Goal: Task Accomplishment & Management: Manage account settings

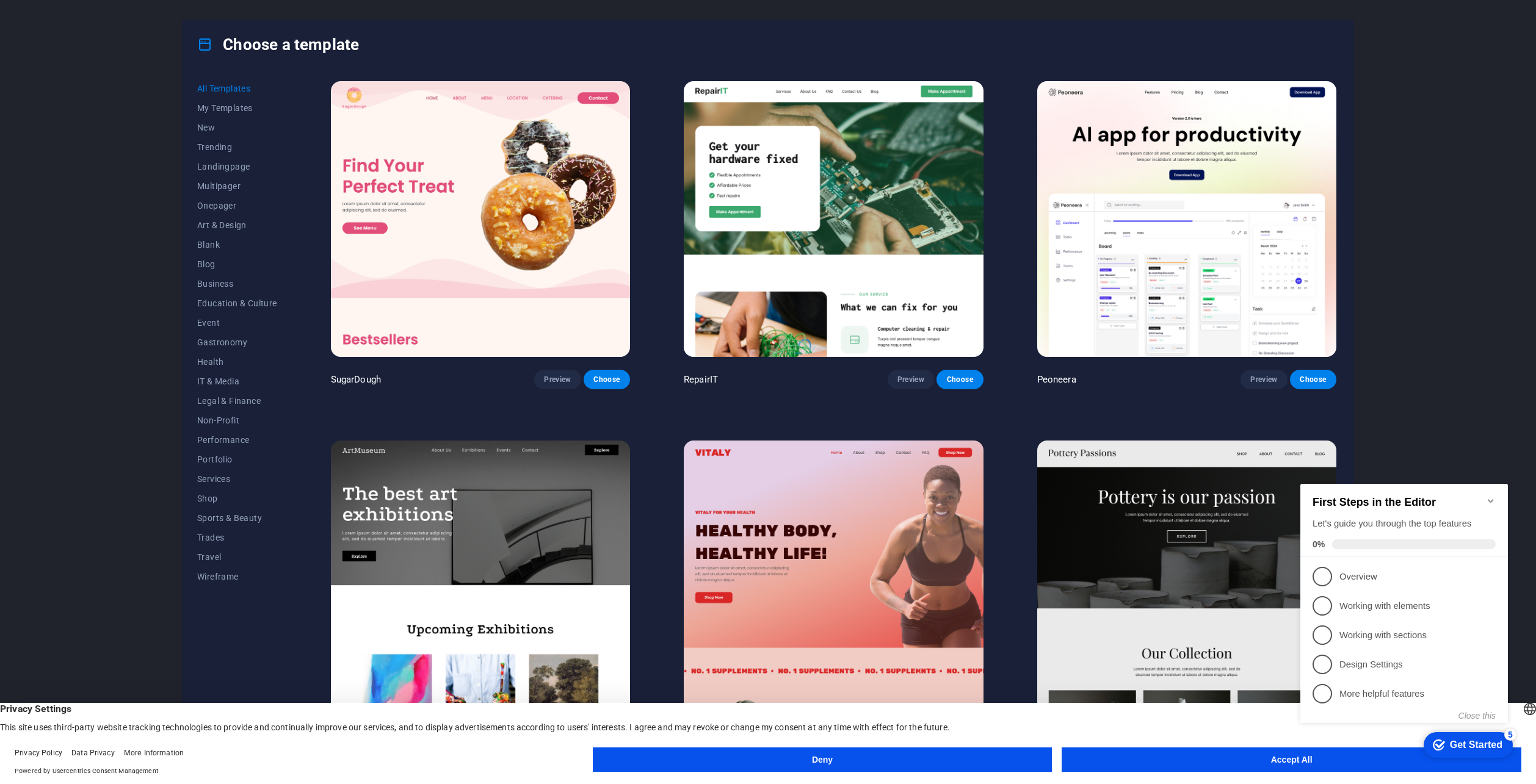
click at [1294, 758] on button "Accept All" at bounding box center [1292, 759] width 460 height 25
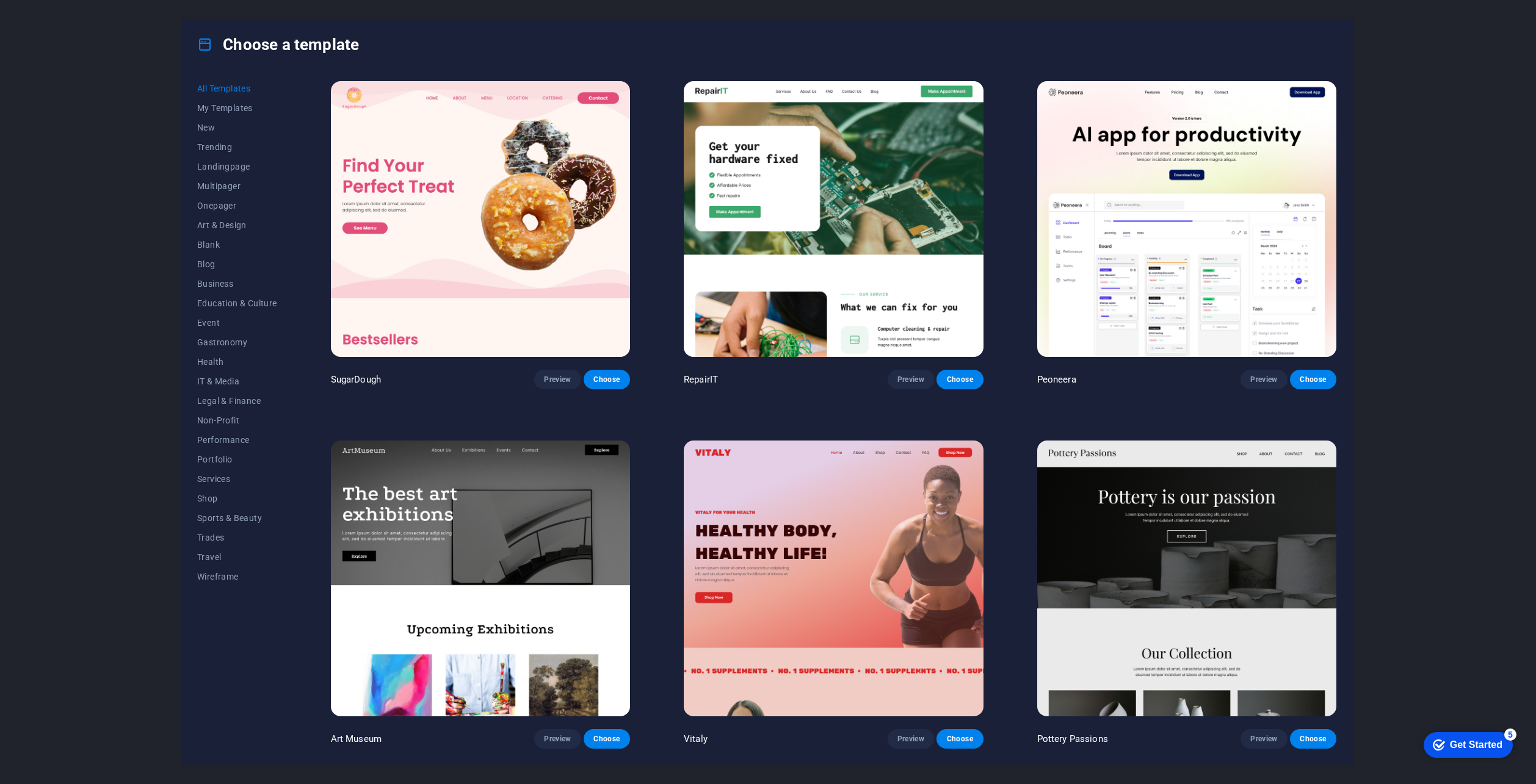
click at [1450, 753] on div "checkmark Get Started 5" at bounding box center [1468, 745] width 89 height 25
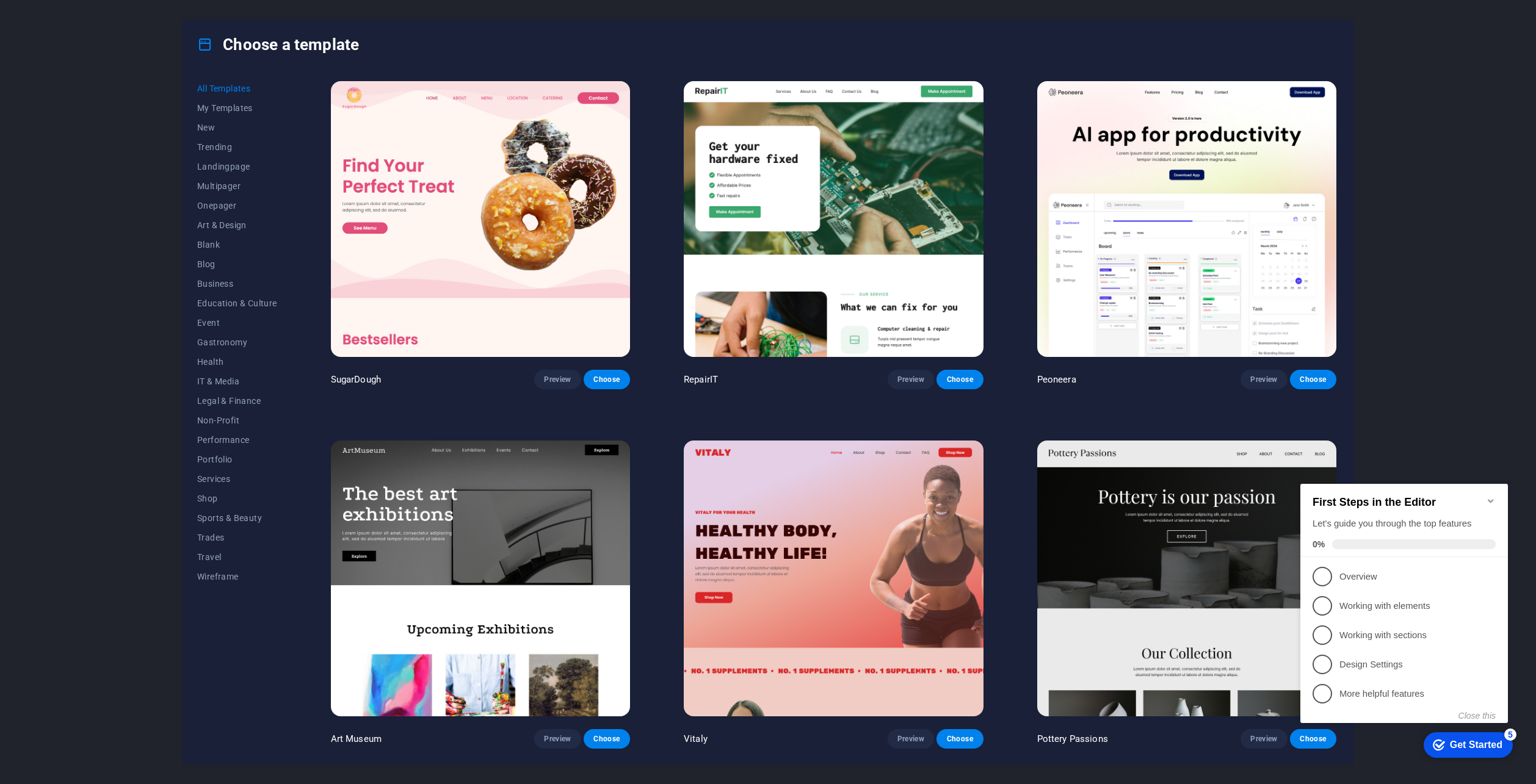
click at [1468, 201] on div "Choose a template All Templates My Templates New Trending Landingpage Multipage…" at bounding box center [768, 392] width 1536 height 784
click at [558, 384] on button "Preview" at bounding box center [557, 379] width 46 height 19
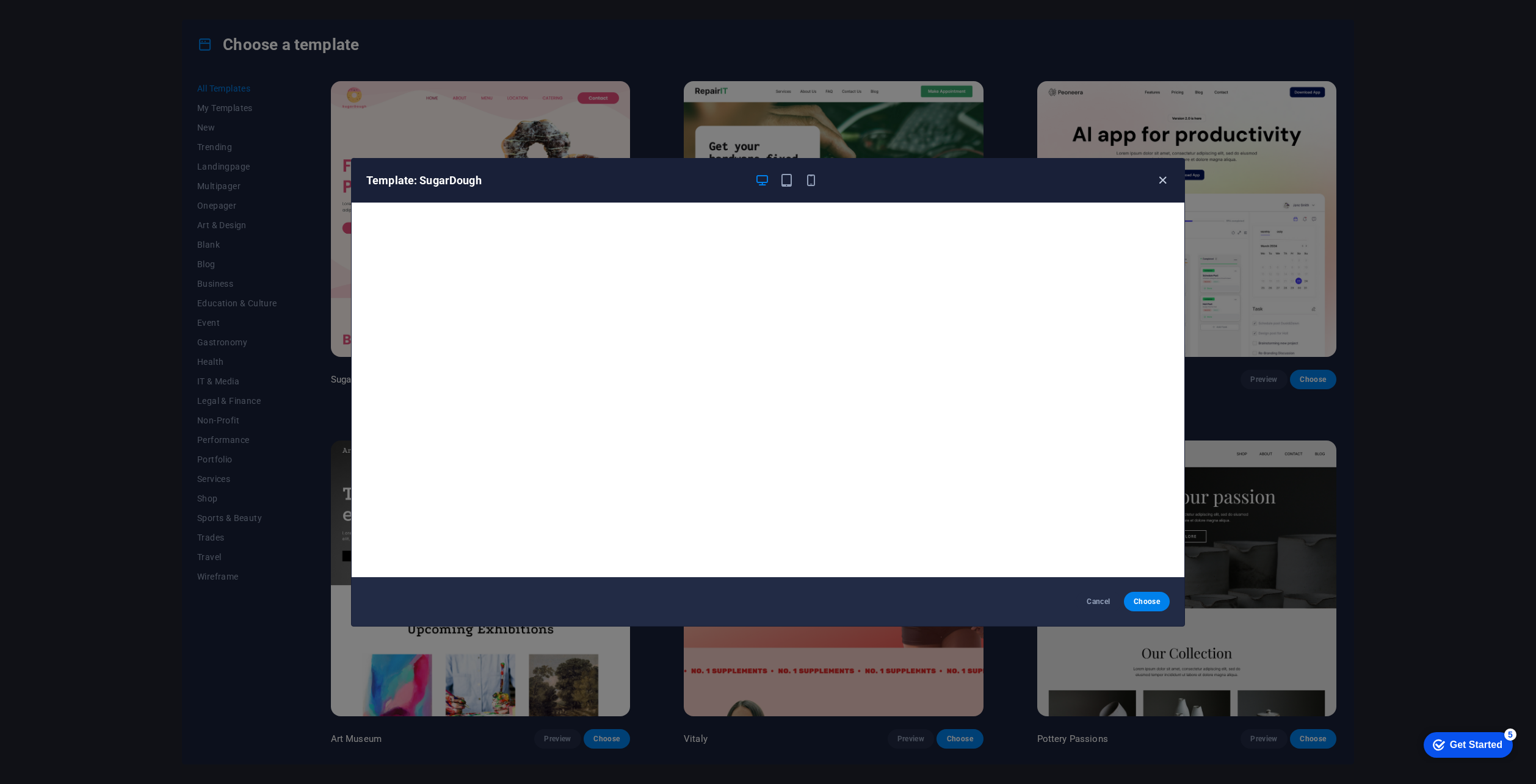
click at [1156, 181] on icon "button" at bounding box center [1162, 180] width 14 height 14
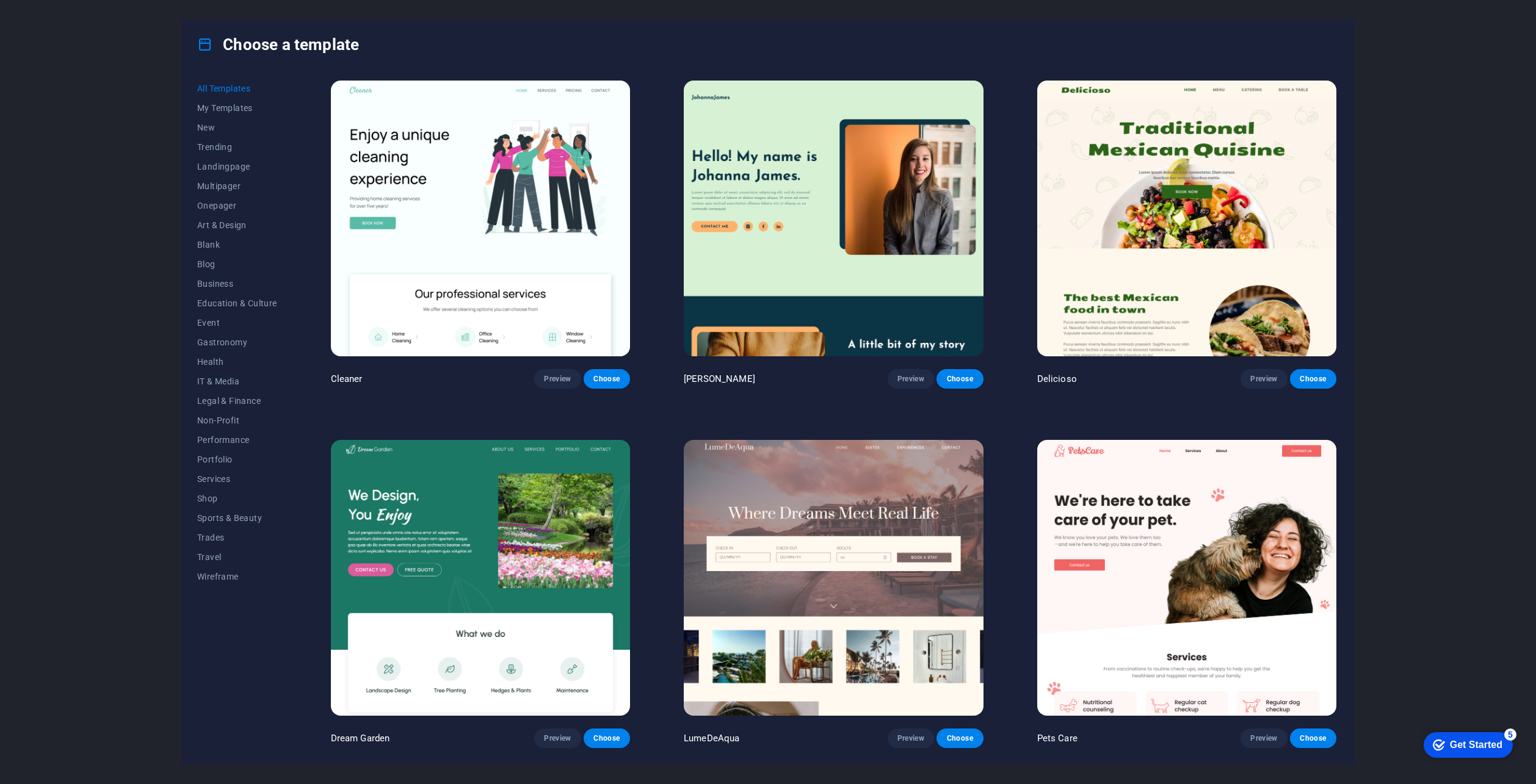
scroll to position [2928, 0]
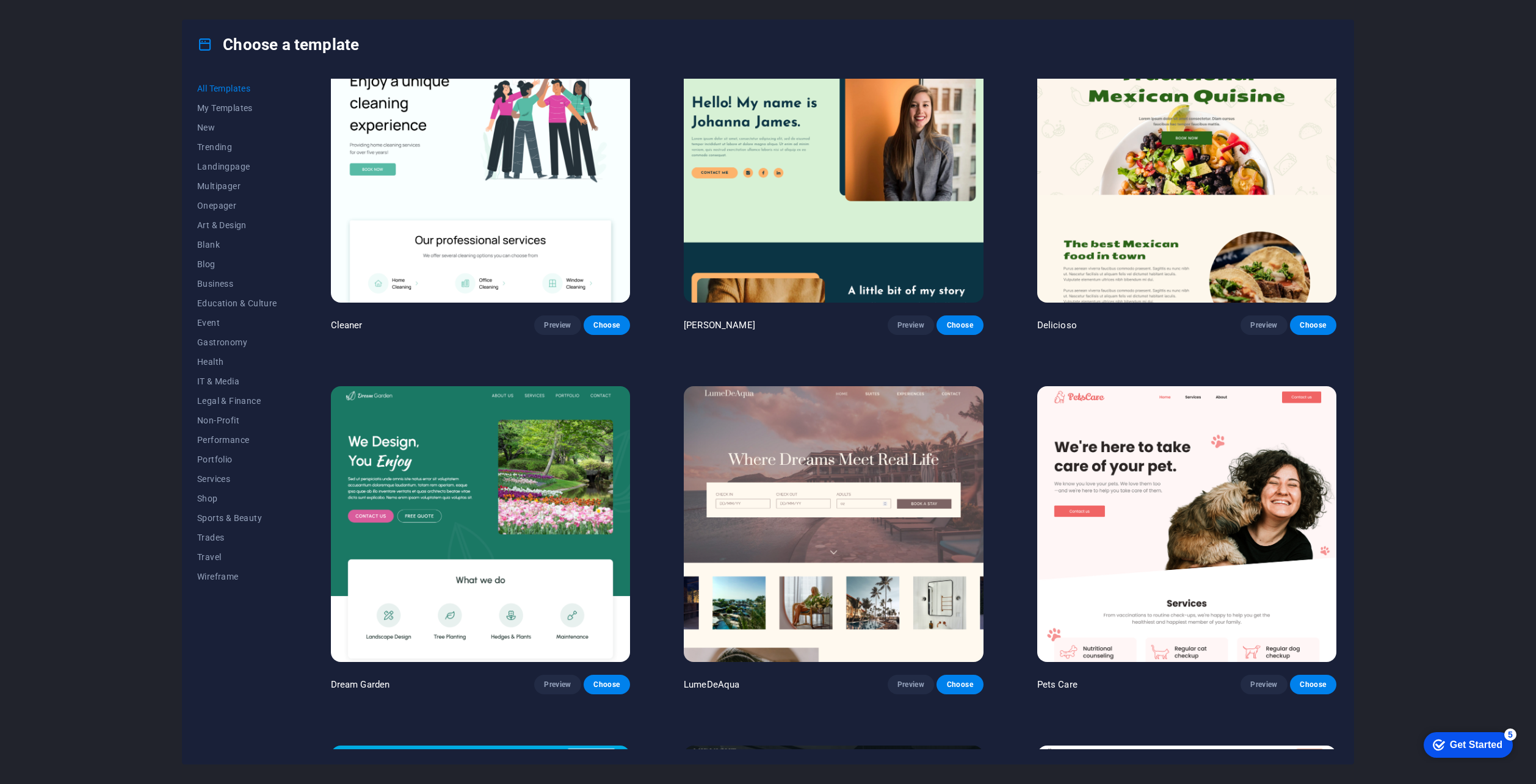
click at [1464, 741] on div "Get Started" at bounding box center [1476, 745] width 52 height 11
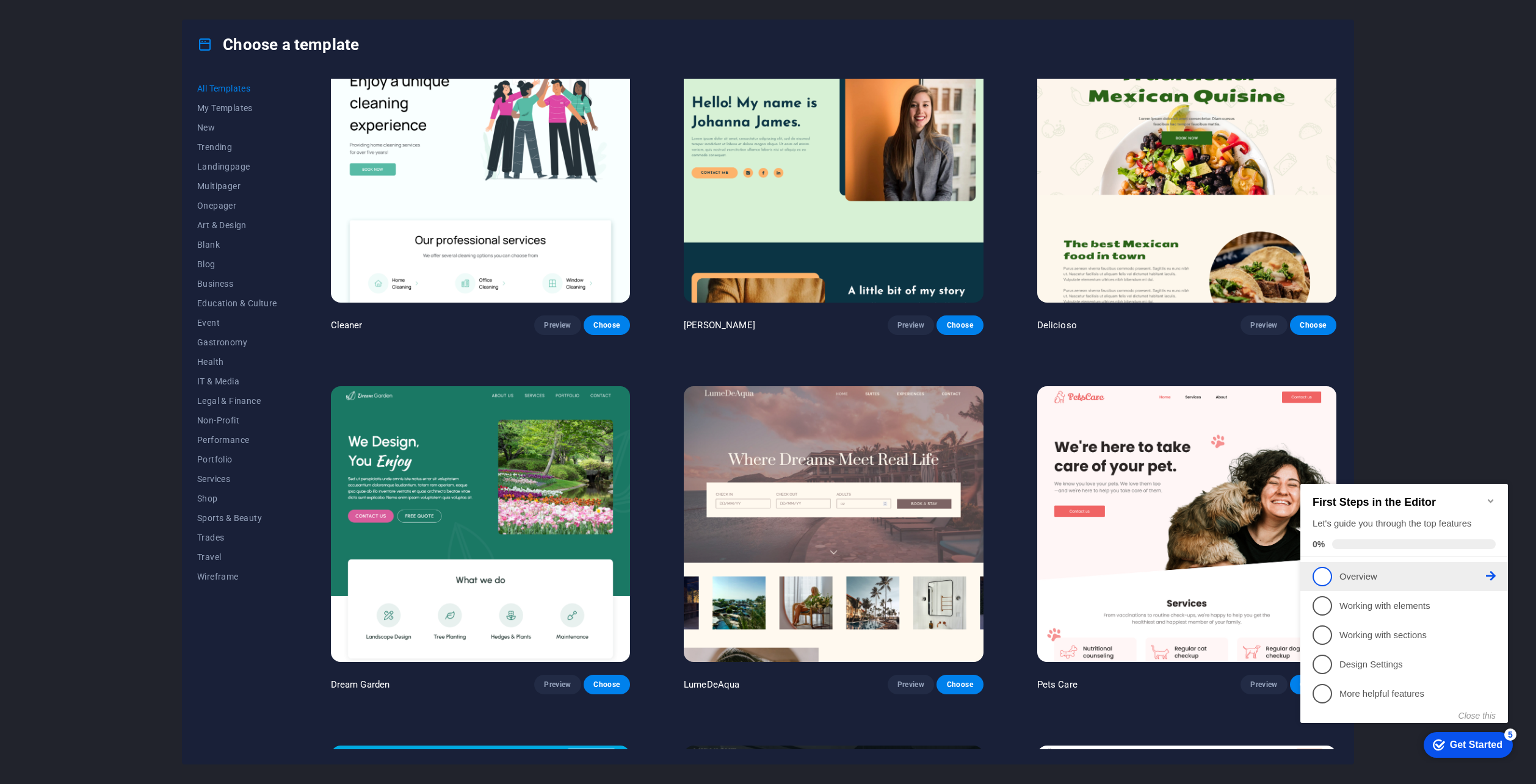
click at [1359, 583] on link "1 Overview - incomplete" at bounding box center [1404, 576] width 183 height 19
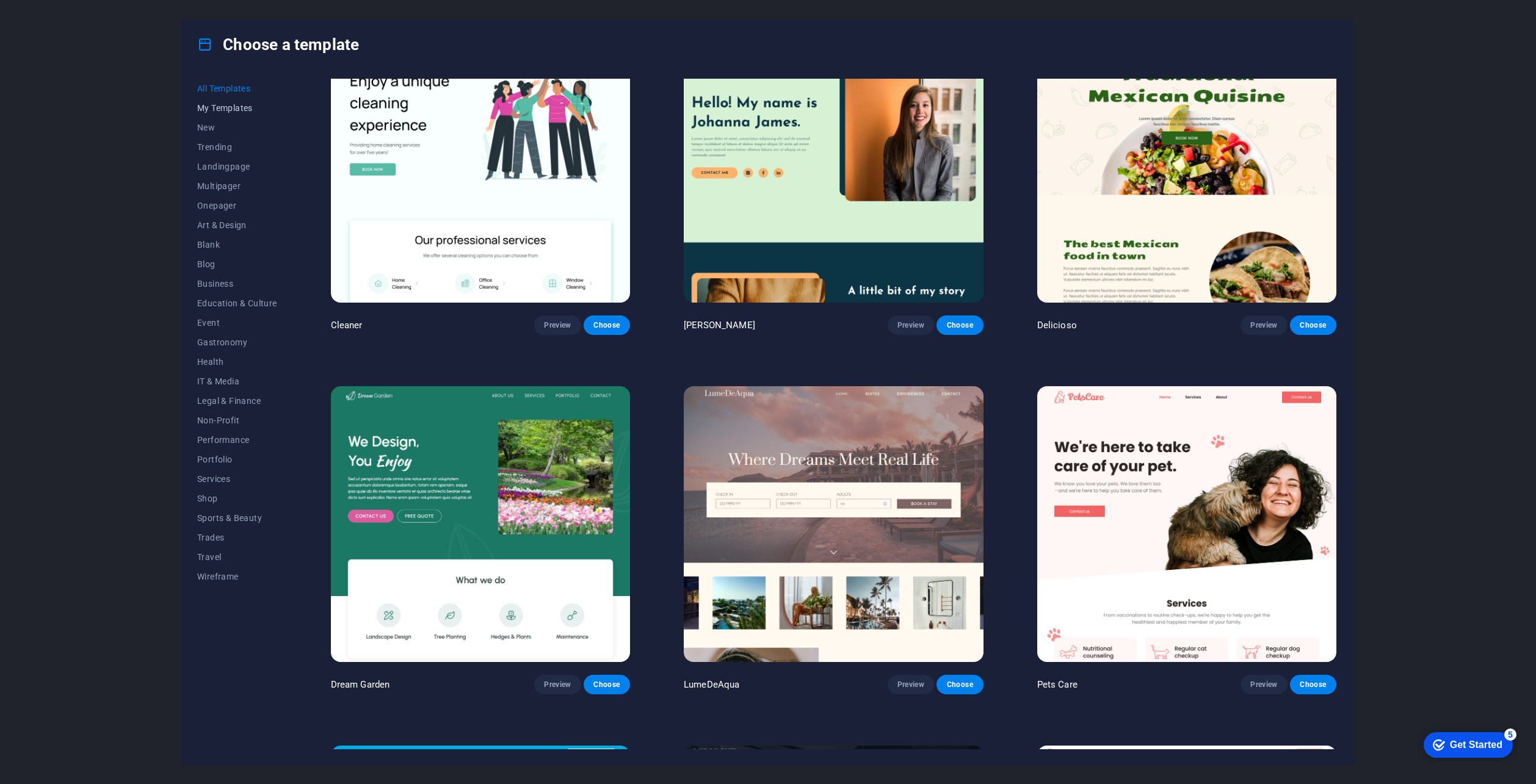
click at [220, 100] on button "My Templates" at bounding box center [237, 108] width 80 height 19
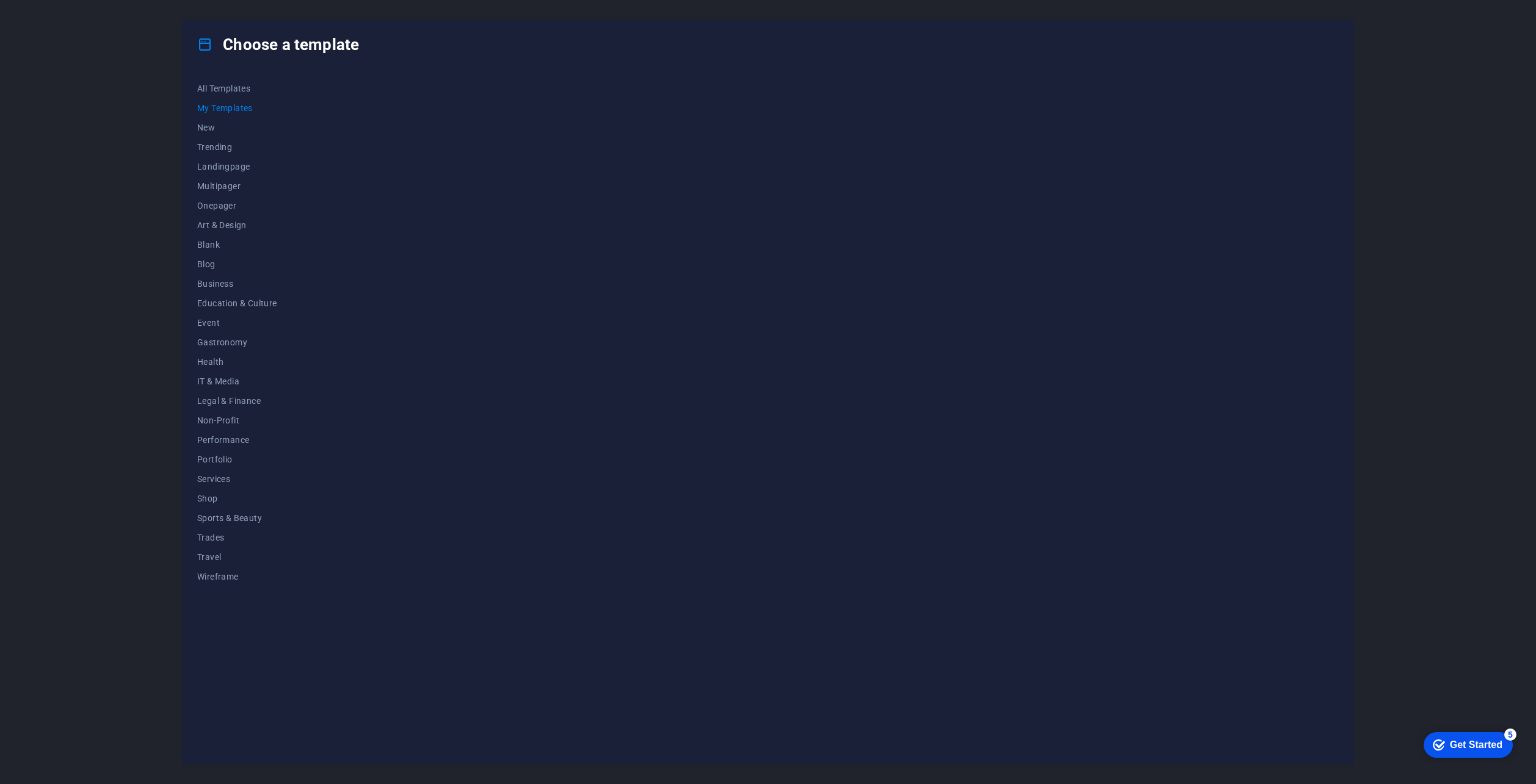
scroll to position [0, 0]
click at [202, 87] on span "All Templates" at bounding box center [237, 88] width 80 height 10
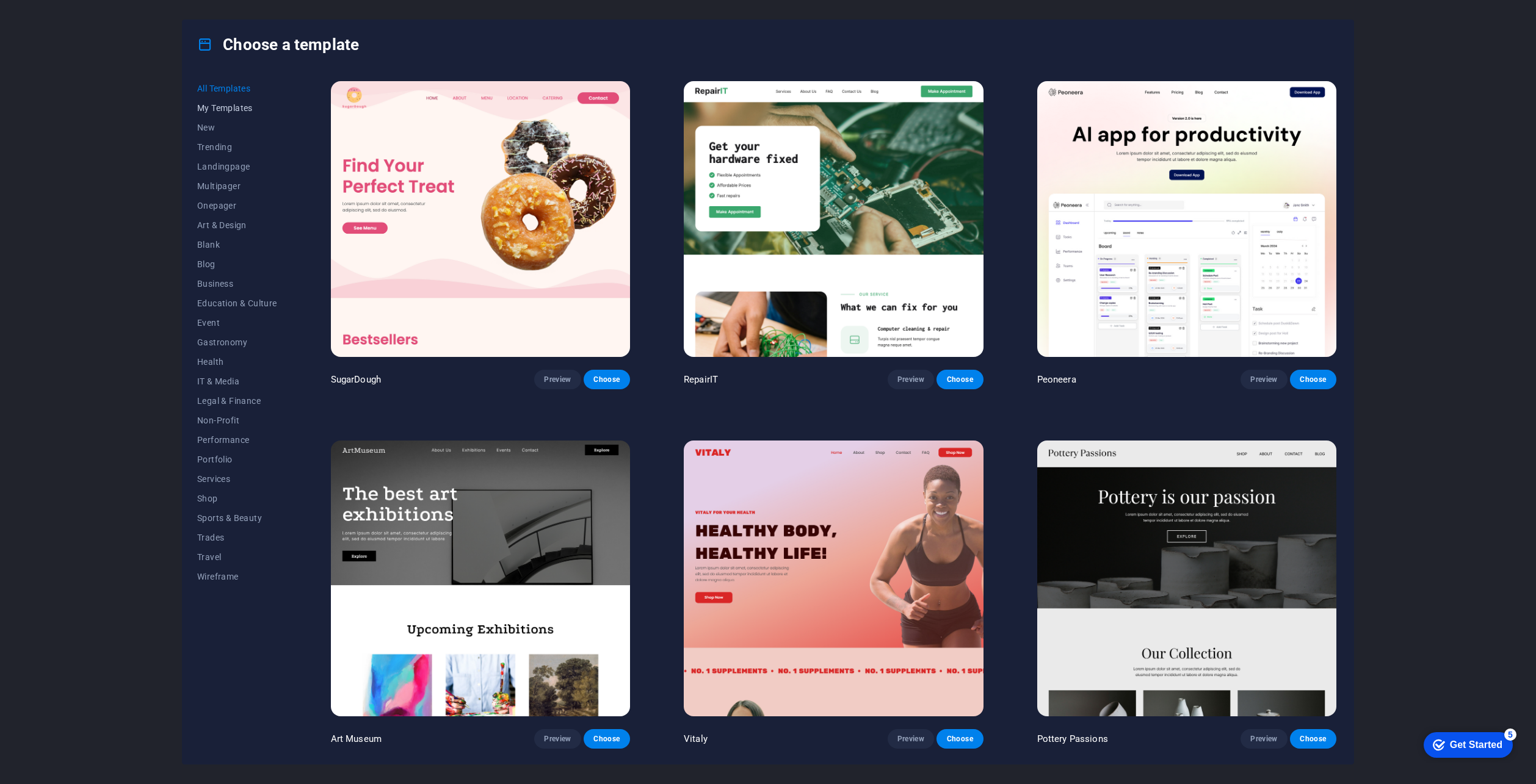
click at [231, 106] on span "My Templates" at bounding box center [237, 108] width 80 height 10
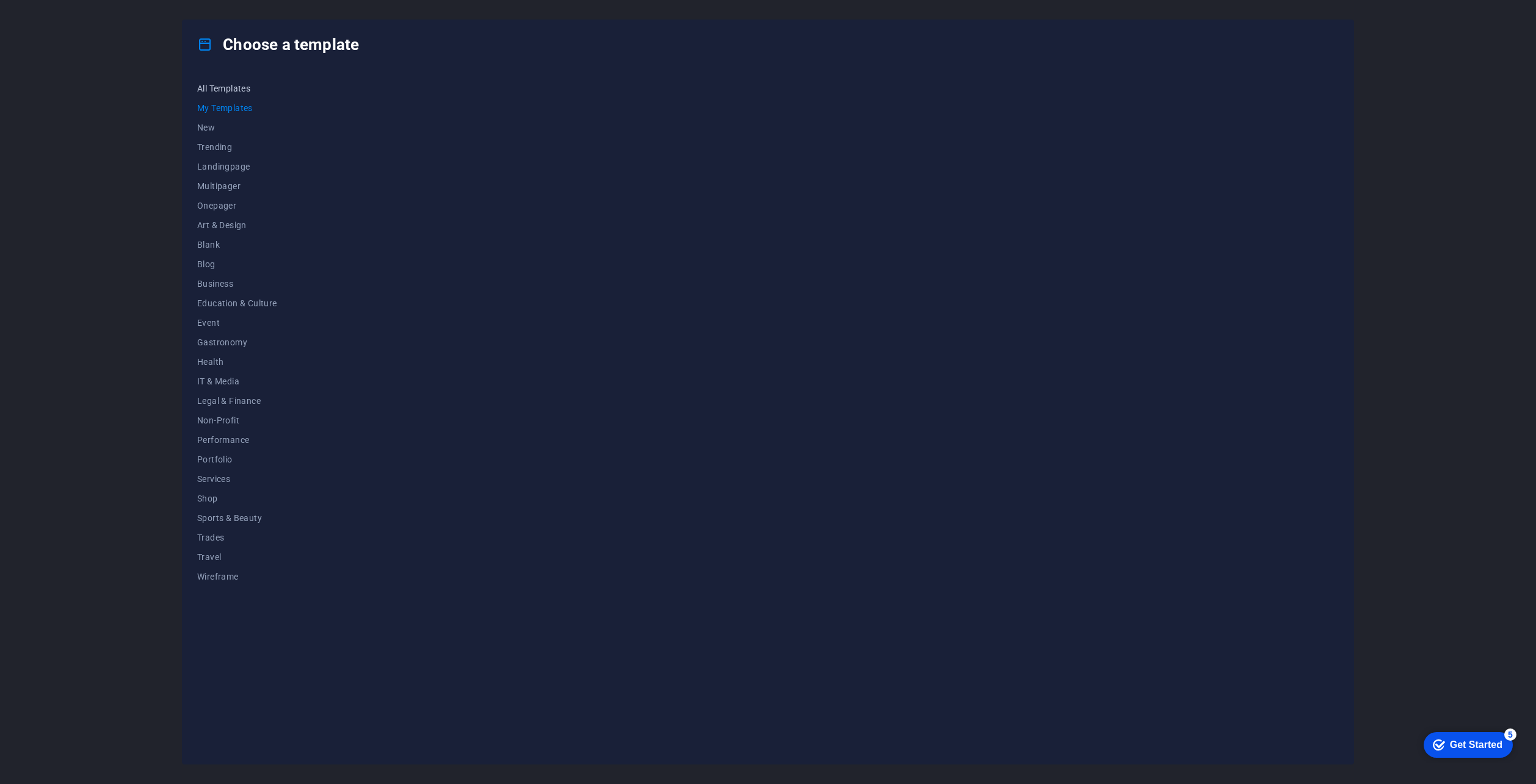
click at [242, 94] on button "All Templates" at bounding box center [237, 88] width 80 height 19
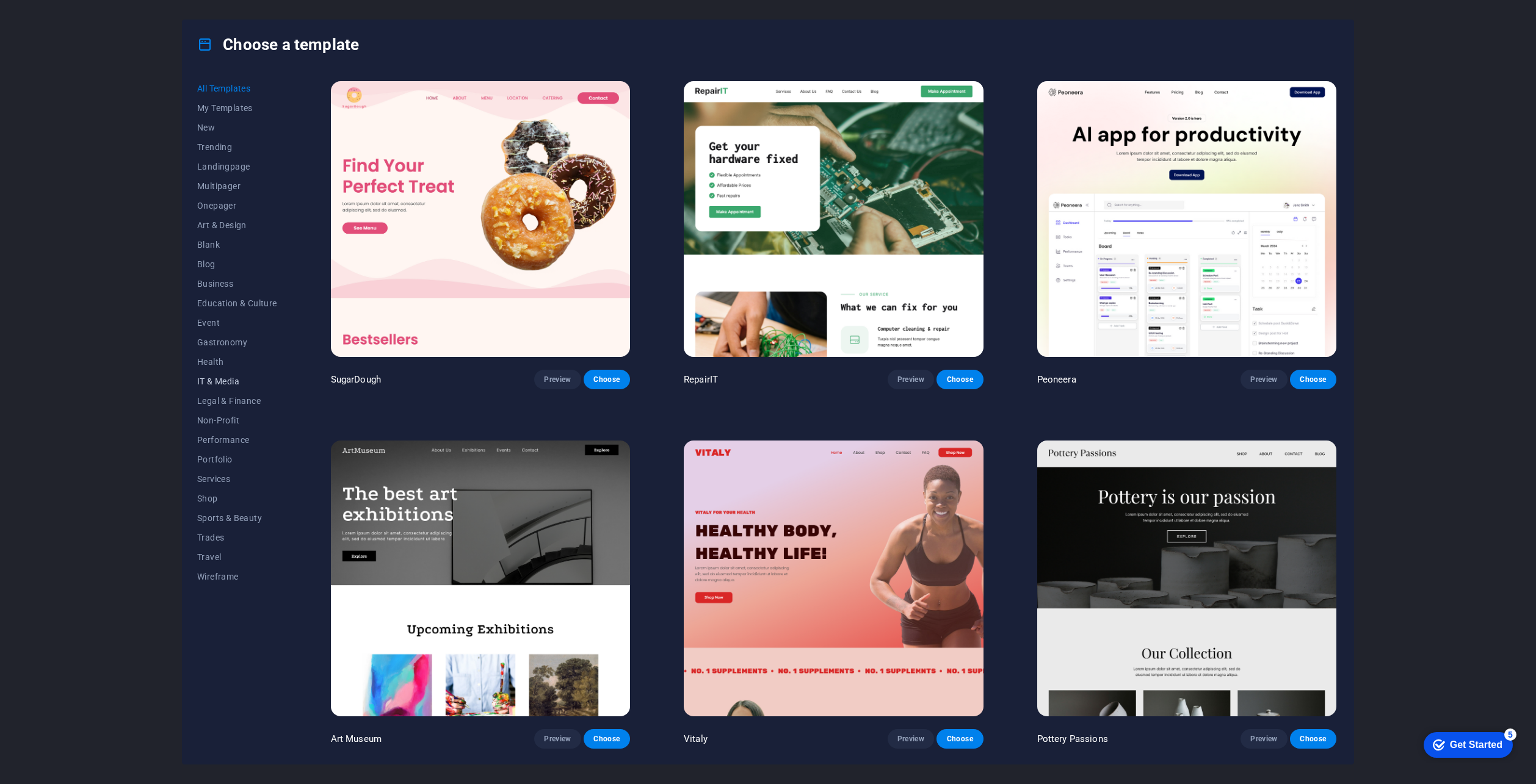
click at [215, 377] on span "IT & Media" at bounding box center [237, 381] width 80 height 10
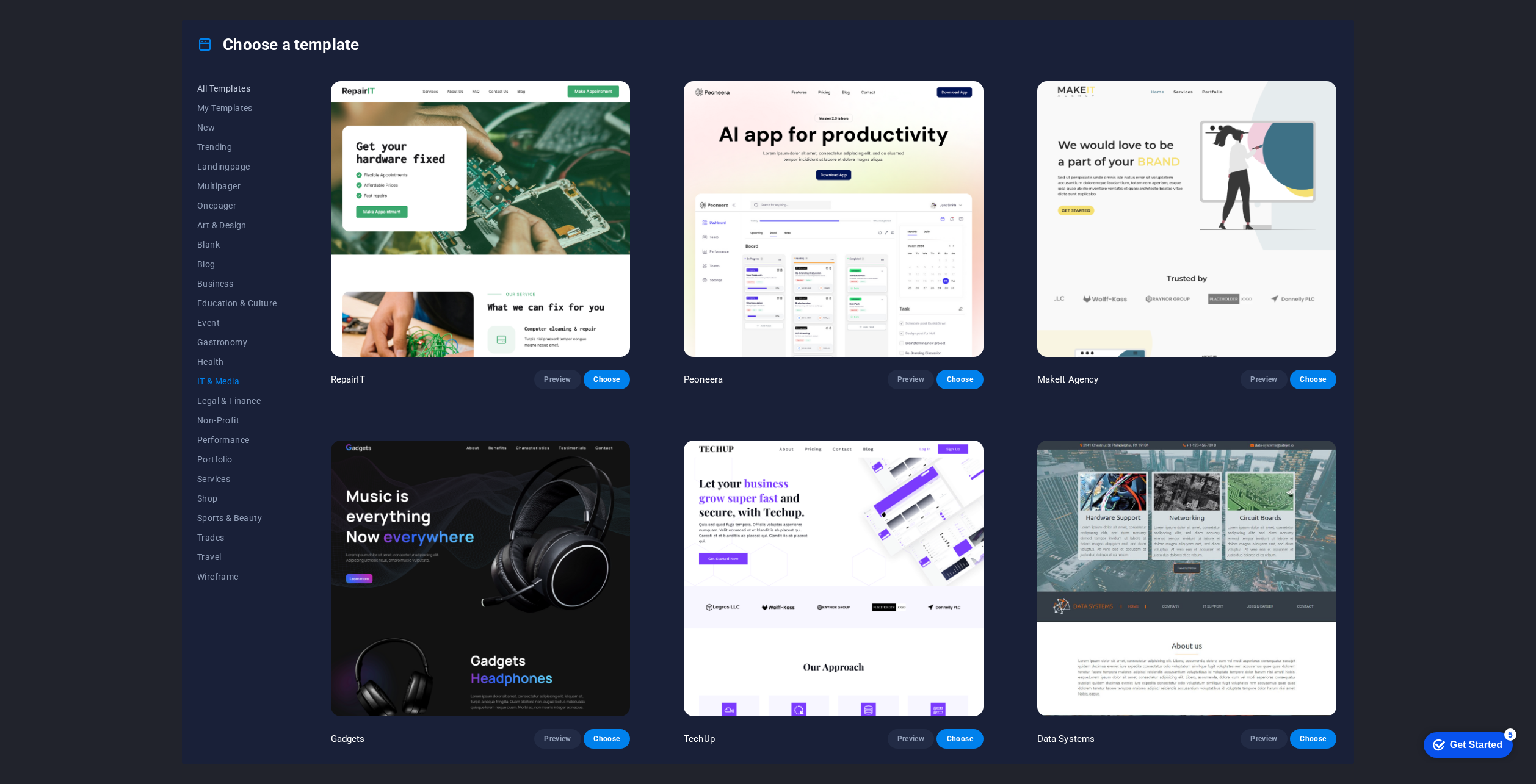
click at [228, 87] on span "All Templates" at bounding box center [237, 88] width 80 height 10
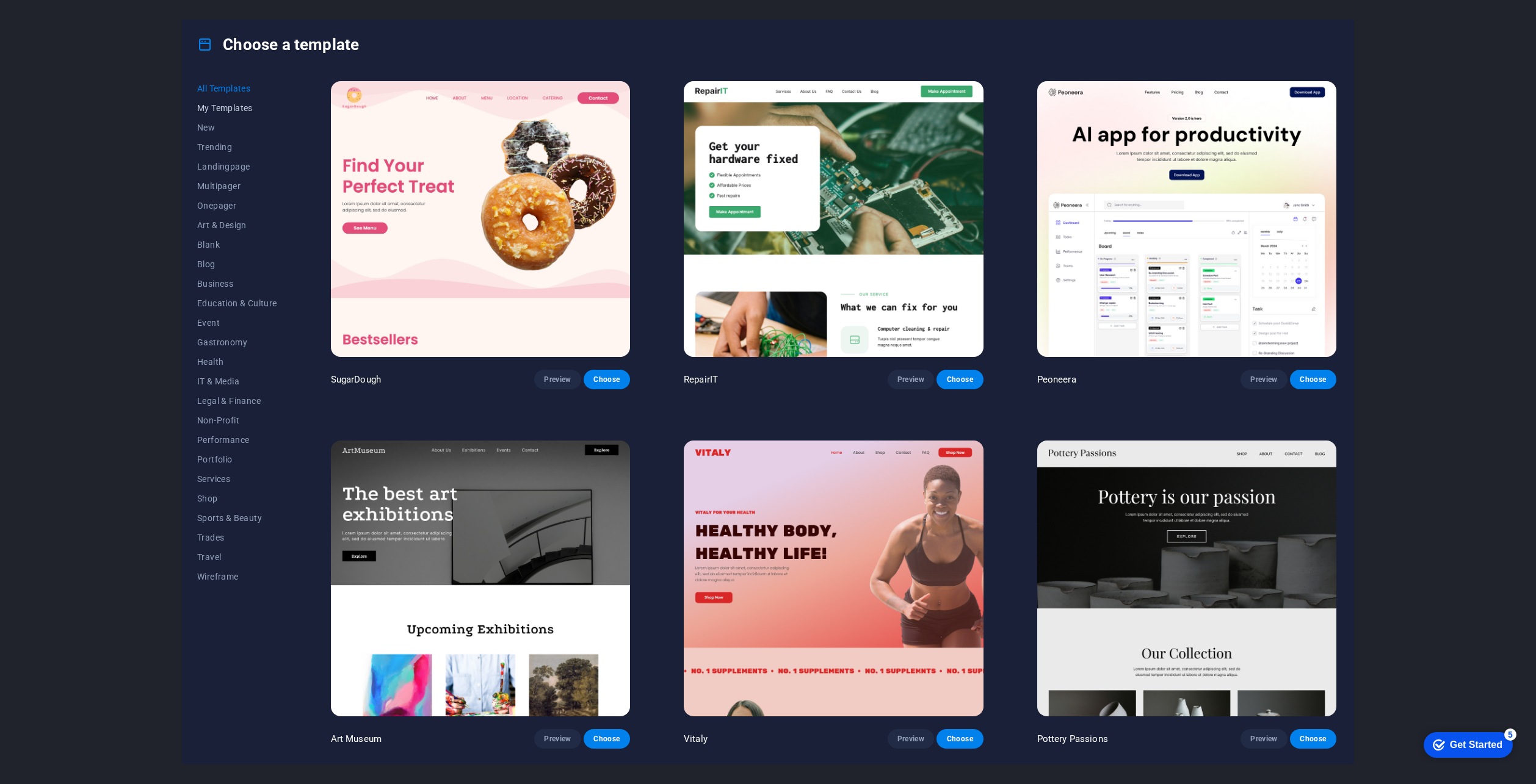
click at [218, 108] on span "My Templates" at bounding box center [237, 108] width 80 height 10
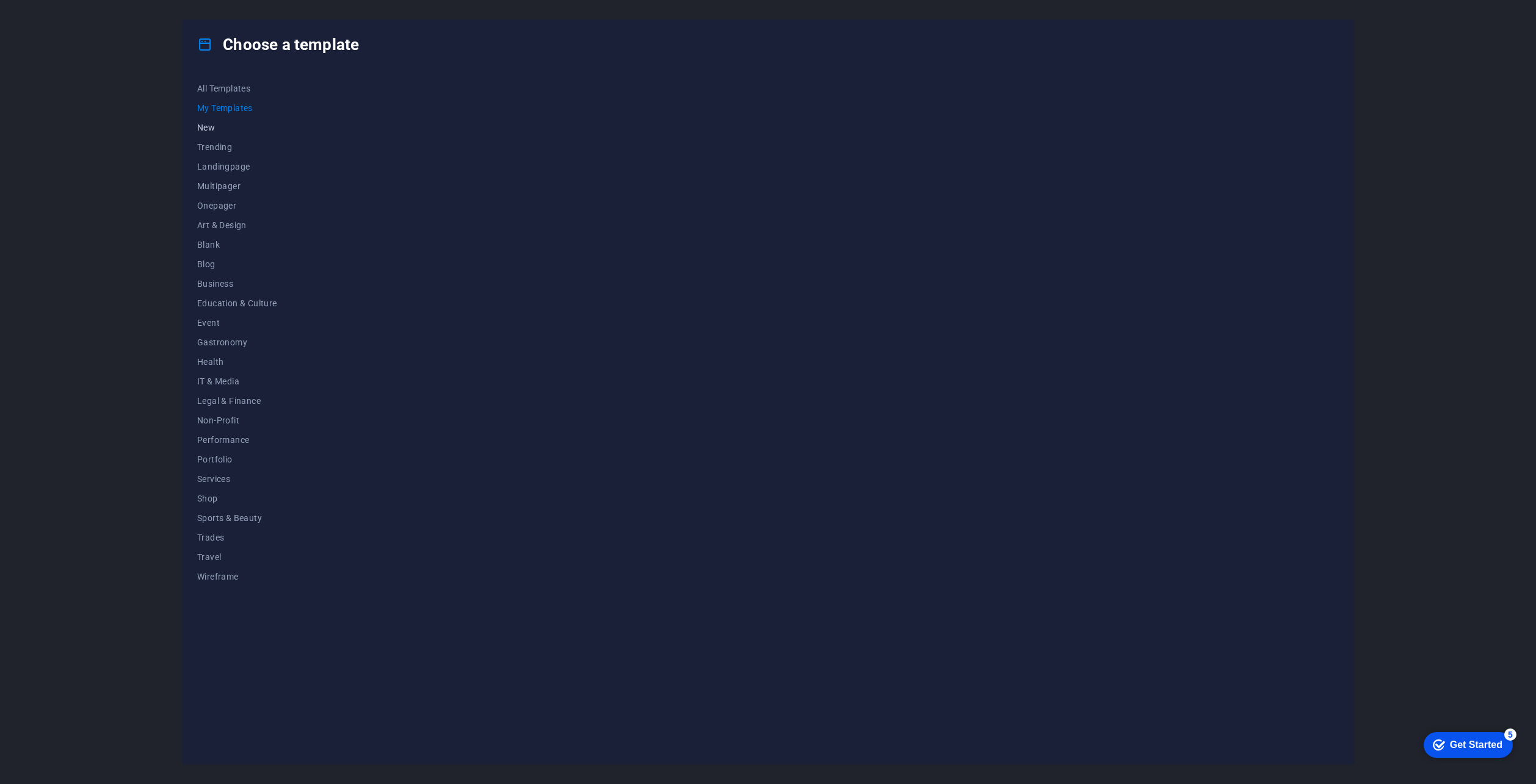
click at [218, 124] on span "New" at bounding box center [237, 127] width 80 height 10
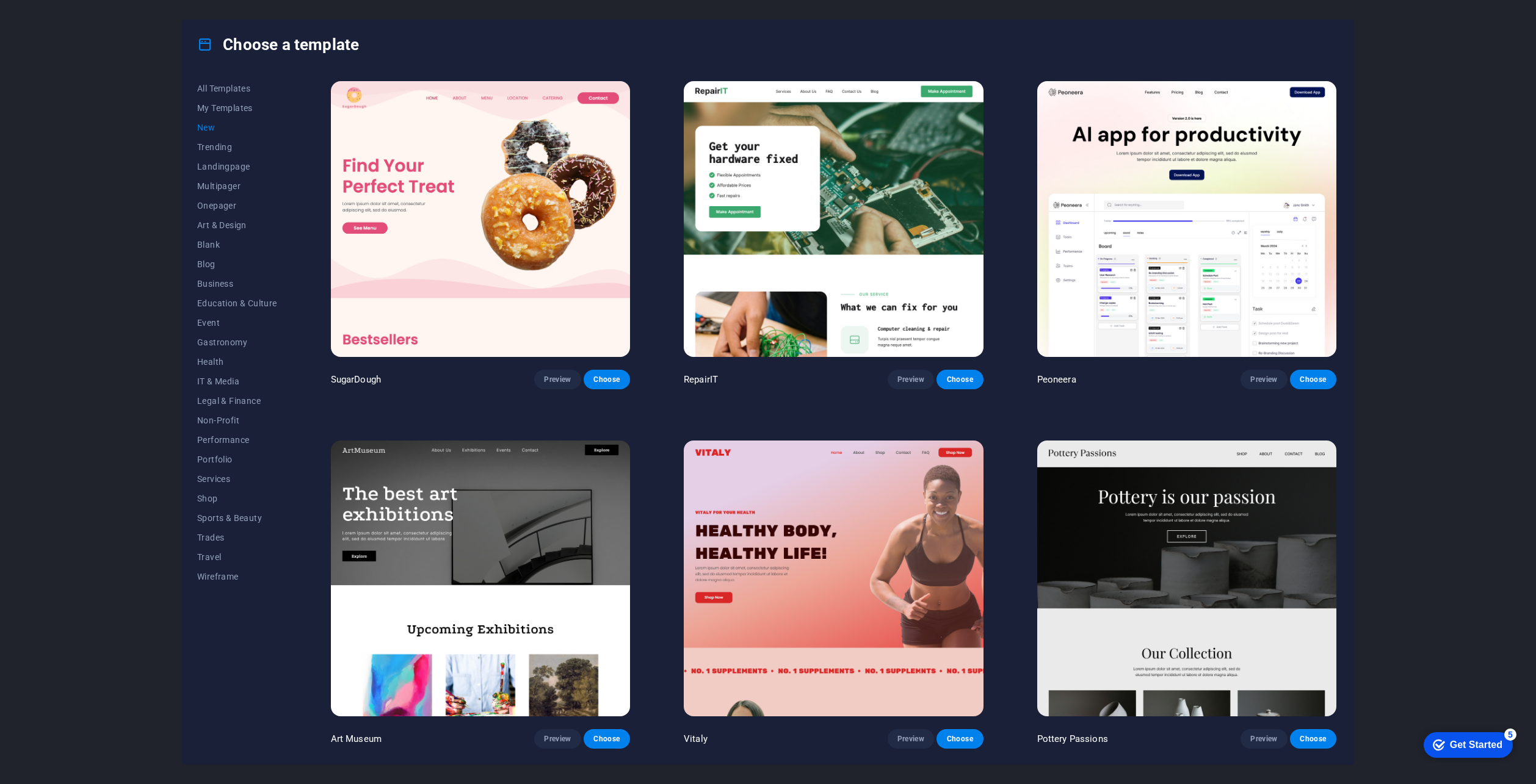
click at [219, 127] on span "New" at bounding box center [237, 127] width 80 height 10
click at [614, 379] on span "Choose" at bounding box center [607, 379] width 27 height 10
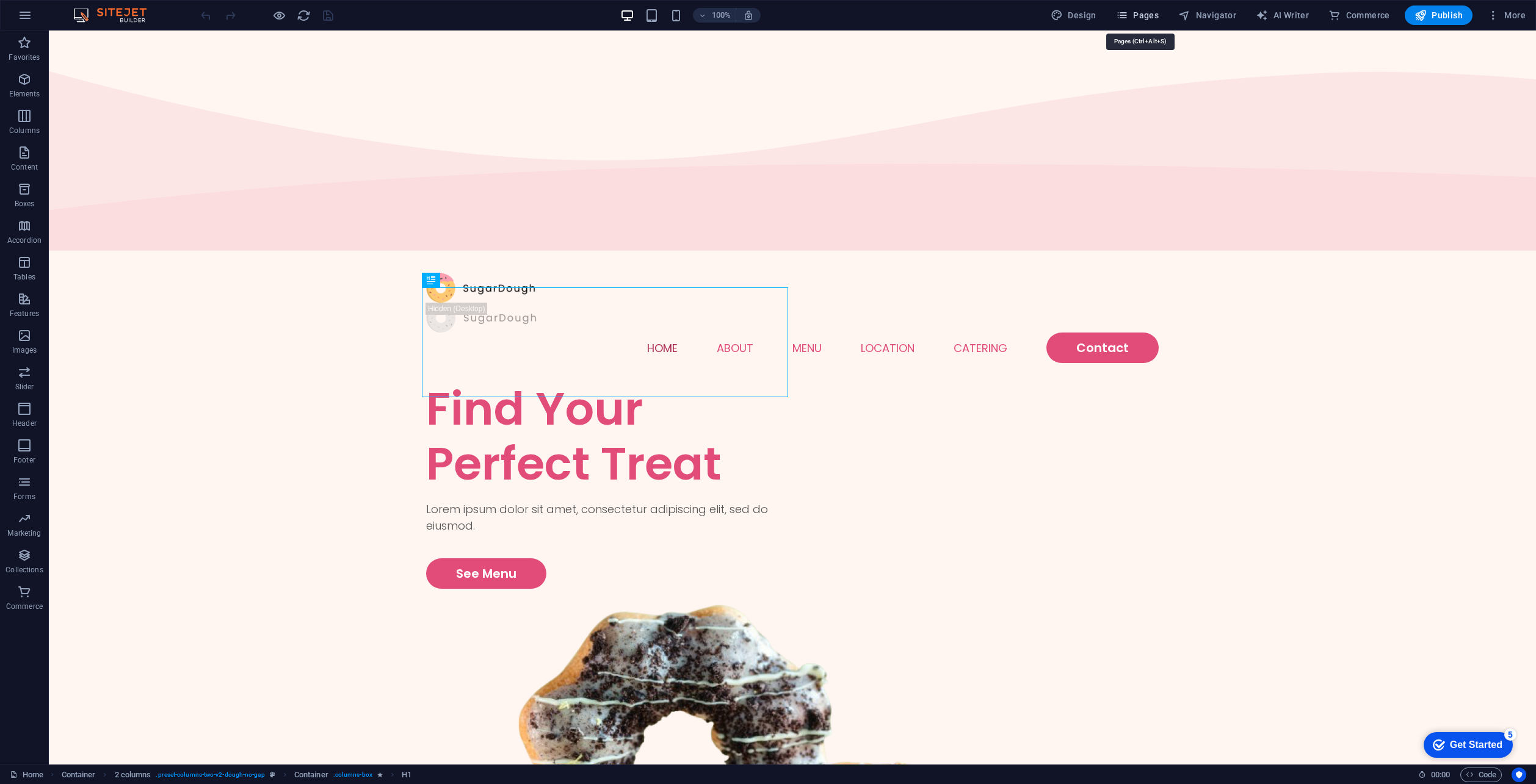
click at [1144, 21] on button "Pages" at bounding box center [1137, 15] width 52 height 19
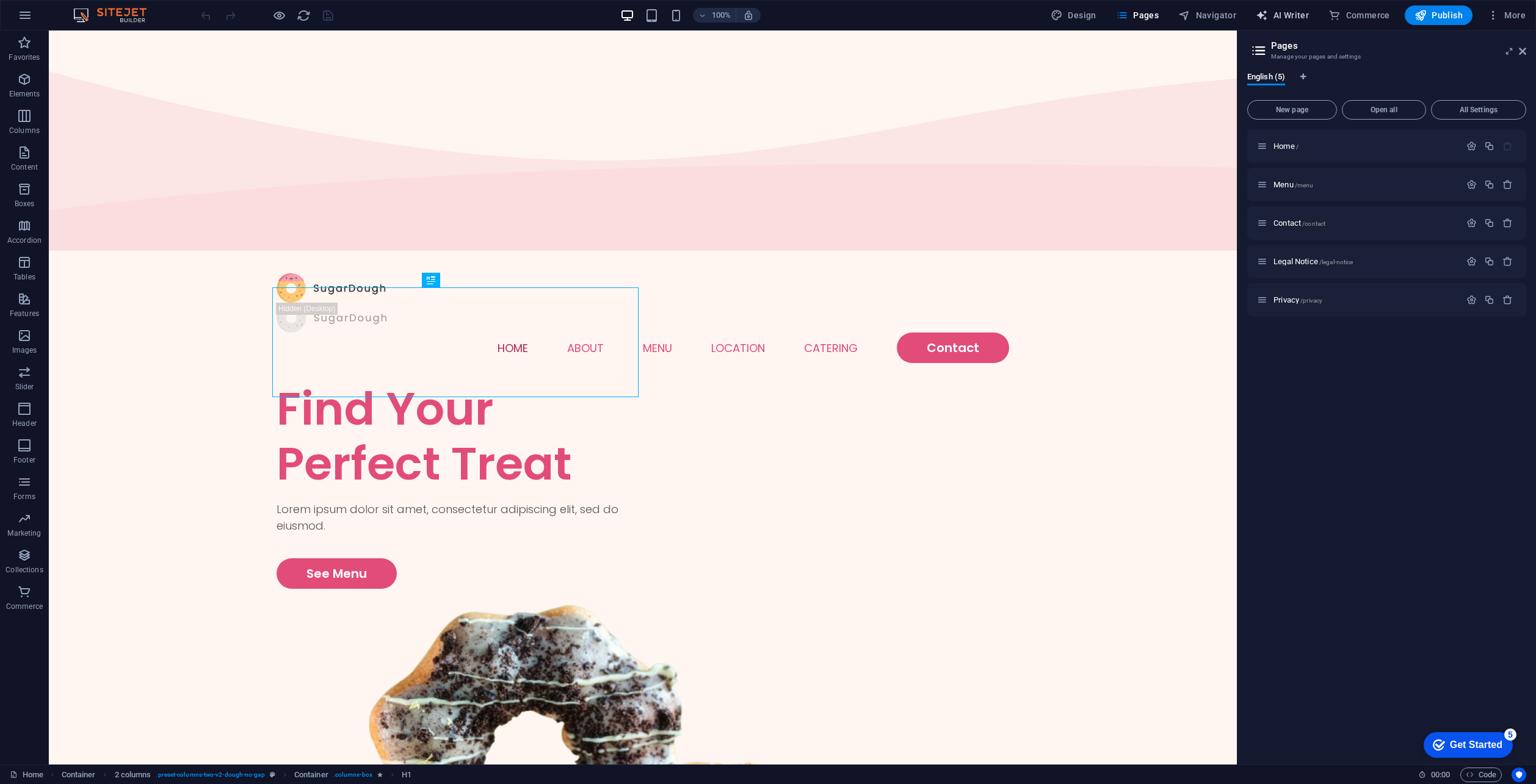
click at [1277, 15] on span "AI Writer" at bounding box center [1282, 15] width 53 height 12
select select "English"
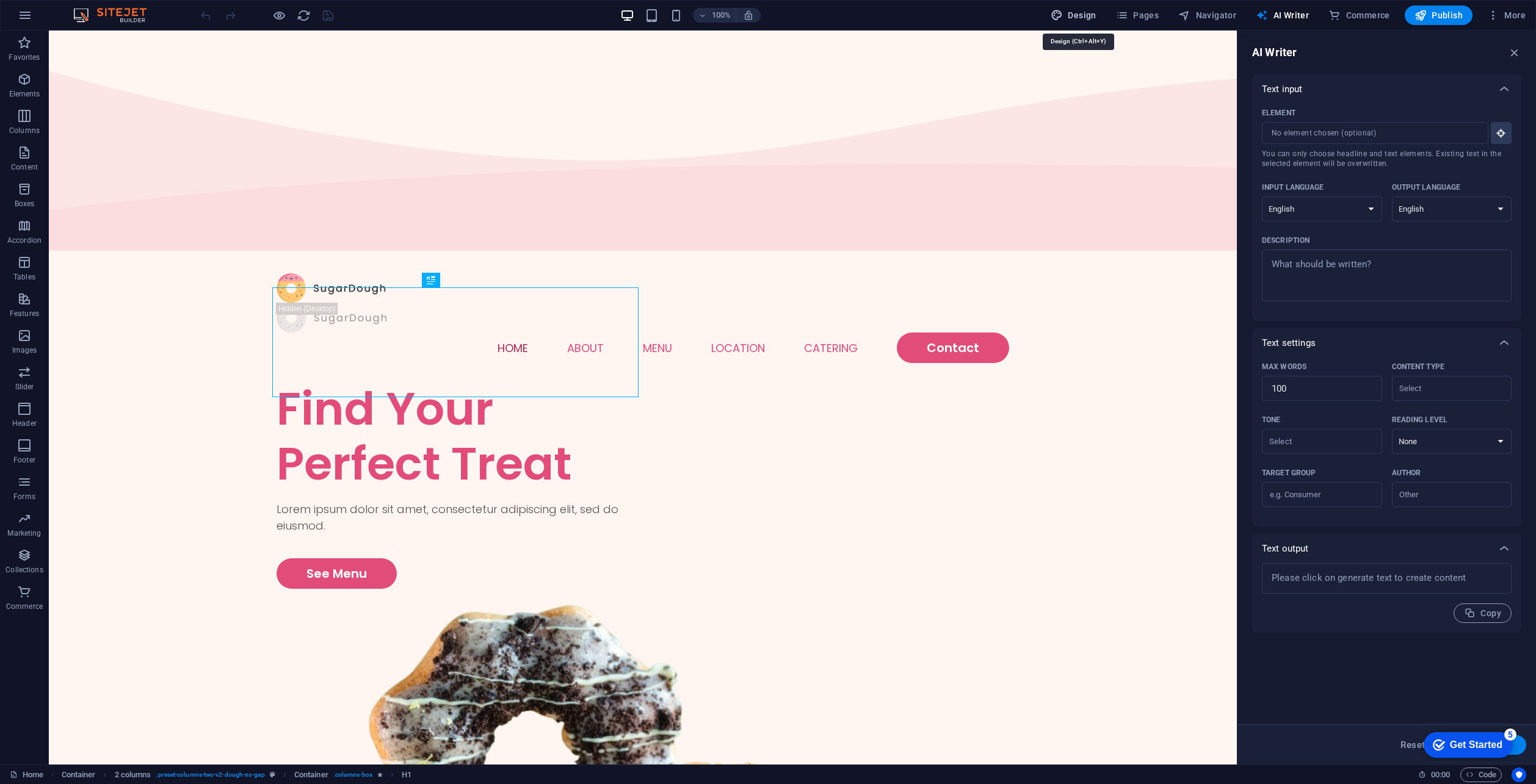
drag, startPoint x: 1084, startPoint y: 20, endPoint x: 1003, endPoint y: 2, distance: 83.0
click at [1084, 20] on span "Design" at bounding box center [1073, 15] width 46 height 12
select select "px"
select select "300"
select select "px"
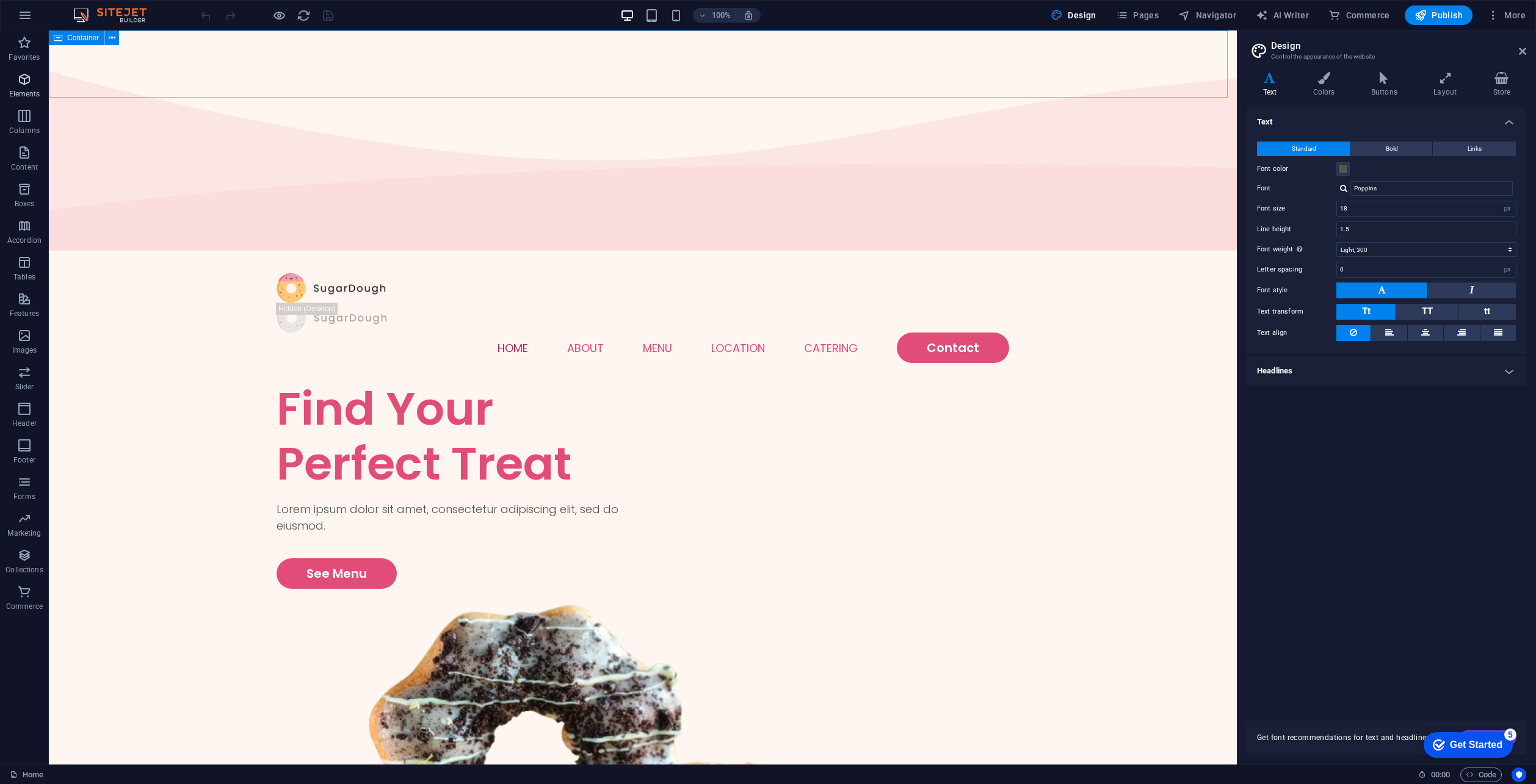
click at [32, 92] on p "Elements" at bounding box center [25, 94] width 32 height 10
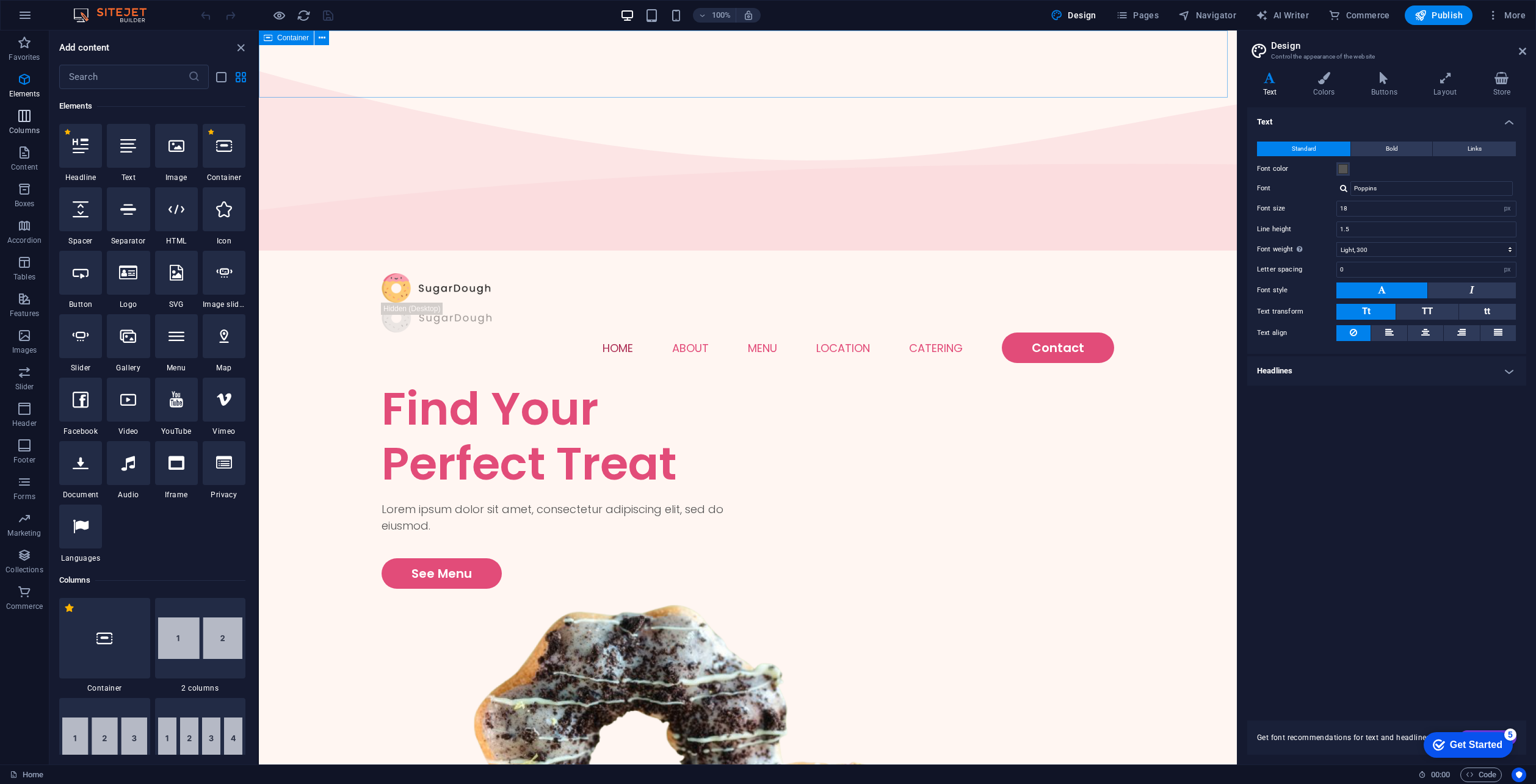
click at [22, 122] on icon "button" at bounding box center [25, 116] width 15 height 15
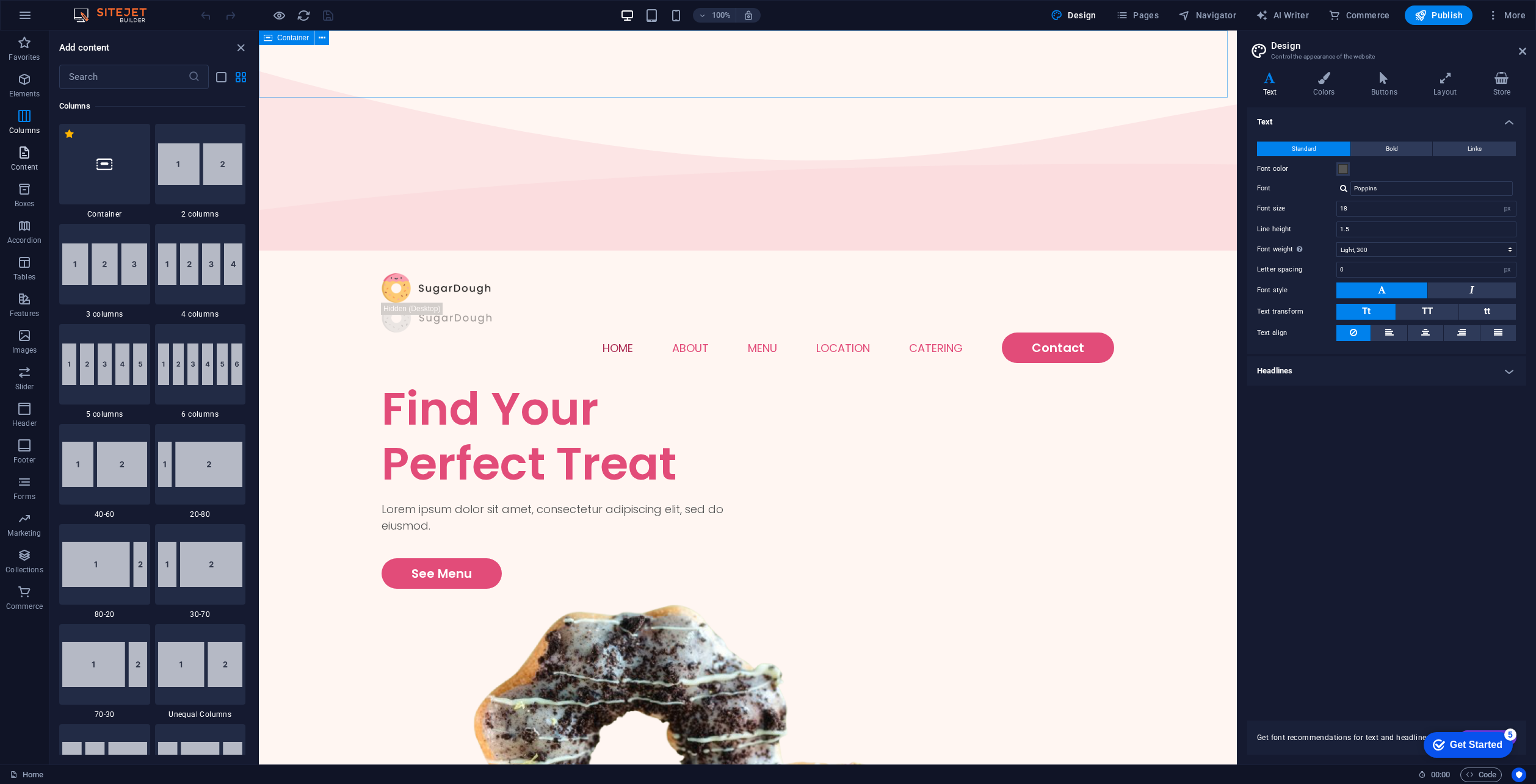
click at [24, 159] on icon "button" at bounding box center [25, 153] width 15 height 15
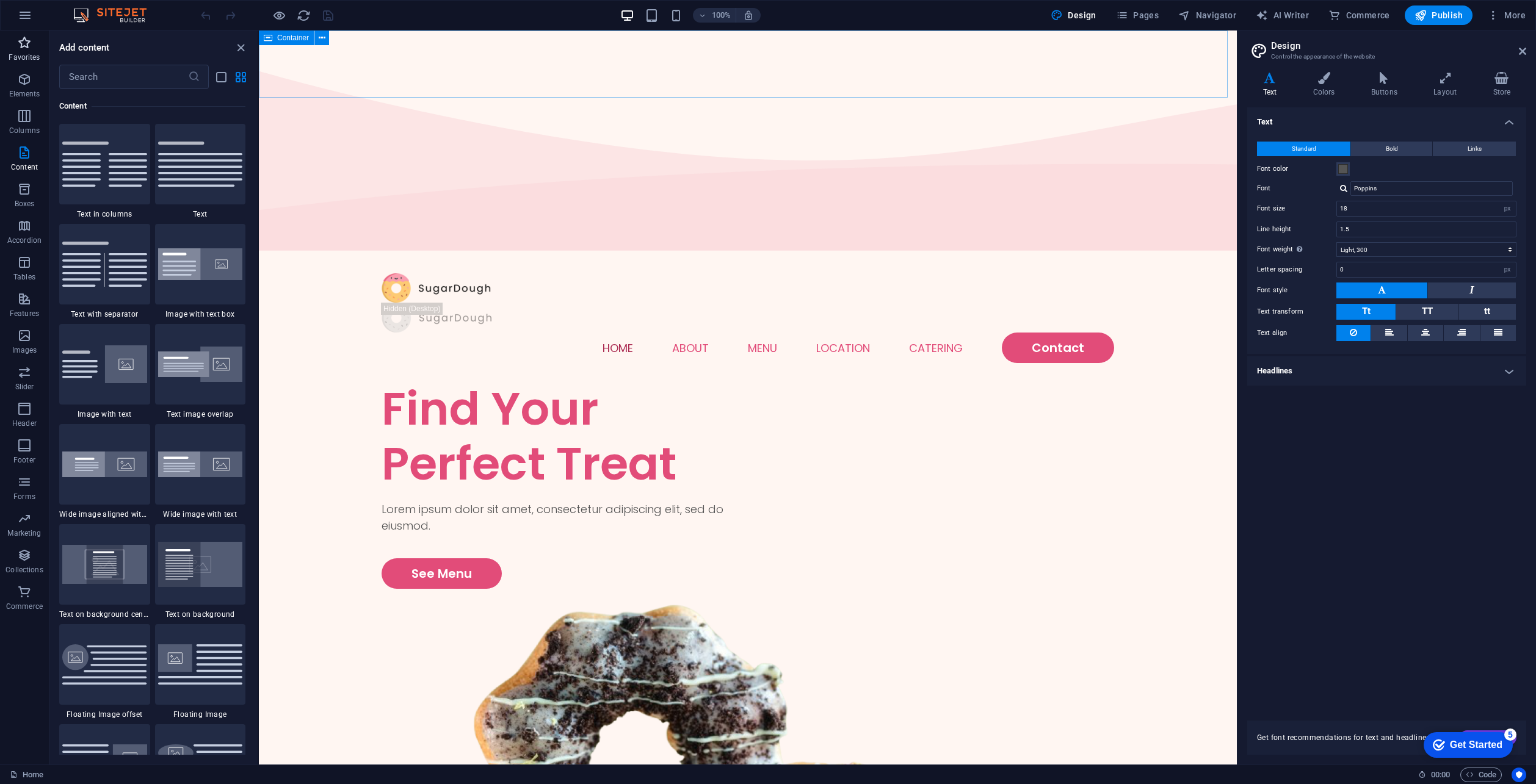
click at [28, 48] on icon "button" at bounding box center [25, 43] width 15 height 15
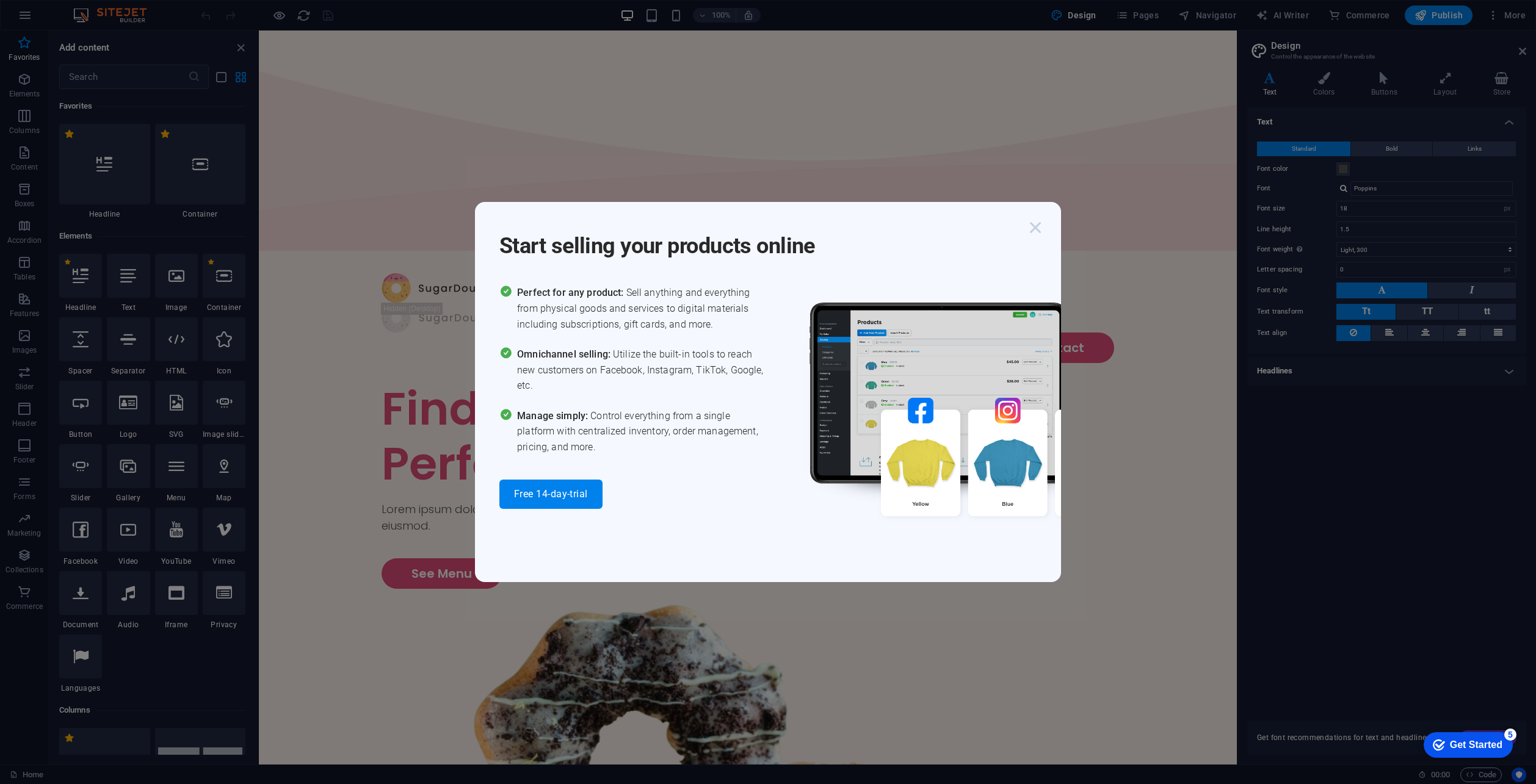
click at [1038, 235] on icon "button" at bounding box center [1035, 227] width 22 height 22
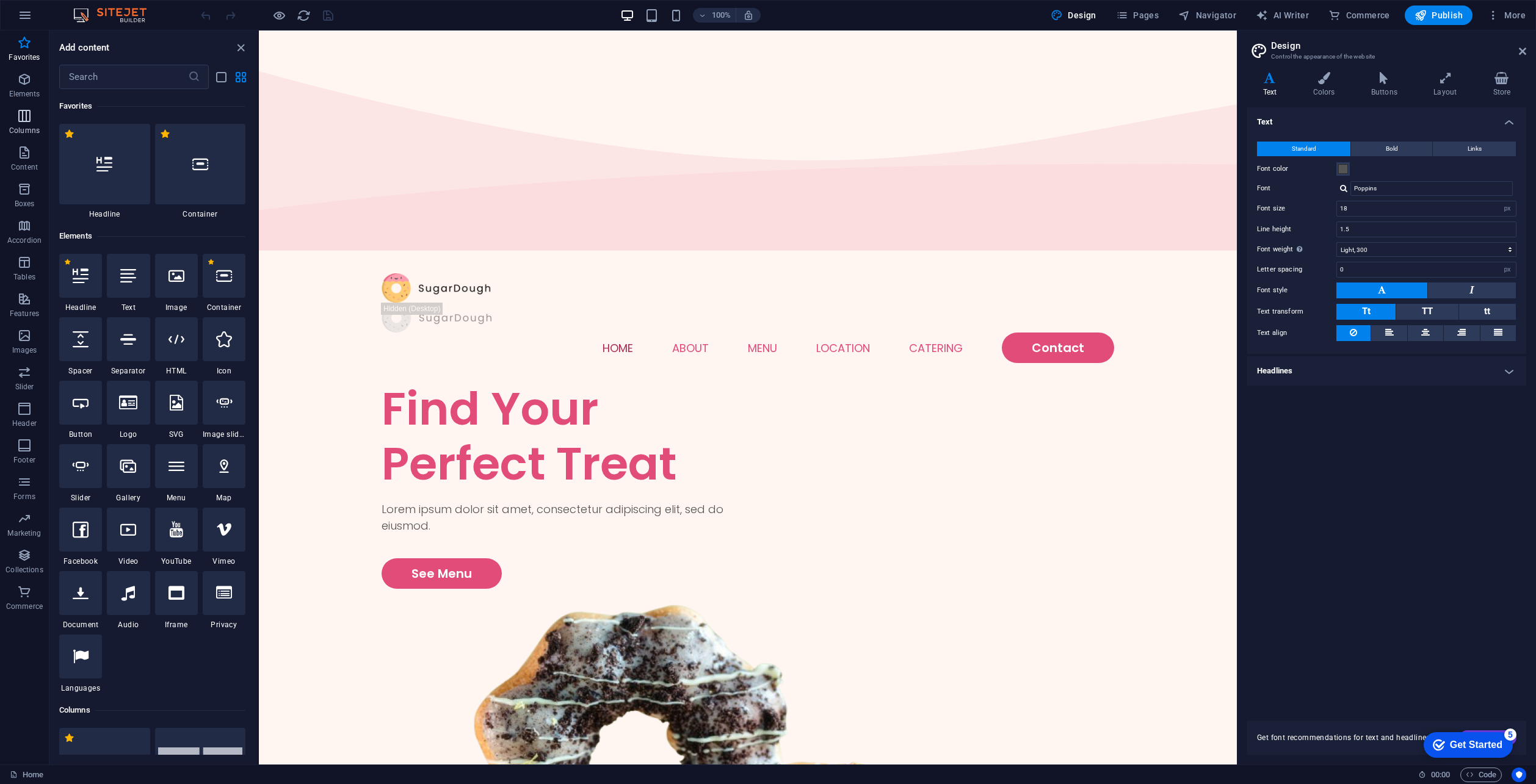
click at [18, 127] on p "Columns" at bounding box center [24, 130] width 31 height 10
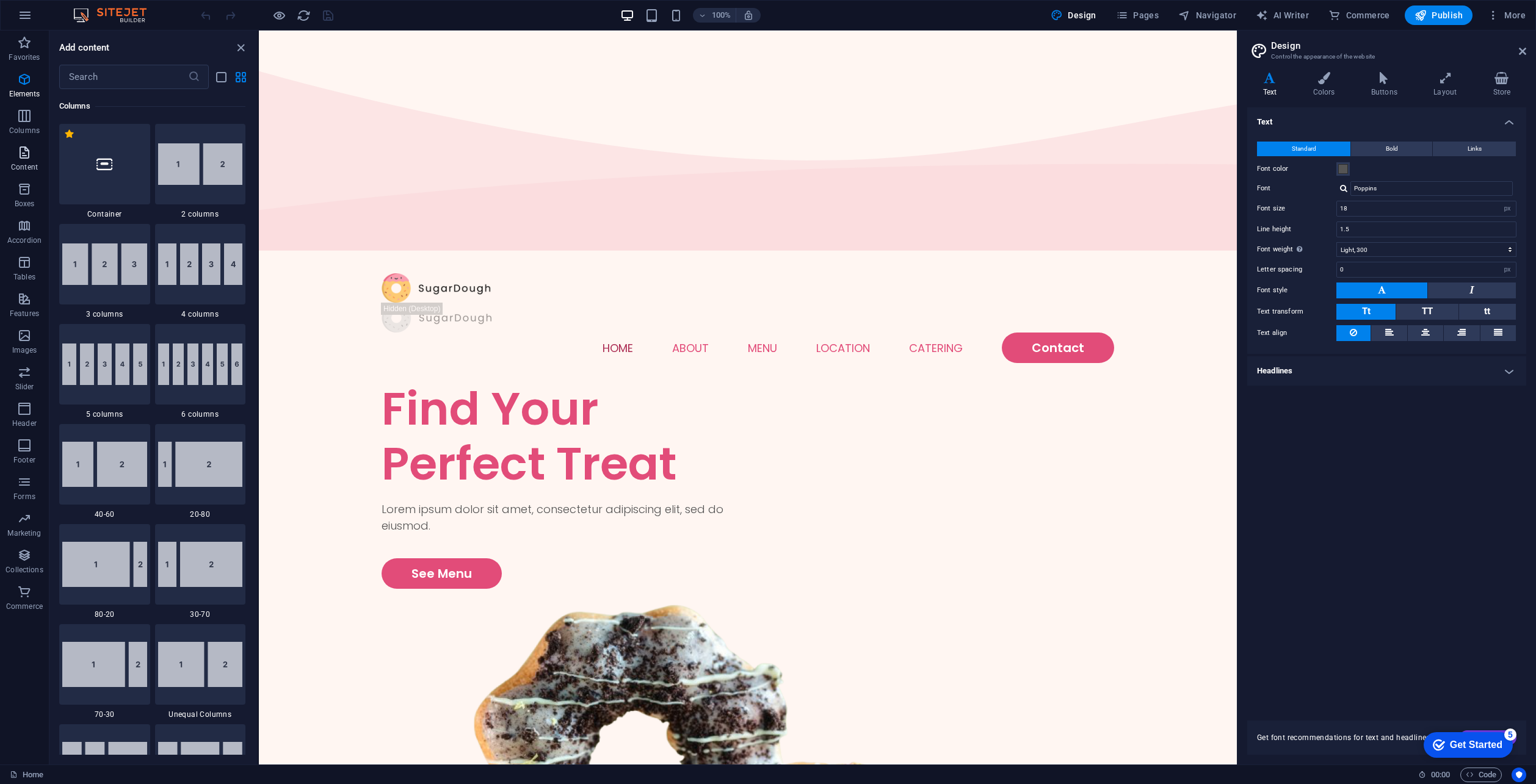
click at [39, 156] on span "Content" at bounding box center [24, 160] width 49 height 29
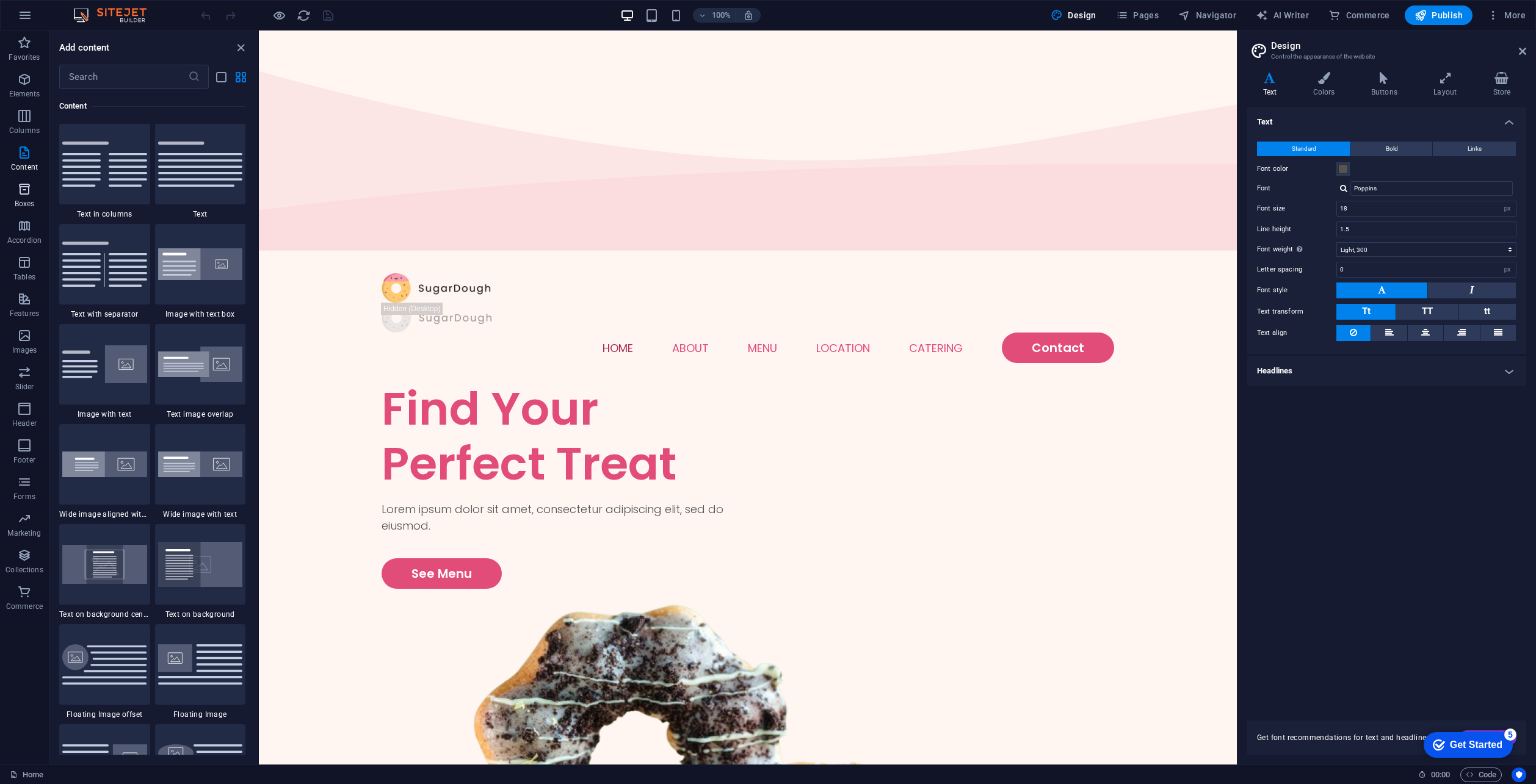
click at [22, 191] on icon "button" at bounding box center [25, 190] width 15 height 15
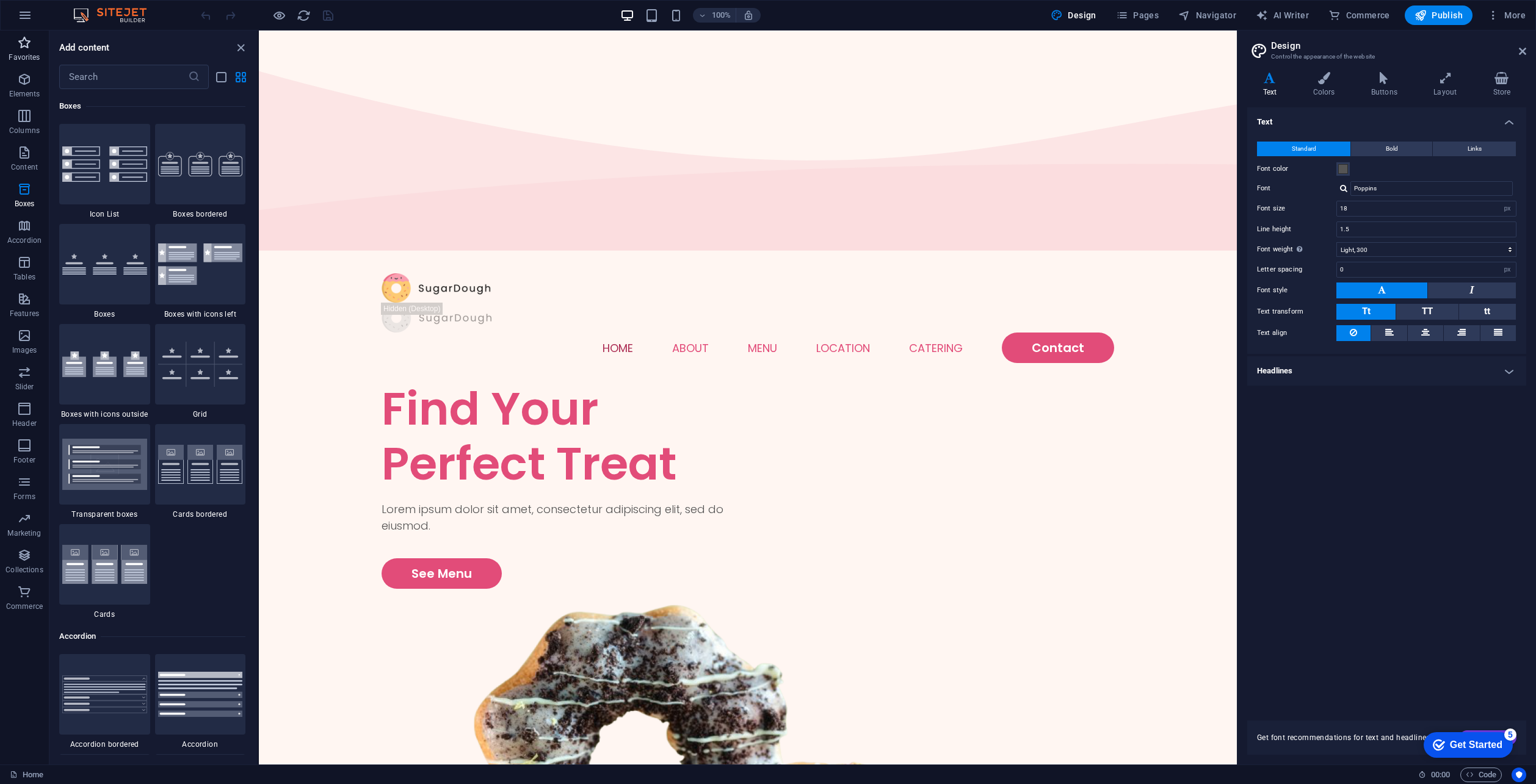
click at [21, 58] on p "Favorites" at bounding box center [24, 57] width 32 height 10
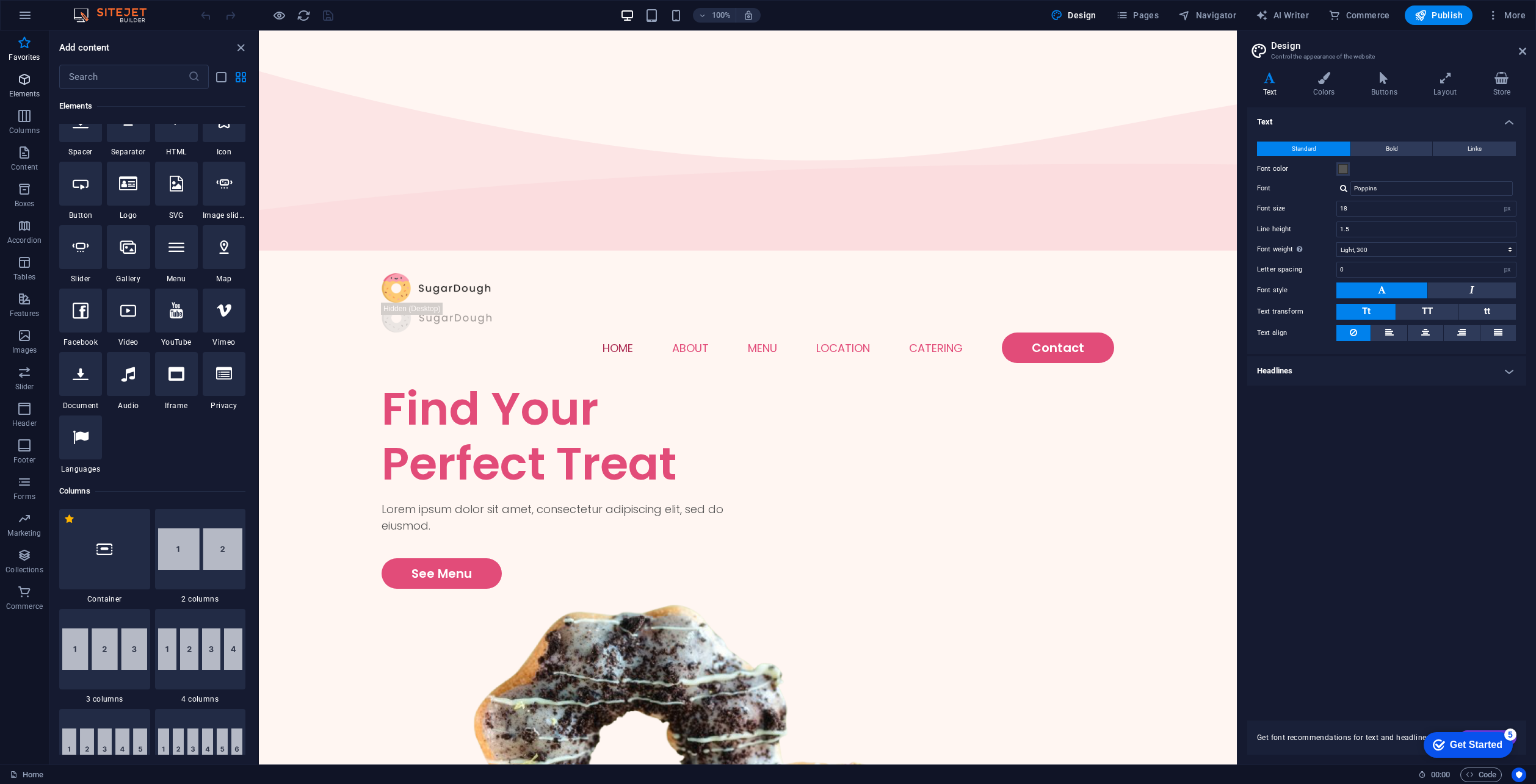
click at [17, 97] on p "Elements" at bounding box center [25, 94] width 32 height 10
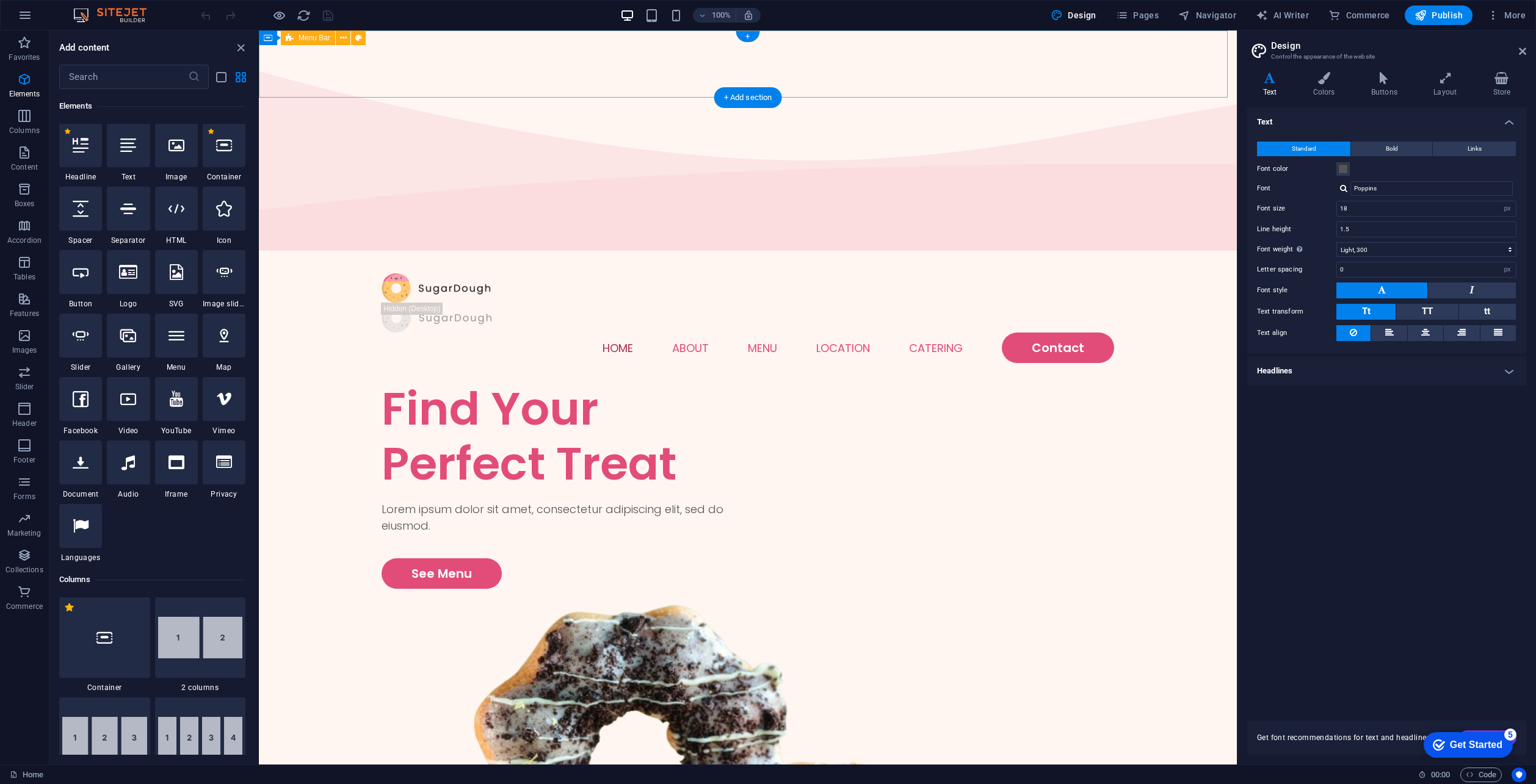
scroll to position [130, 0]
click at [1157, 16] on span "Pages" at bounding box center [1137, 15] width 43 height 12
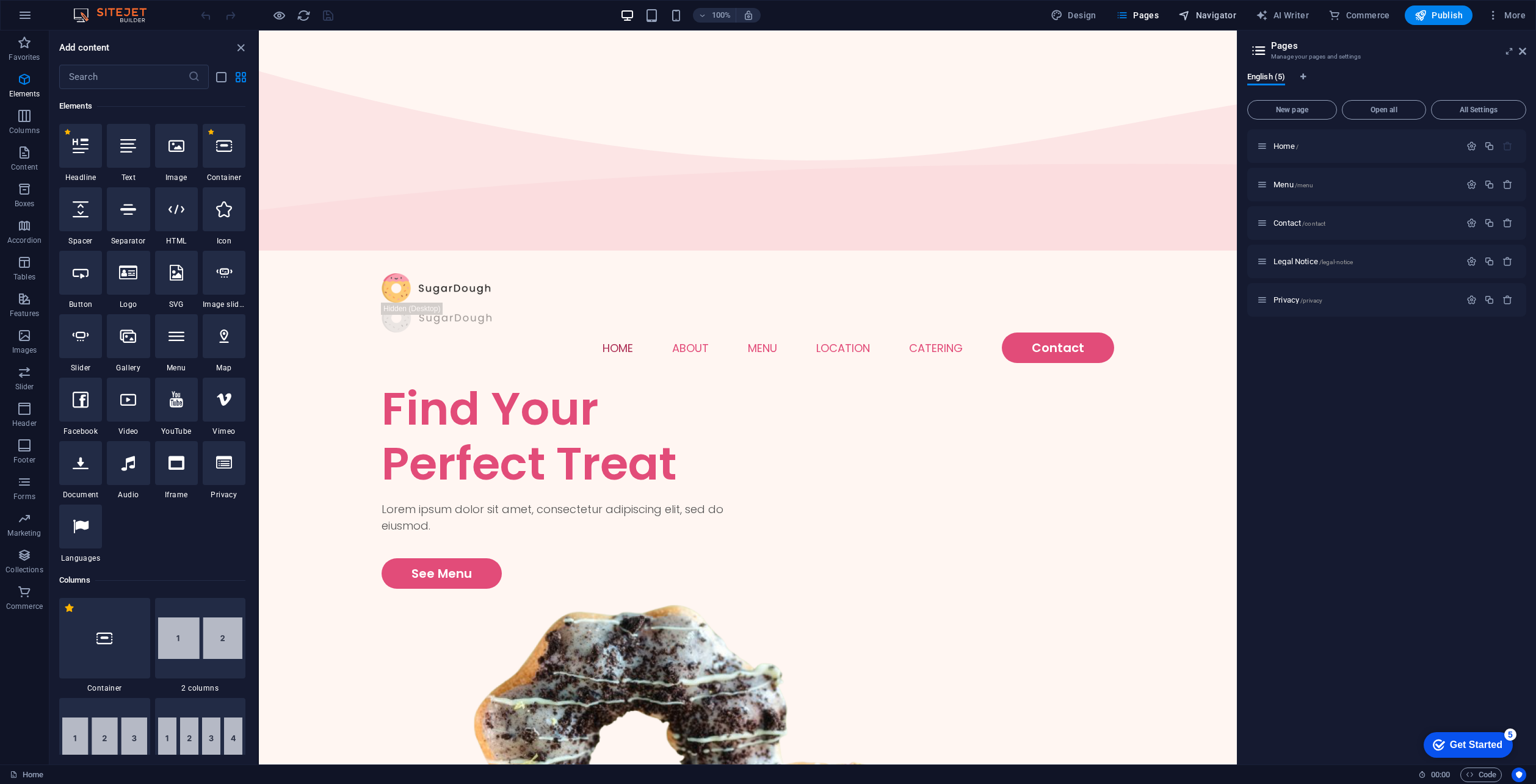
click at [1211, 18] on span "Navigator" at bounding box center [1207, 15] width 58 height 12
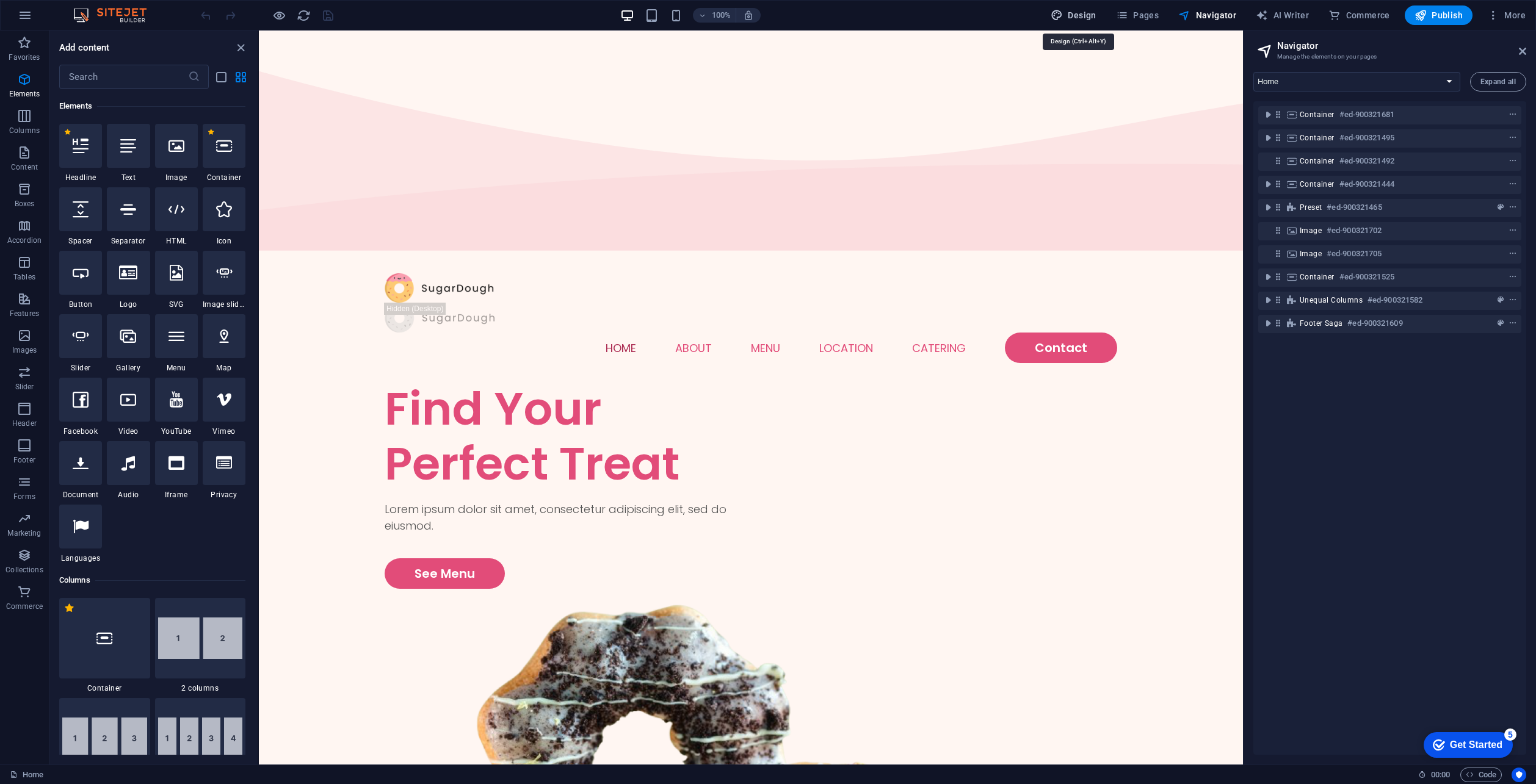
click at [1072, 11] on span "Design" at bounding box center [1073, 15] width 46 height 12
select select "px"
select select "300"
select select "px"
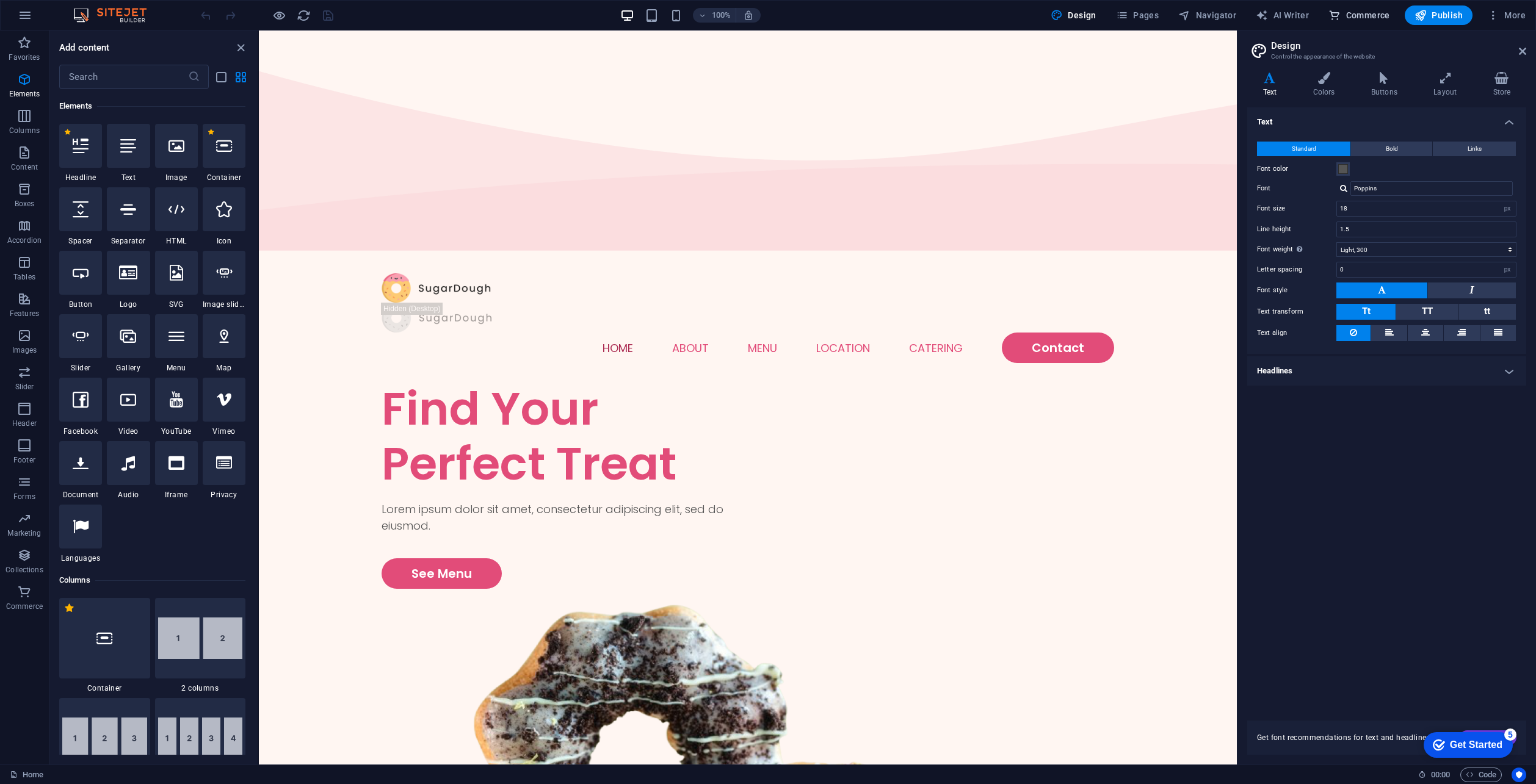
click at [1340, 11] on icon "button" at bounding box center [1334, 15] width 12 height 12
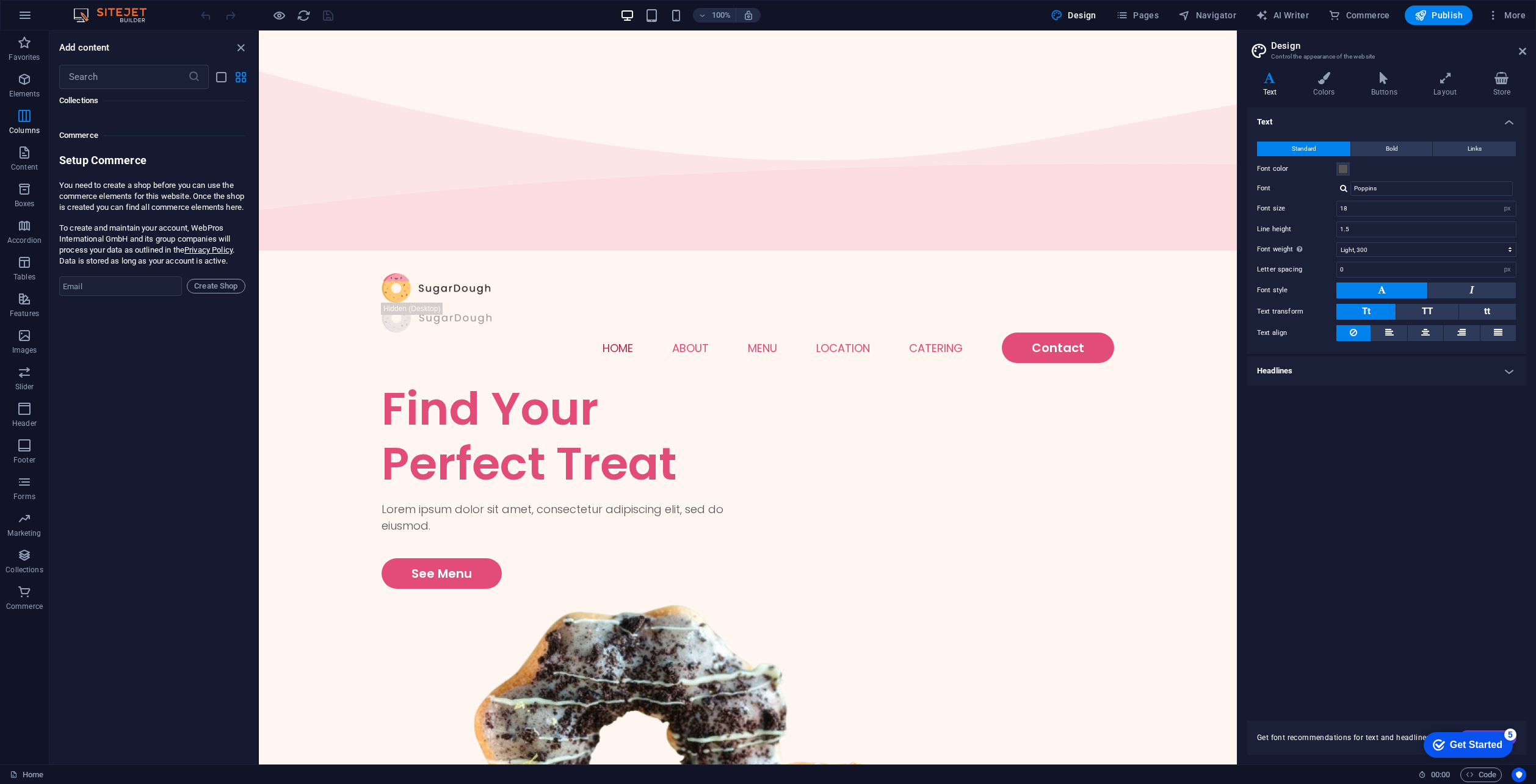
scroll to position [11757, 0]
click at [130, 267] on input "email" at bounding box center [121, 257] width 123 height 19
drag, startPoint x: 189, startPoint y: 164, endPoint x: 142, endPoint y: 94, distance: 84.3
click at [182, 154] on p "You need to create a shop before you can use the commerce elements for this web…" at bounding box center [152, 167] width 186 height 33
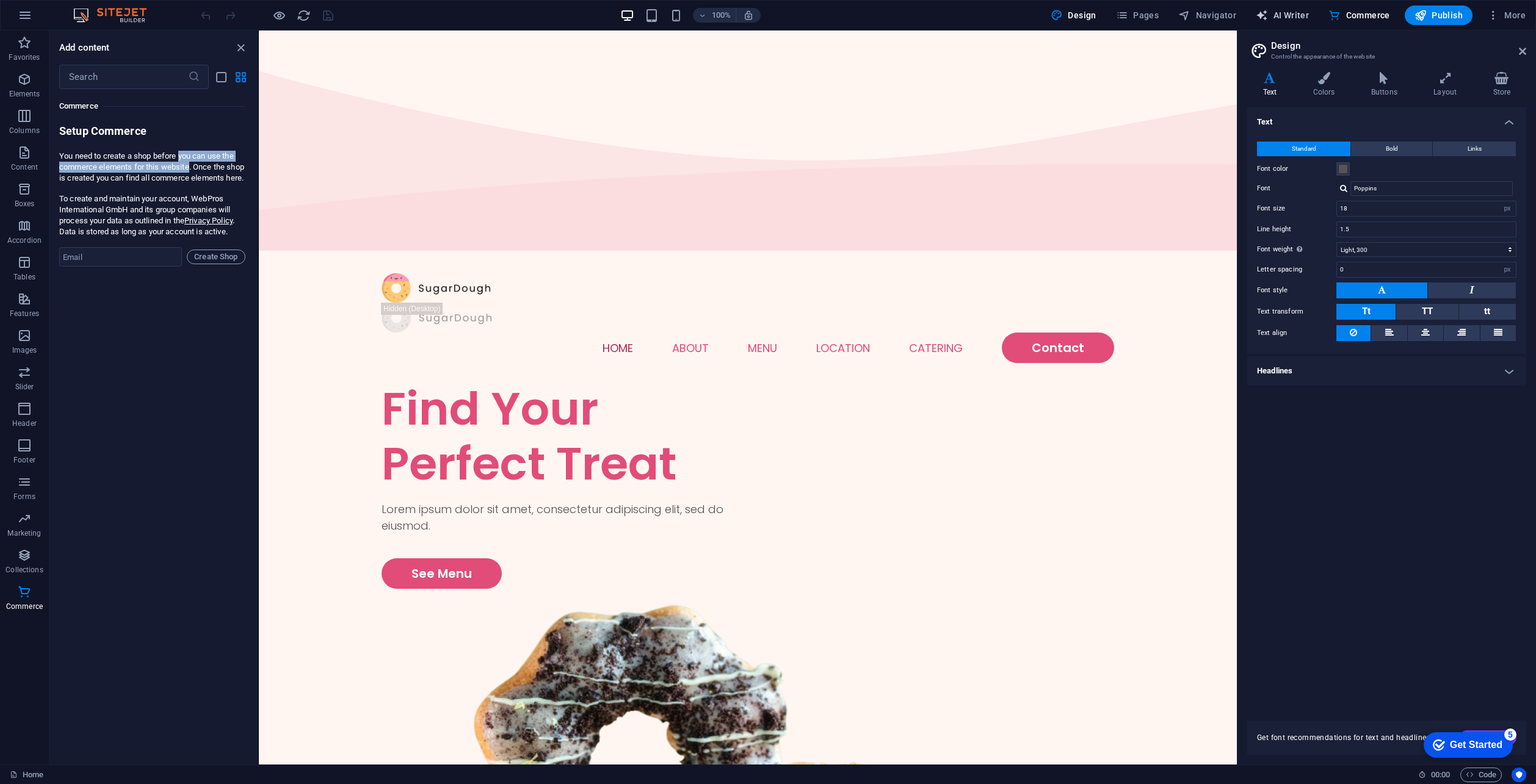
click at [1303, 16] on span "AI Writer" at bounding box center [1282, 15] width 53 height 12
select select "English"
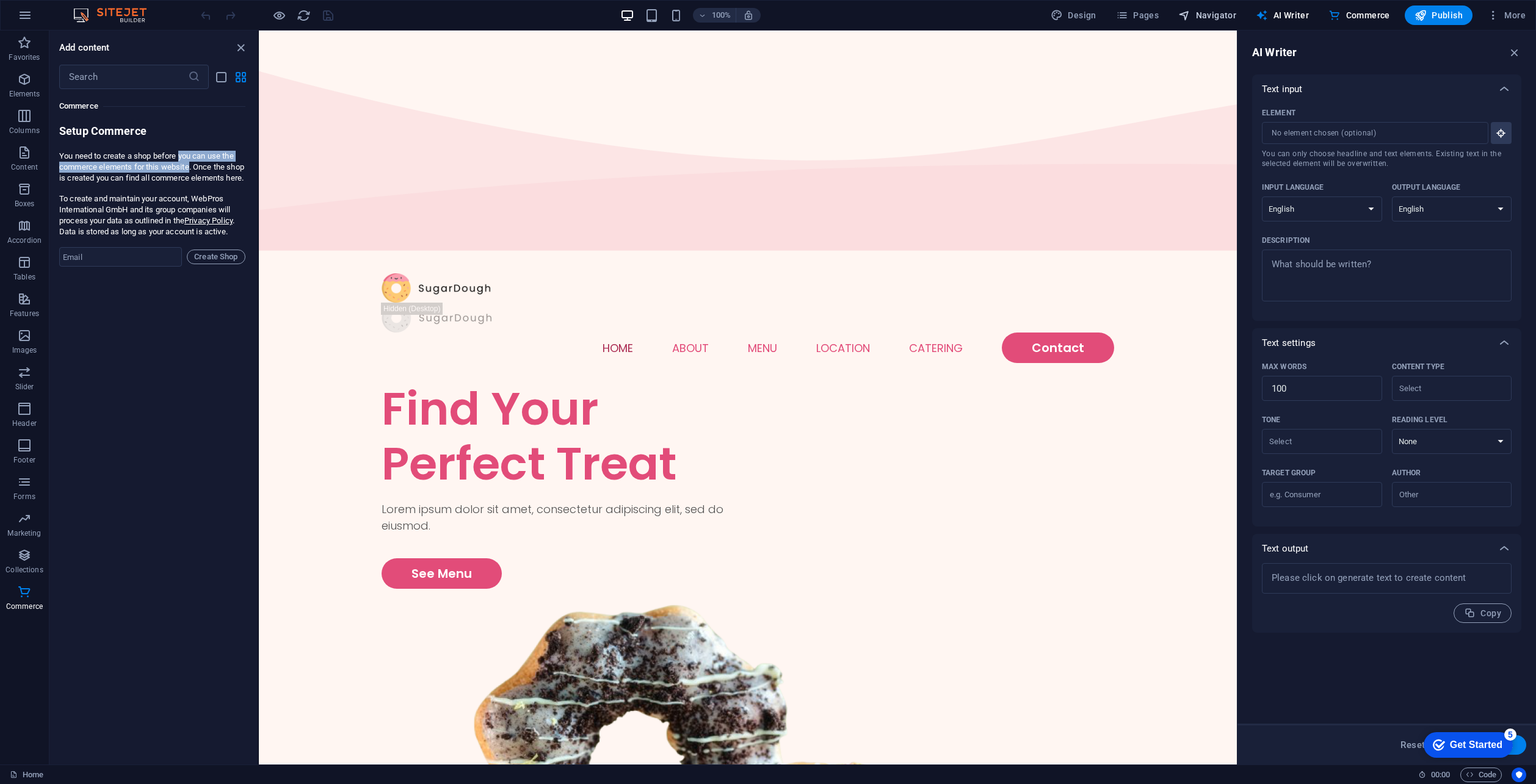
click at [1209, 18] on span "Navigator" at bounding box center [1207, 15] width 58 height 12
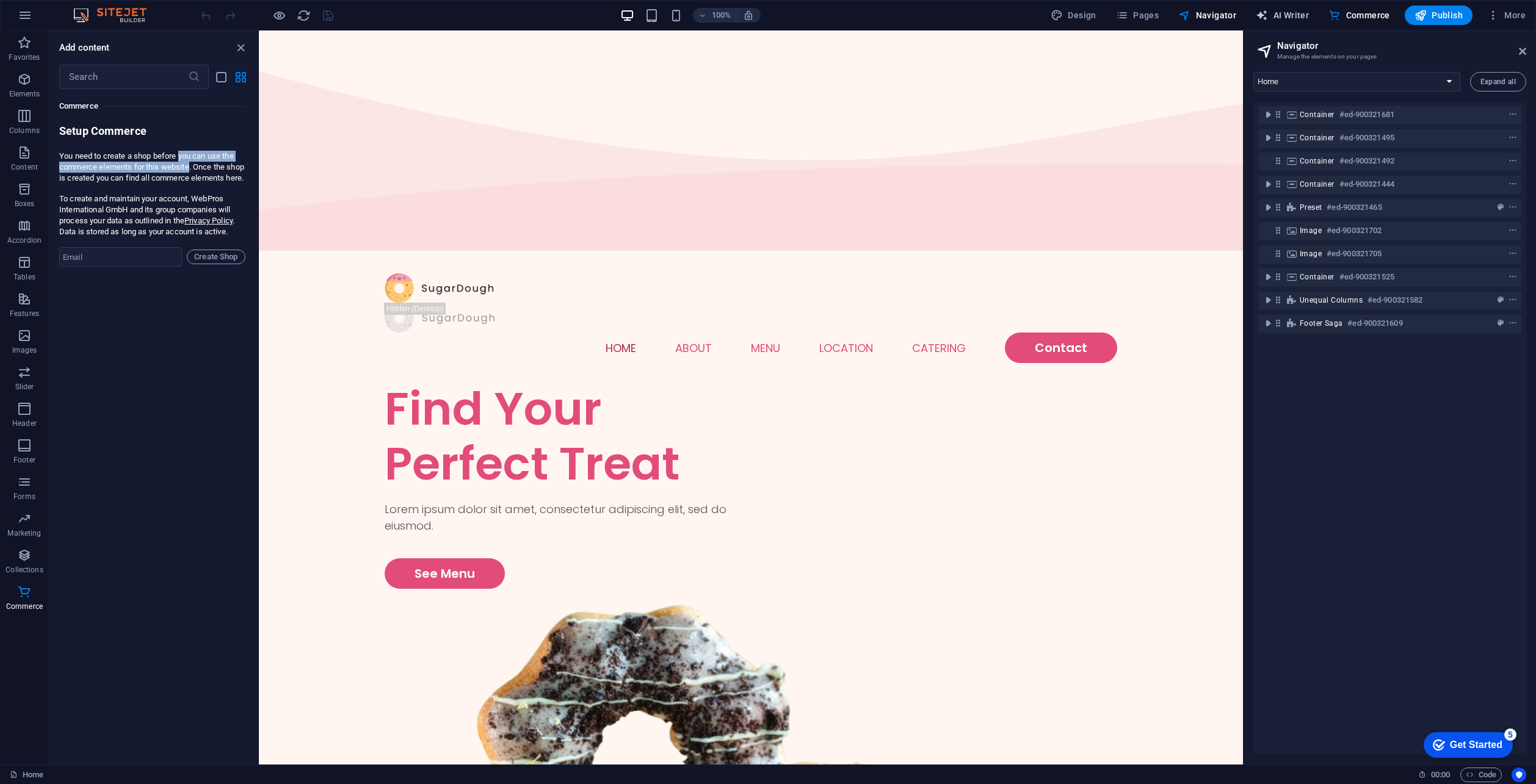
click at [1272, 12] on span "AI Writer" at bounding box center [1282, 15] width 53 height 12
select select "English"
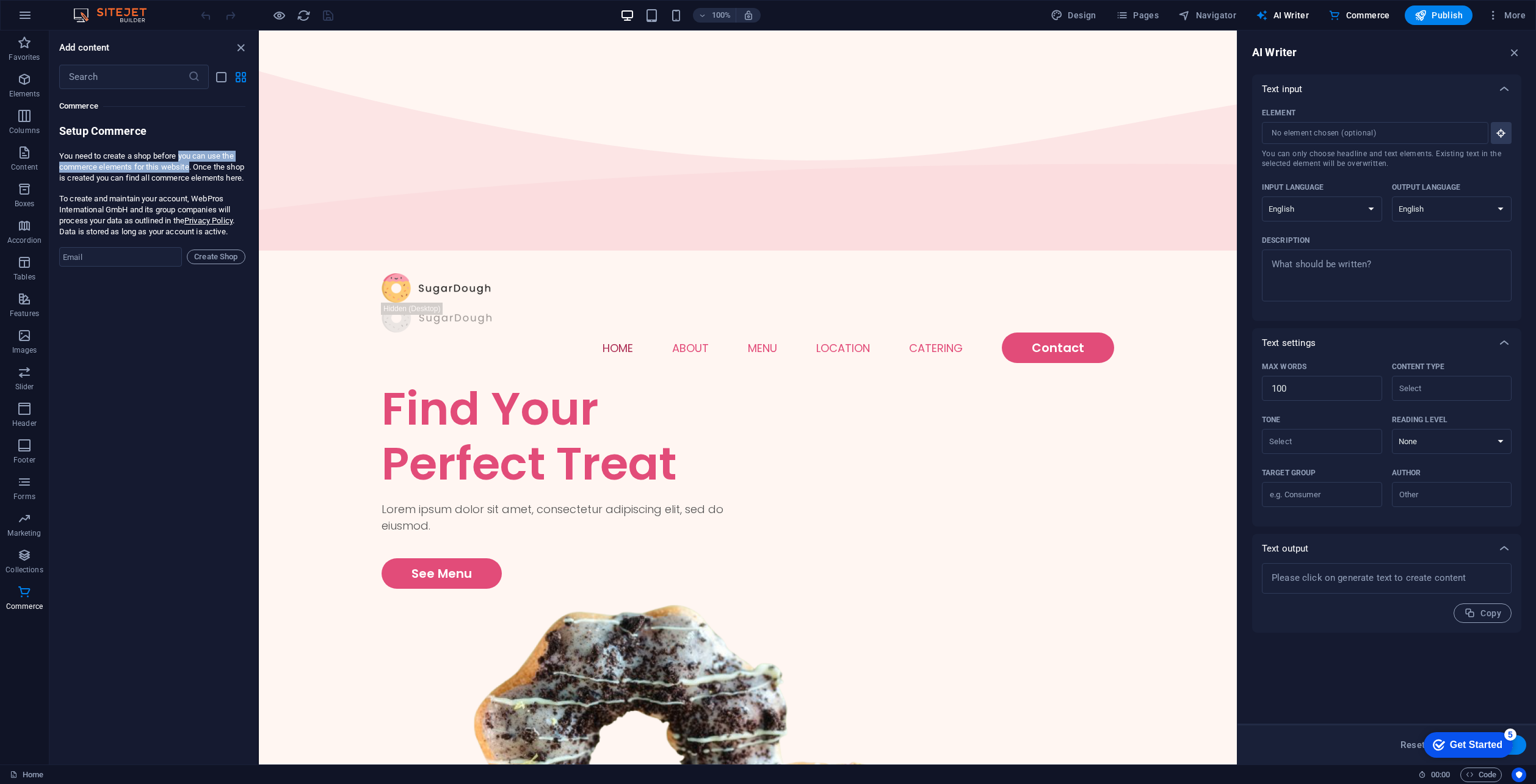
click at [1310, 85] on div "Text input" at bounding box center [1376, 89] width 228 height 12
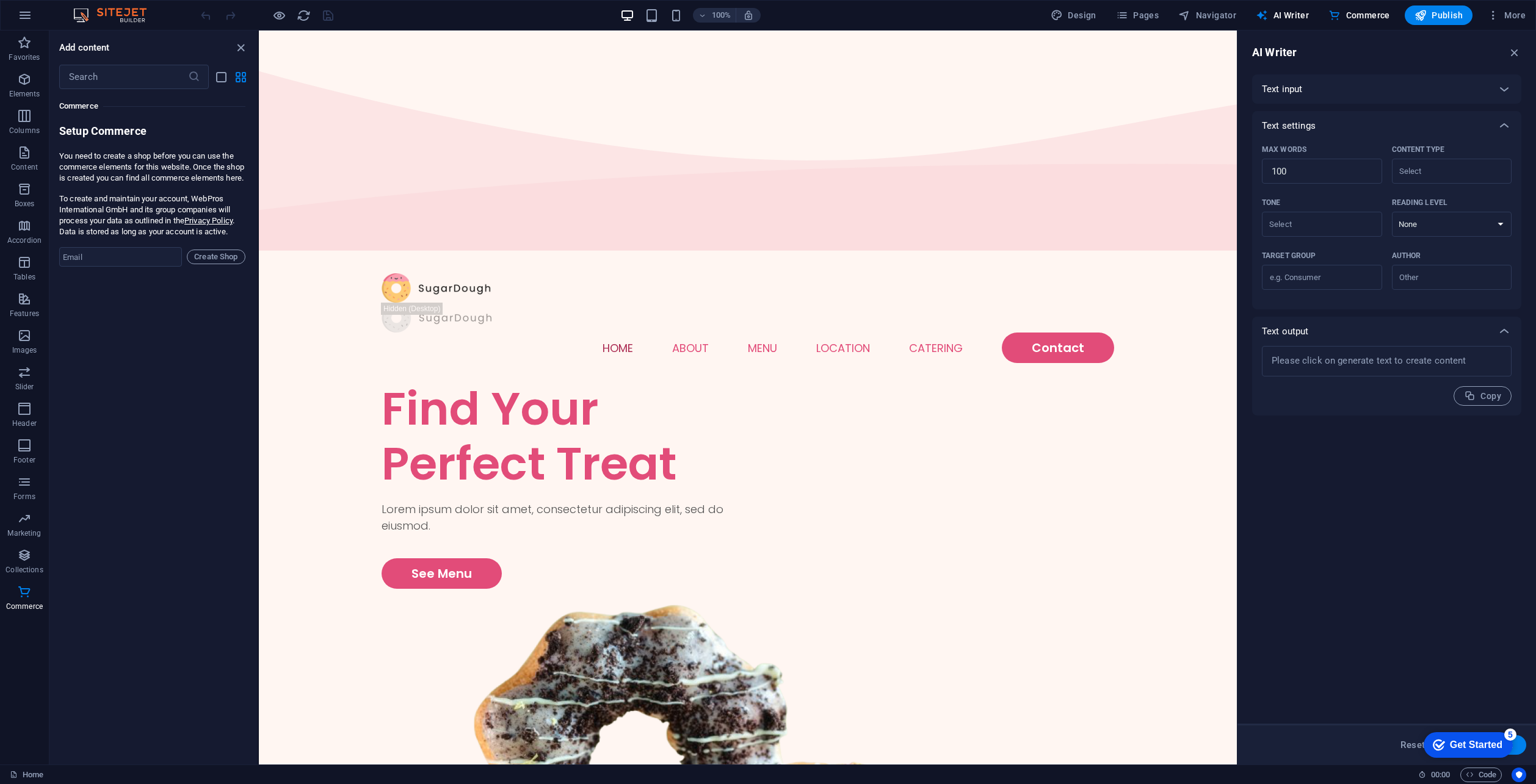
click at [1317, 126] on div "Text input Element ​ You can only choose headline and text elements. Existing t…" at bounding box center [1386, 244] width 269 height 341
click at [1145, 8] on button "Pages" at bounding box center [1137, 15] width 52 height 19
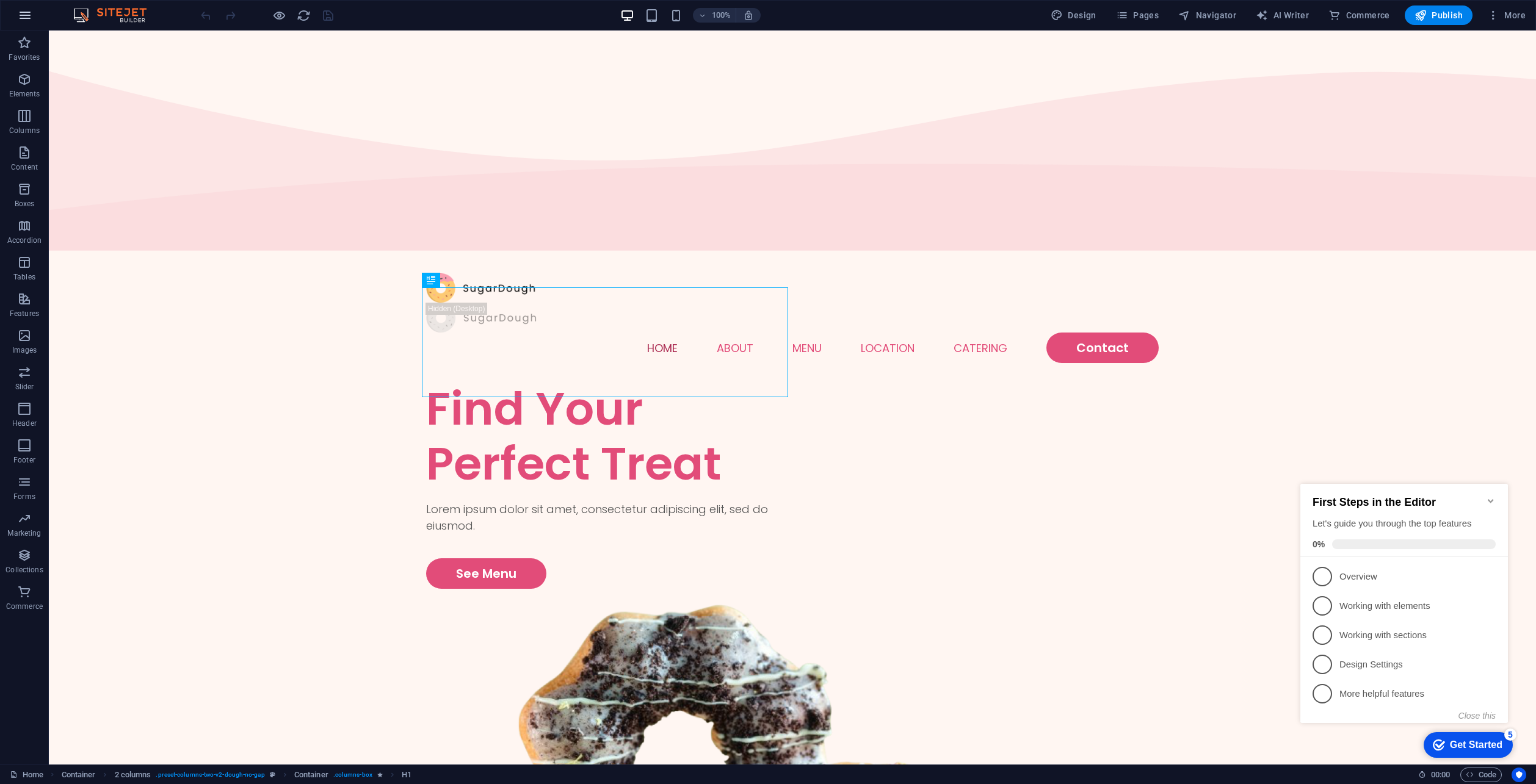
click at [22, 15] on icon "button" at bounding box center [26, 16] width 15 height 15
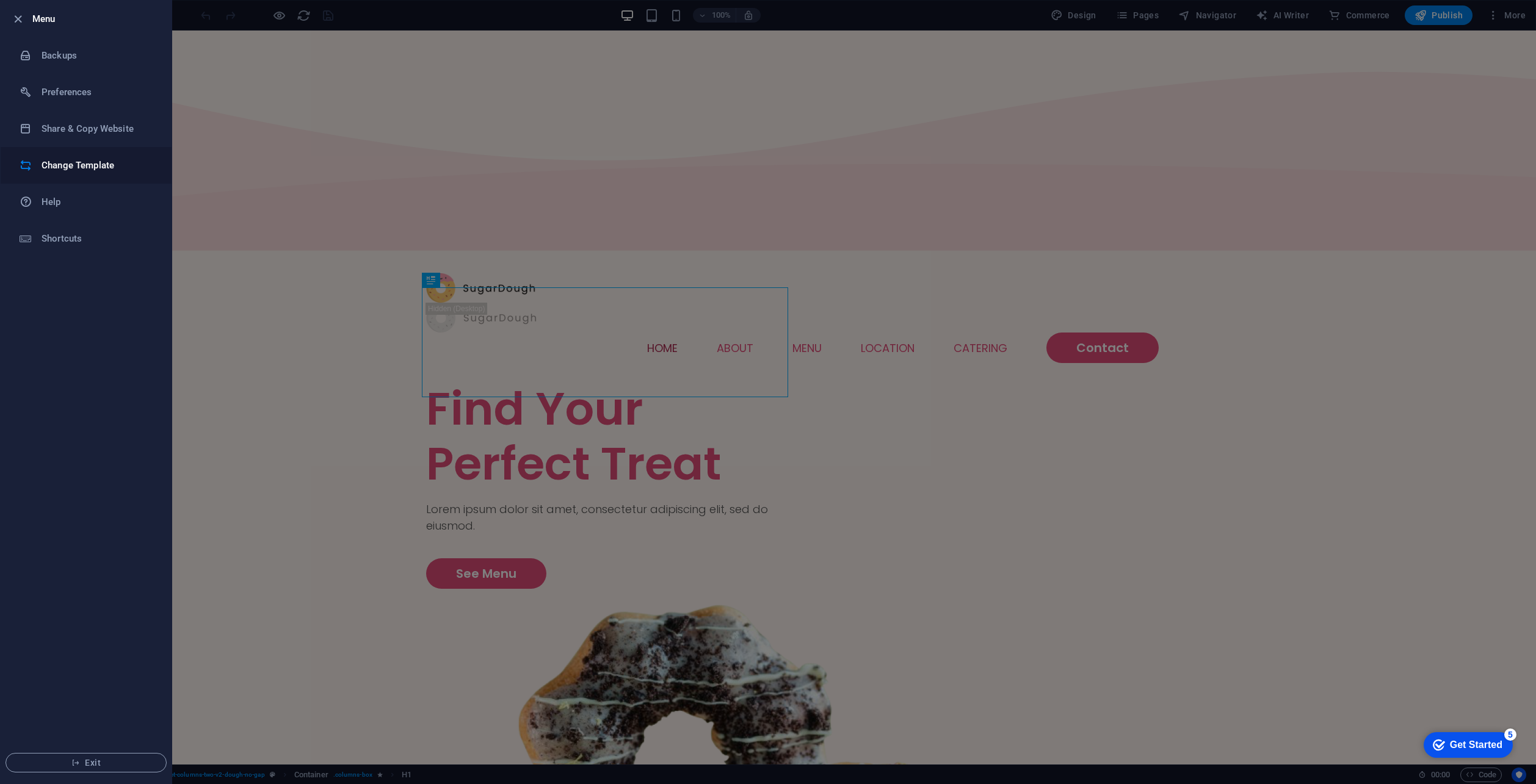
click at [77, 168] on h6 "Change Template" at bounding box center [98, 166] width 113 height 15
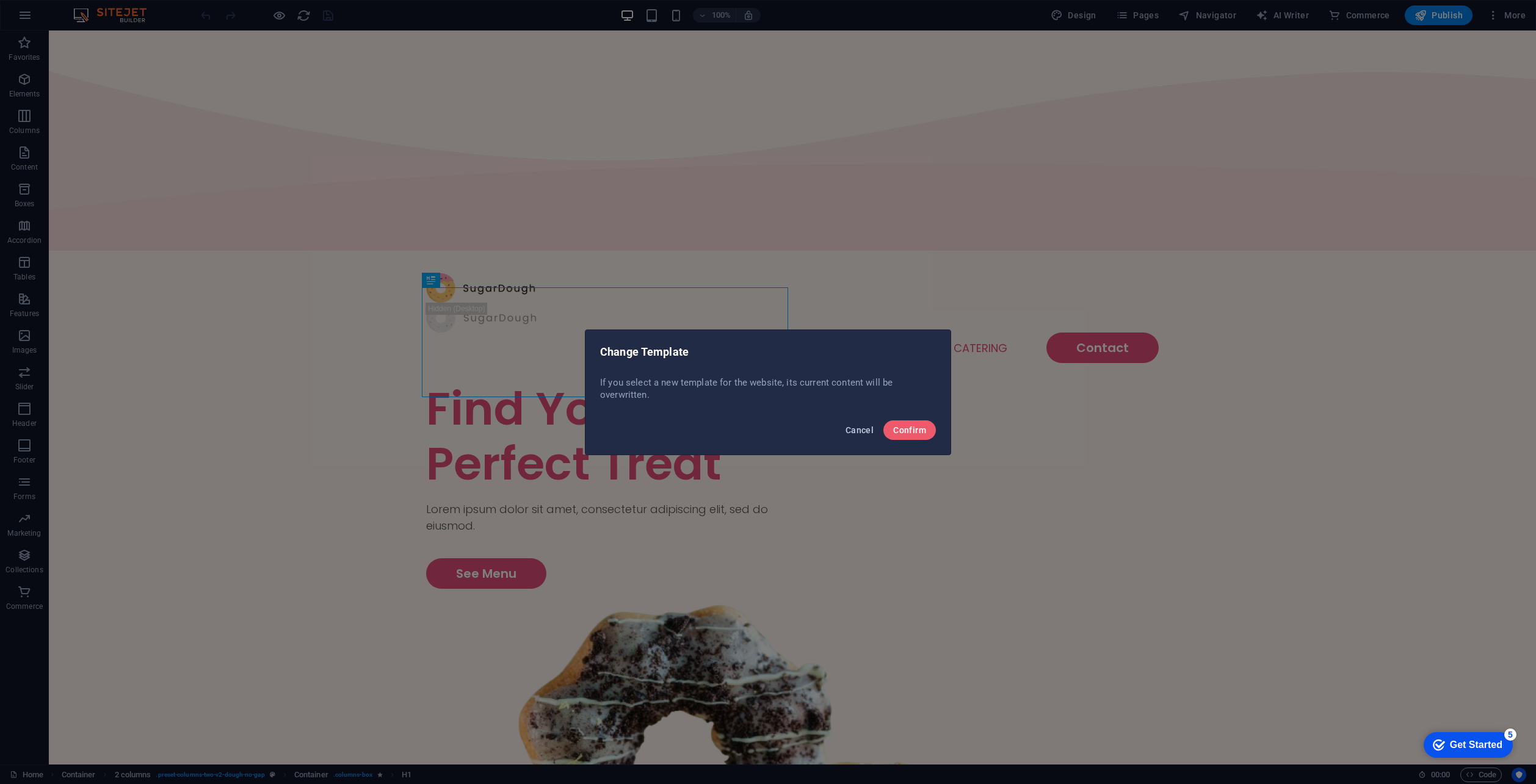
click at [864, 433] on span "Cancel" at bounding box center [859, 429] width 28 height 10
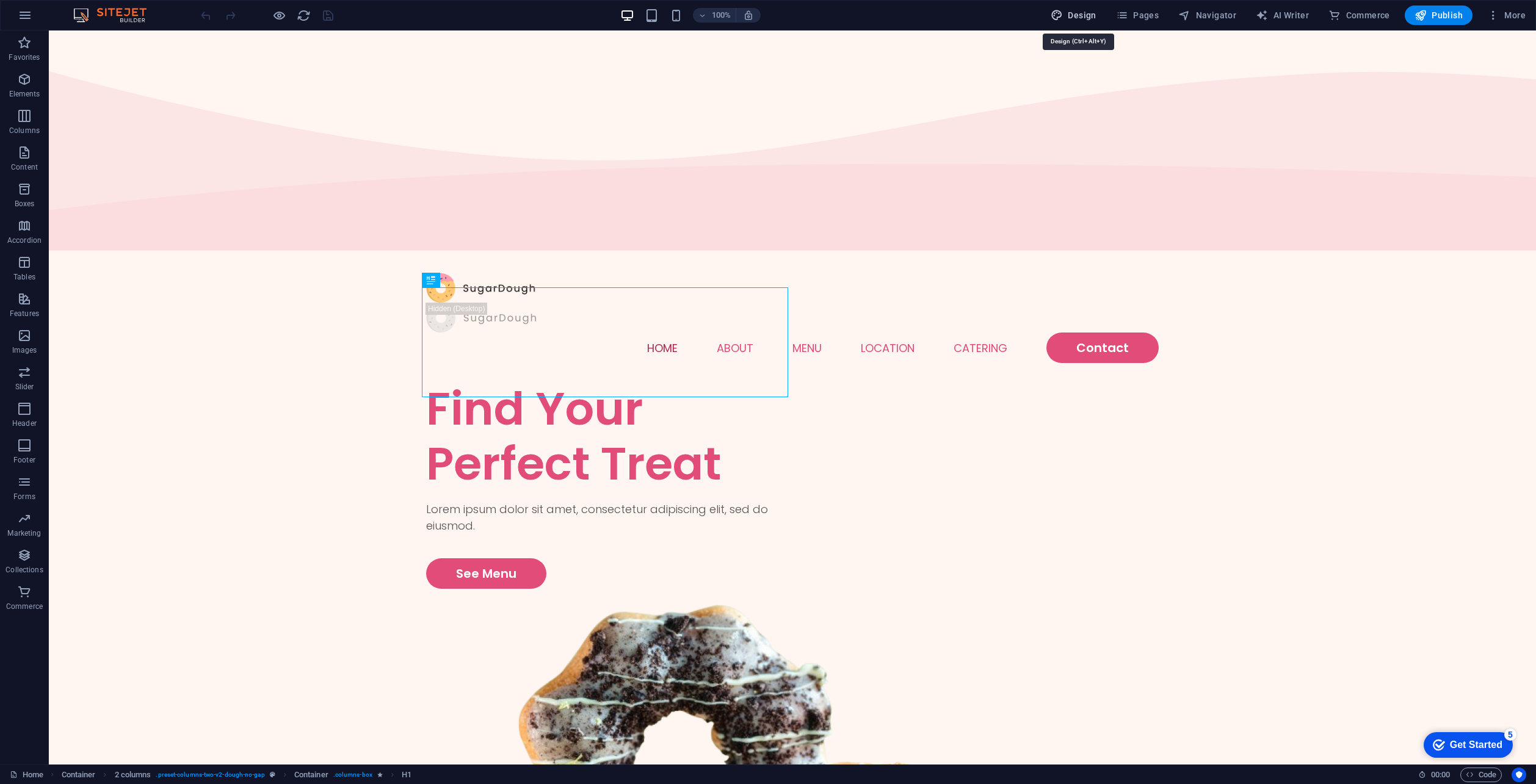
click at [1082, 23] on button "Design" at bounding box center [1073, 15] width 56 height 19
select select "px"
select select "300"
select select "px"
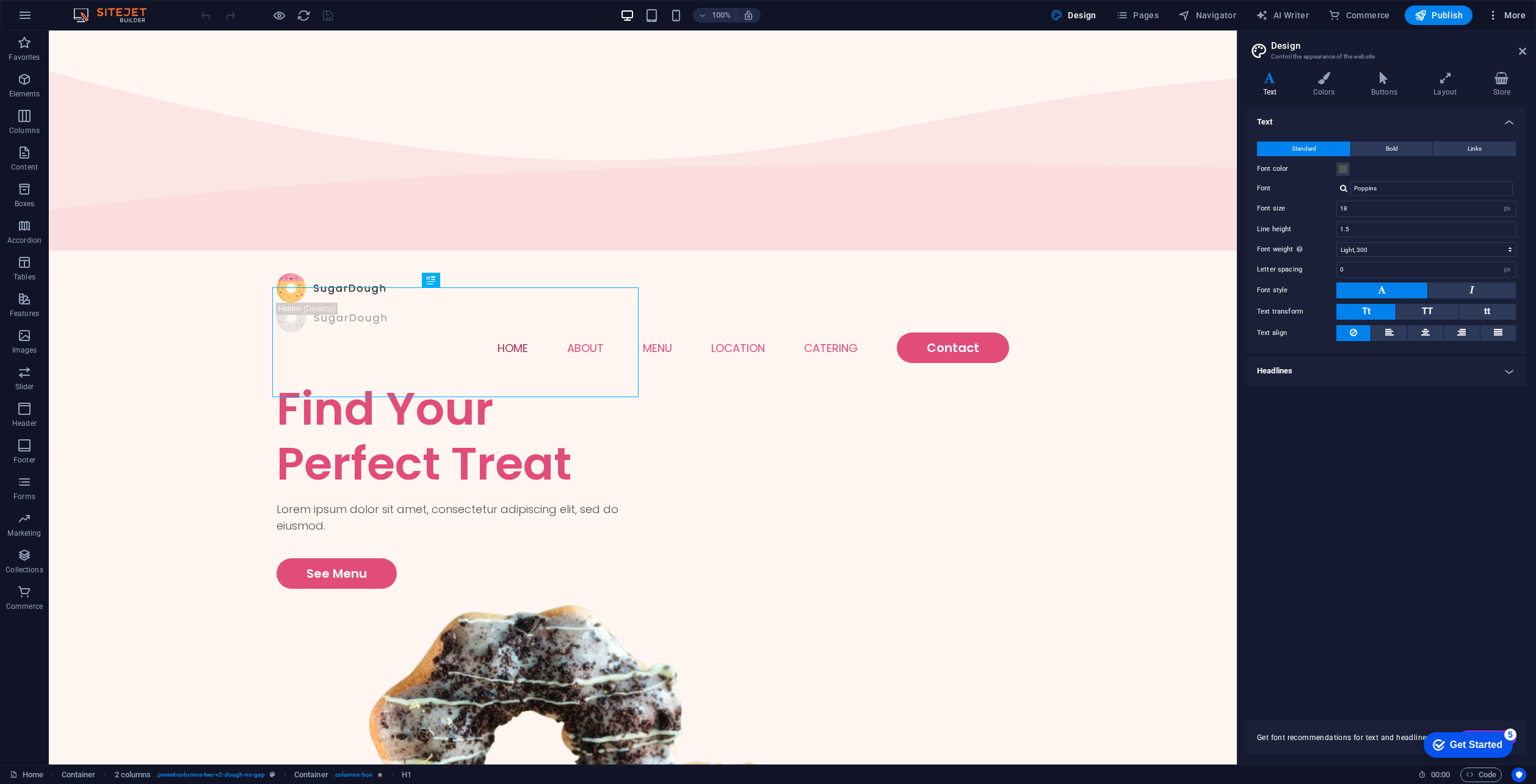
click at [1505, 11] on span "More" at bounding box center [1506, 15] width 38 height 12
click at [1145, 17] on div at bounding box center [768, 392] width 1536 height 784
drag, startPoint x: 1, startPoint y: 15, endPoint x: 38, endPoint y: 18, distance: 37.1
click at [43, 15] on div "100% Design Pages Navigator AI Writer Commerce Publish More" at bounding box center [768, 15] width 1534 height 29
click at [22, 19] on icon "button" at bounding box center [26, 16] width 15 height 15
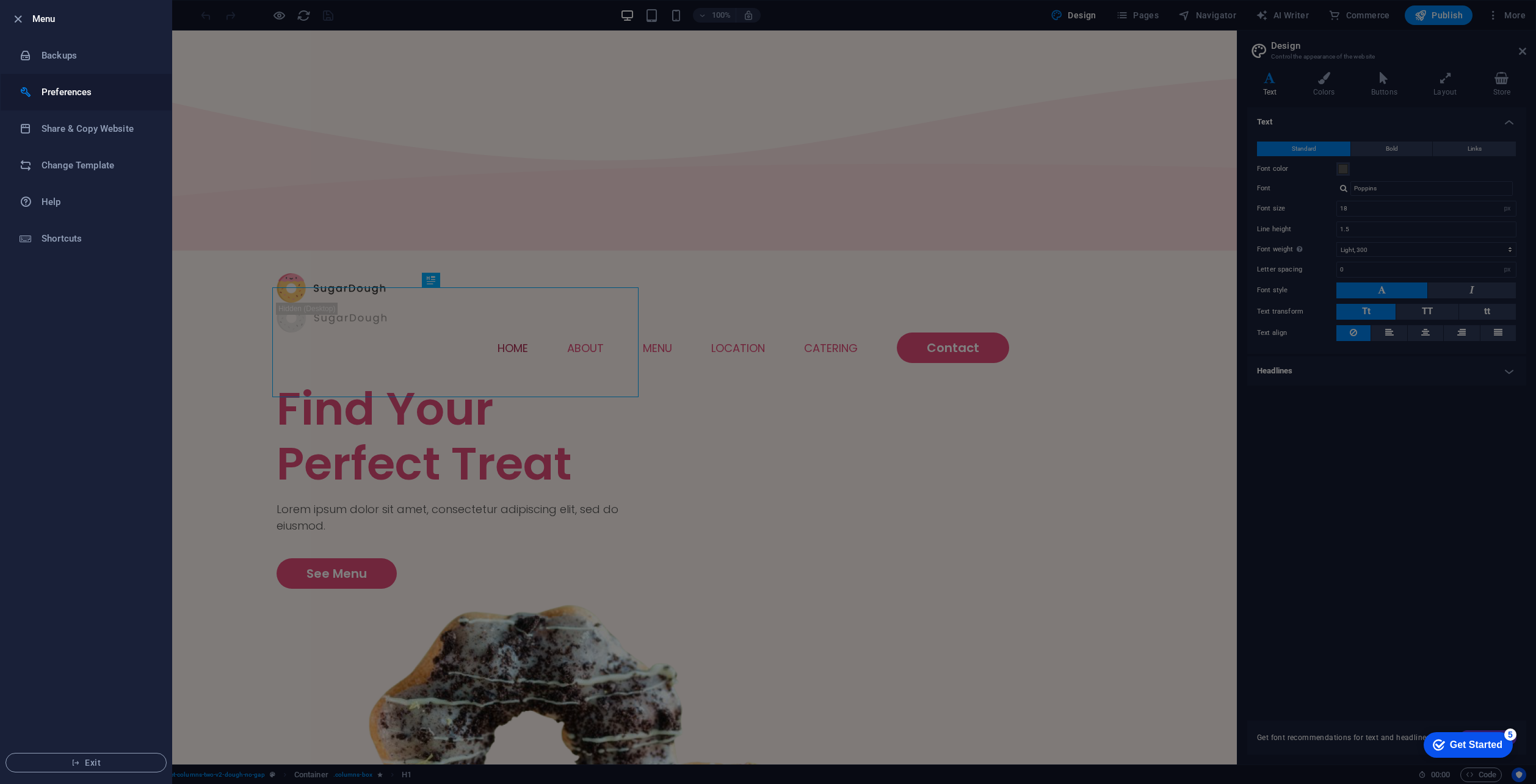
click at [76, 94] on h6 "Preferences" at bounding box center [98, 92] width 113 height 15
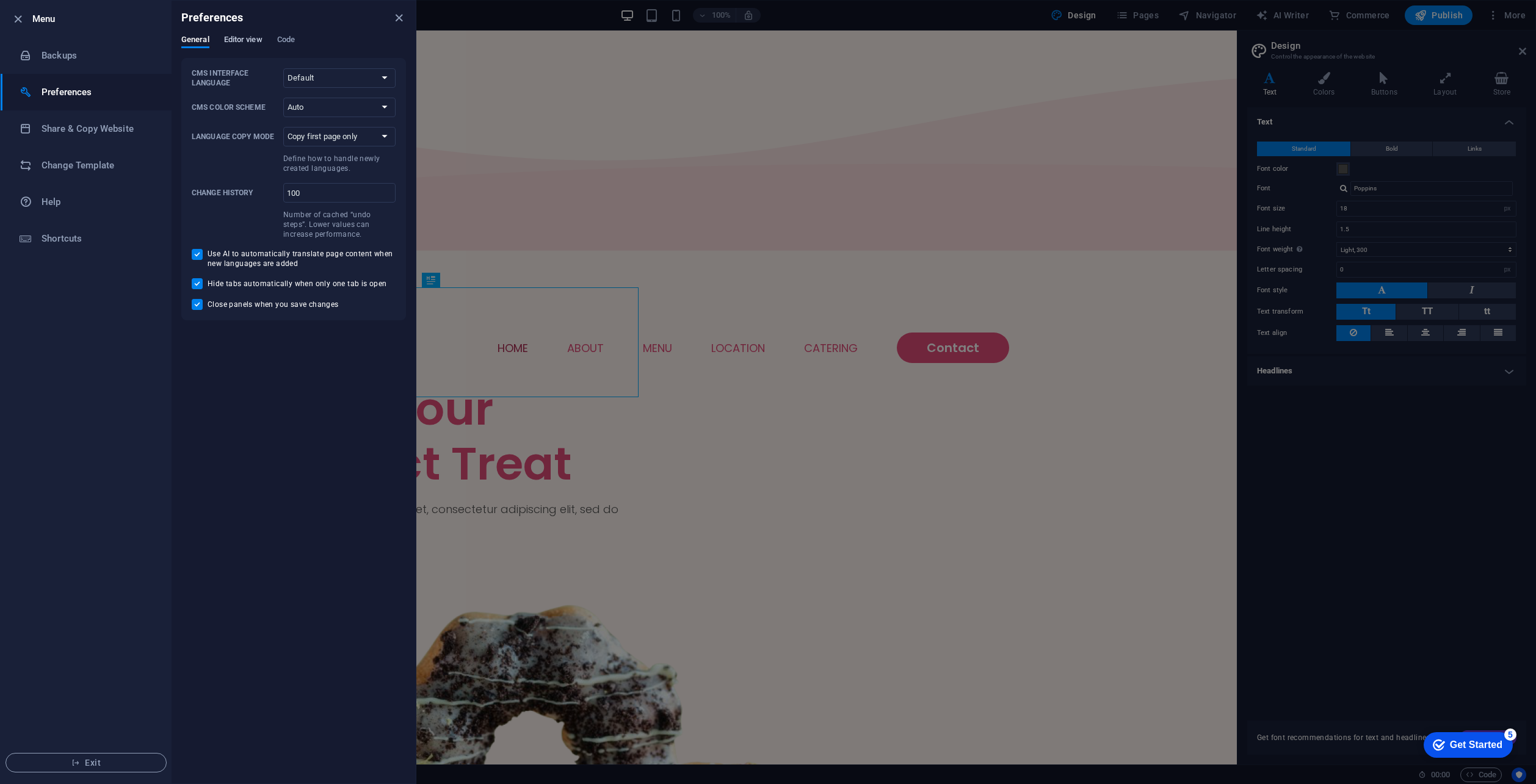
drag, startPoint x: 228, startPoint y: 43, endPoint x: 254, endPoint y: 38, distance: 26.5
click at [228, 42] on span "Editor view" at bounding box center [243, 40] width 38 height 17
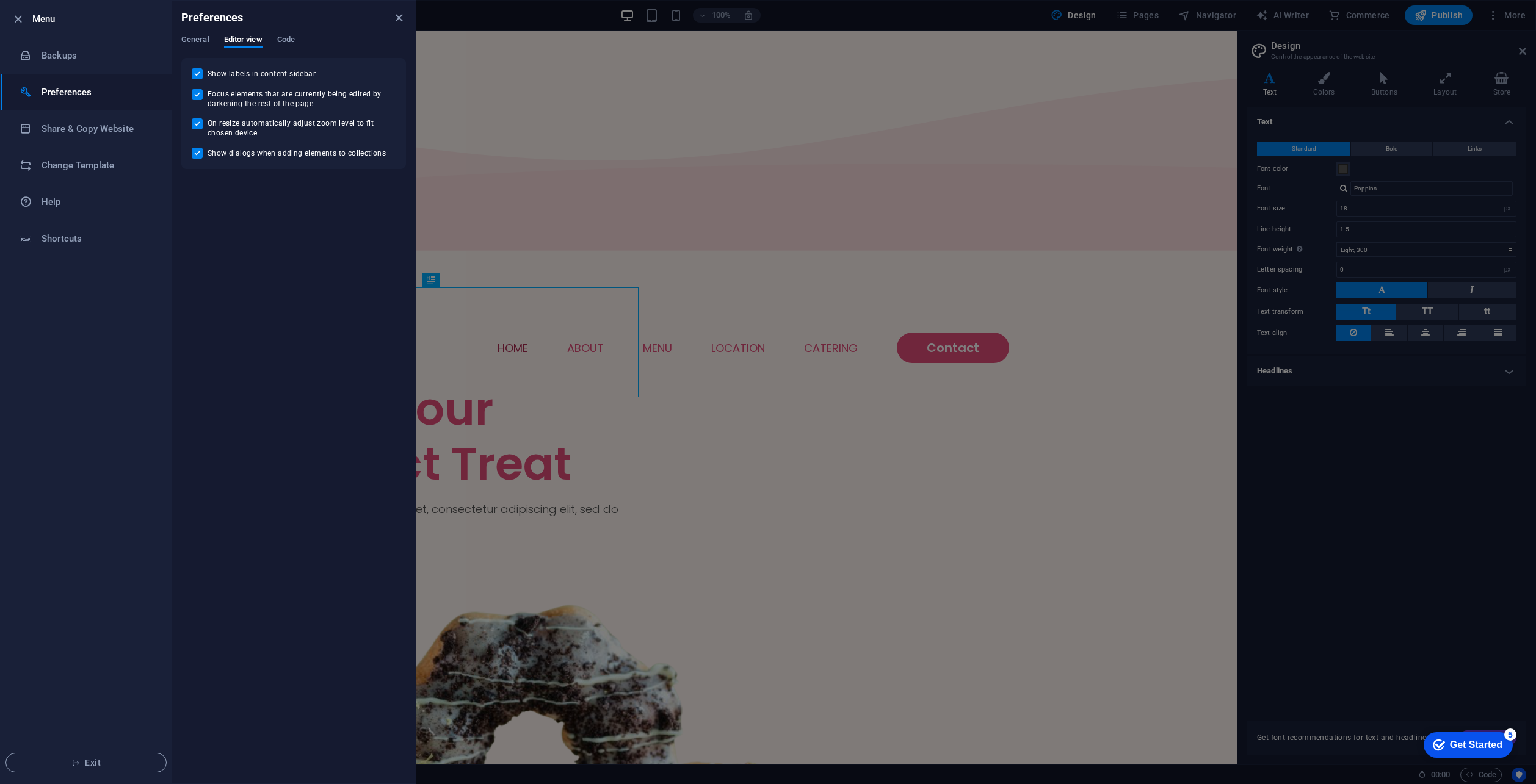
click at [300, 40] on div "General Editor view Code" at bounding box center [294, 46] width 225 height 23
click at [284, 42] on span "Code" at bounding box center [286, 40] width 18 height 17
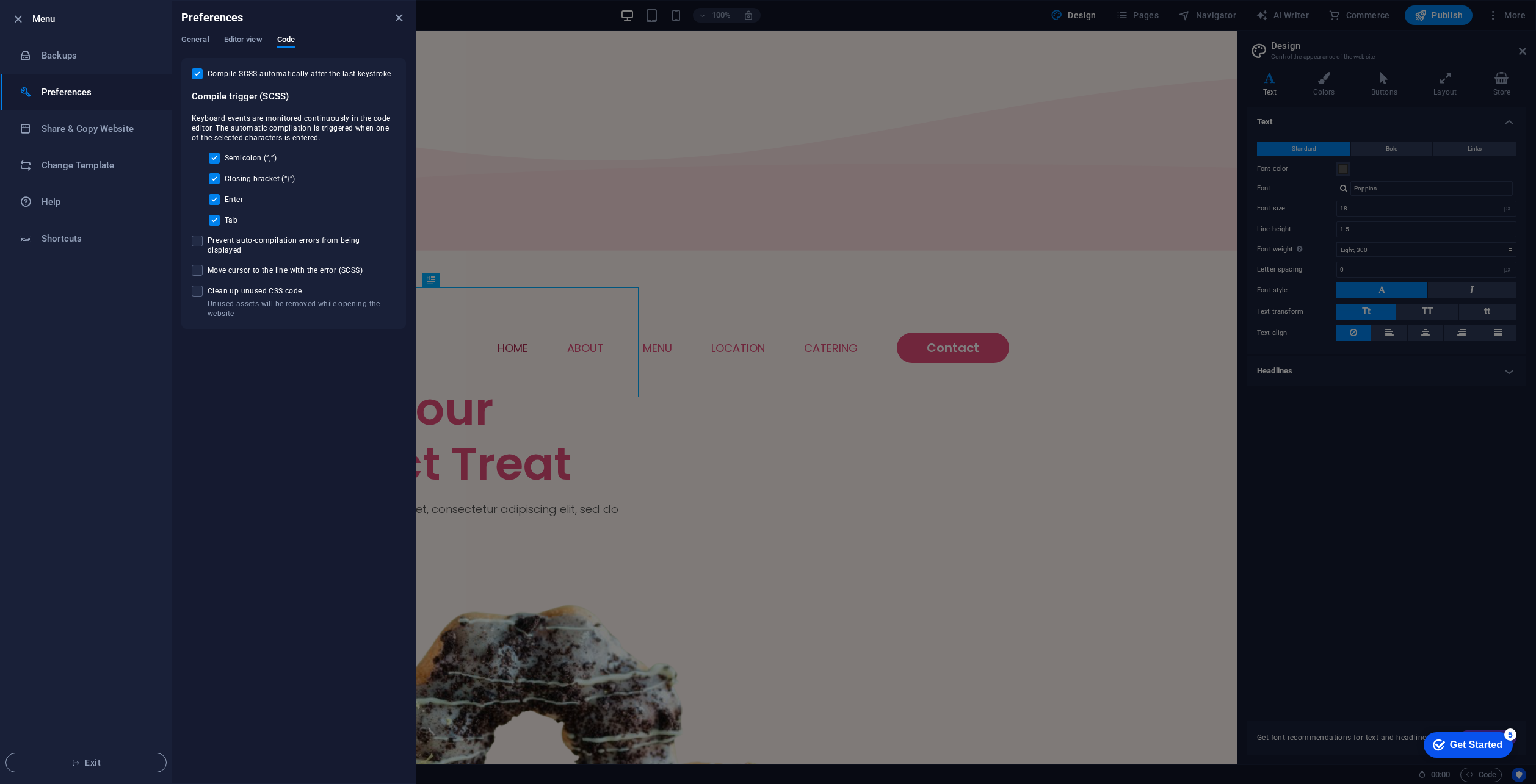
click at [192, 31] on div "Preferences" at bounding box center [294, 18] width 244 height 34
click at [192, 40] on span "General" at bounding box center [195, 40] width 28 height 17
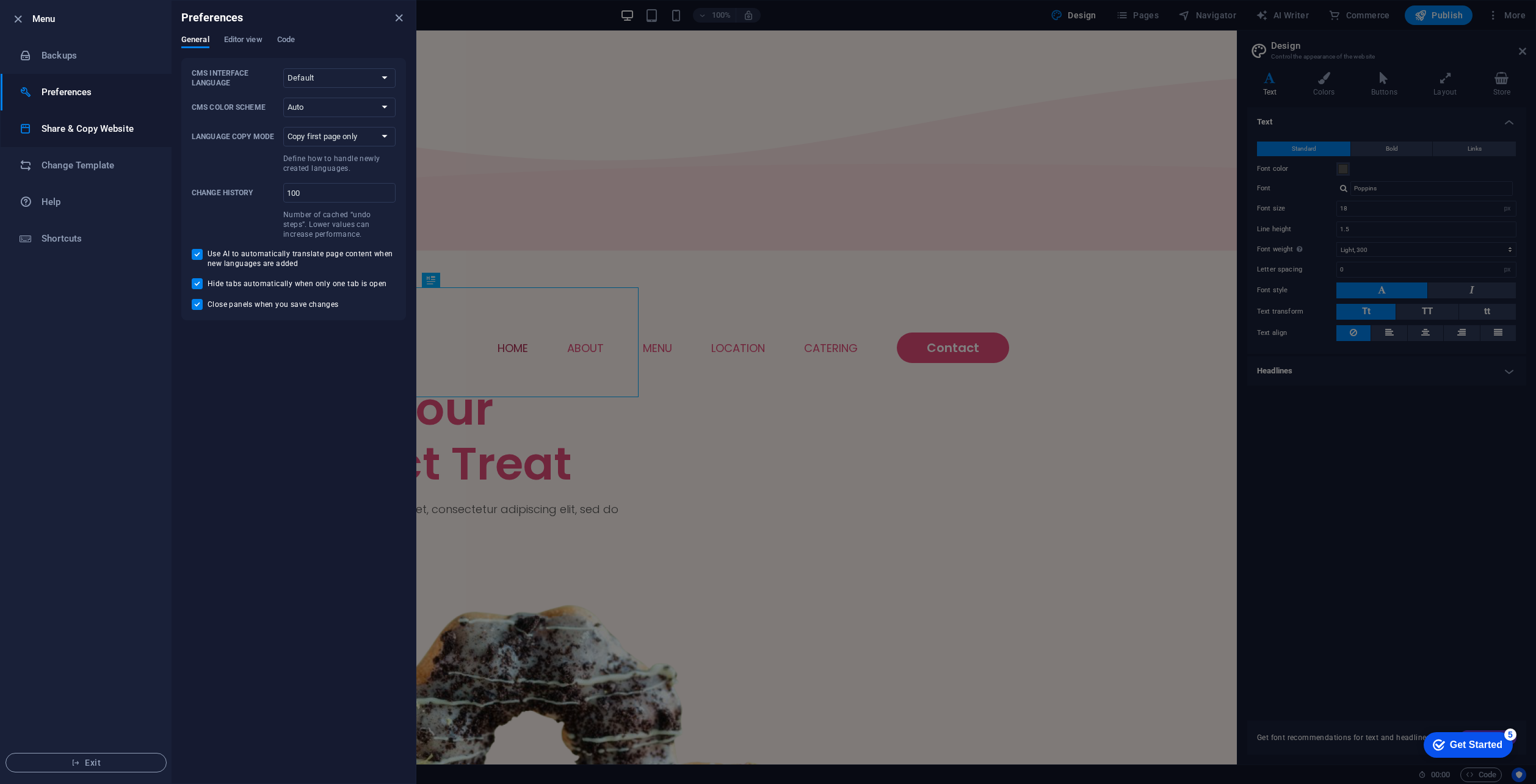
click at [64, 126] on h6 "Share & Copy Website" at bounding box center [98, 129] width 113 height 15
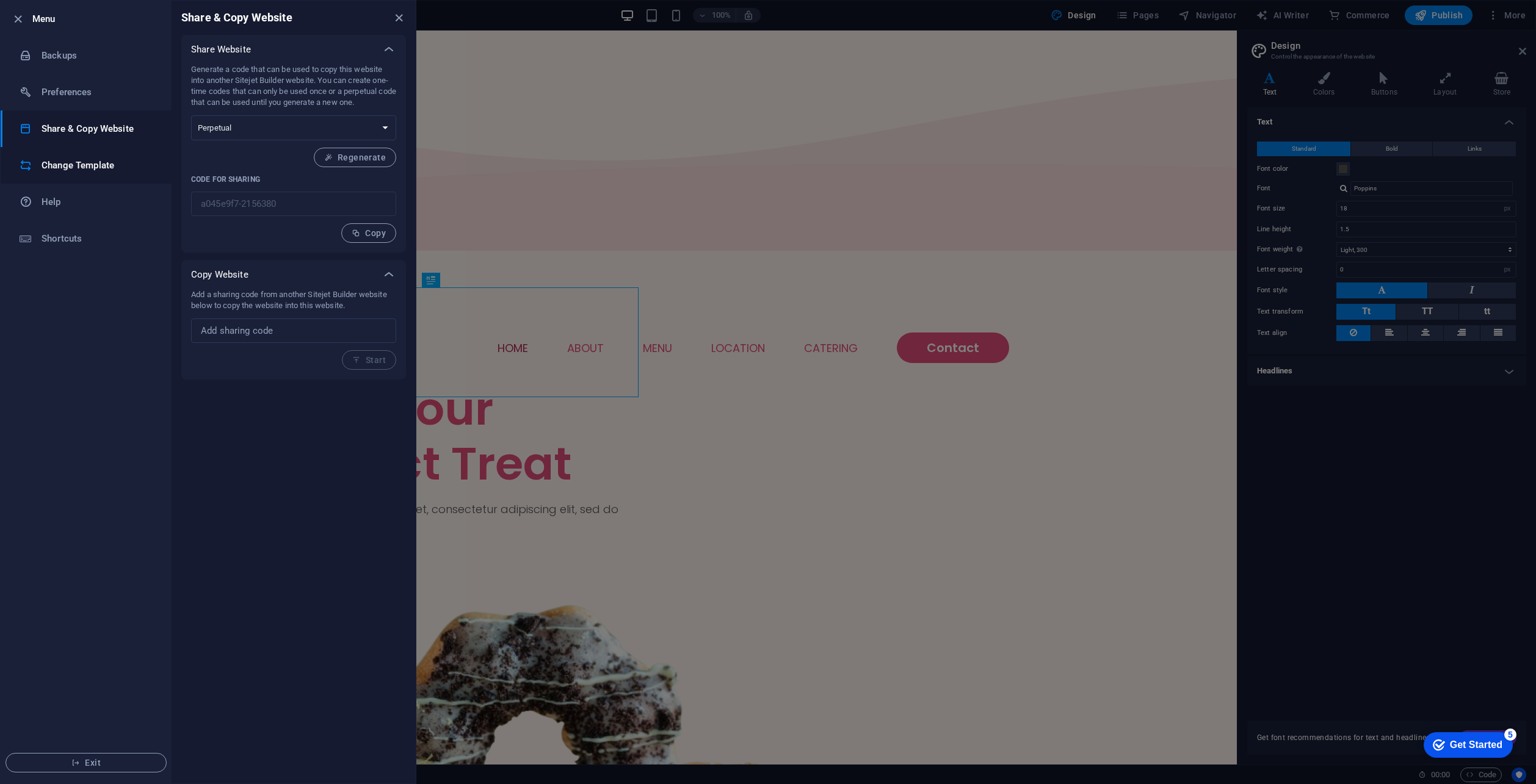
click at [78, 172] on li "Change Template" at bounding box center [86, 165] width 171 height 37
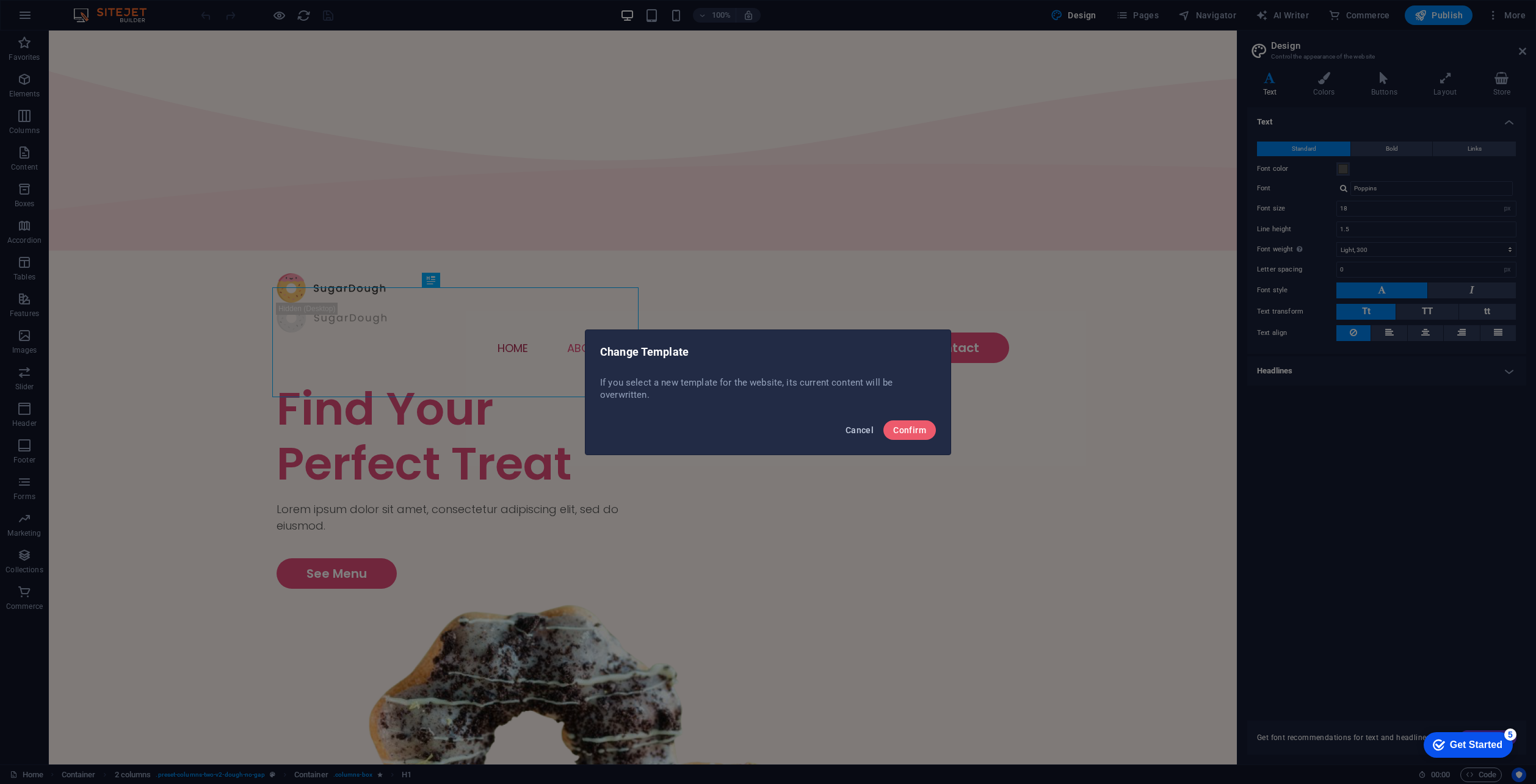
click at [869, 430] on span "Cancel" at bounding box center [859, 429] width 28 height 10
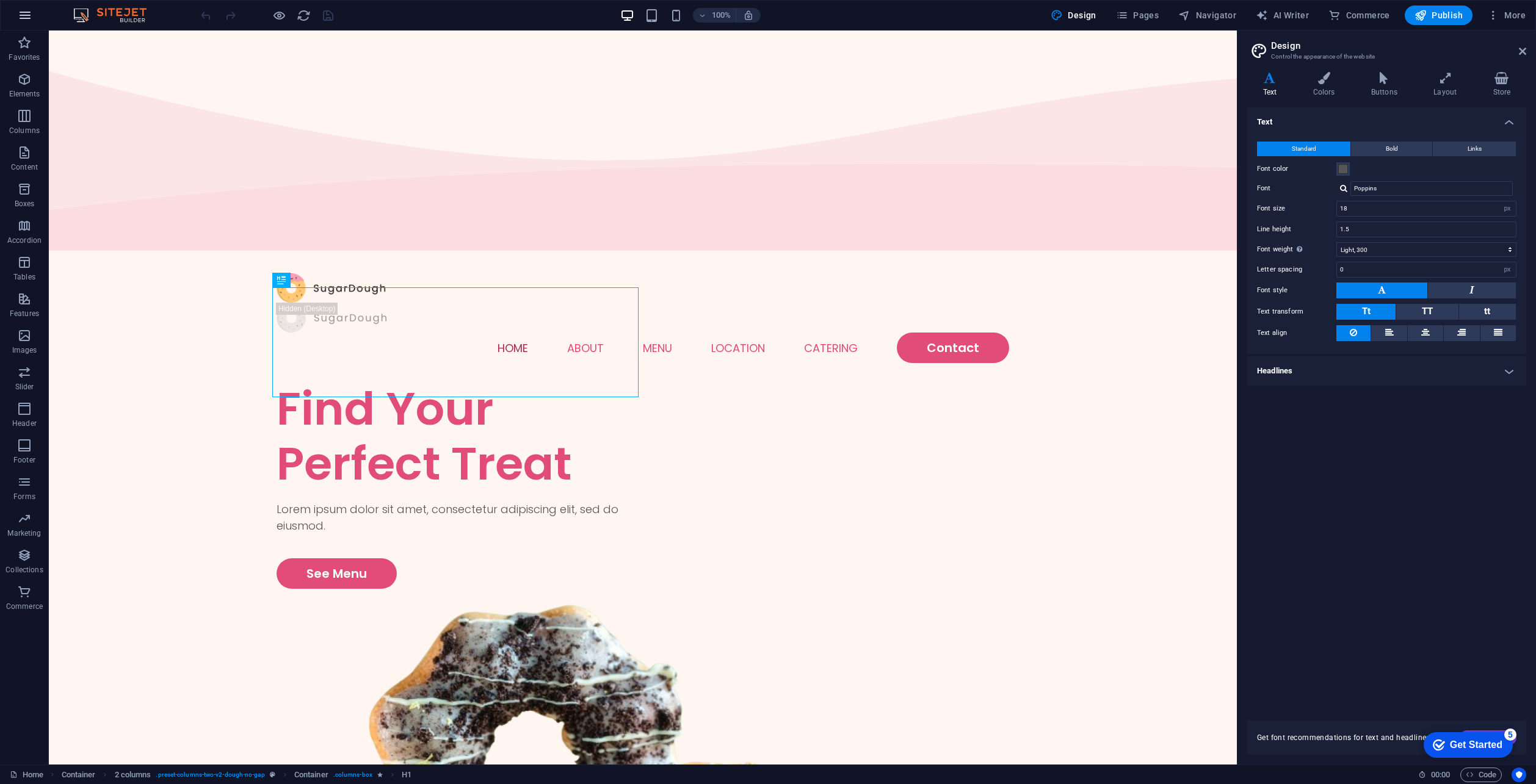
click at [28, 13] on icon "button" at bounding box center [26, 16] width 15 height 15
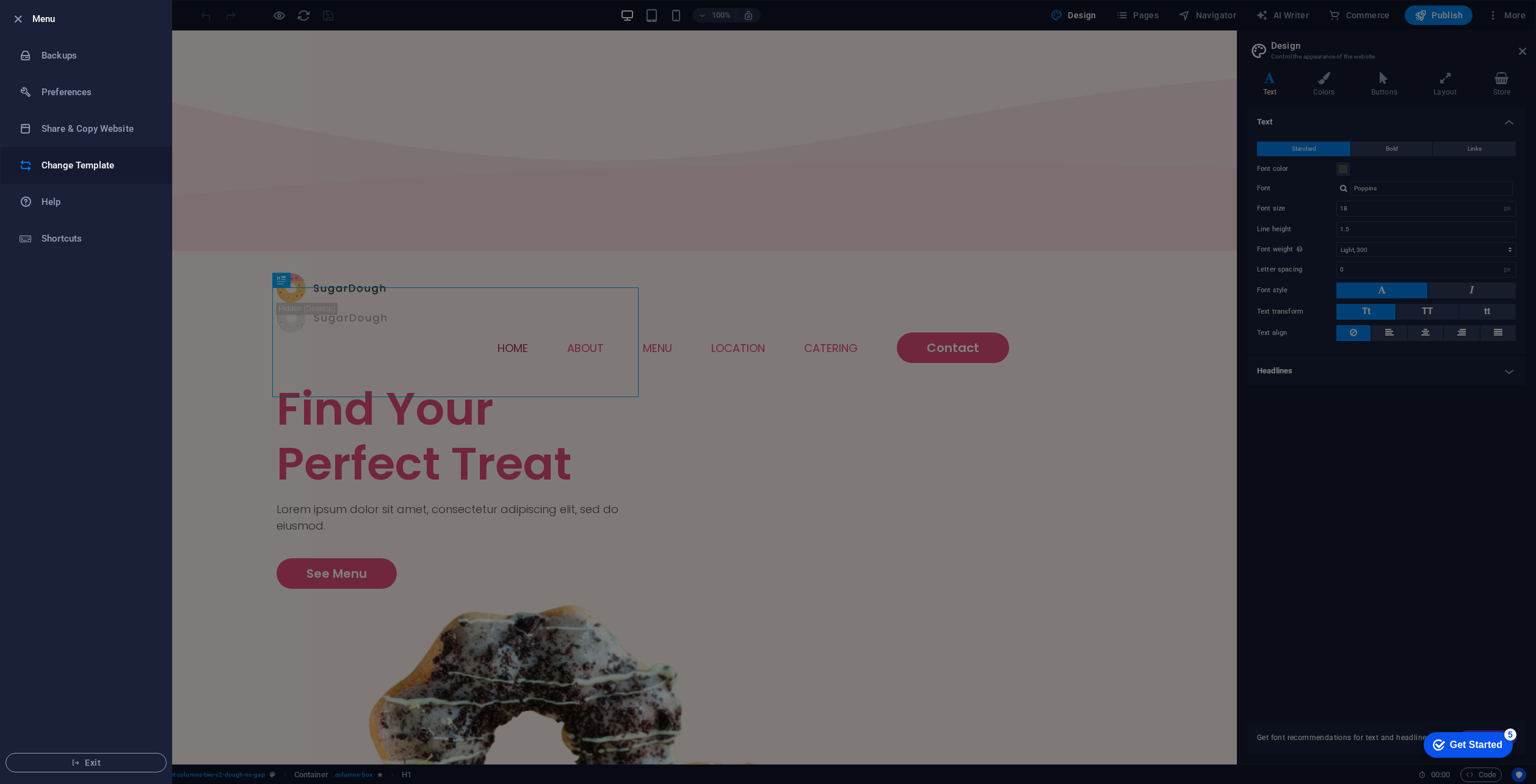
click at [58, 170] on h6 "Change Template" at bounding box center [98, 166] width 113 height 15
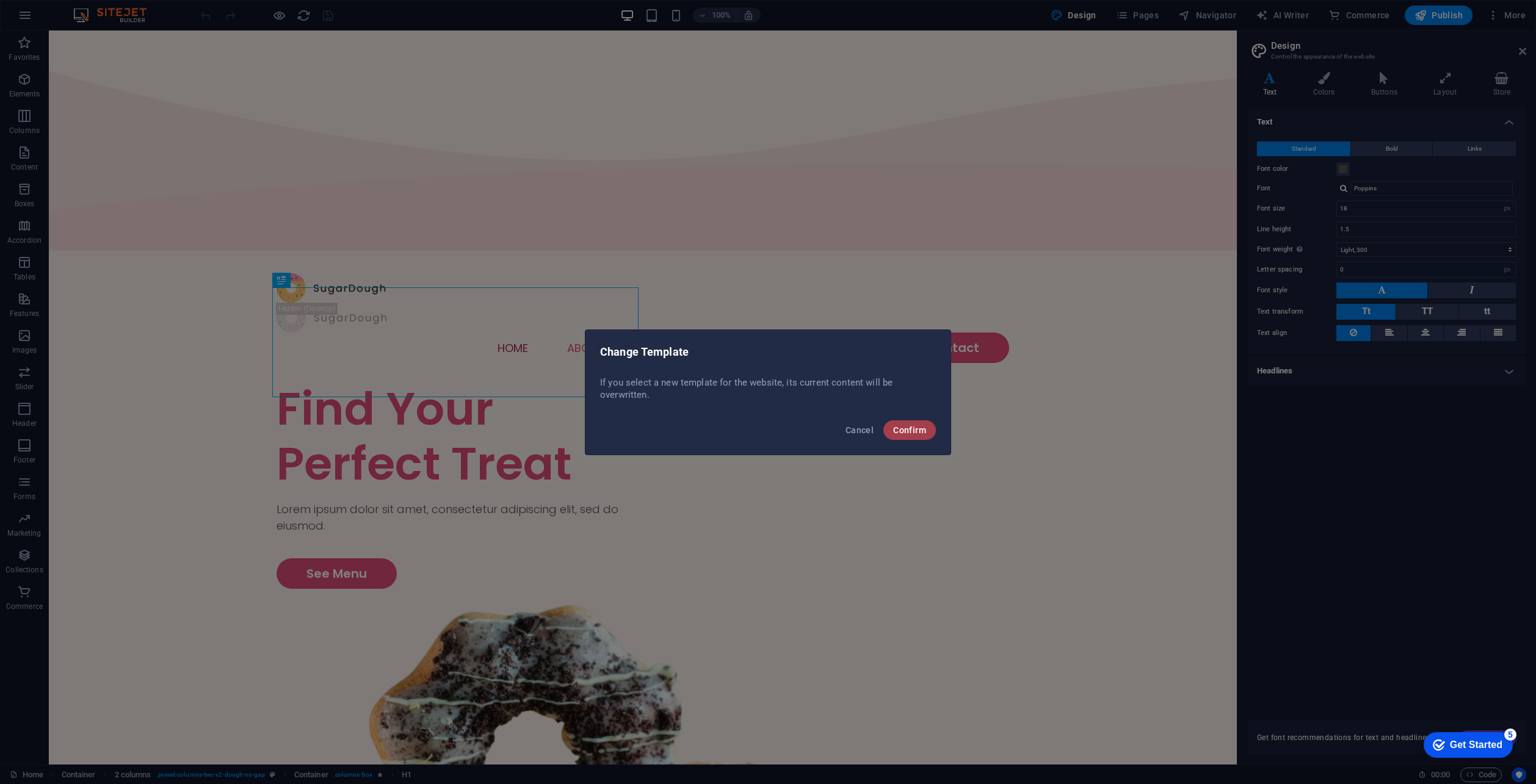
click at [916, 430] on span "Confirm" at bounding box center [910, 429] width 33 height 10
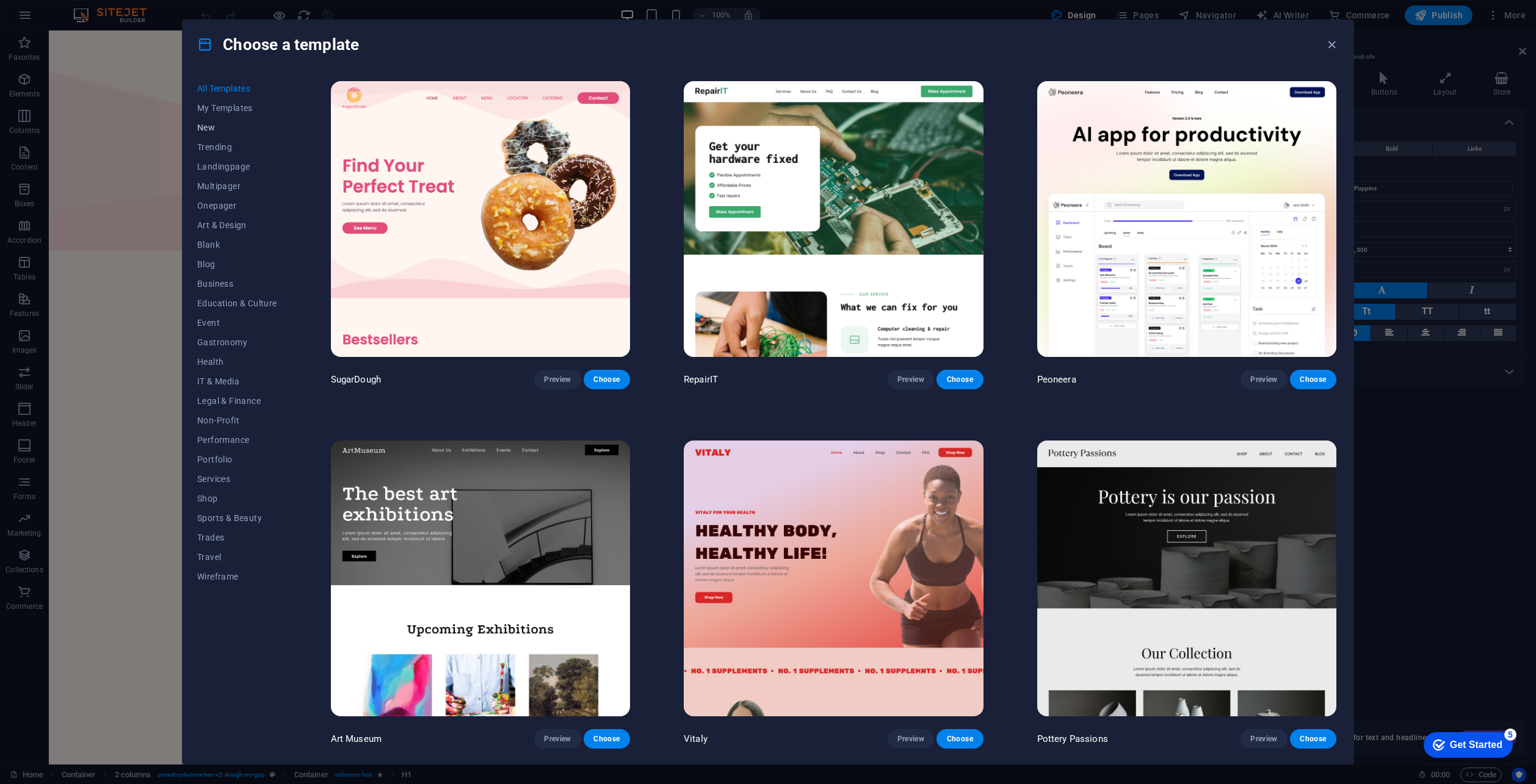
click at [199, 127] on span "New" at bounding box center [237, 127] width 80 height 10
click at [238, 106] on span "My Templates" at bounding box center [237, 108] width 80 height 10
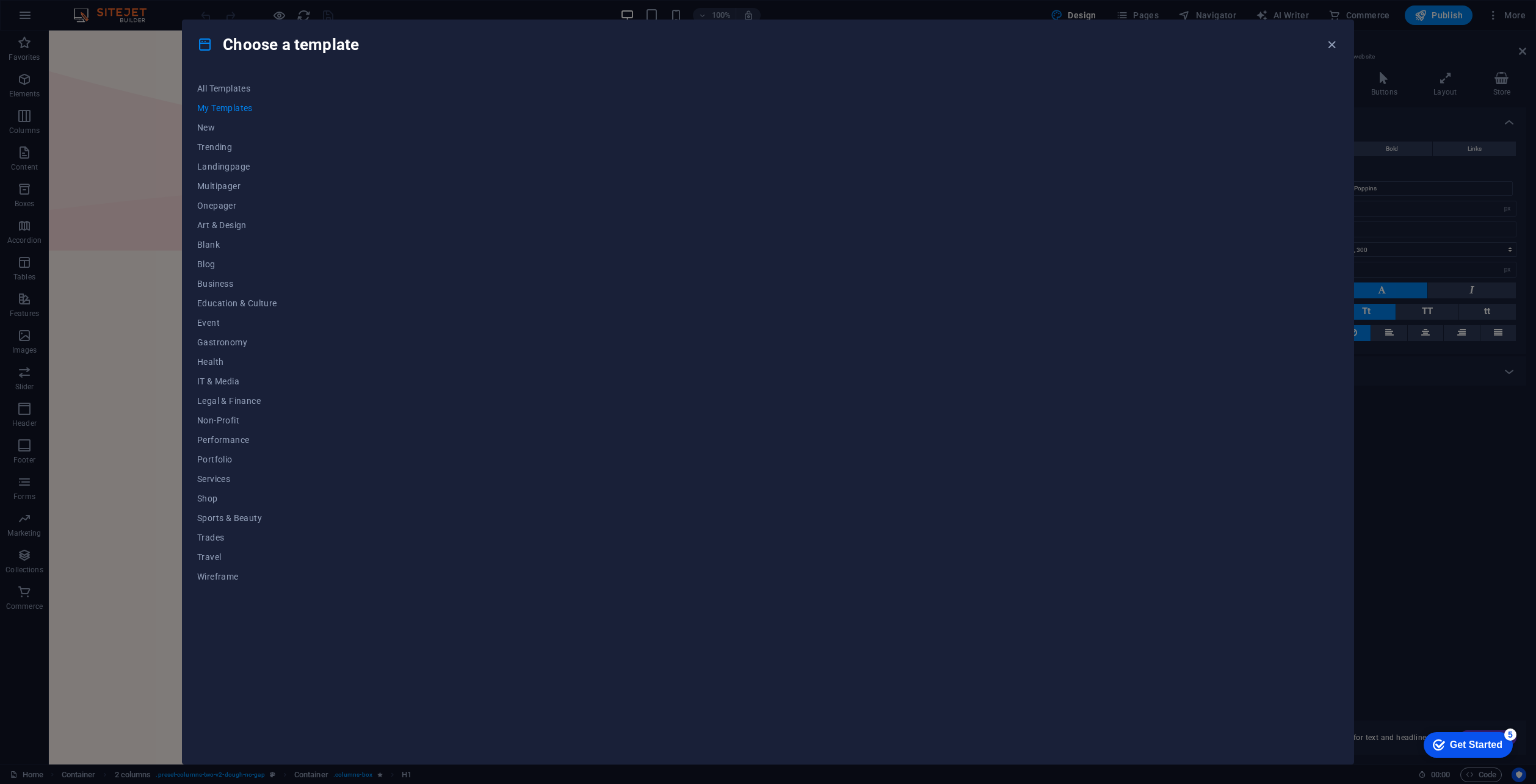
click at [217, 109] on span "My Templates" at bounding box center [237, 108] width 80 height 10
click at [218, 109] on span "My Templates" at bounding box center [237, 108] width 80 height 10
click at [1330, 43] on icon "button" at bounding box center [1331, 44] width 14 height 14
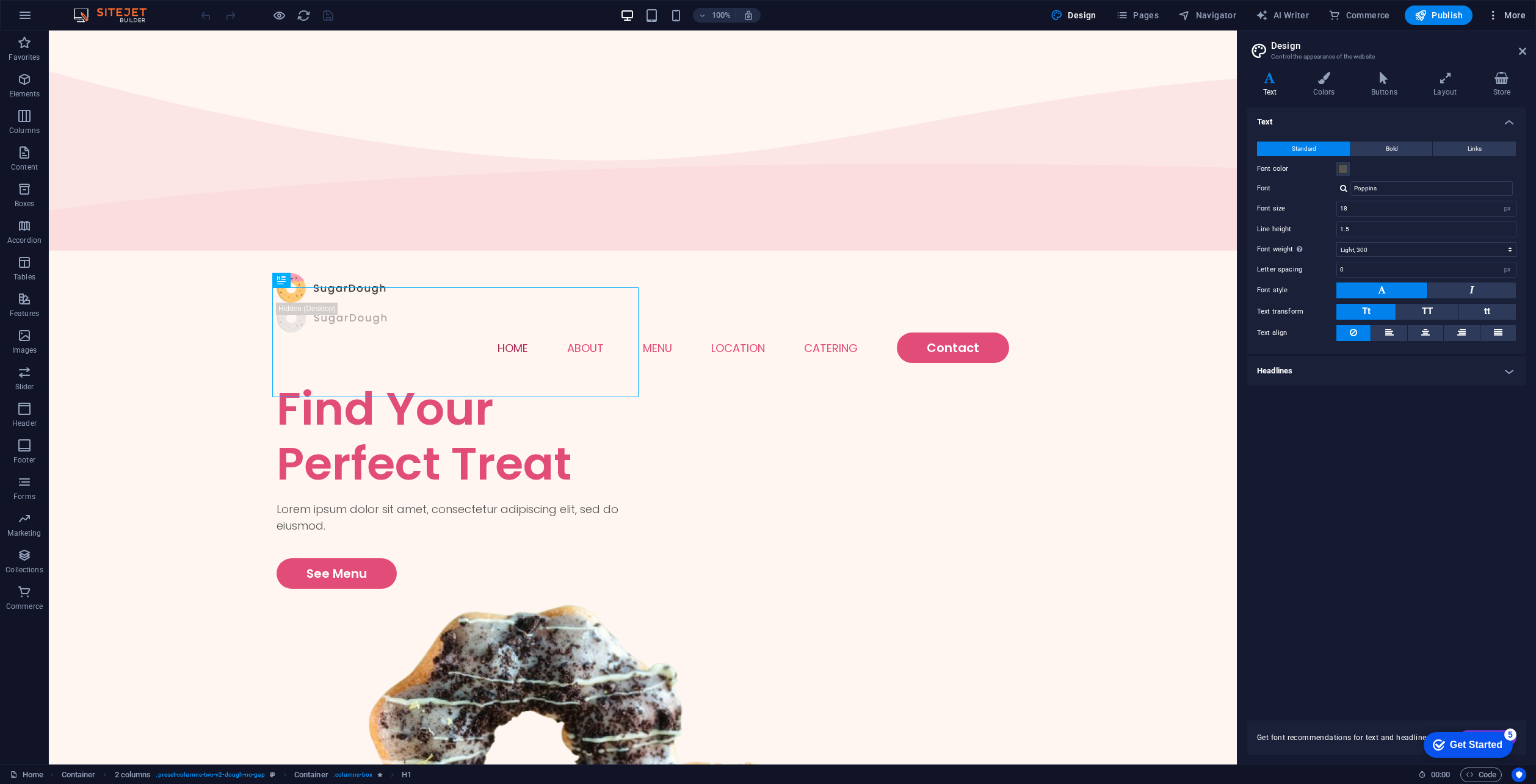
drag, startPoint x: 1513, startPoint y: 7, endPoint x: 1513, endPoint y: 15, distance: 8.0
click at [1513, 15] on button "More" at bounding box center [1506, 15] width 48 height 19
click at [1482, 193] on h6 "Files & Stock Photos" at bounding box center [1480, 193] width 73 height 15
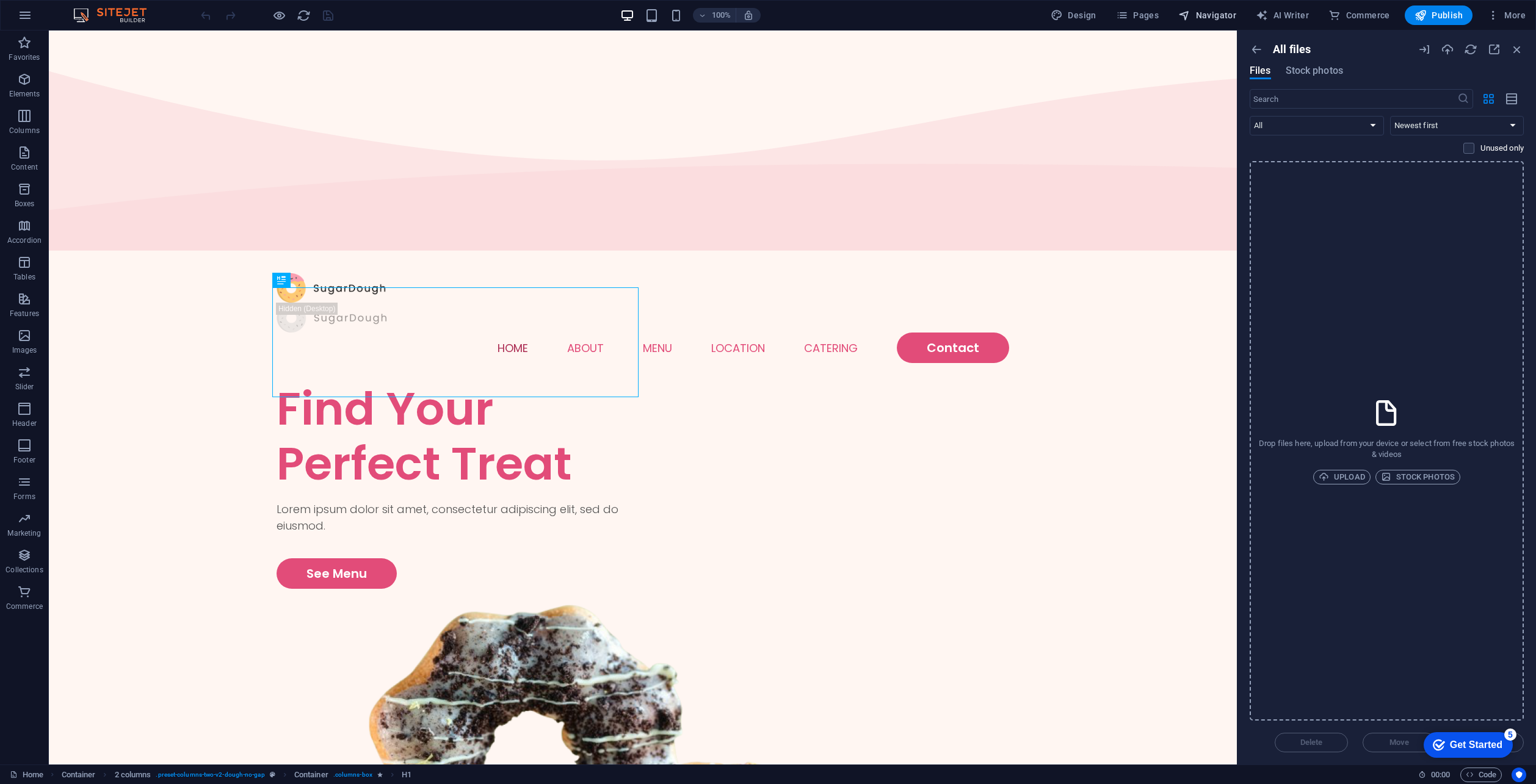
click at [1216, 7] on button "Navigator" at bounding box center [1207, 15] width 68 height 19
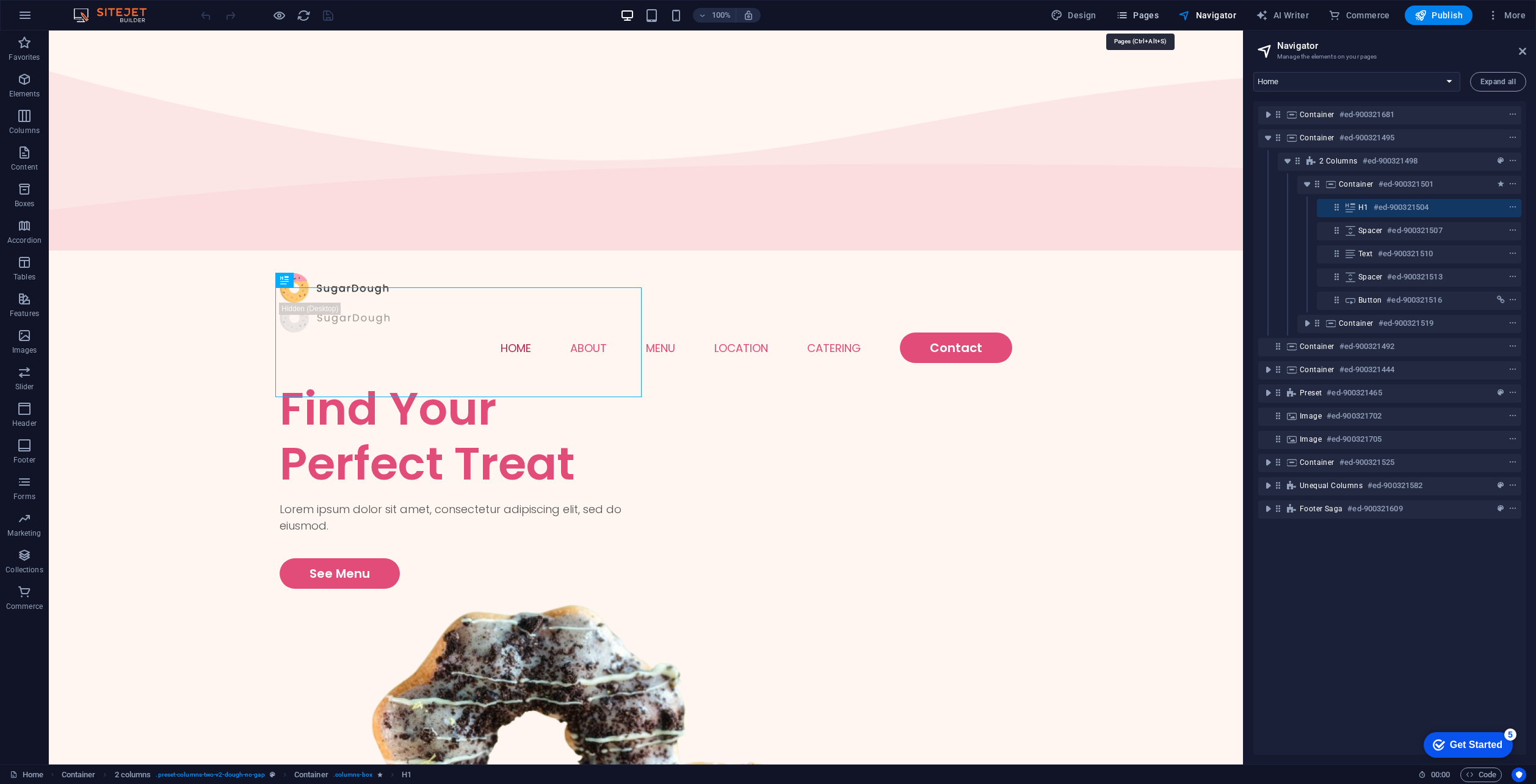
click at [1156, 13] on span "Pages" at bounding box center [1137, 15] width 43 height 12
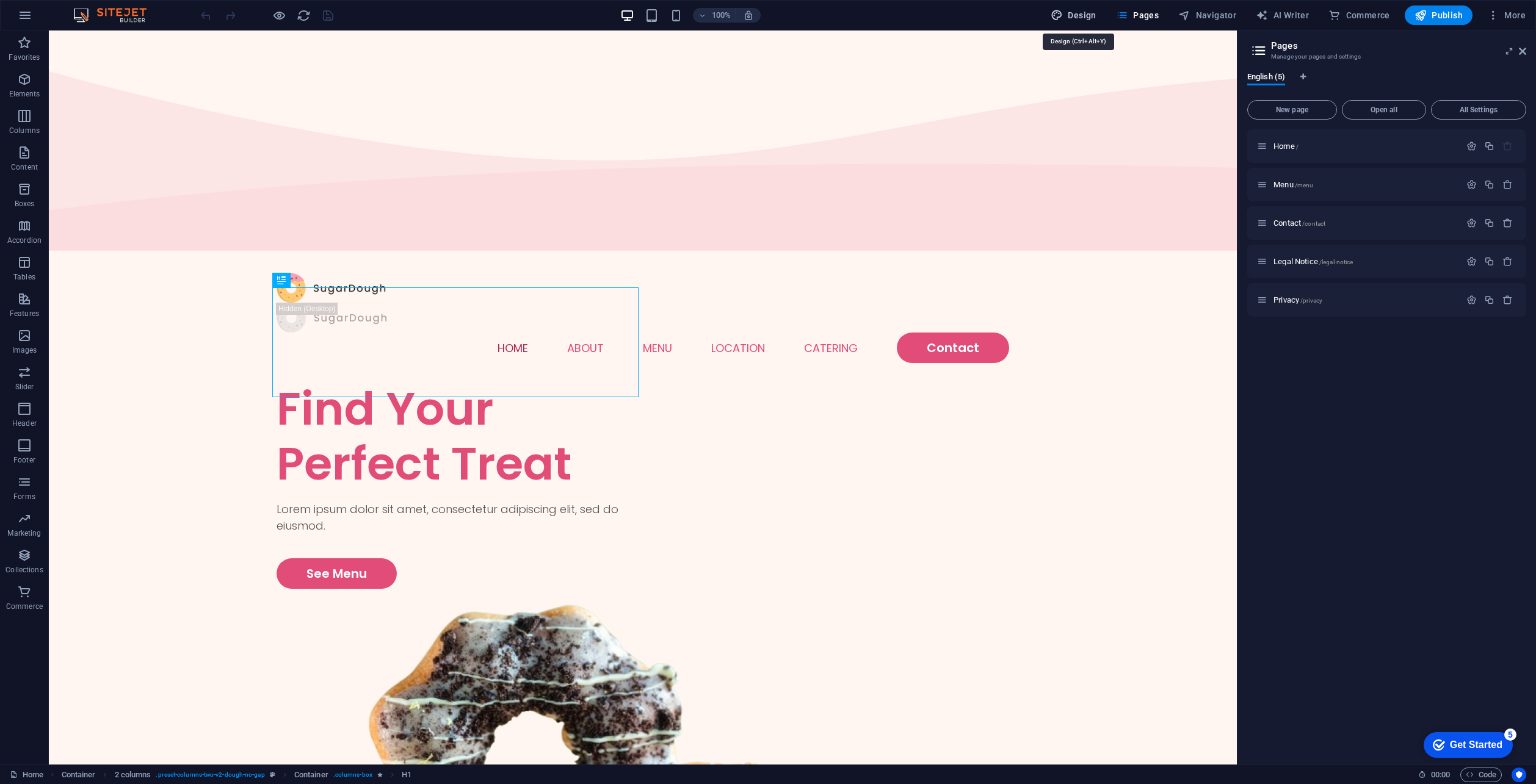
drag, startPoint x: 1103, startPoint y: 18, endPoint x: 1088, endPoint y: 18, distance: 15.0
click at [1101, 18] on button "Design" at bounding box center [1073, 15] width 56 height 19
select select "px"
select select "300"
select select "px"
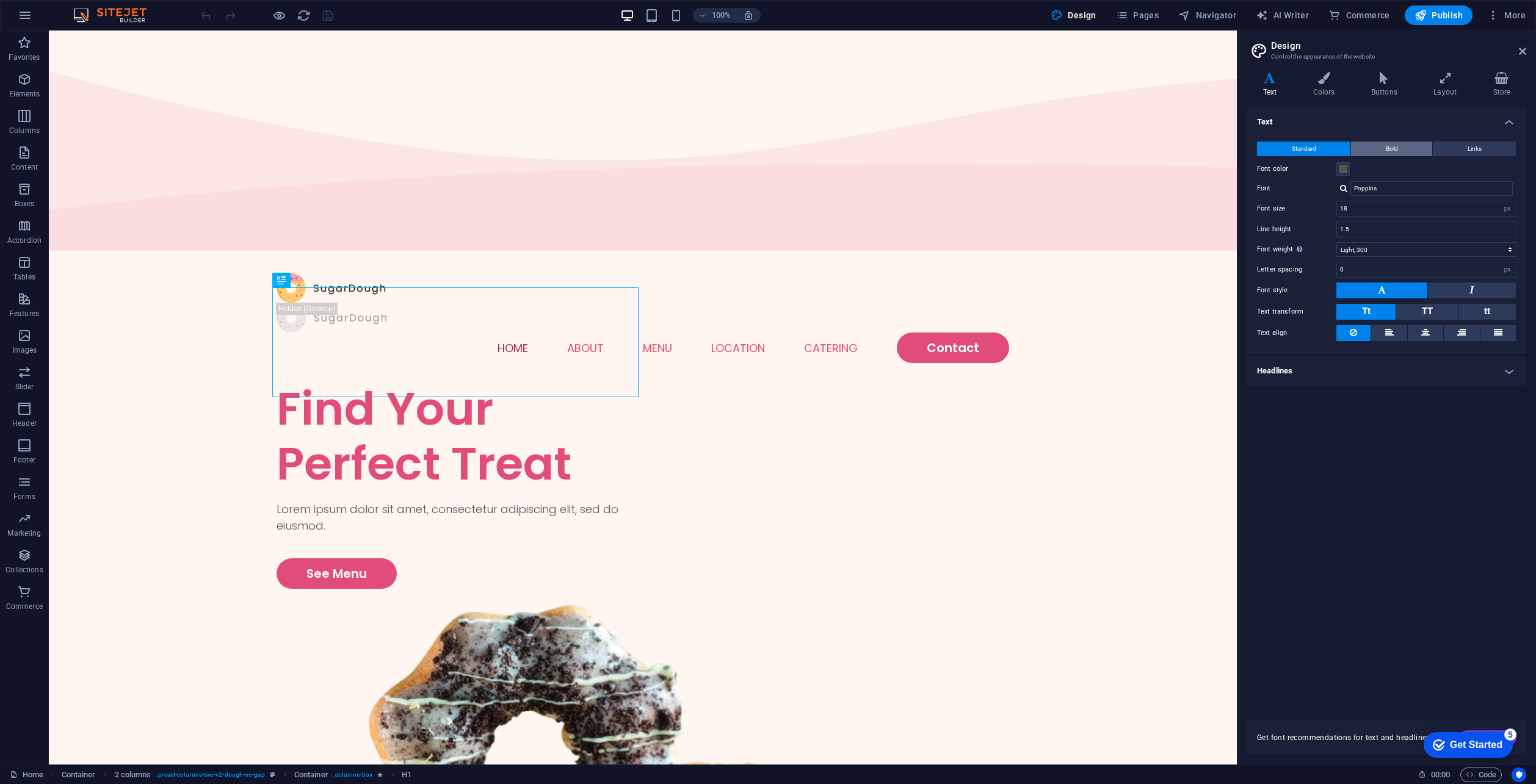
click at [1404, 151] on button "Bold" at bounding box center [1391, 149] width 81 height 15
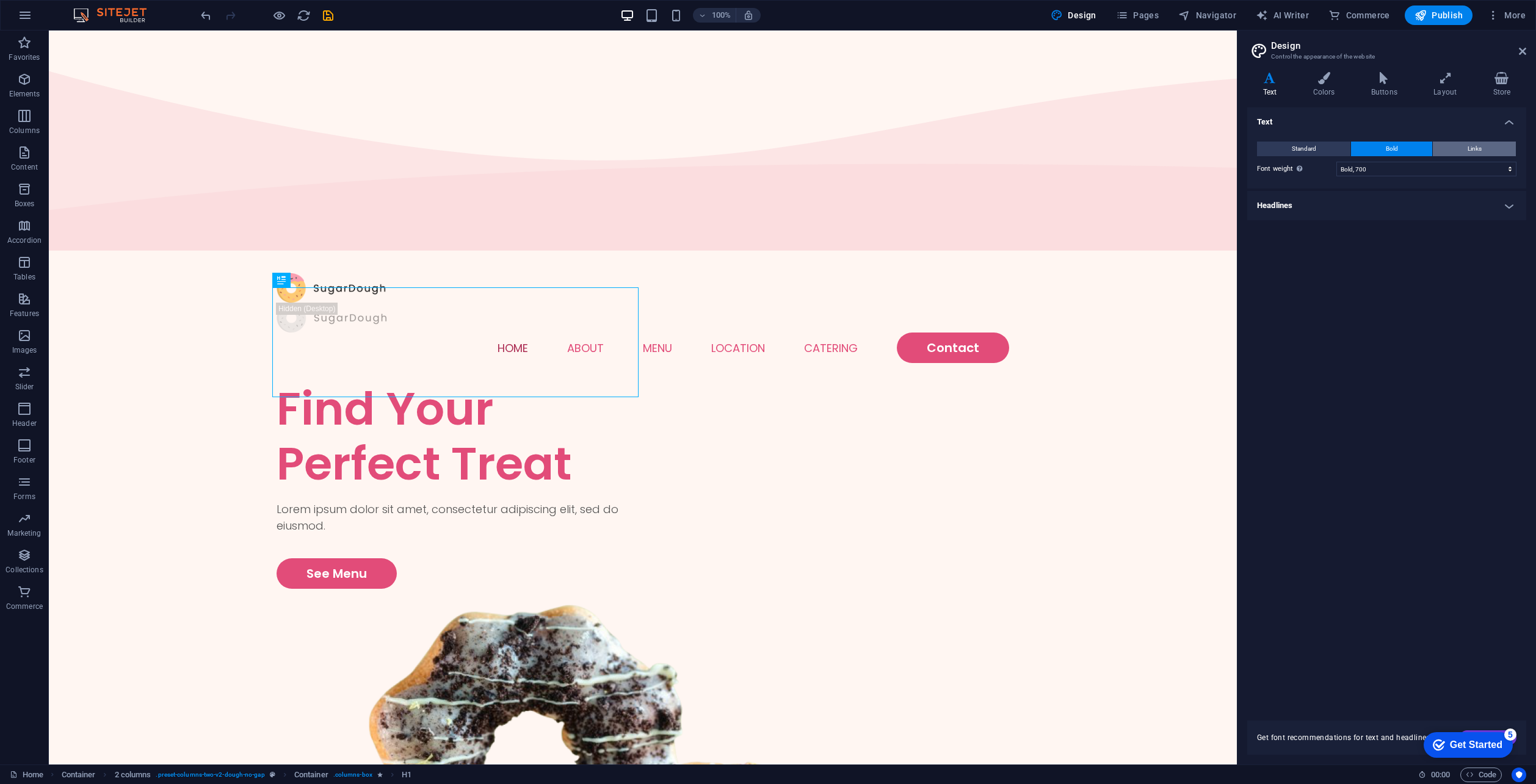
click at [1464, 143] on button "Links" at bounding box center [1474, 149] width 83 height 15
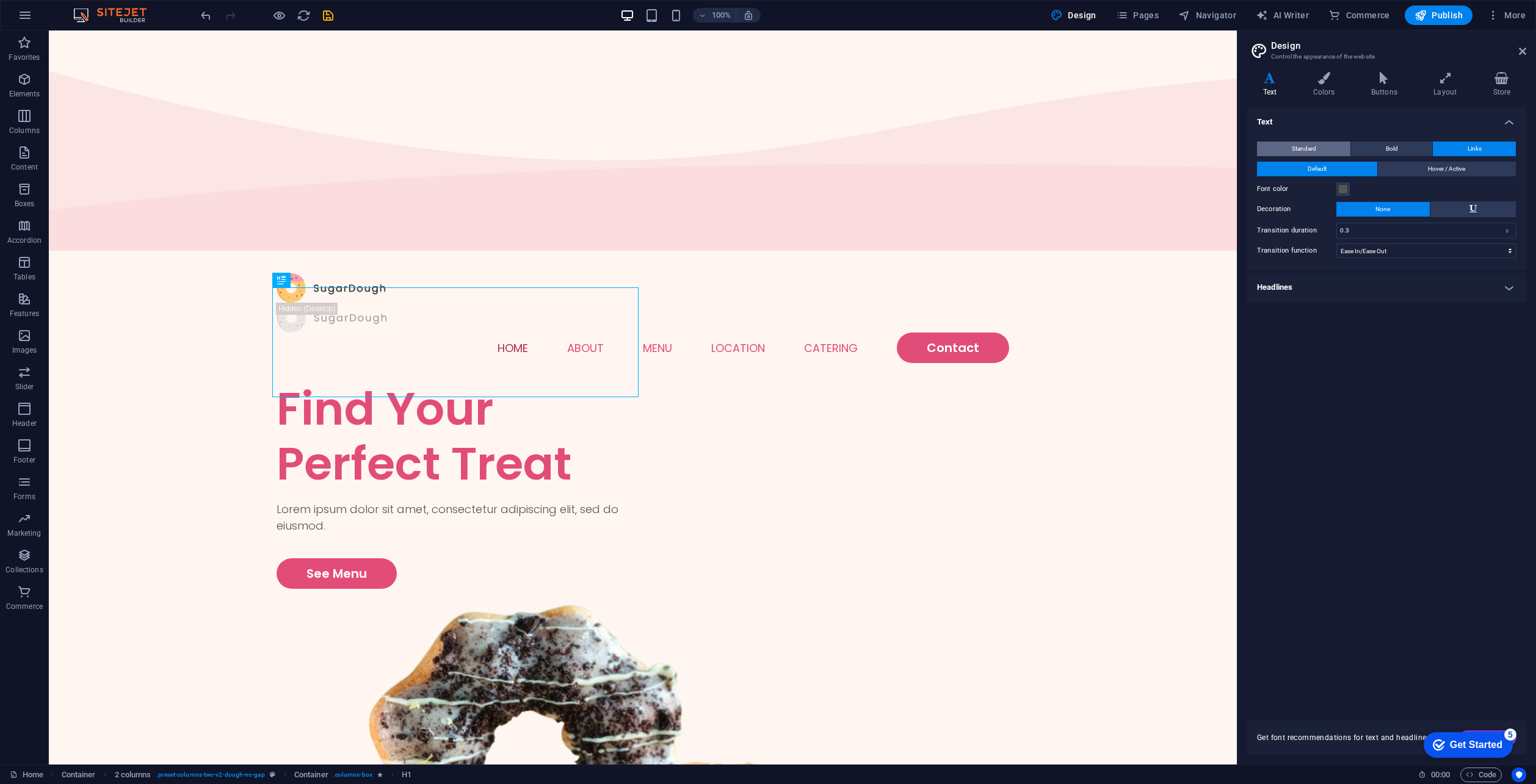
click at [1268, 139] on div "Standard Bold Links Font color Font Poppins Font size 18 rem px Line height 1.5…" at bounding box center [1387, 200] width 284 height 141
click at [1286, 147] on button "Standard" at bounding box center [1304, 149] width 94 height 15
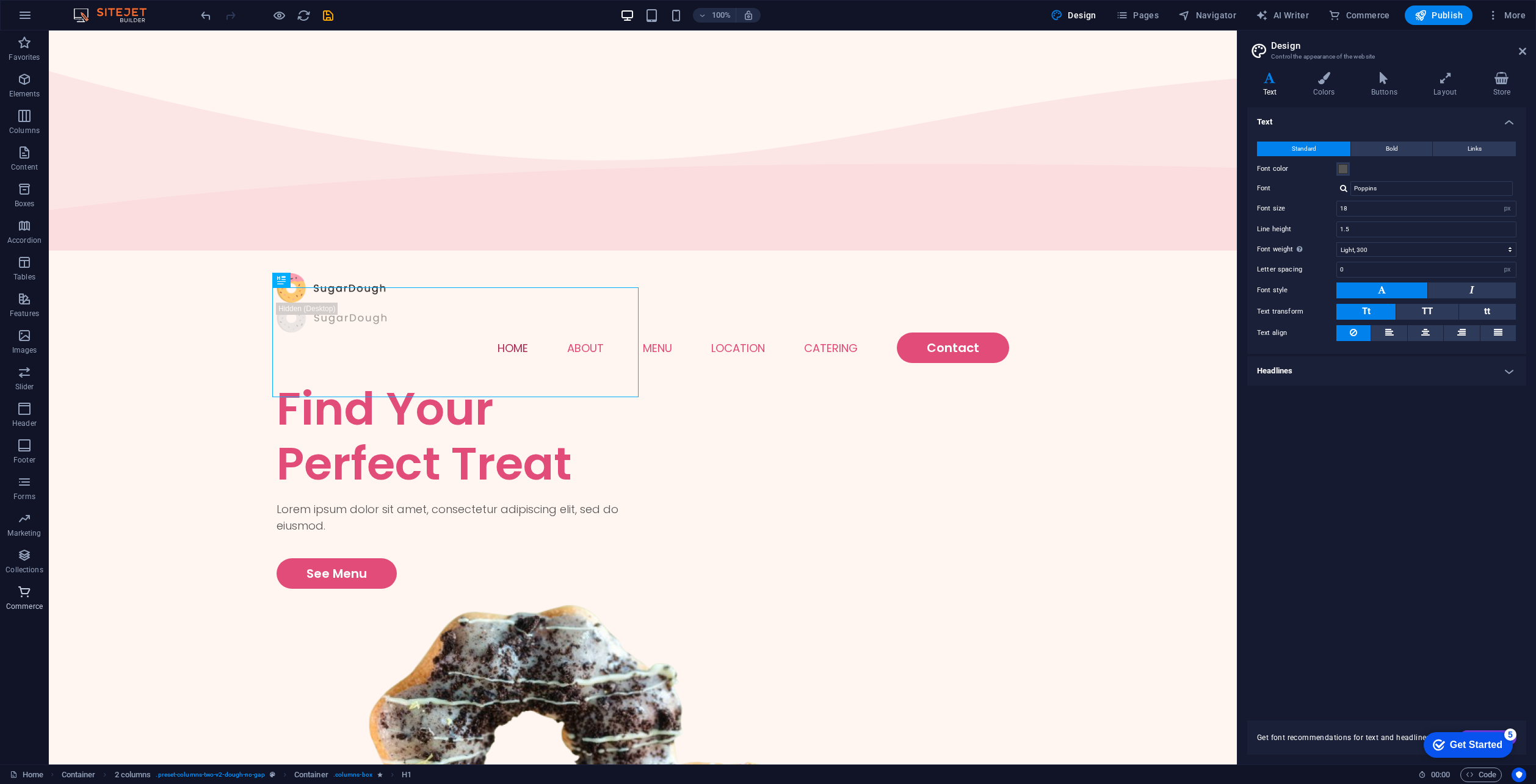
click at [28, 592] on icon "button" at bounding box center [25, 592] width 15 height 15
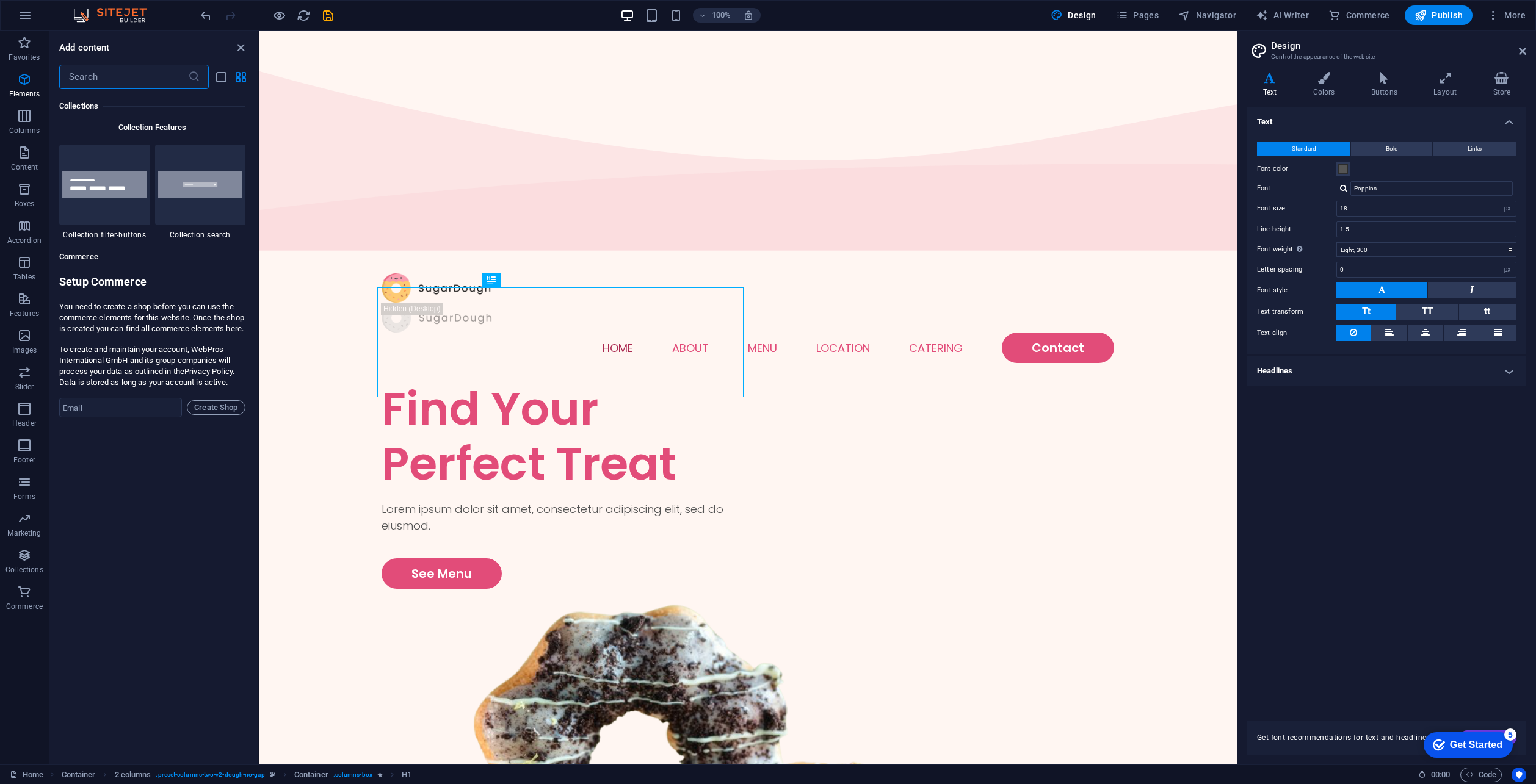
scroll to position [11757, 0]
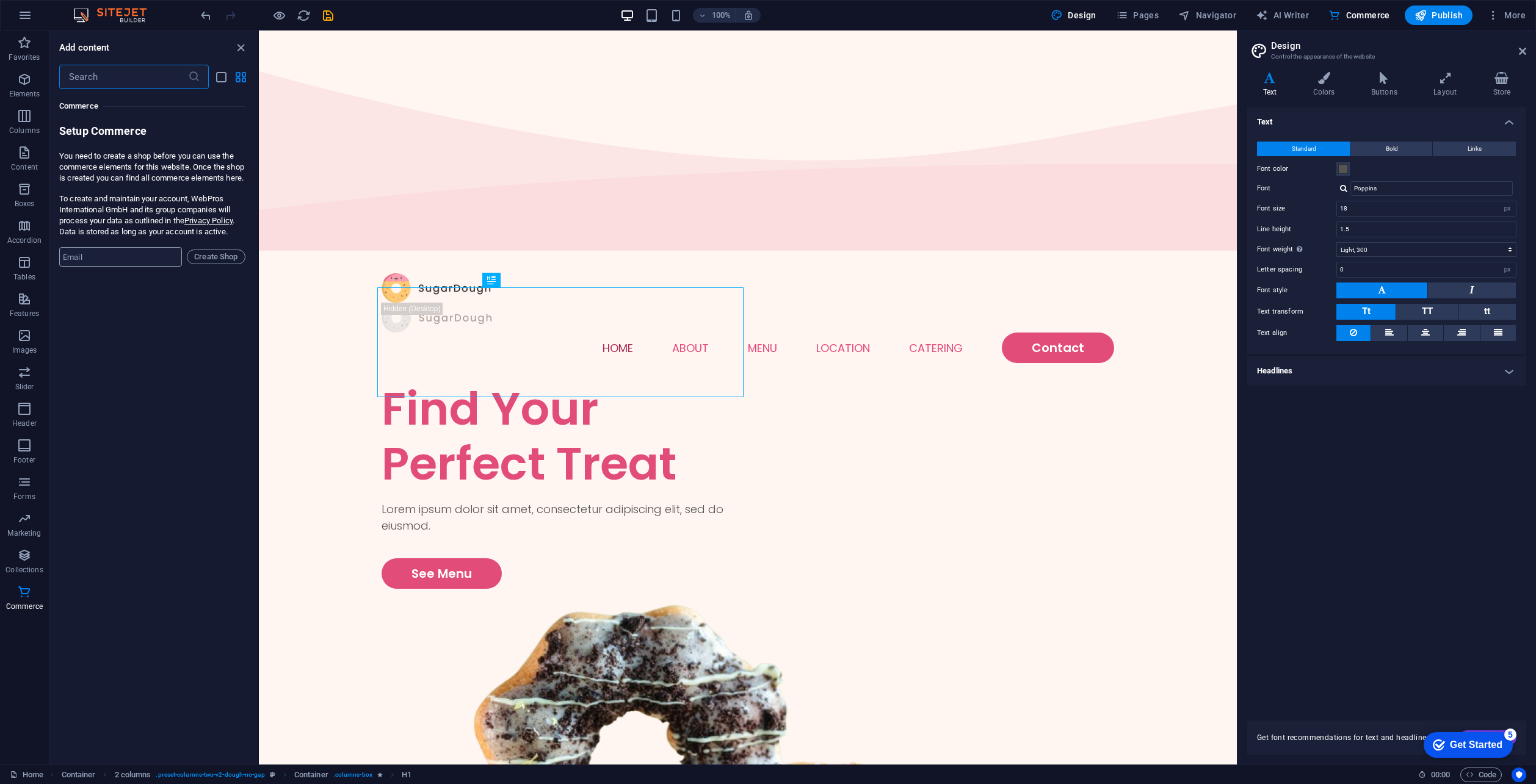
click at [106, 263] on input "email" at bounding box center [121, 257] width 123 height 19
type input "[EMAIL_ADDRESS][DOMAIN_NAME]"
click at [150, 267] on input "[EMAIL_ADDRESS][DOMAIN_NAME]" at bounding box center [121, 257] width 123 height 19
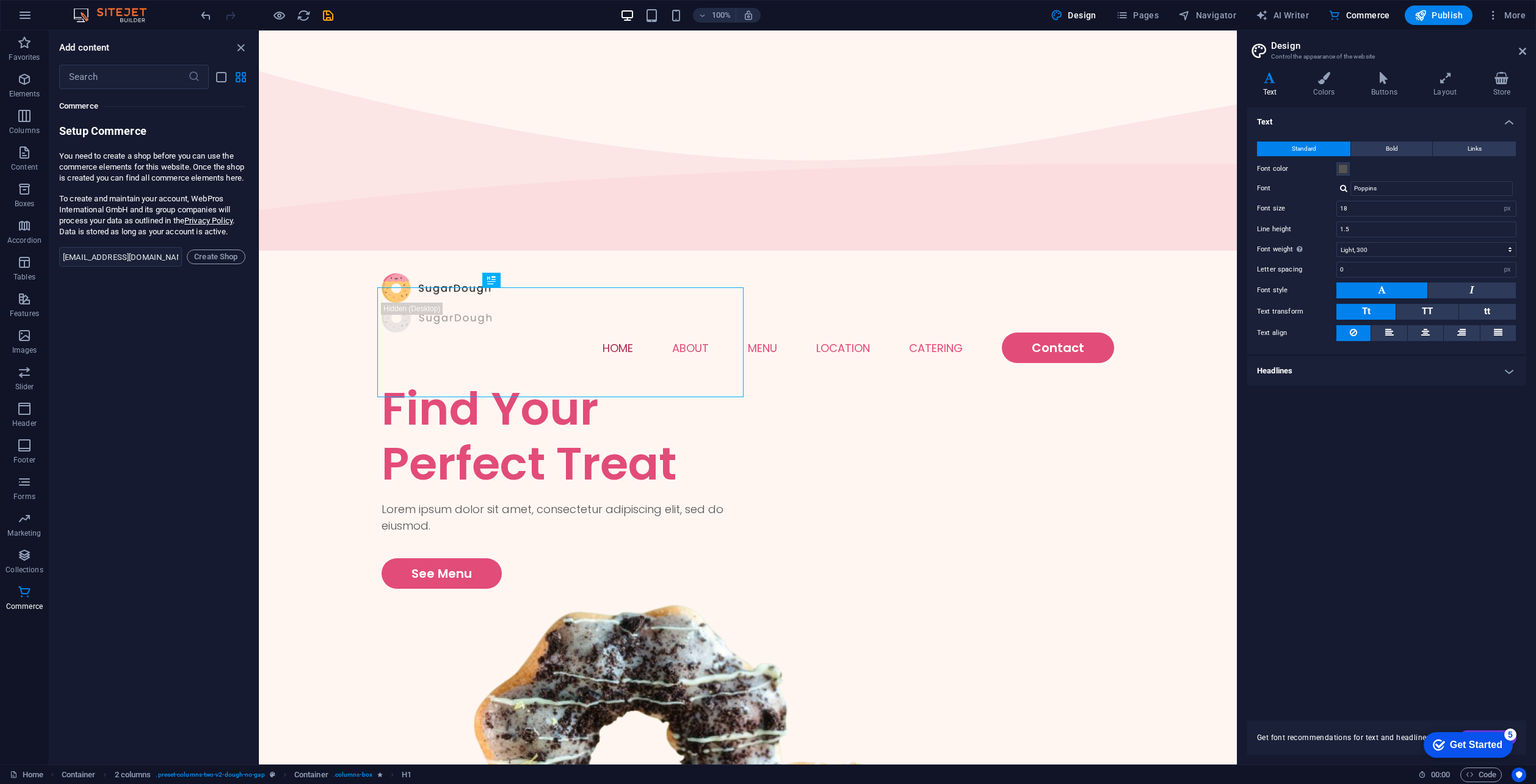
click at [128, 434] on div "Favorites 1 Star Headline 1 Star Container Elements 1 Star Headline 1 Star Text…" at bounding box center [154, 422] width 208 height 666
click at [24, 11] on icon "button" at bounding box center [26, 16] width 15 height 15
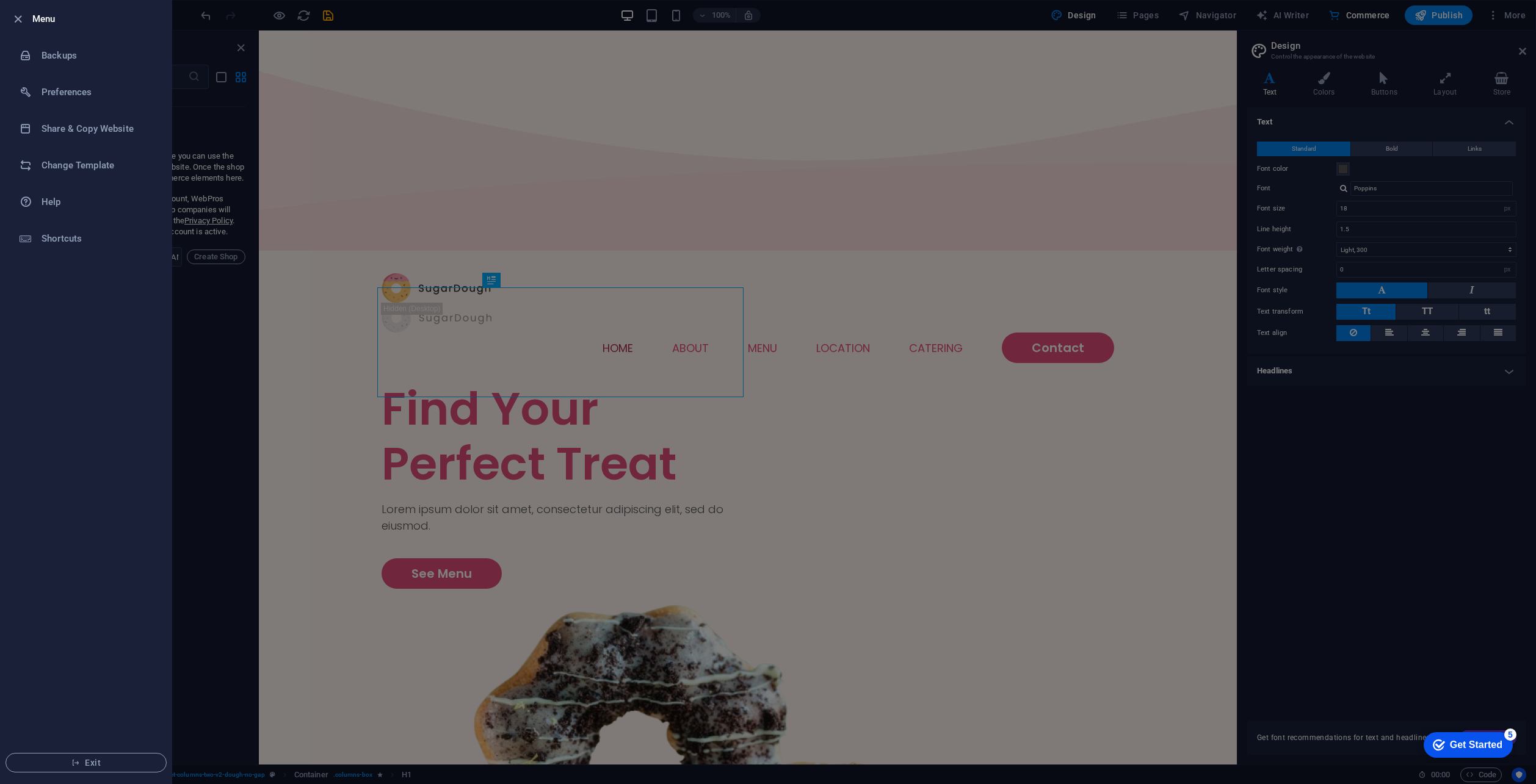
drag, startPoint x: 195, startPoint y: 434, endPoint x: 192, endPoint y: 418, distance: 16.3
click at [193, 424] on div at bounding box center [768, 392] width 1536 height 784
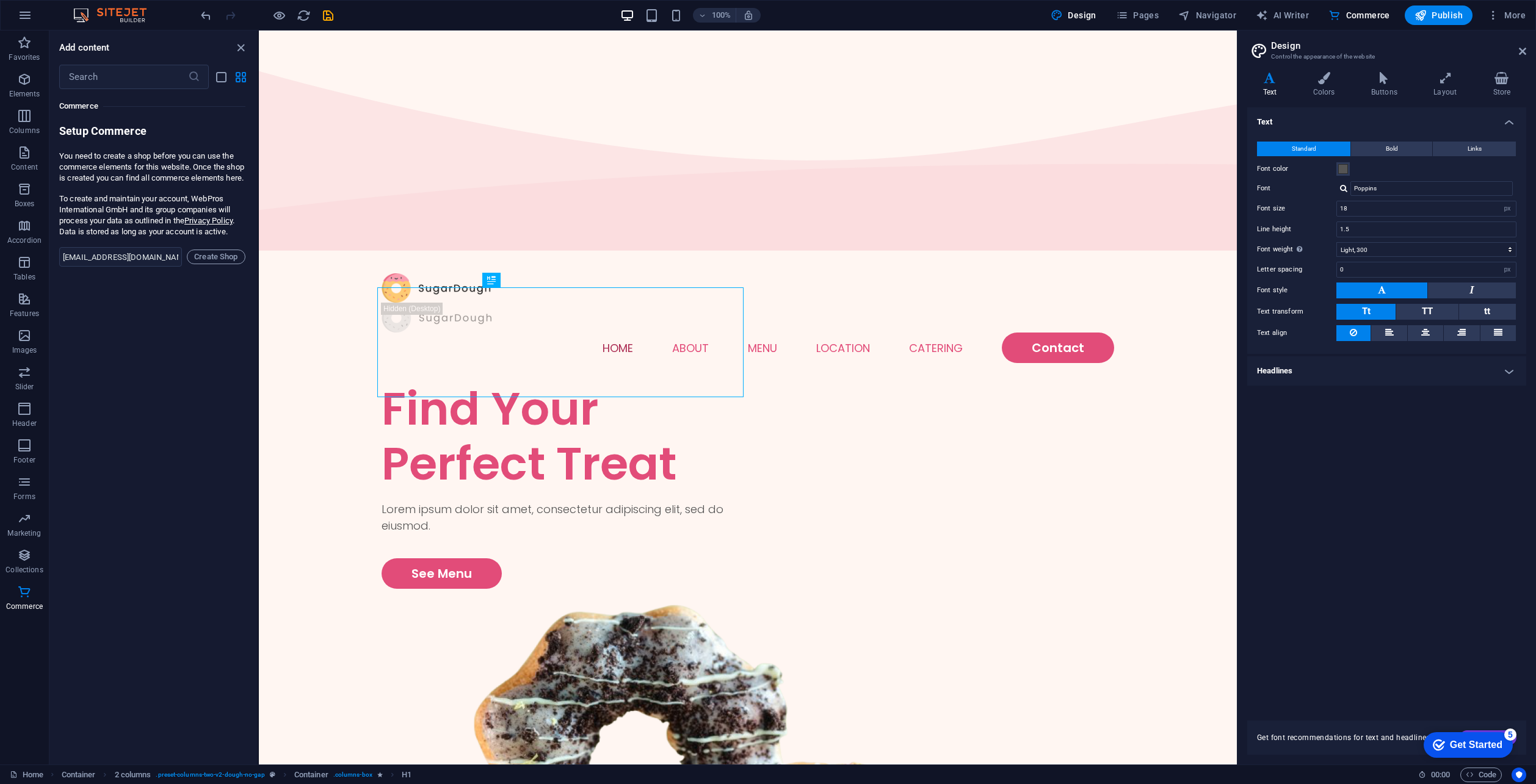
click at [111, 15] on img at bounding box center [116, 16] width 92 height 15
click at [21, 80] on icon "button" at bounding box center [25, 79] width 15 height 15
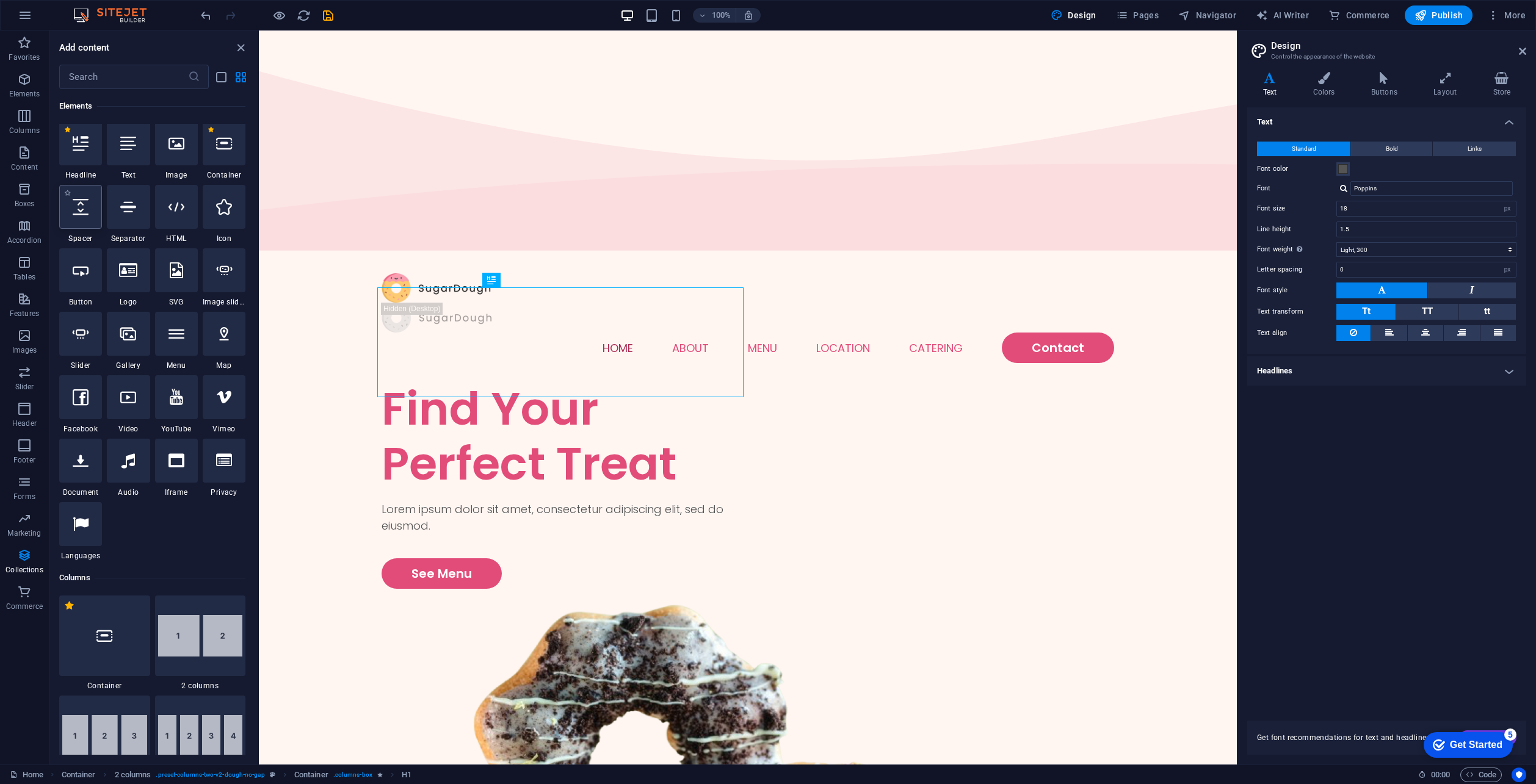
scroll to position [130, 0]
drag, startPoint x: 32, startPoint y: 779, endPoint x: 1417, endPoint y: 615, distance: 1394.7
click at [1400, 601] on div "Text Standard Bold Links Font color Font Poppins Font size 18 rem px Line heigh…" at bounding box center [1387, 406] width 279 height 599
click at [10, 12] on button "button" at bounding box center [25, 15] width 29 height 29
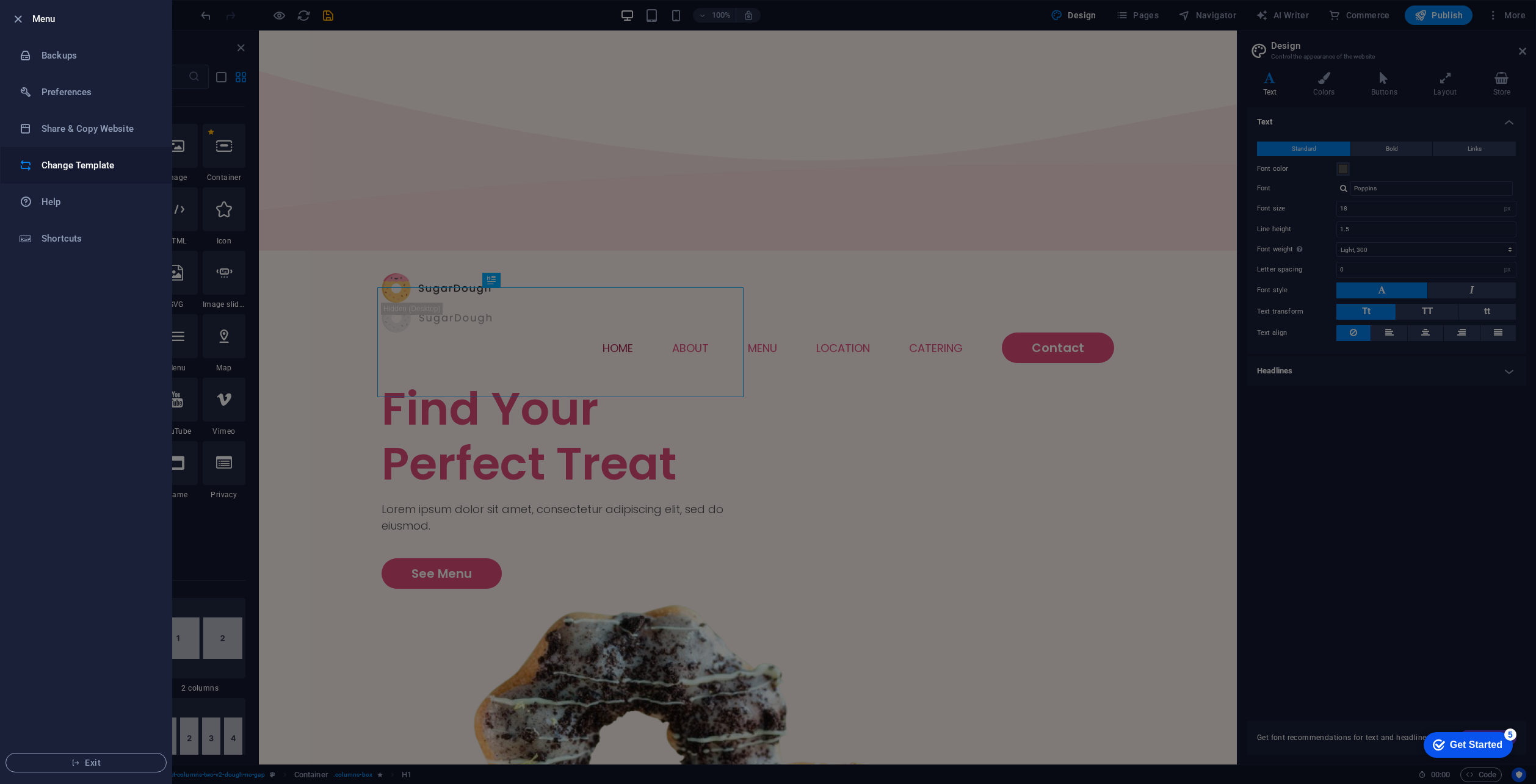
click at [76, 166] on h6 "Change Template" at bounding box center [98, 166] width 113 height 15
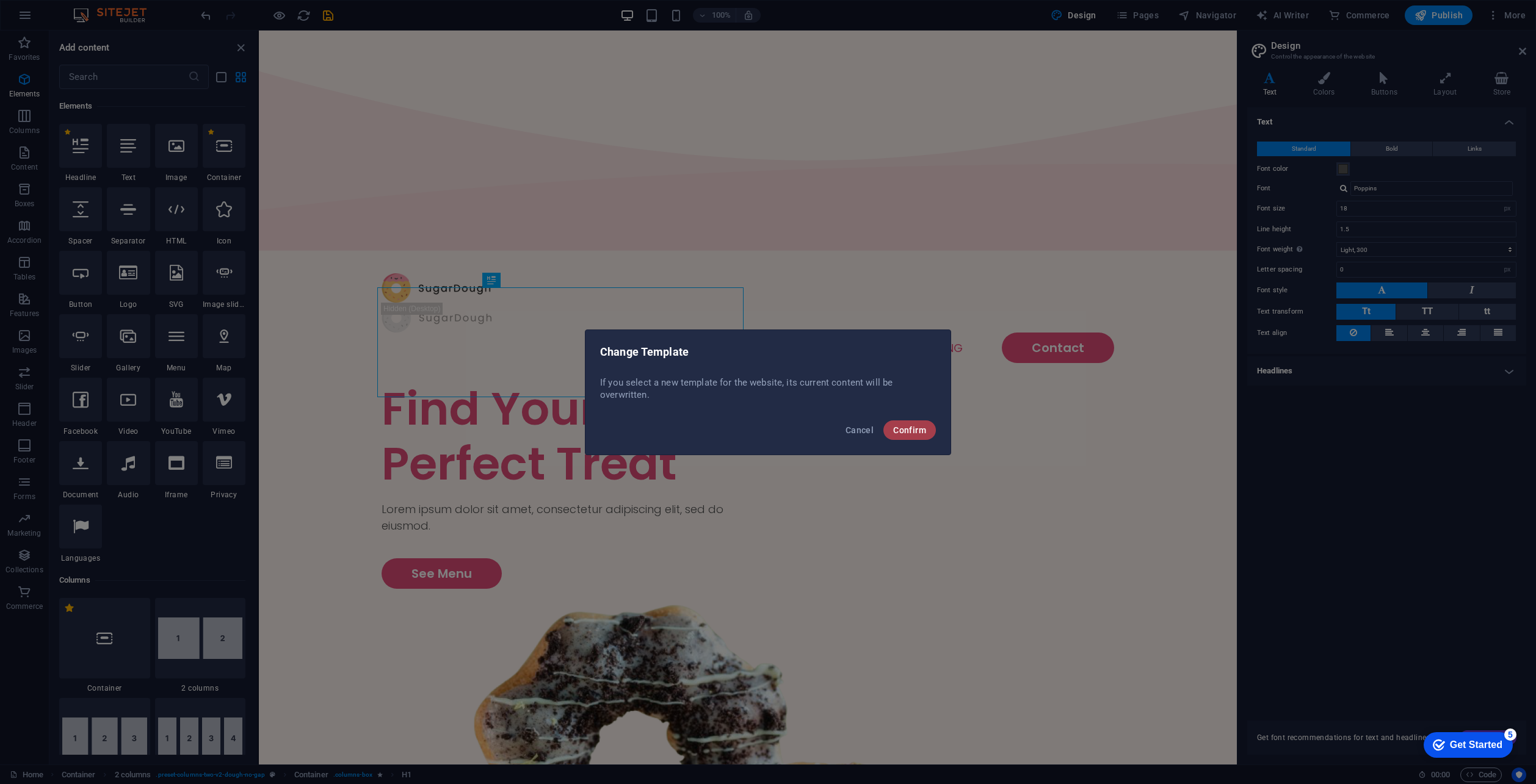
click at [918, 430] on span "Confirm" at bounding box center [910, 429] width 33 height 10
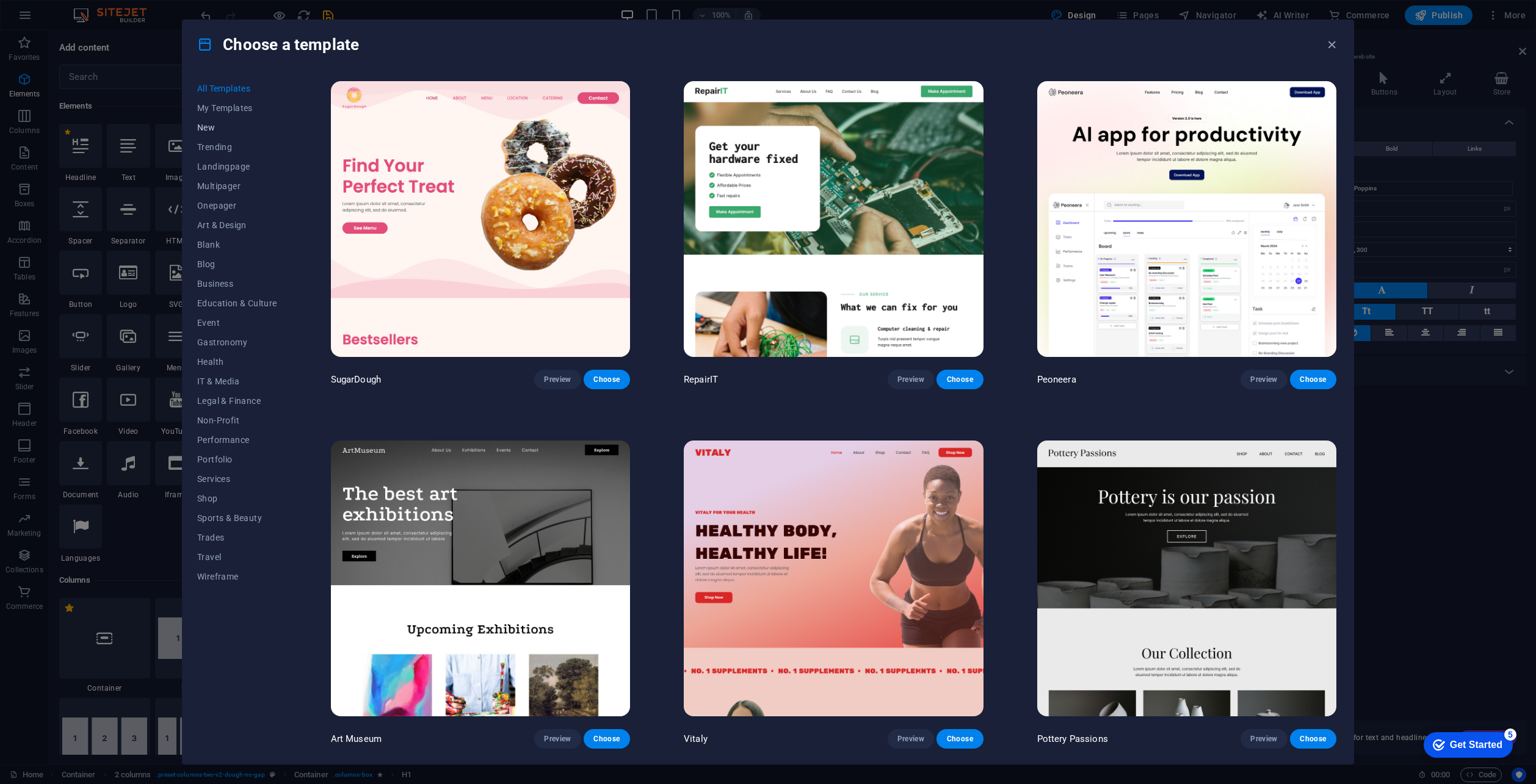
click at [206, 133] on button "New" at bounding box center [237, 127] width 80 height 19
click at [1308, 740] on span "Choose" at bounding box center [1313, 738] width 27 height 10
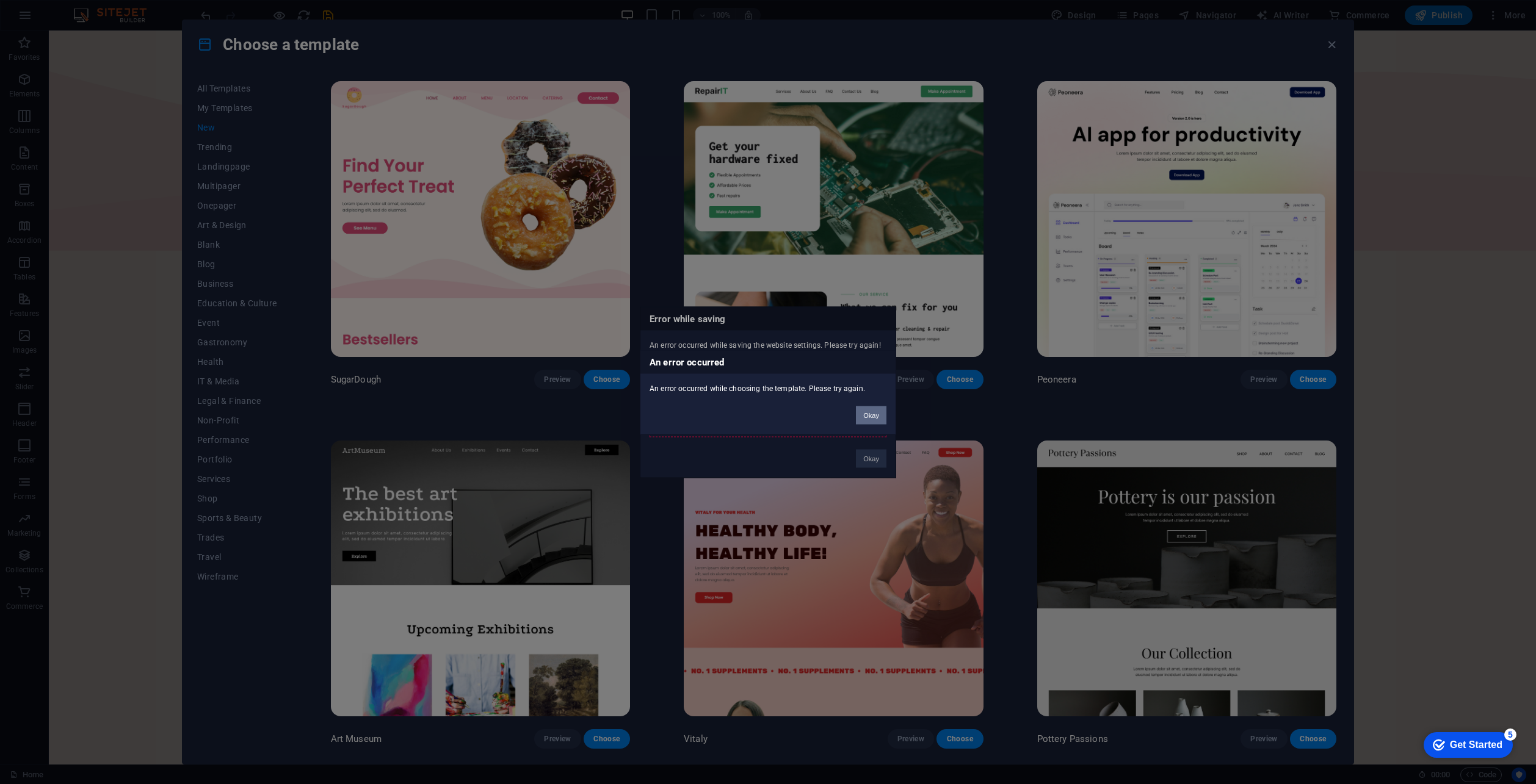
click at [871, 422] on button "Okay" at bounding box center [871, 414] width 31 height 18
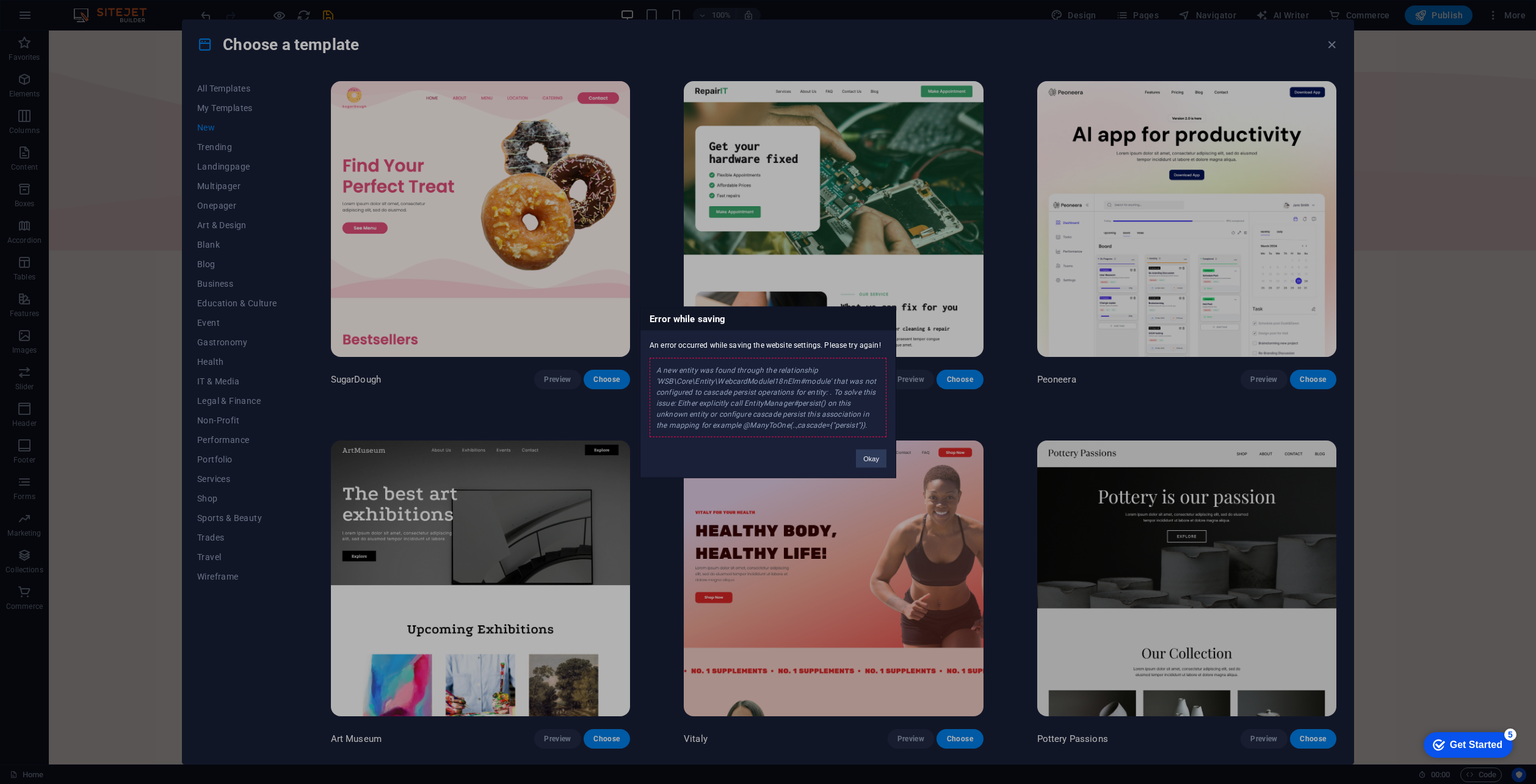
click at [791, 410] on div "A new entity was found through the relationship 'WSB\Core\Entity\WebcardModuleI…" at bounding box center [768, 397] width 237 height 79
click at [790, 405] on div "A new entity was found through the relationship 'WSB\Core\Entity\WebcardModuleI…" at bounding box center [768, 397] width 237 height 79
drag, startPoint x: 892, startPoint y: 468, endPoint x: 880, endPoint y: 461, distance: 13.9
click at [892, 468] on div "Error while saving An error occurred while saving the website settings. Please …" at bounding box center [768, 392] width 256 height 172
click at [880, 461] on button "Okay" at bounding box center [871, 458] width 31 height 18
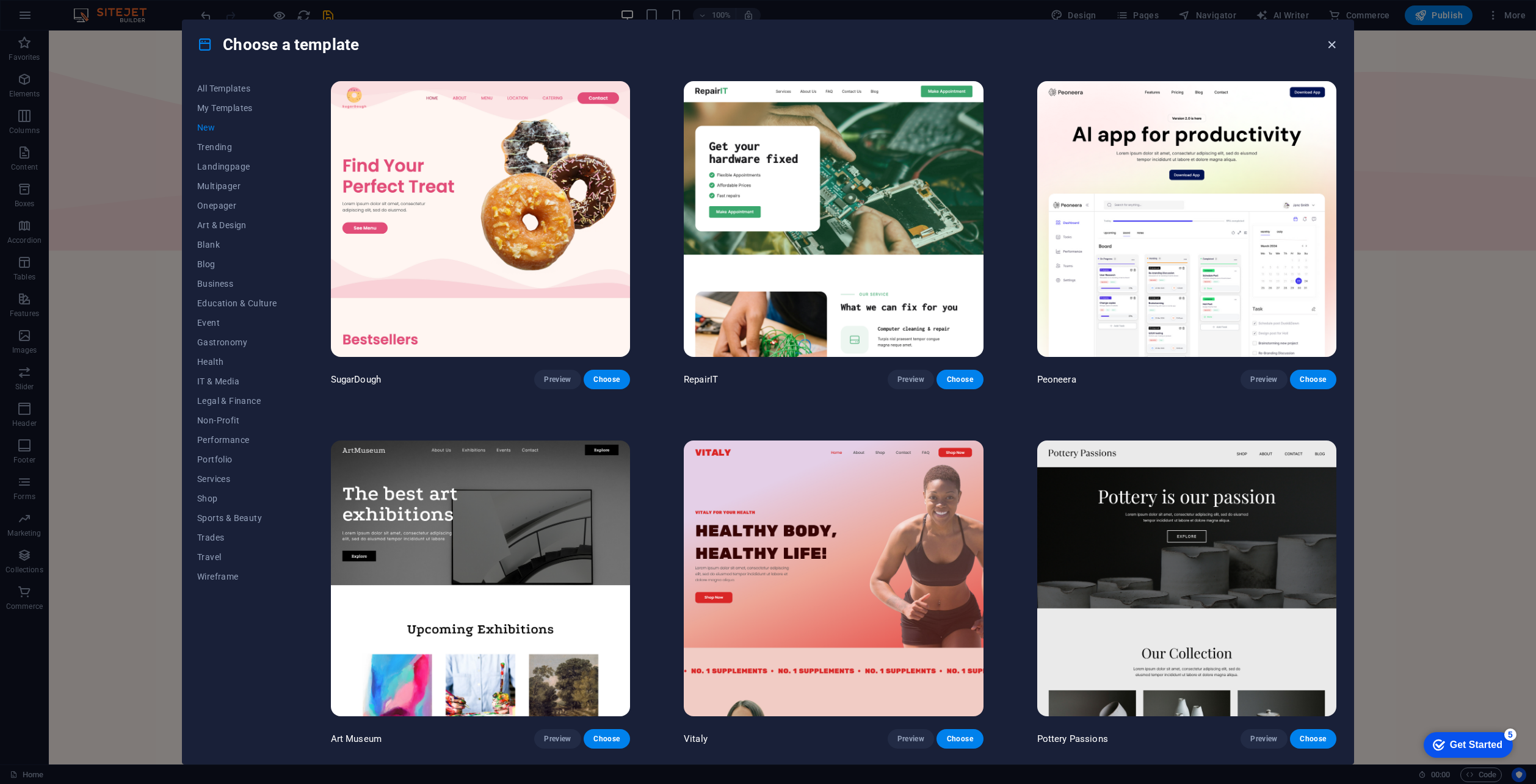
drag, startPoint x: 1328, startPoint y: 45, endPoint x: 1132, endPoint y: 31, distance: 196.5
click at [1328, 45] on icon "button" at bounding box center [1331, 44] width 14 height 14
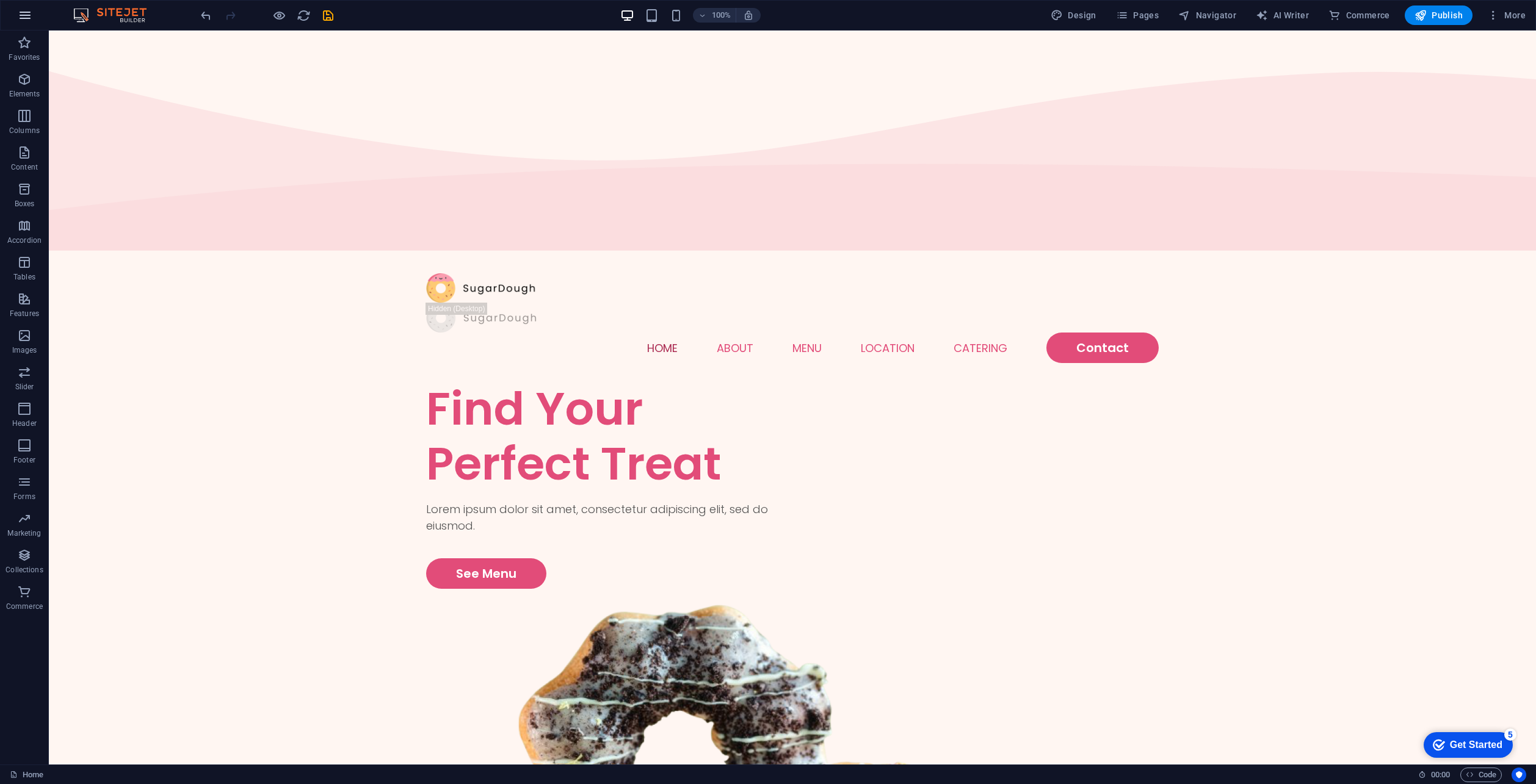
click at [20, 15] on icon "button" at bounding box center [26, 16] width 15 height 15
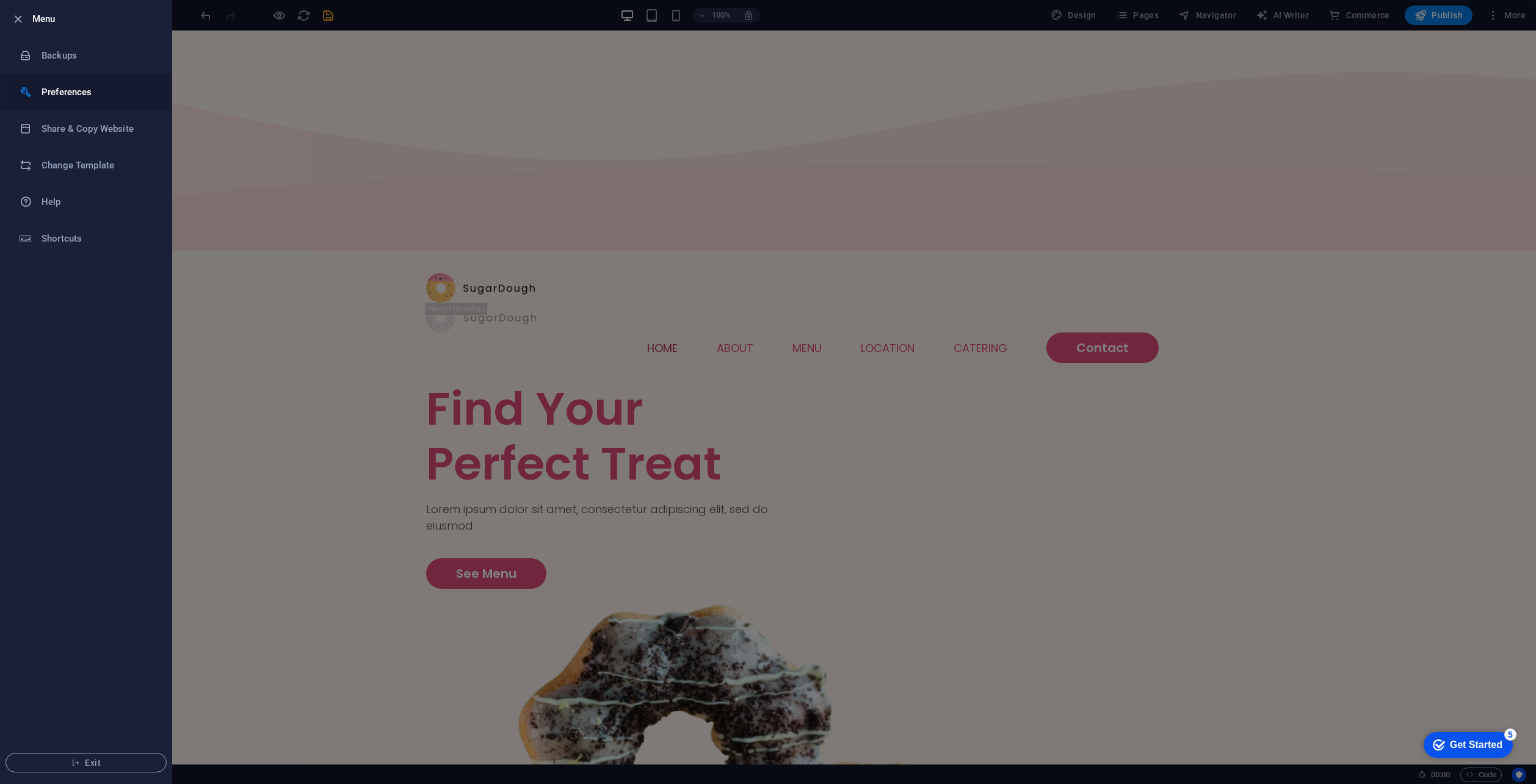
click at [54, 92] on h6 "Preferences" at bounding box center [98, 92] width 113 height 15
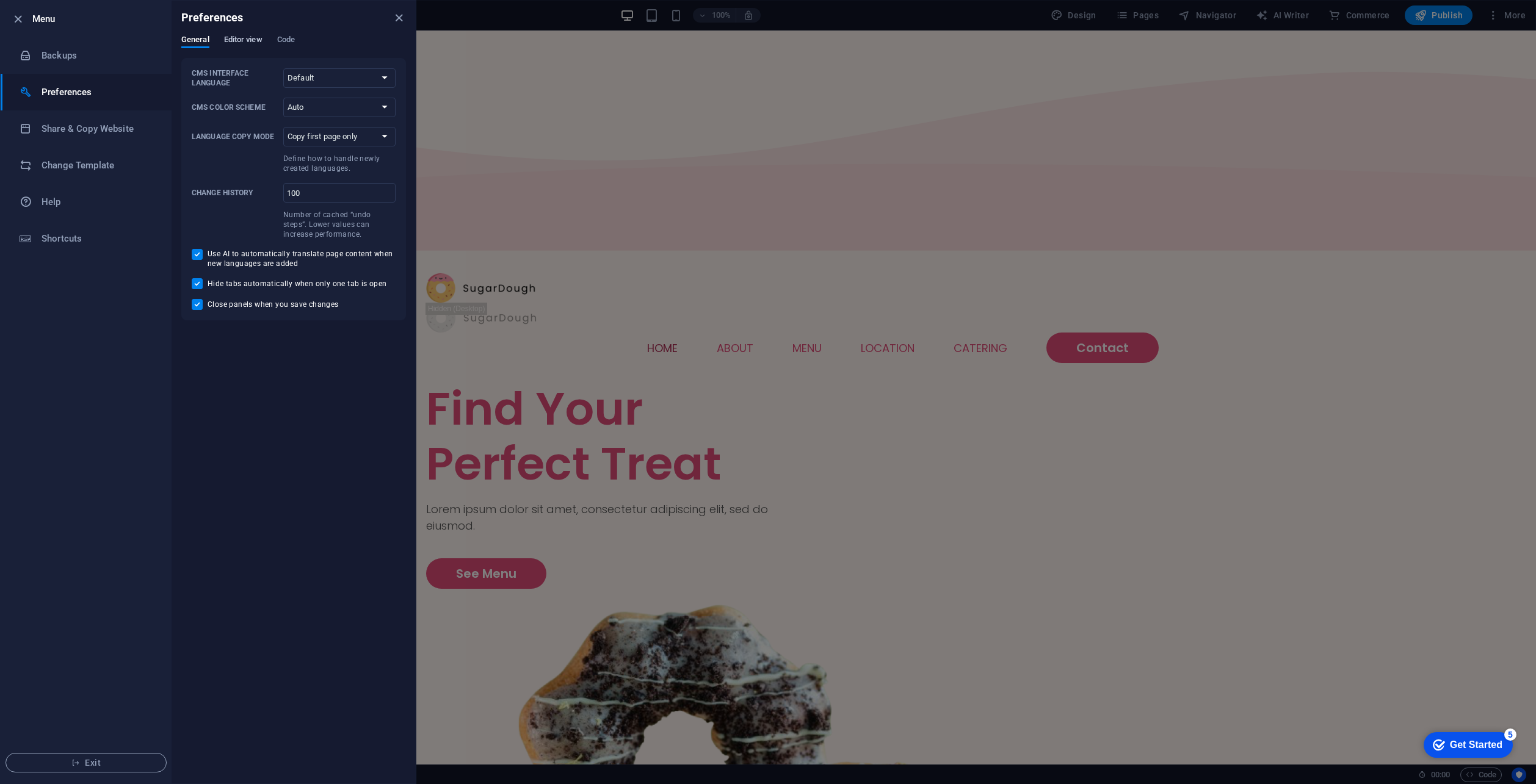
click at [254, 44] on span "Editor view" at bounding box center [243, 40] width 38 height 17
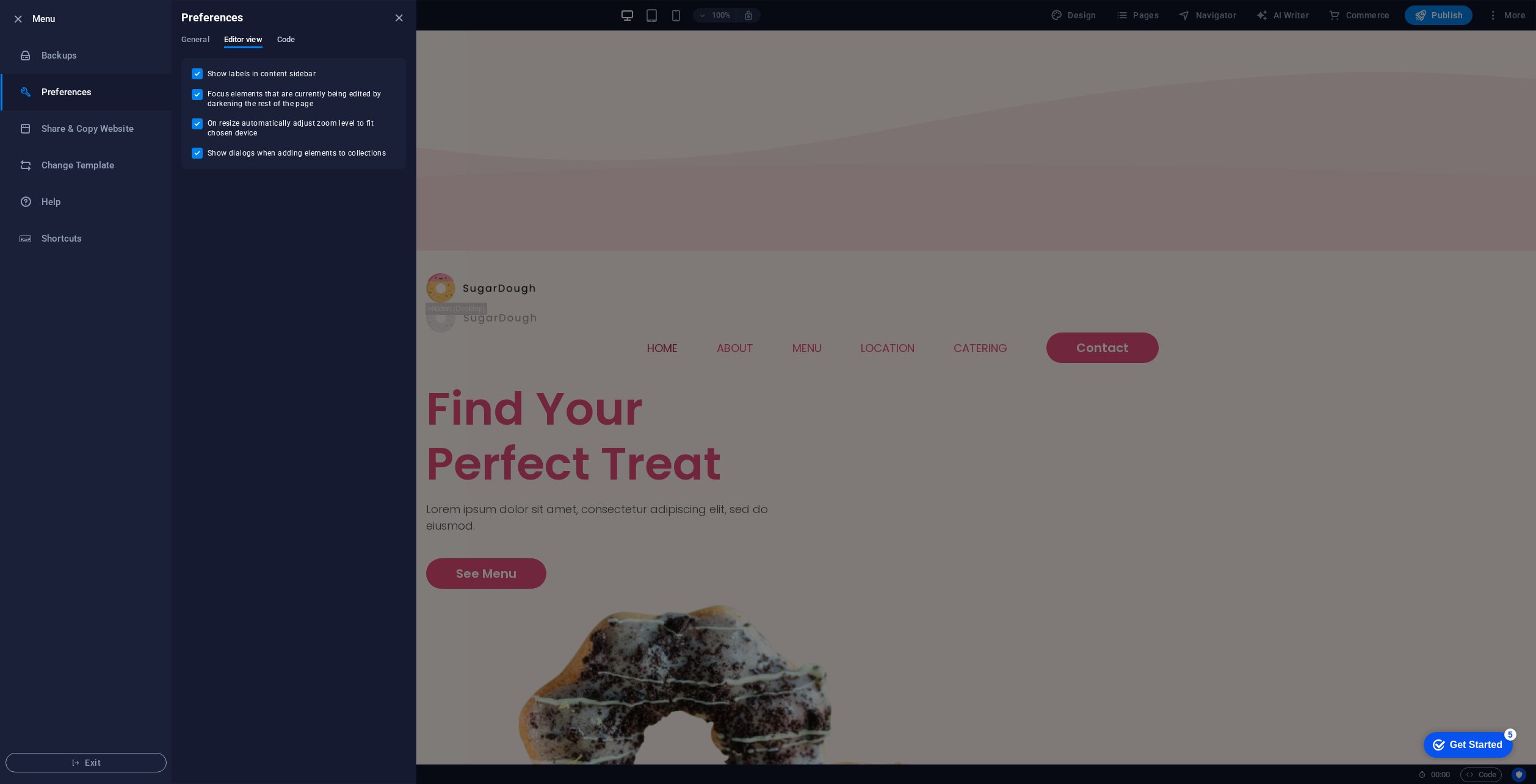
click at [290, 37] on span "Code" at bounding box center [286, 40] width 18 height 17
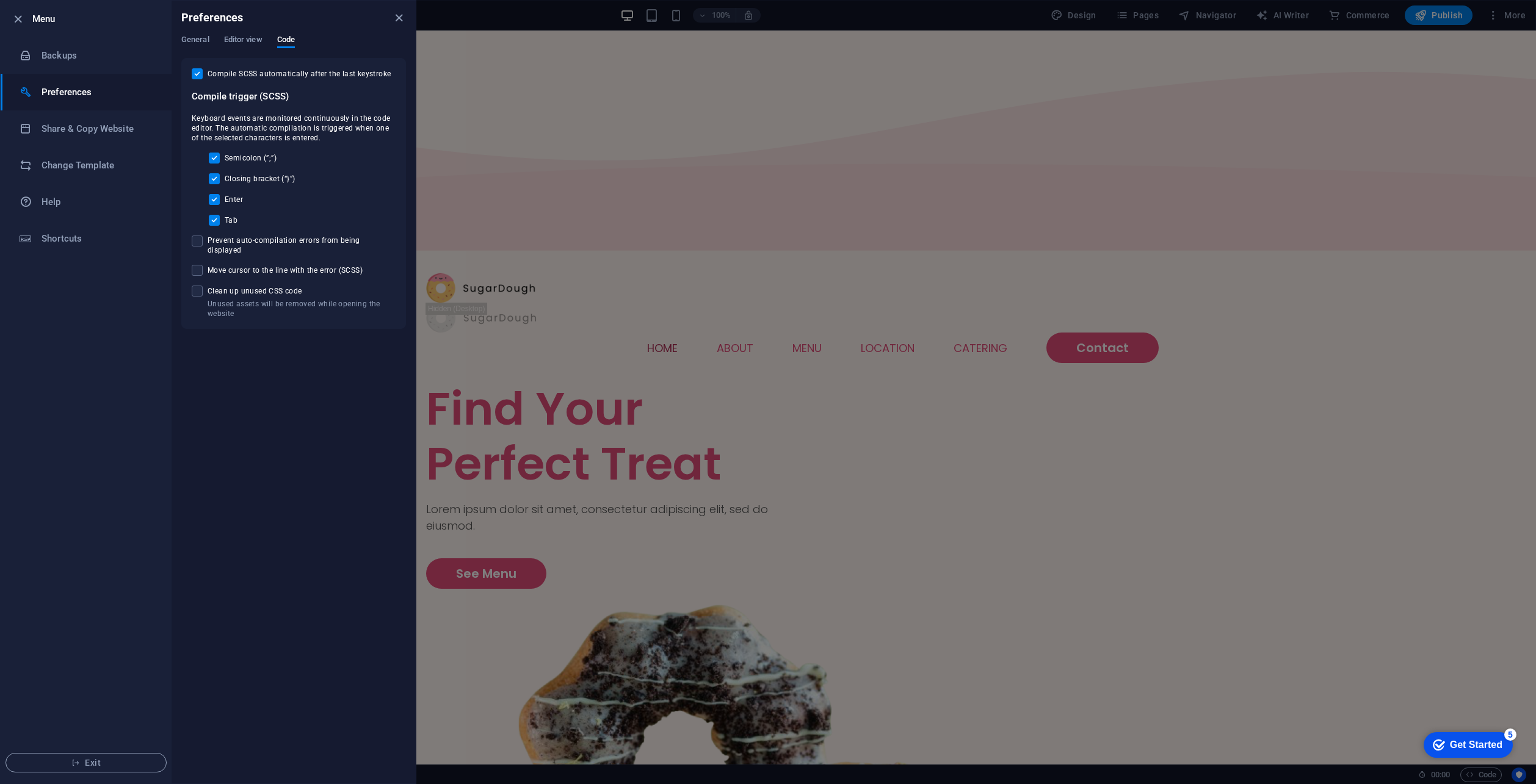
click at [229, 73] on span "Compile SCSS automatically after the last keystroke" at bounding box center [299, 73] width 183 height 10
click at [208, 73] on input "Compile SCSS automatically after the last keystroke" at bounding box center [200, 73] width 16 height 11
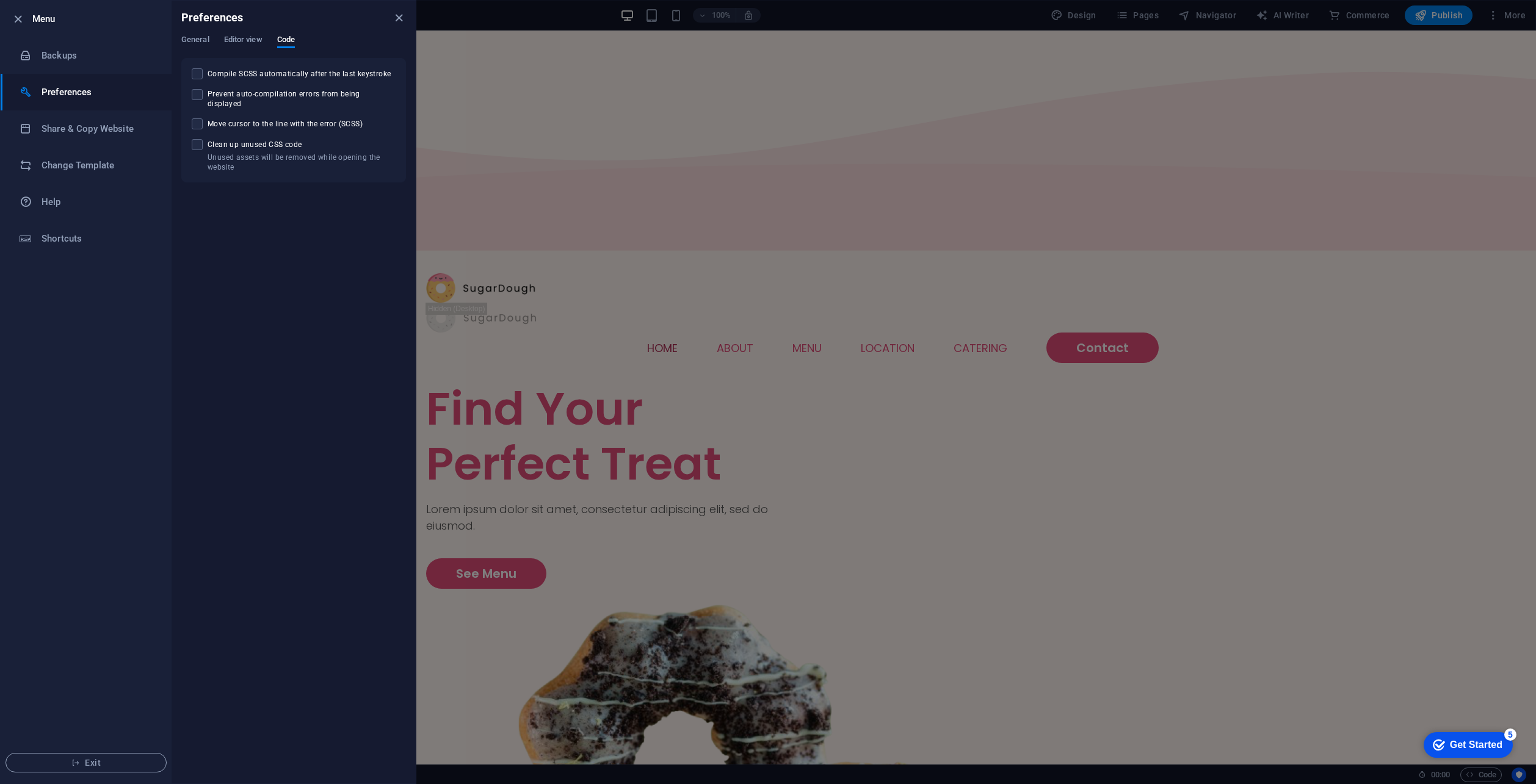
click at [229, 73] on span "Compile SCSS automatically after the last keystroke" at bounding box center [299, 73] width 183 height 10
click at [208, 73] on input "Compile SCSS automatically after the last keystroke" at bounding box center [200, 73] width 16 height 11
checkbox input "true"
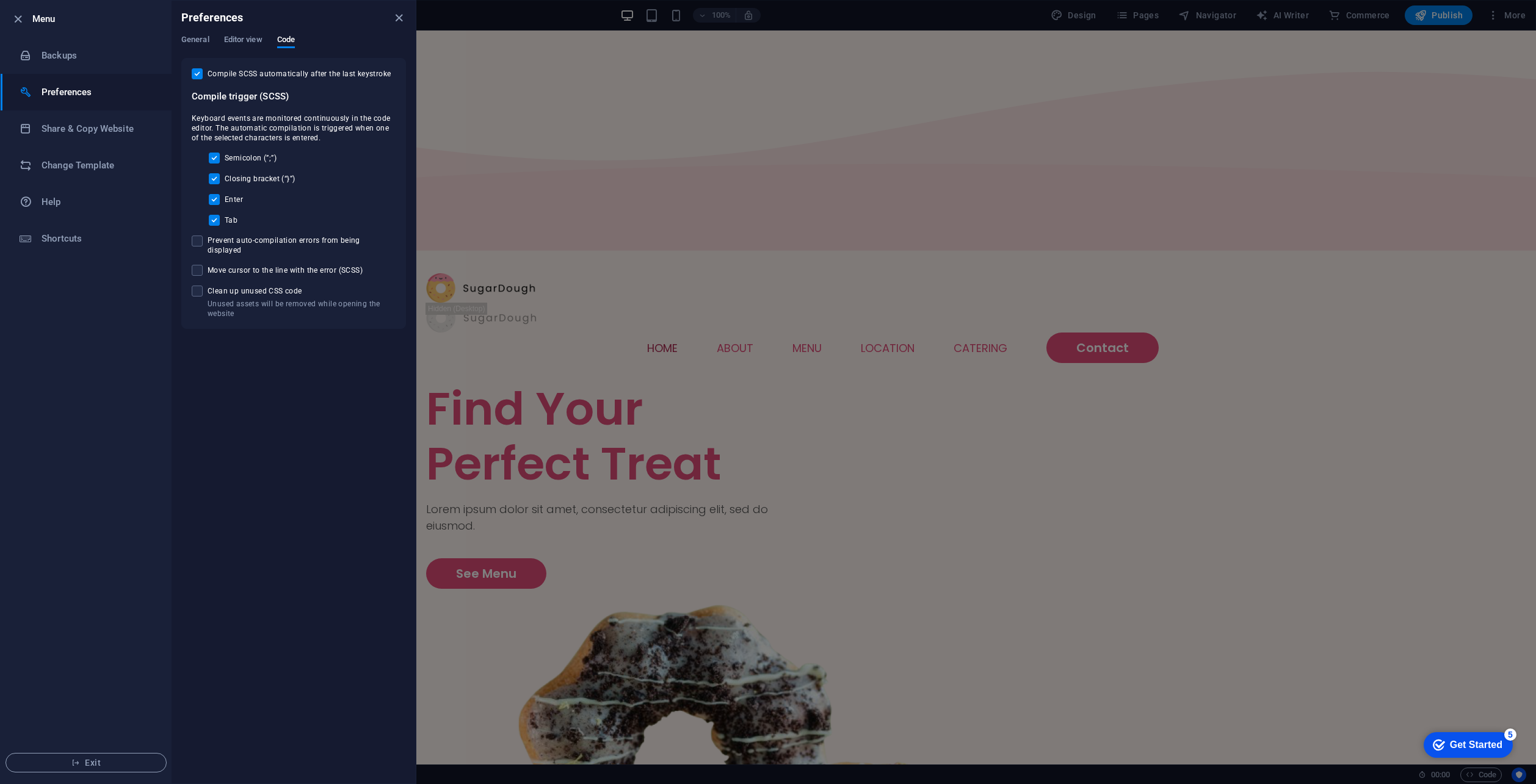
click at [238, 244] on span "Prevent auto-compilation errors from being displayed" at bounding box center [302, 245] width 188 height 19
click at [208, 244] on input "Prevent auto-compilation errors from being displayed" at bounding box center [200, 241] width 16 height 11
click at [242, 235] on label "Prevent auto-compilation errors from being displayed" at bounding box center [294, 245] width 204 height 19
click at [208, 235] on input "Prevent auto-compilation errors from being displayed" at bounding box center [200, 241] width 16 height 11
checkbox input "false"
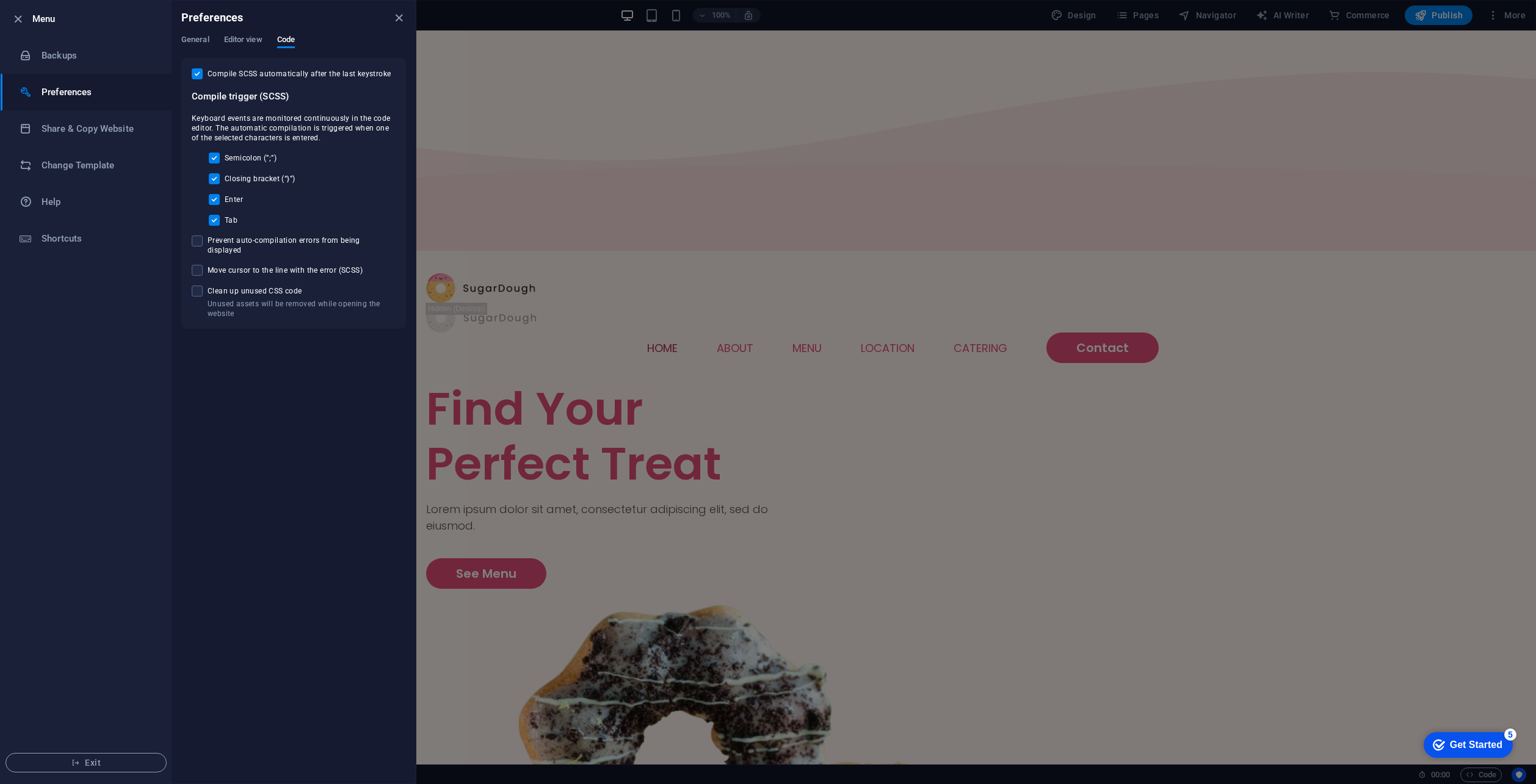
click at [250, 265] on span "Move cursor to the line with the error (SCSS)" at bounding box center [285, 270] width 155 height 10
click at [208, 265] on input "Move cursor to the line with the error (SCSS)" at bounding box center [200, 270] width 16 height 11
checkbox input "true"
click at [246, 286] on span "Clean up unused CSS code" at bounding box center [302, 291] width 188 height 10
drag, startPoint x: 209, startPoint y: 282, endPoint x: 202, endPoint y: 281, distance: 7.1
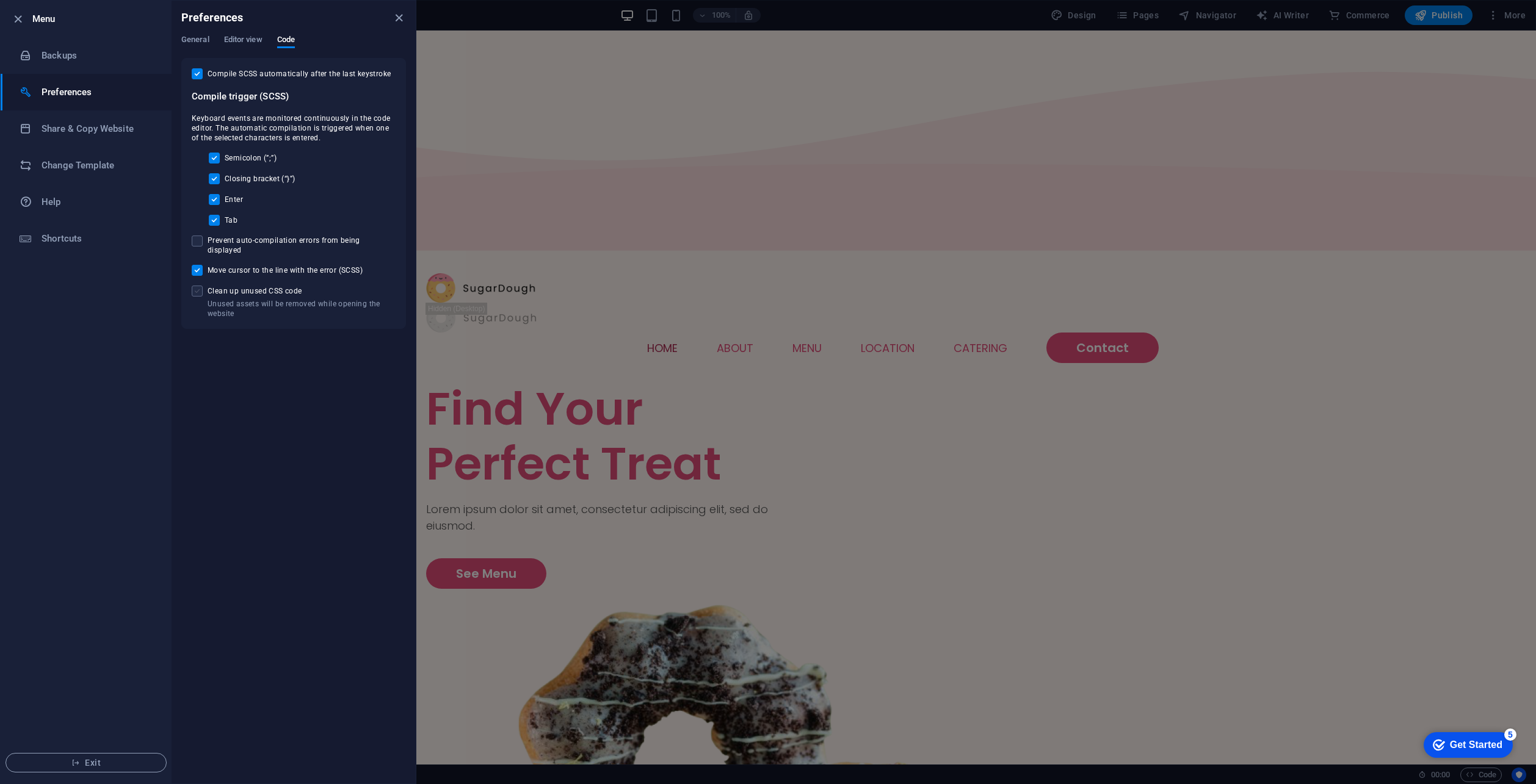
click at [207, 286] on label "Unused assets will be removed while opening the website Clean up unused CSS code" at bounding box center [294, 302] width 204 height 33
drag, startPoint x: 202, startPoint y: 281, endPoint x: 202, endPoint y: 264, distance: 17.0
click at [202, 286] on span at bounding box center [197, 291] width 11 height 11
click at [202, 286] on input "Unused assets will be removed while opening the website Clean up unused CSS code" at bounding box center [200, 291] width 16 height 11
checkbox input "true"
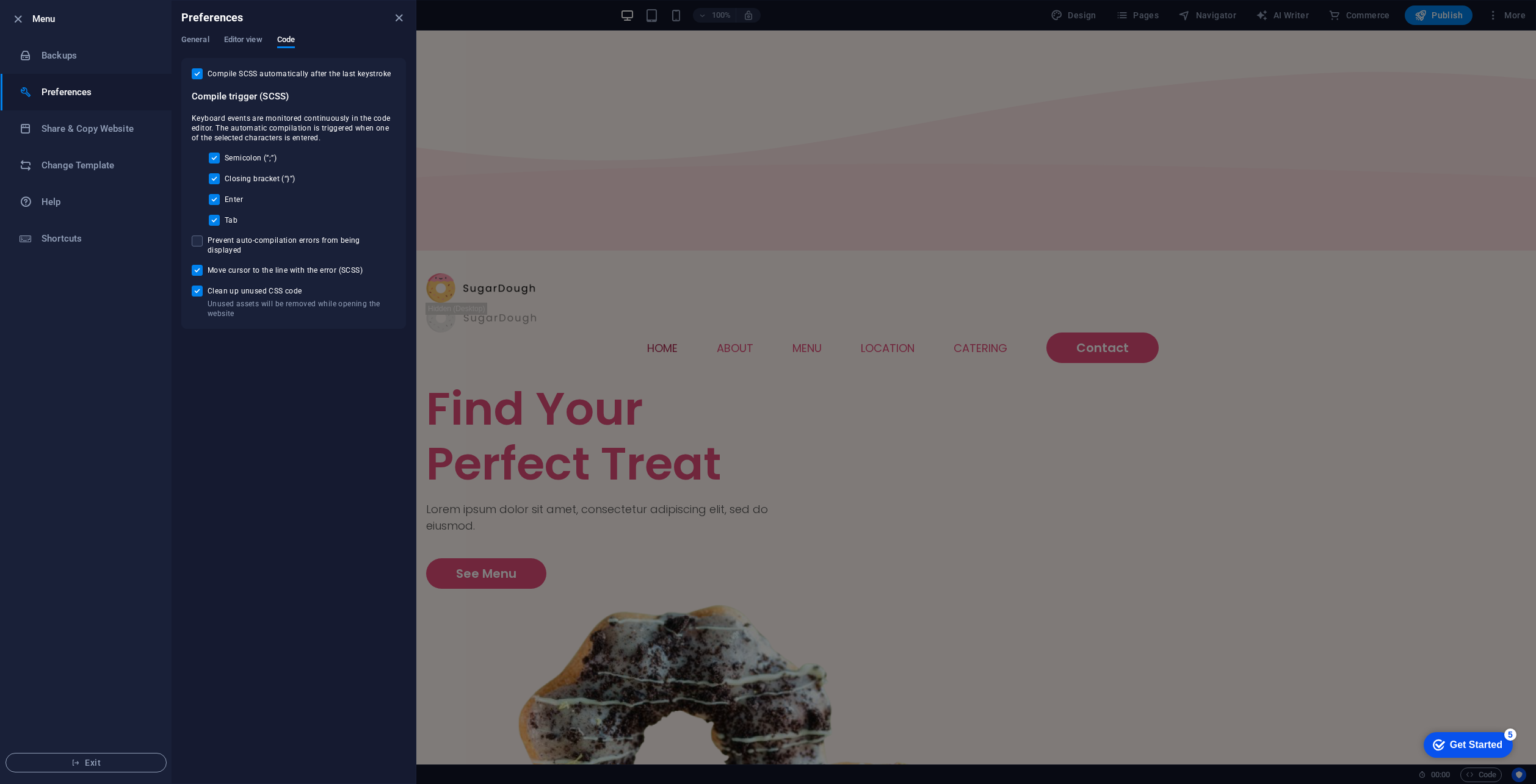
click at [199, 250] on div "Compile SCSS automatically after the last keystroke Compile trigger (SCSS) Keyb…" at bounding box center [294, 193] width 204 height 250
click at [194, 240] on span at bounding box center [197, 241] width 11 height 11
click at [194, 240] on input "Prevent auto-compilation errors from being displayed" at bounding box center [200, 241] width 16 height 11
checkbox input "true"
click at [145, 322] on ul "Menu Backups Preferences Share & Copy Website Change Template Help Shortcuts Ex…" at bounding box center [86, 392] width 171 height 783
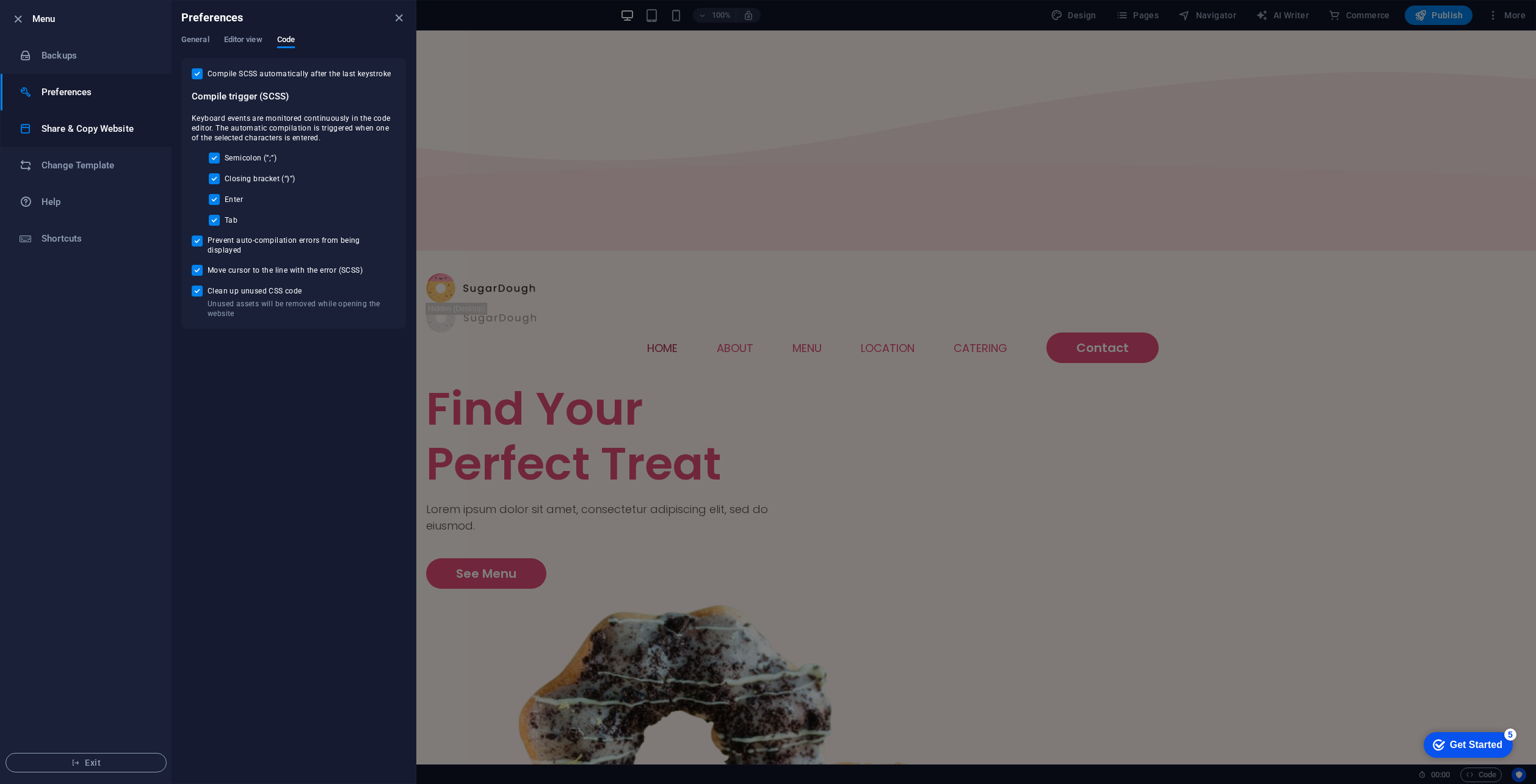
drag, startPoint x: 77, startPoint y: 129, endPoint x: 82, endPoint y: 133, distance: 6.4
click at [80, 130] on h6 "Share & Copy Website" at bounding box center [98, 129] width 113 height 15
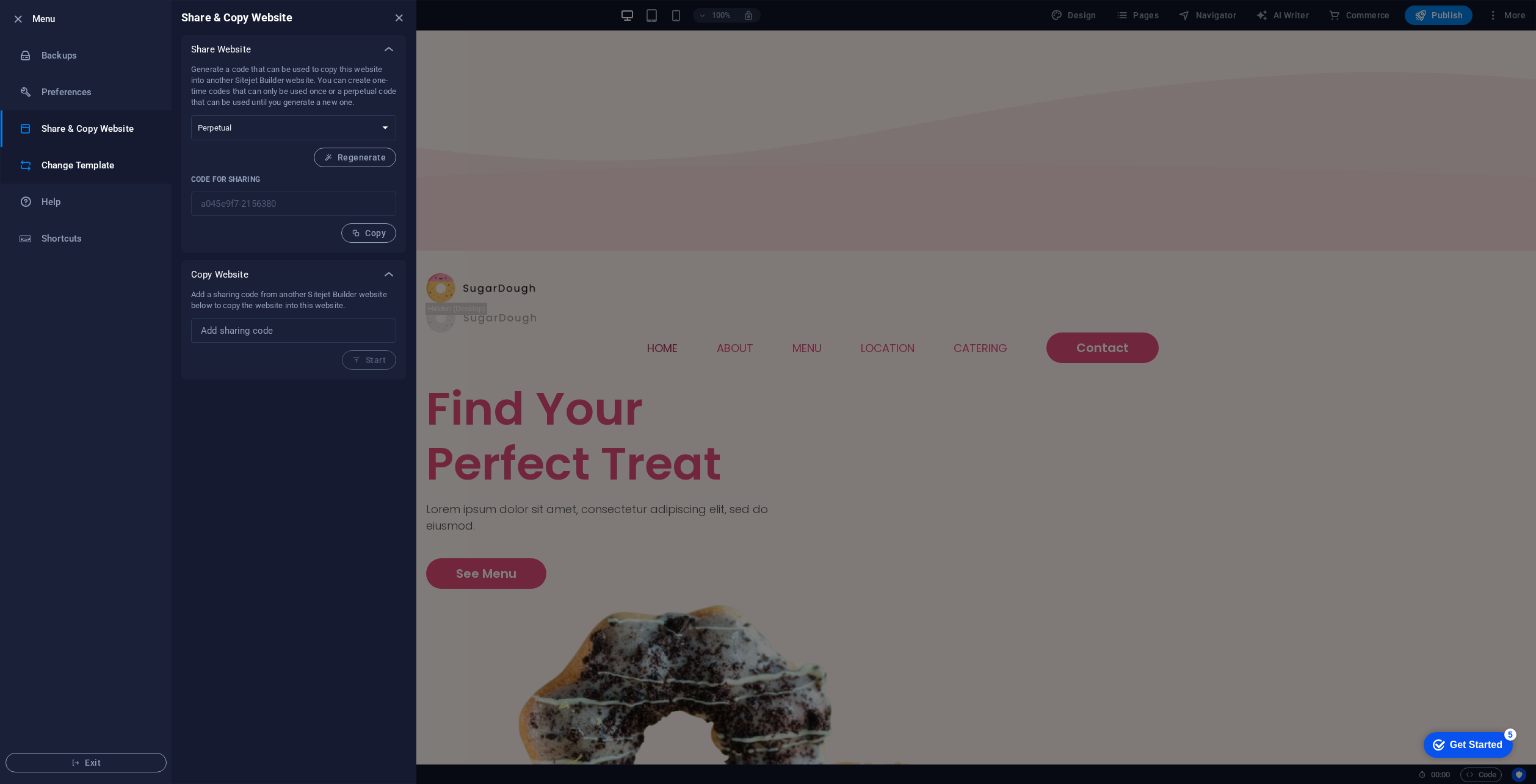
click at [61, 159] on h6 "Change Template" at bounding box center [98, 166] width 113 height 15
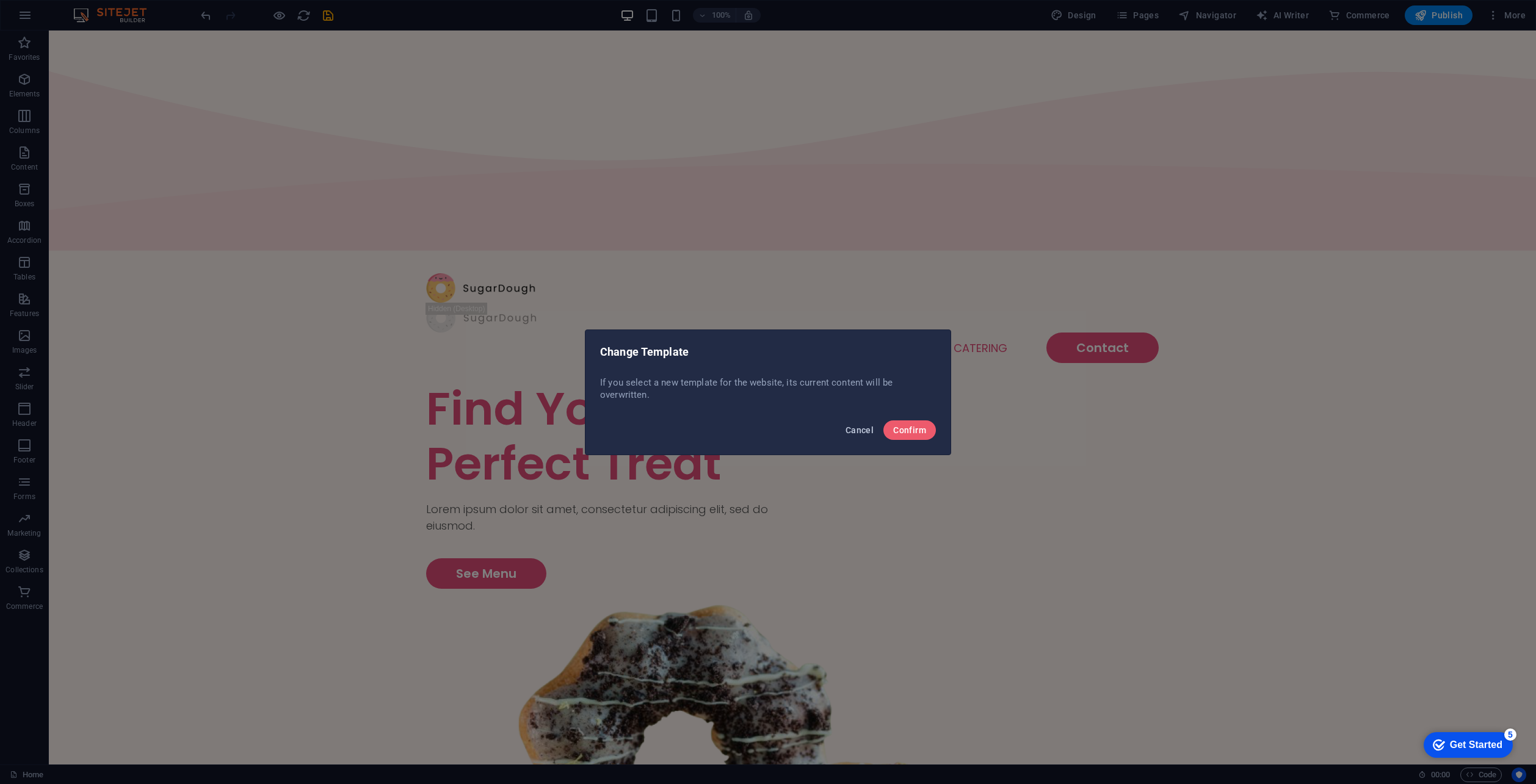
click at [862, 435] on button "Cancel" at bounding box center [860, 430] width 38 height 19
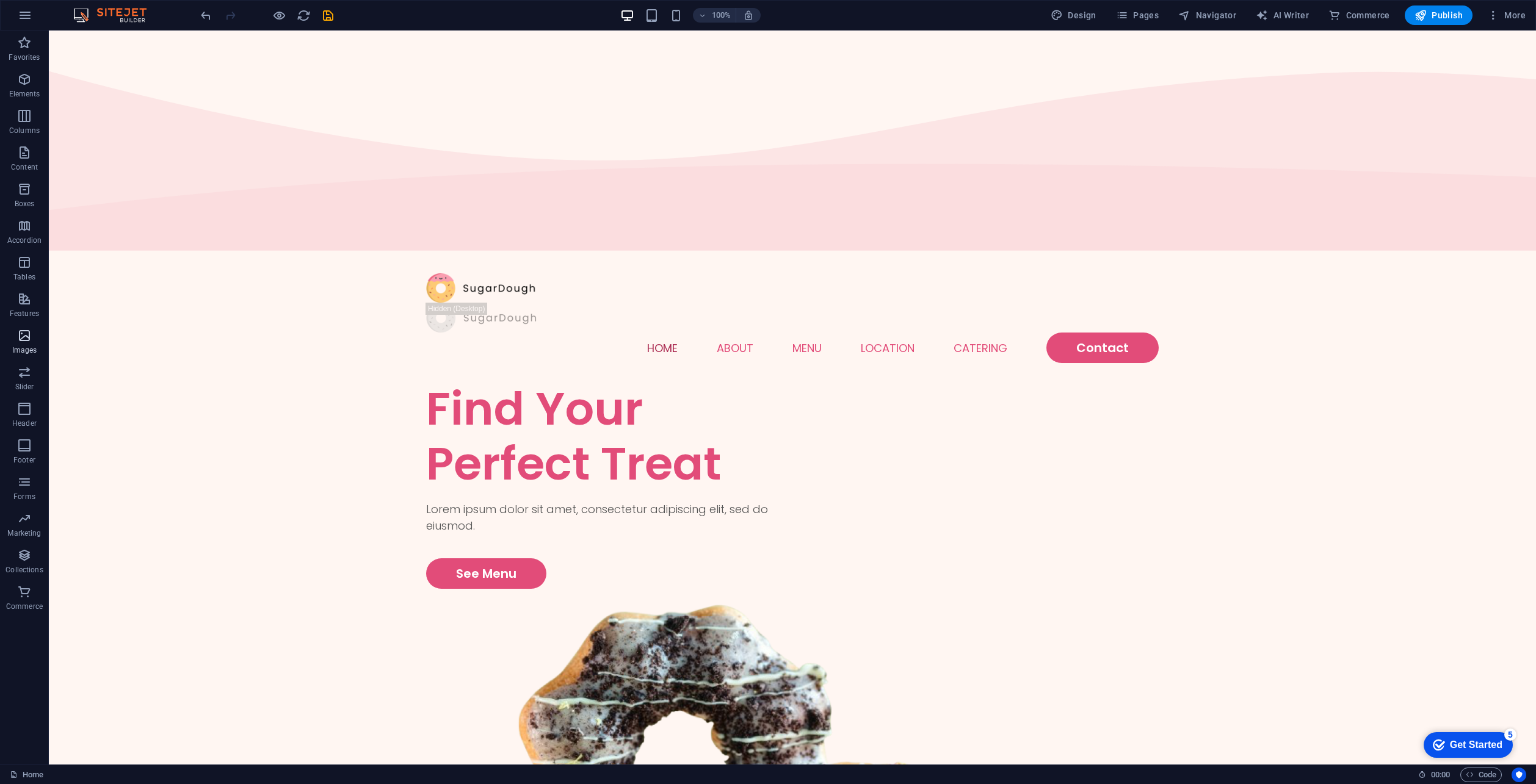
click at [17, 339] on icon "button" at bounding box center [25, 336] width 15 height 15
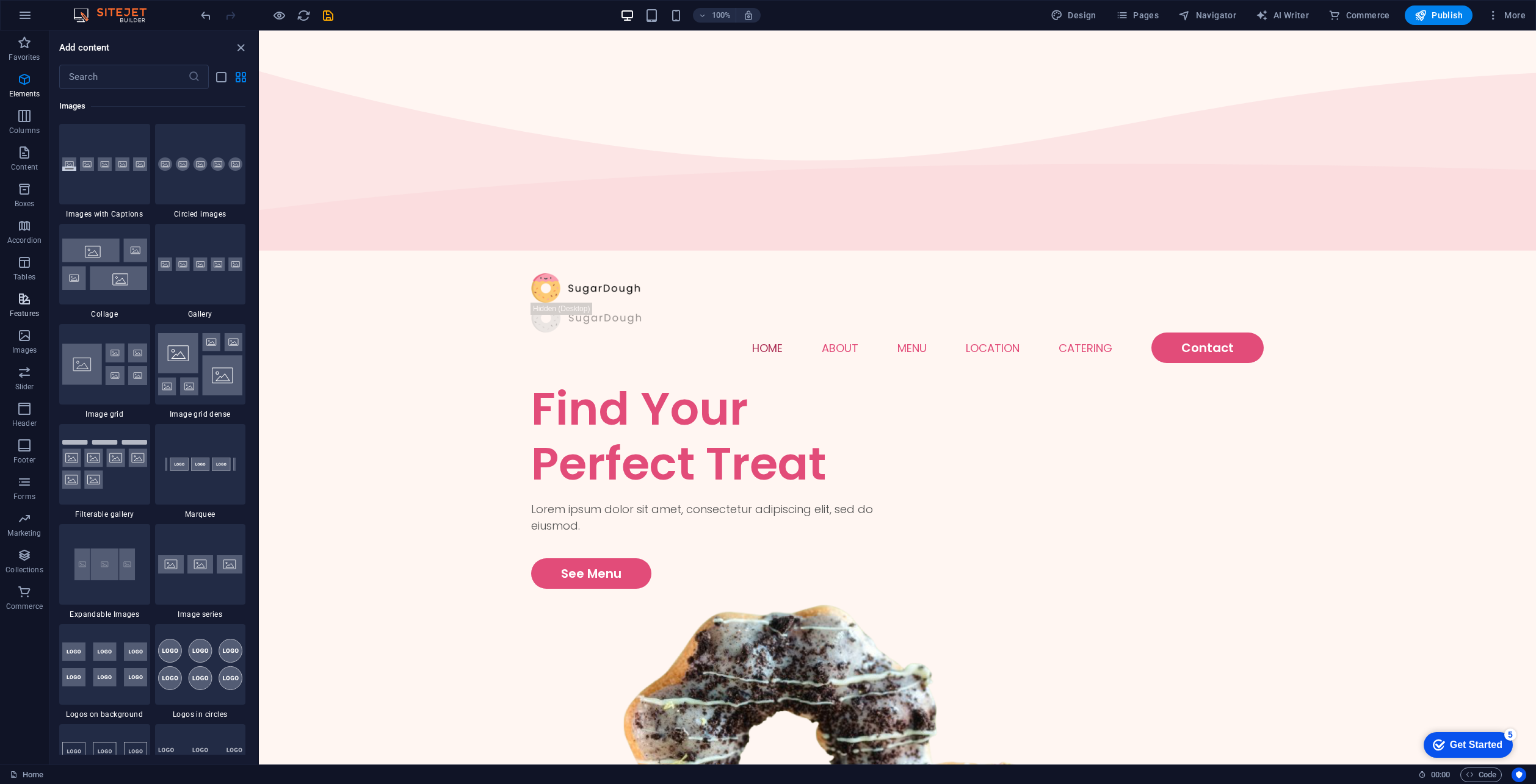
click at [19, 309] on p "Features" at bounding box center [24, 313] width 29 height 10
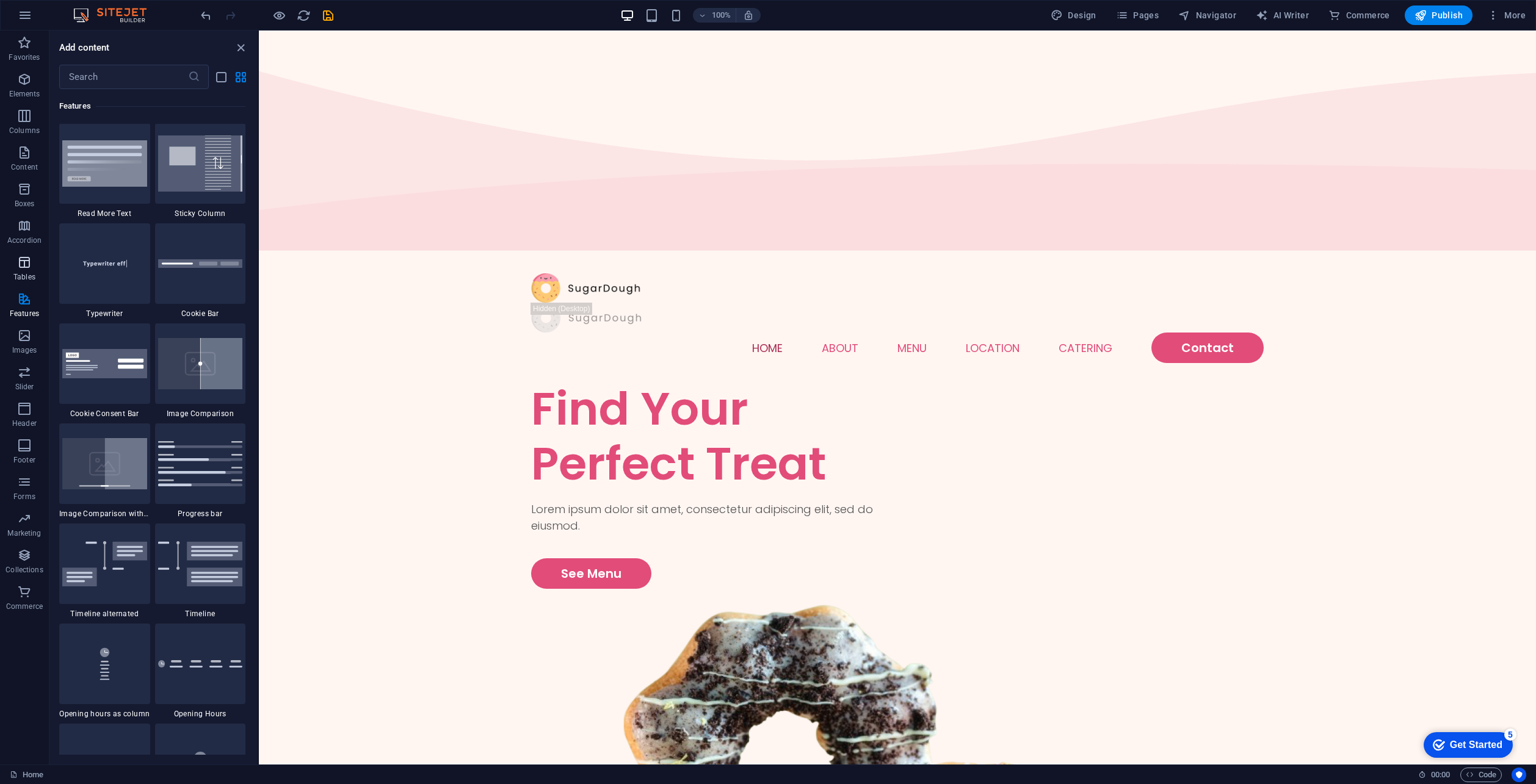
click at [34, 271] on span "Tables" at bounding box center [24, 269] width 49 height 29
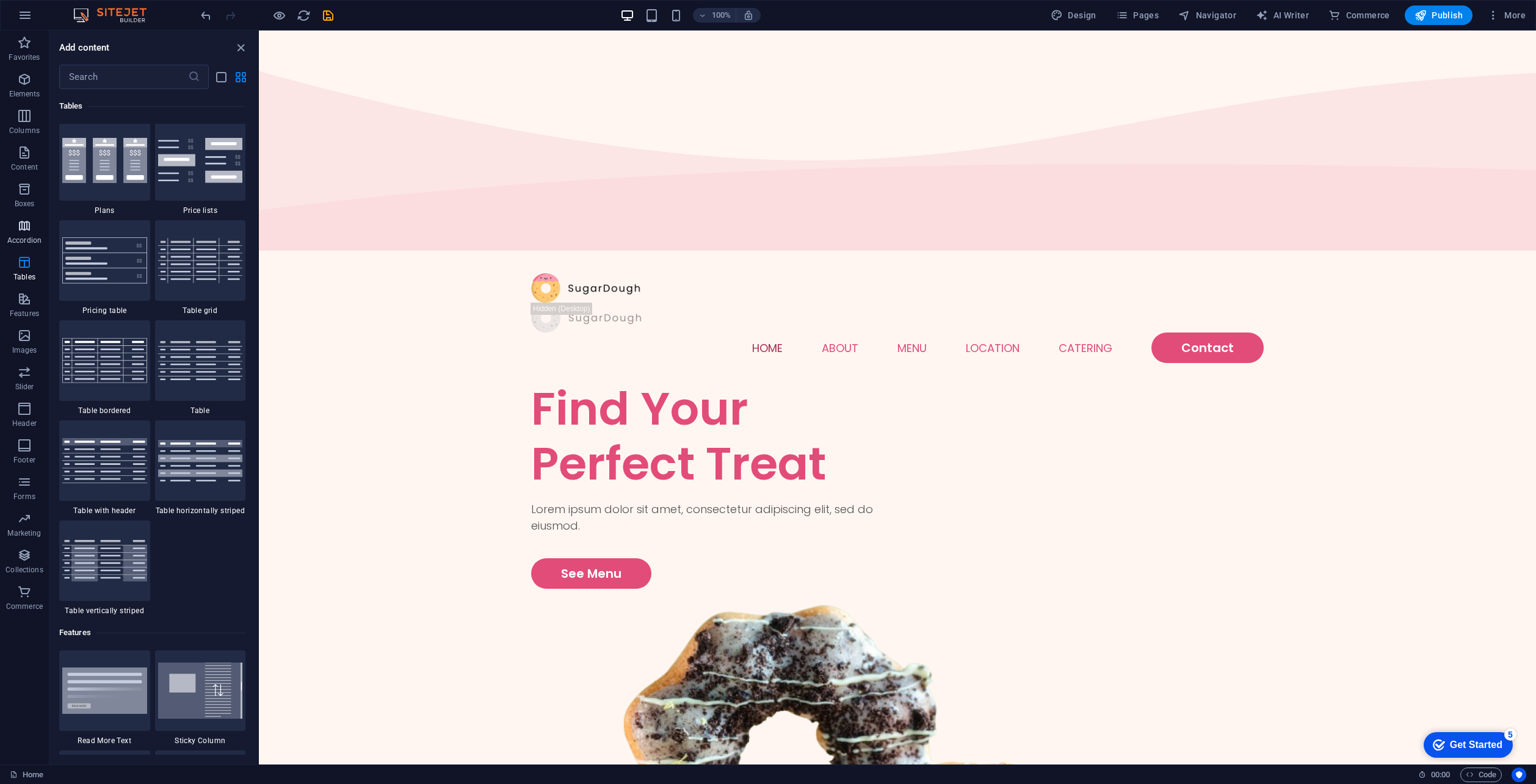
click at [28, 232] on icon "button" at bounding box center [25, 226] width 15 height 15
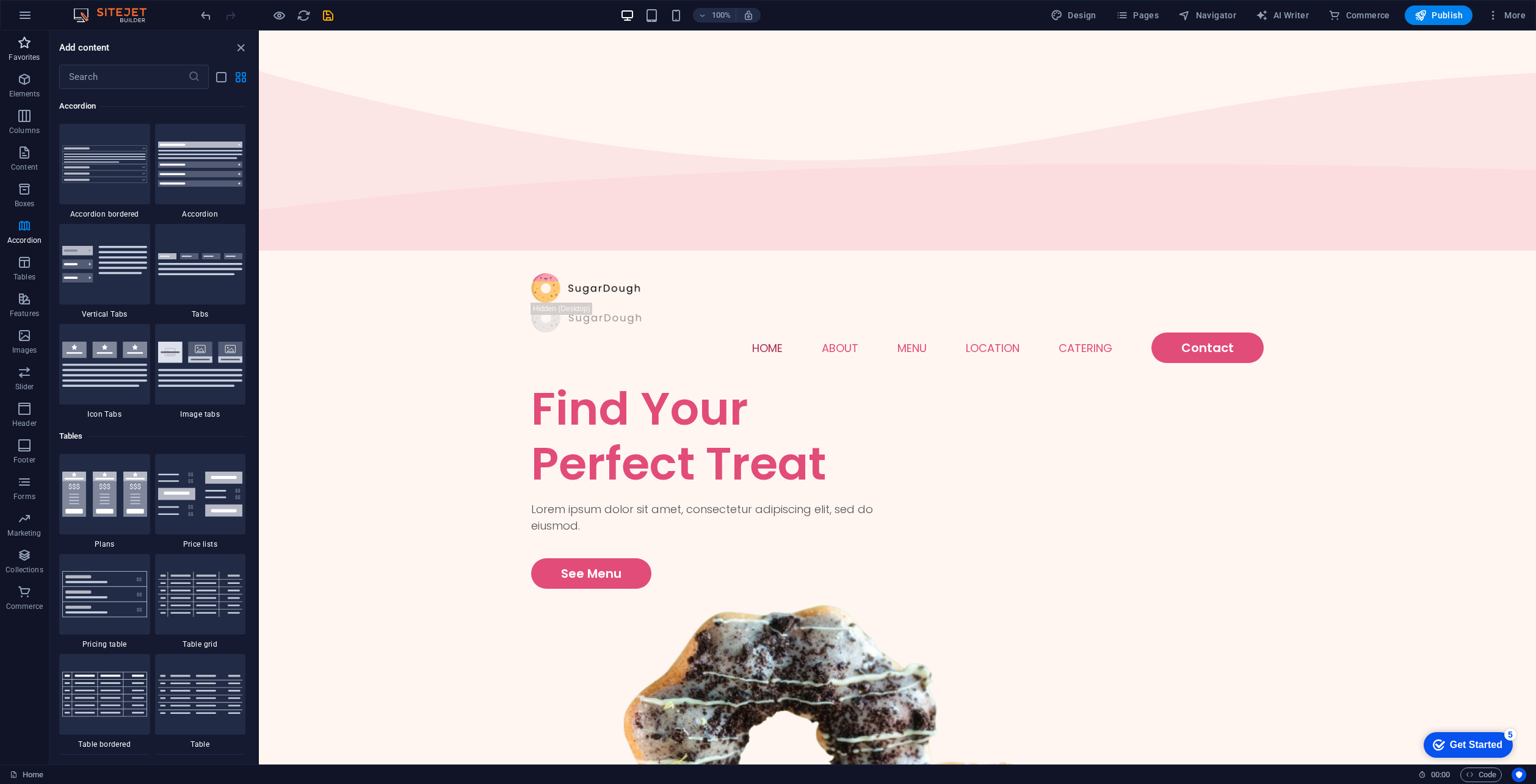
drag, startPoint x: 18, startPoint y: 57, endPoint x: 34, endPoint y: 38, distance: 24.8
click at [19, 57] on p "Favorites" at bounding box center [24, 57] width 32 height 10
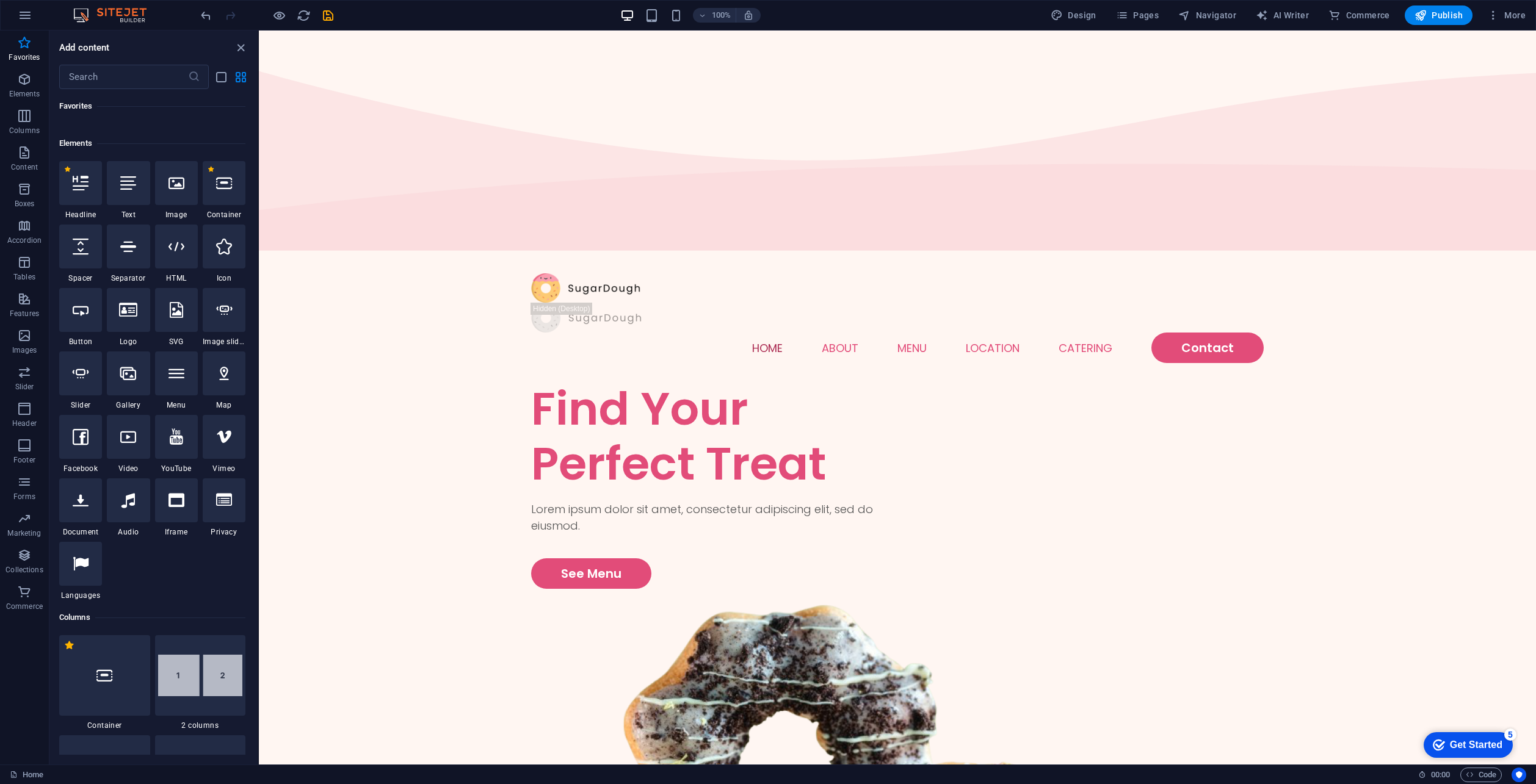
scroll to position [0, 0]
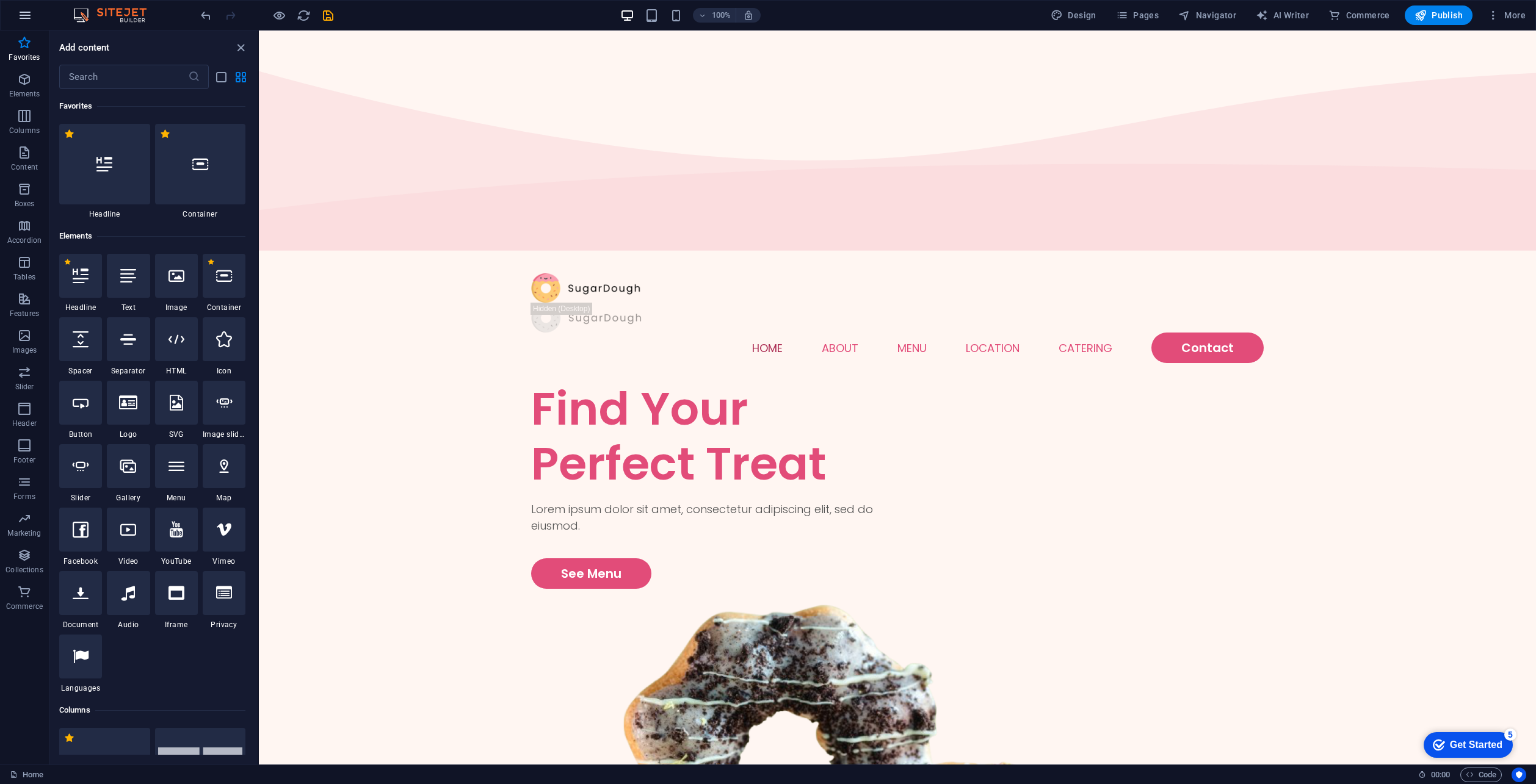
click at [24, 6] on button "button" at bounding box center [25, 15] width 29 height 29
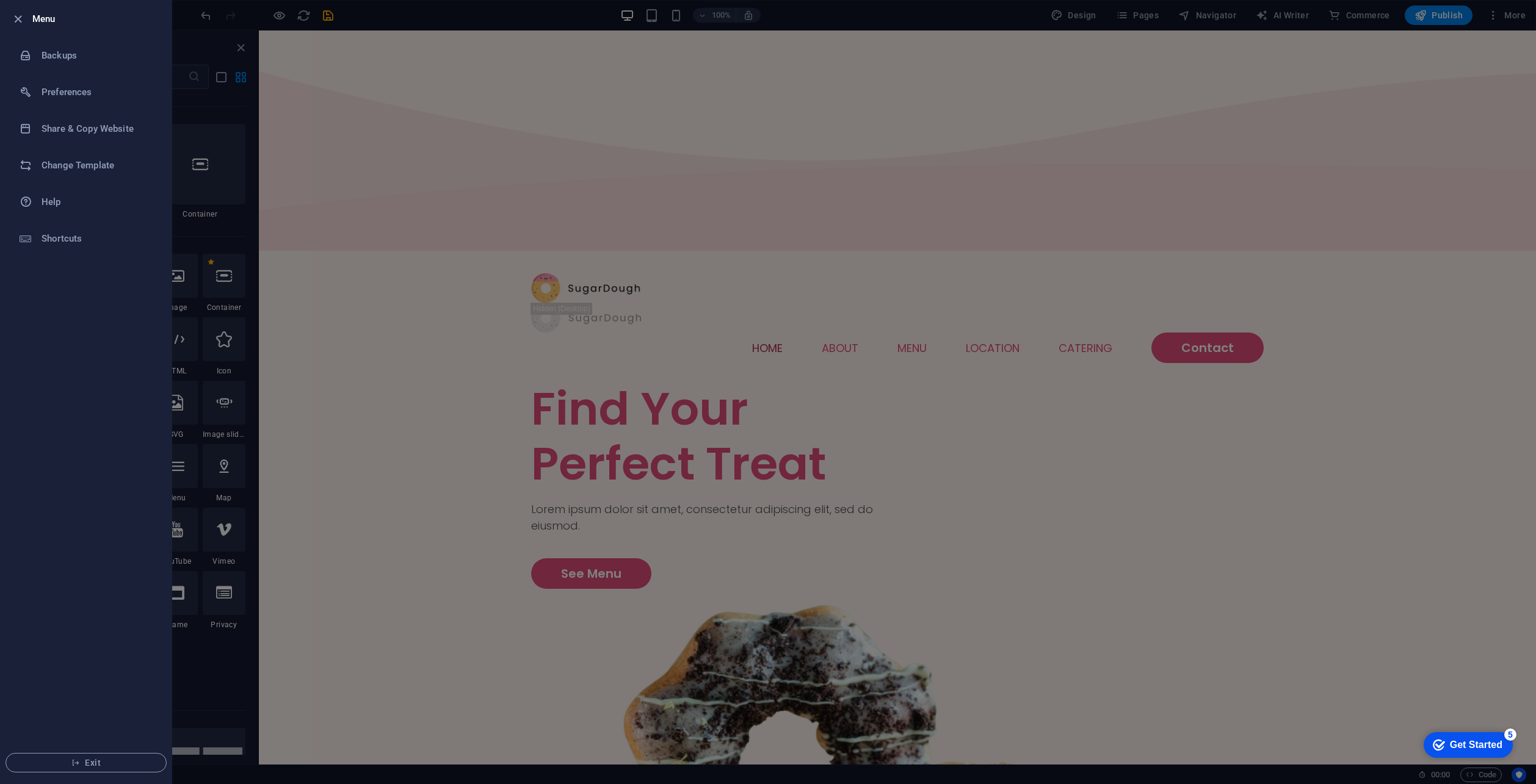
drag, startPoint x: 378, startPoint y: 45, endPoint x: 412, endPoint y: 25, distance: 39.4
click at [381, 43] on div at bounding box center [768, 392] width 1536 height 784
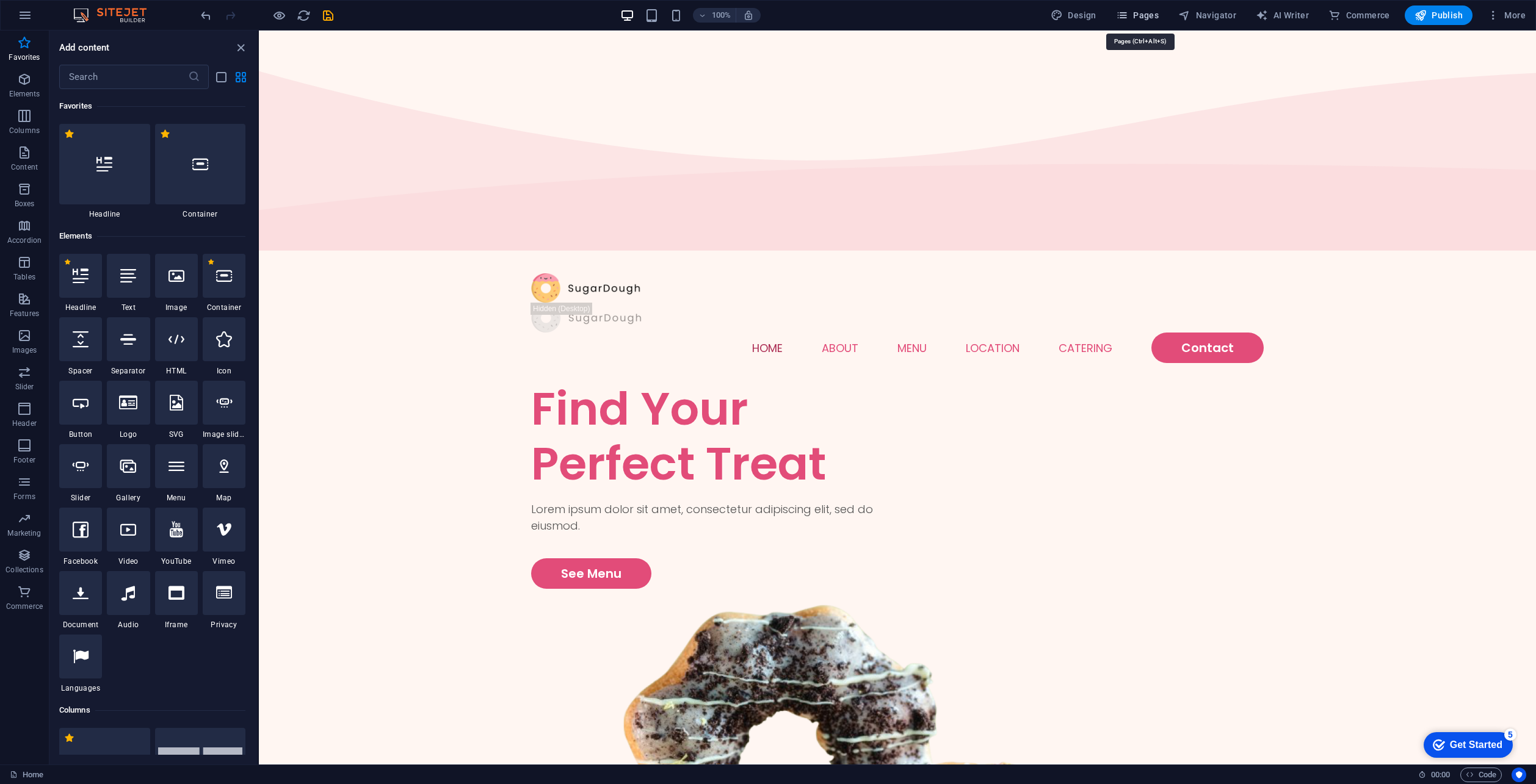
click at [1138, 16] on span "Pages" at bounding box center [1137, 15] width 43 height 12
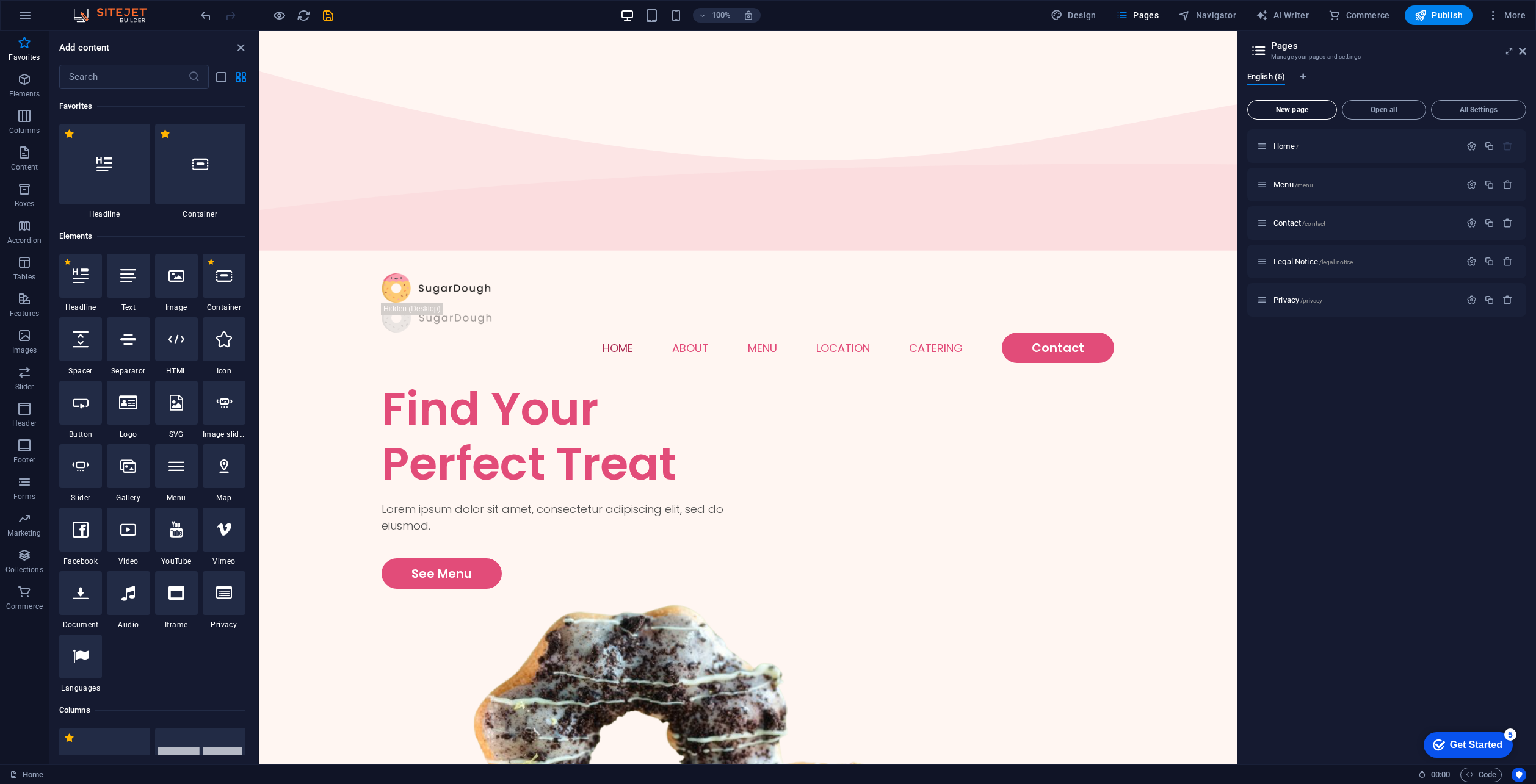
click at [1292, 108] on span "New page" at bounding box center [1292, 110] width 79 height 7
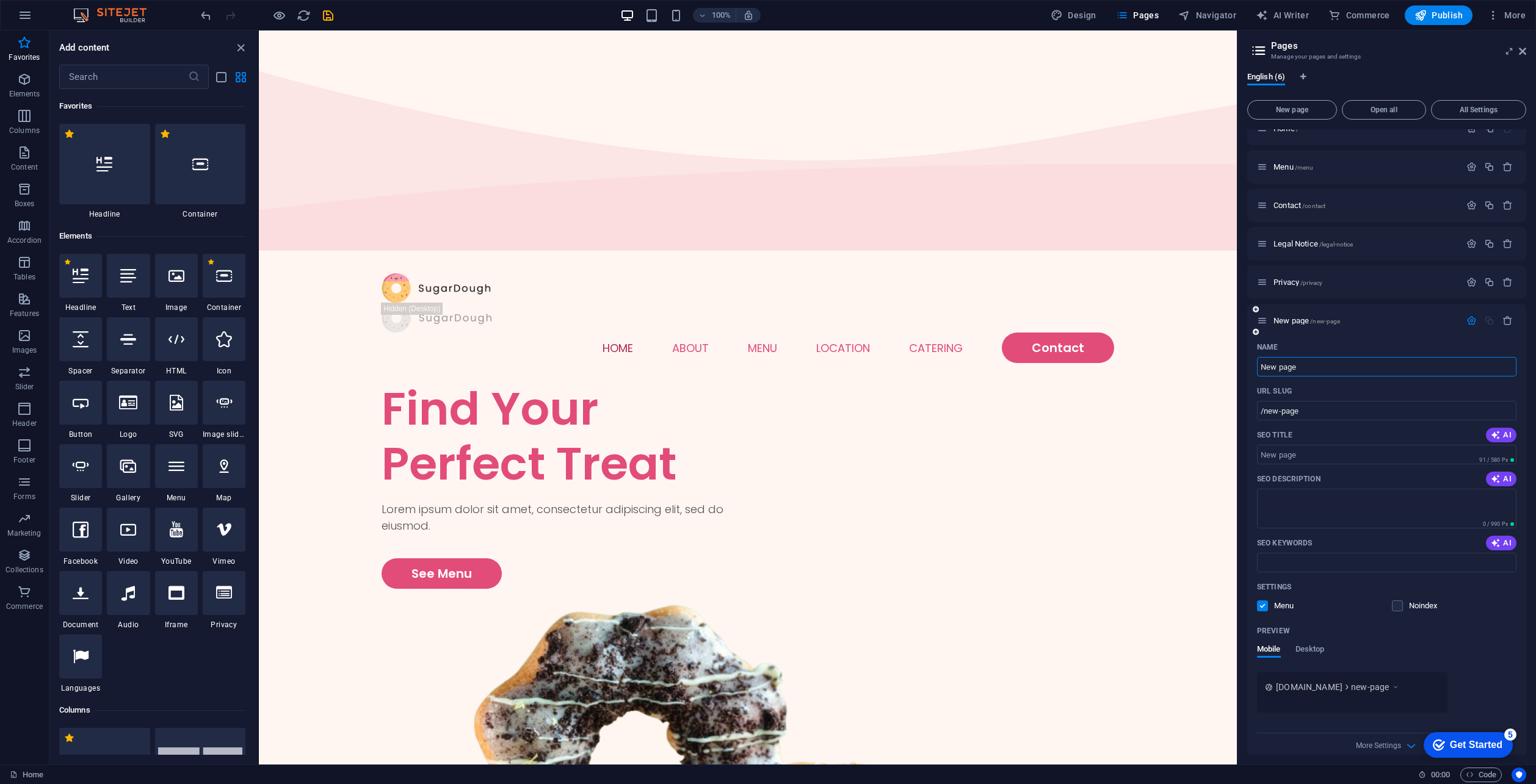
scroll to position [31, 0]
click at [1318, 639] on span "Desktop" at bounding box center [1310, 637] width 29 height 17
click at [1392, 605] on label at bounding box center [1397, 605] width 11 height 11
click at [0, 0] on input "checkbox" at bounding box center [0, 0] width 0 height 0
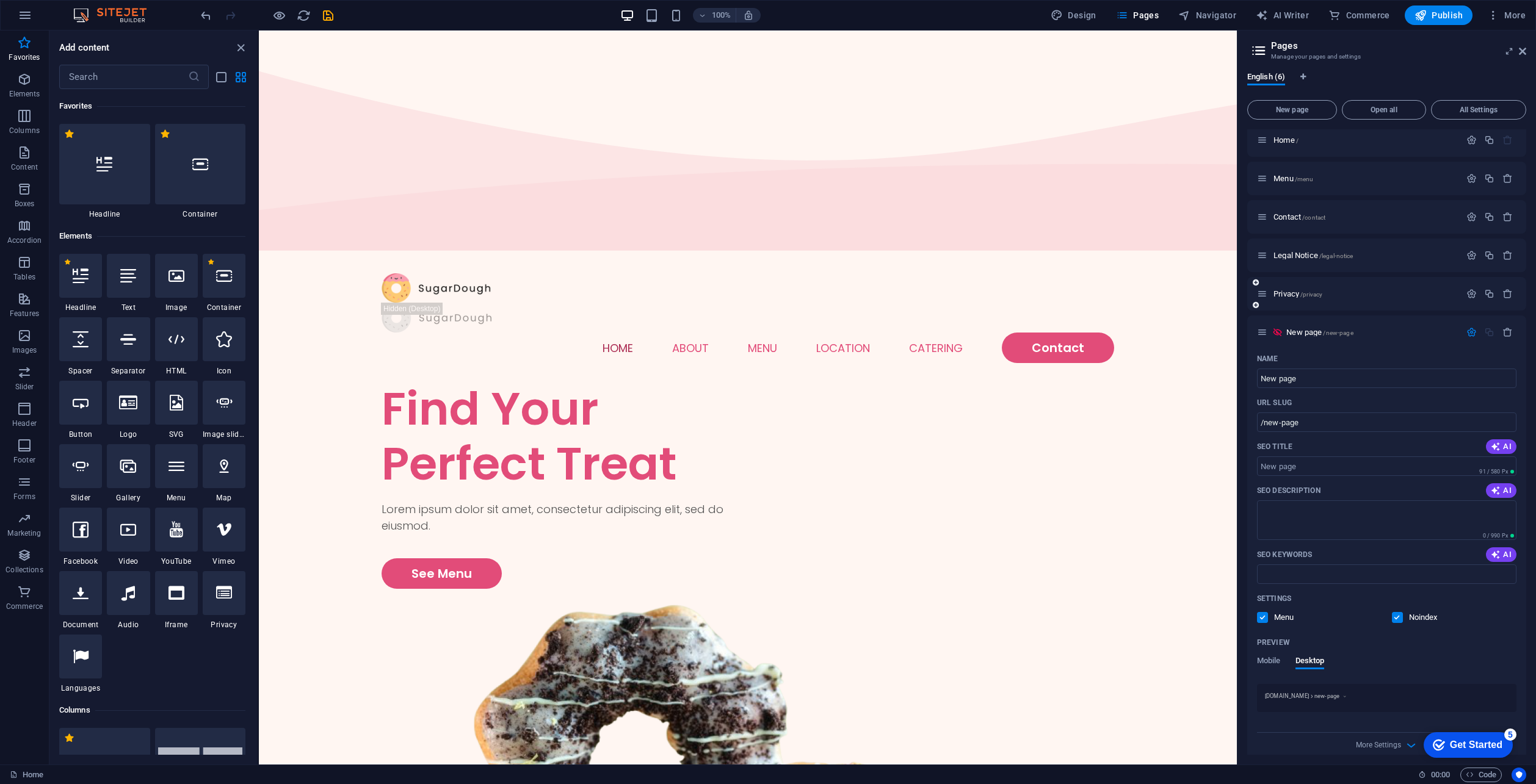
scroll to position [0, 0]
click at [1476, 151] on button "button" at bounding box center [1472, 146] width 18 height 10
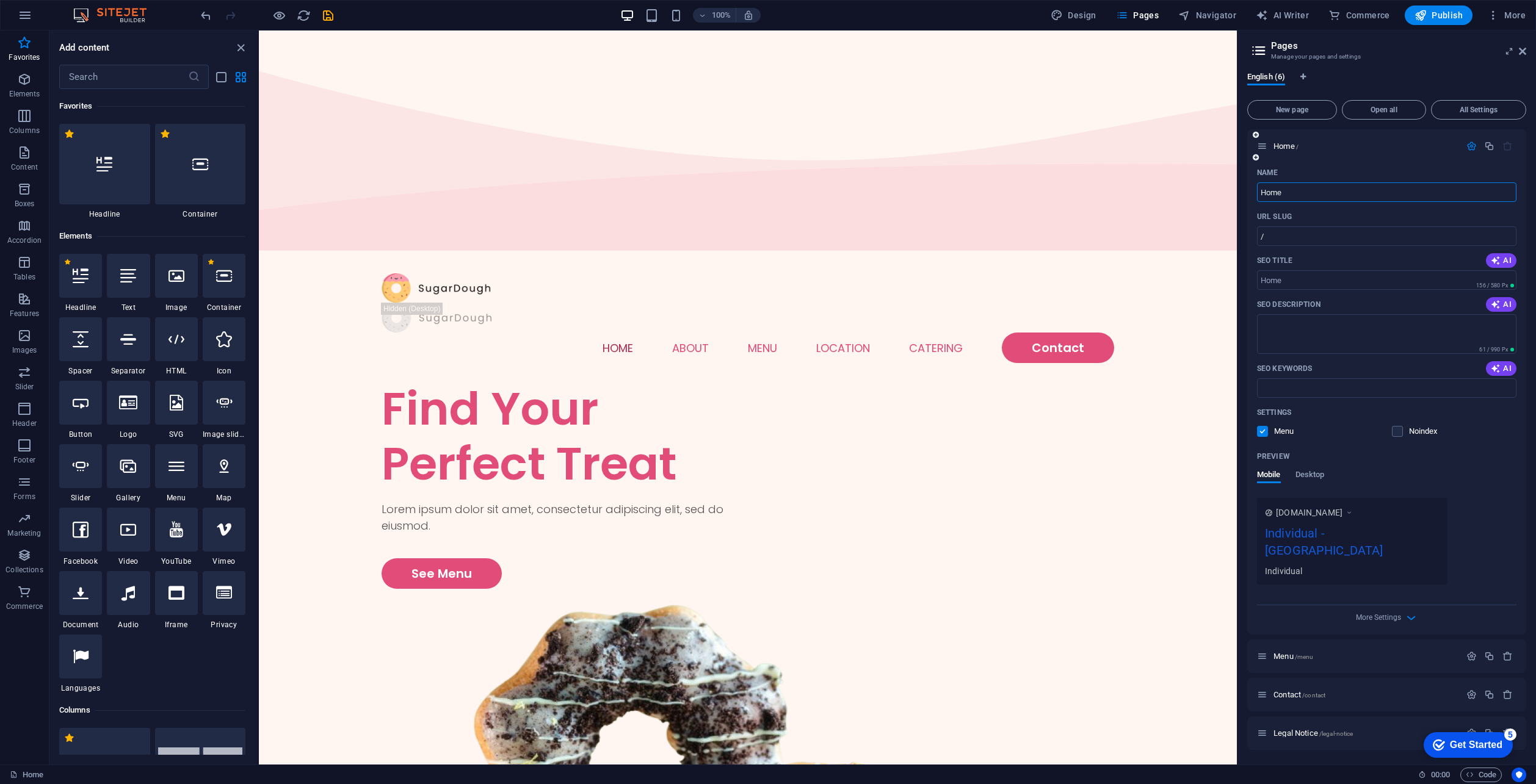
click at [1473, 151] on icon "button" at bounding box center [1472, 146] width 10 height 10
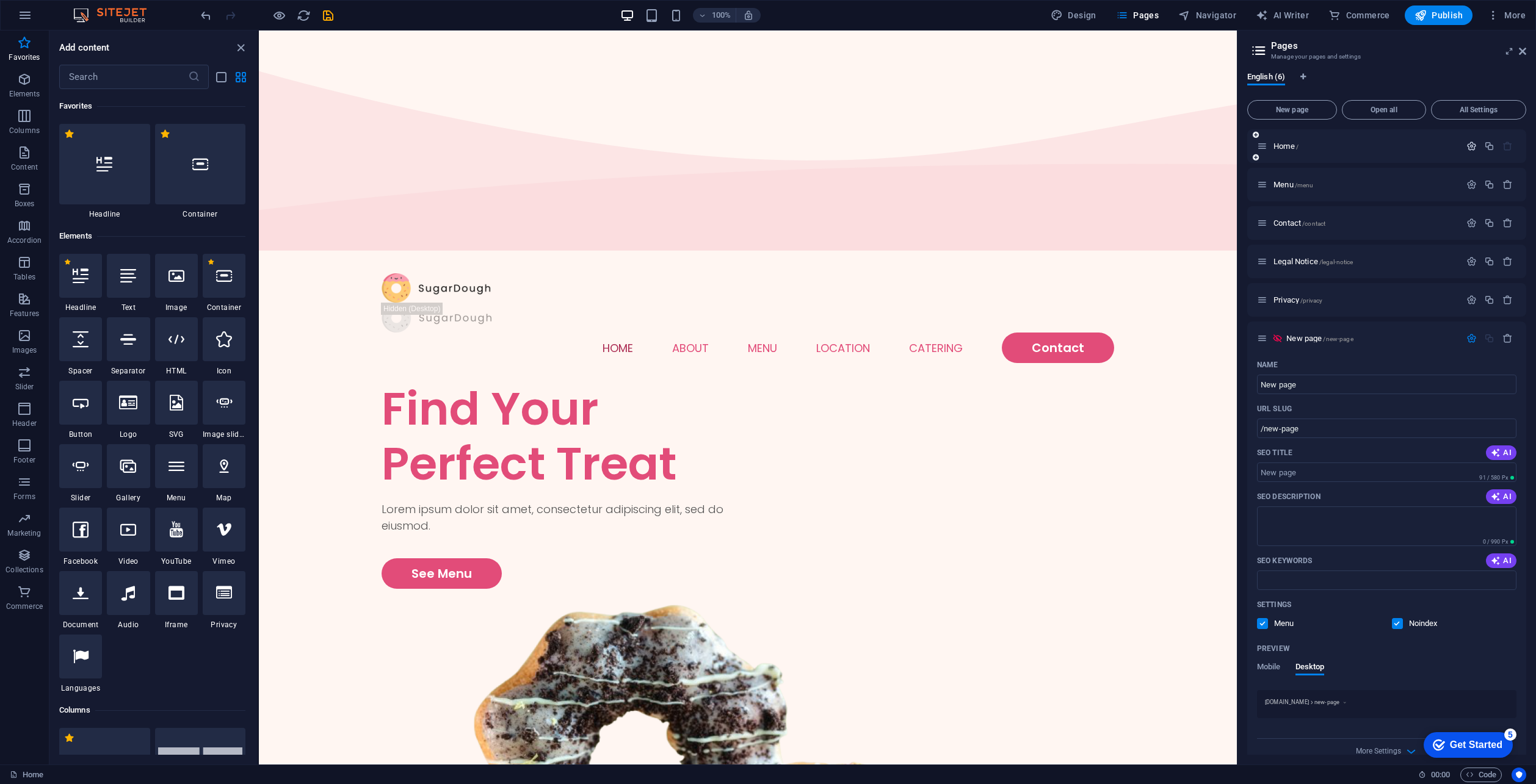
click at [1472, 149] on icon "button" at bounding box center [1472, 146] width 10 height 10
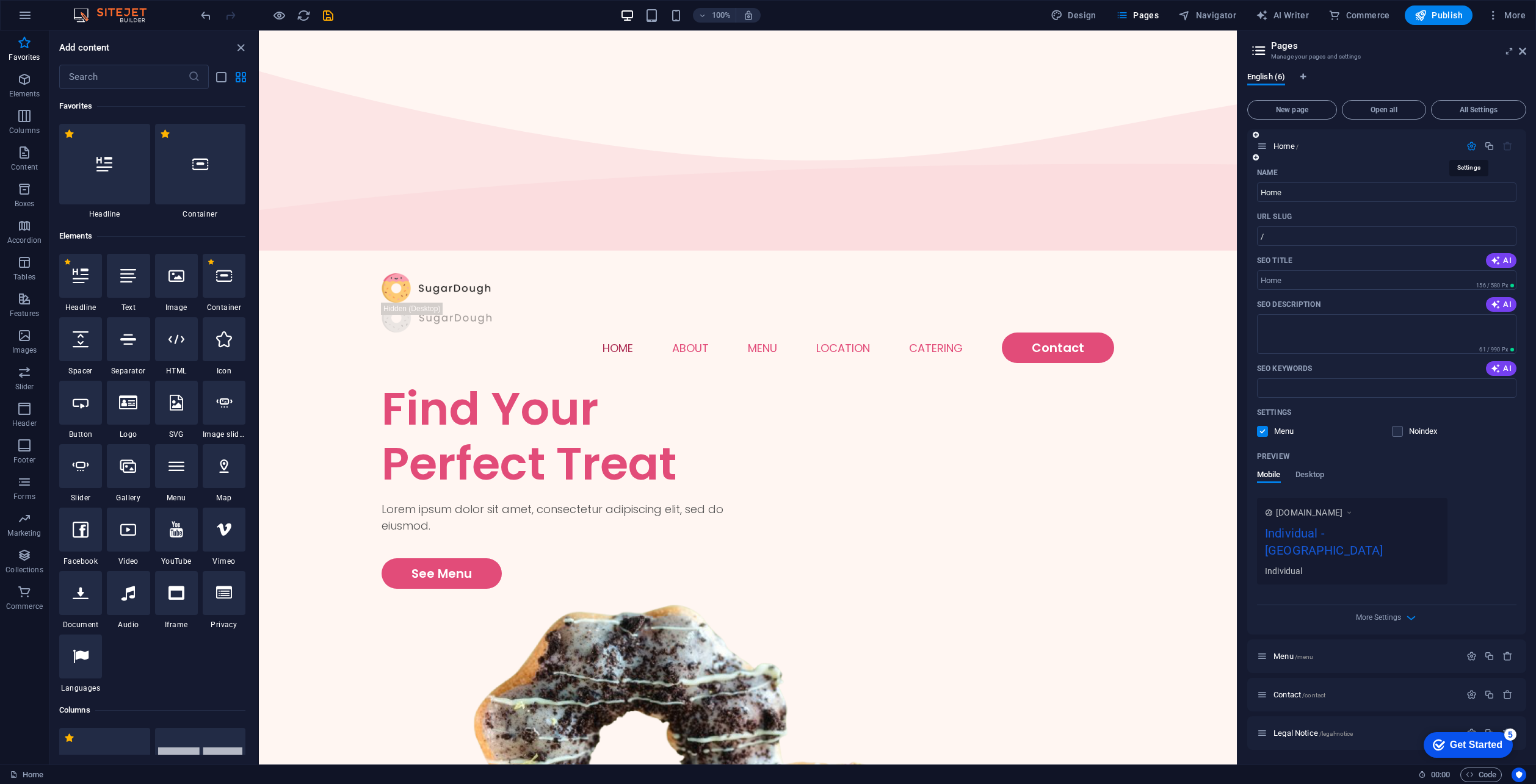
click at [1472, 149] on icon "button" at bounding box center [1472, 146] width 10 height 10
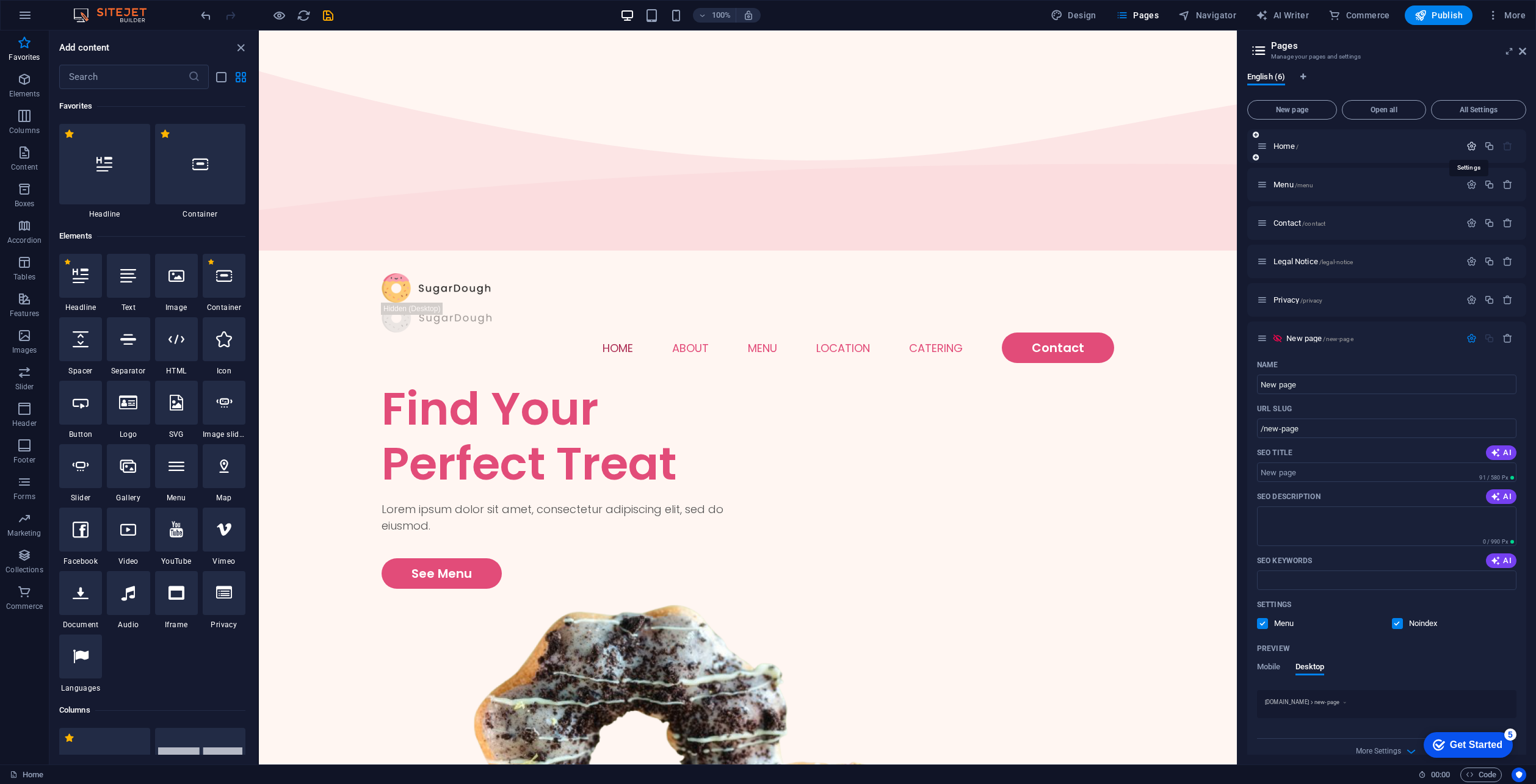
click at [1472, 148] on icon "button" at bounding box center [1472, 146] width 10 height 10
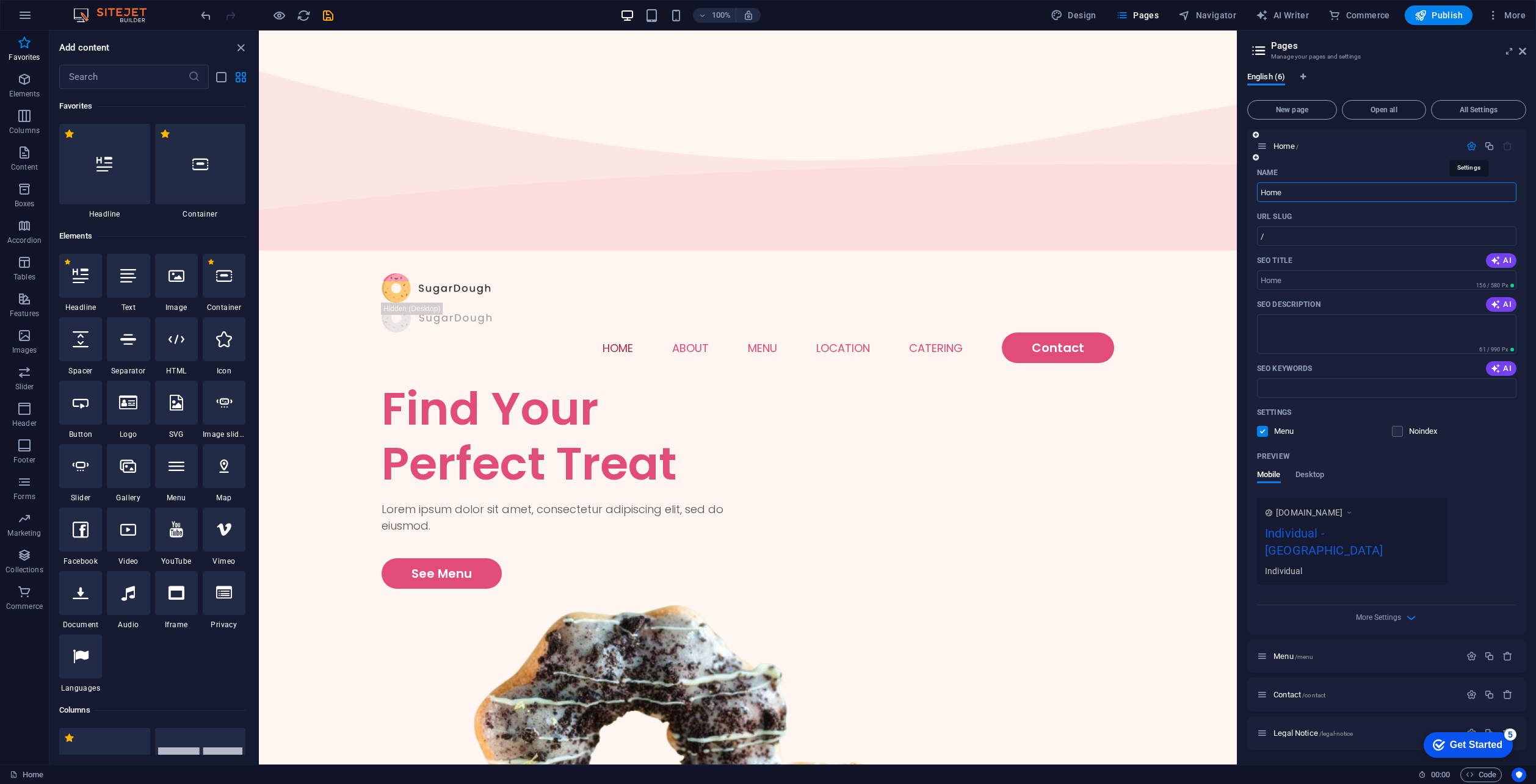
click at [1472, 147] on icon "button" at bounding box center [1472, 146] width 10 height 10
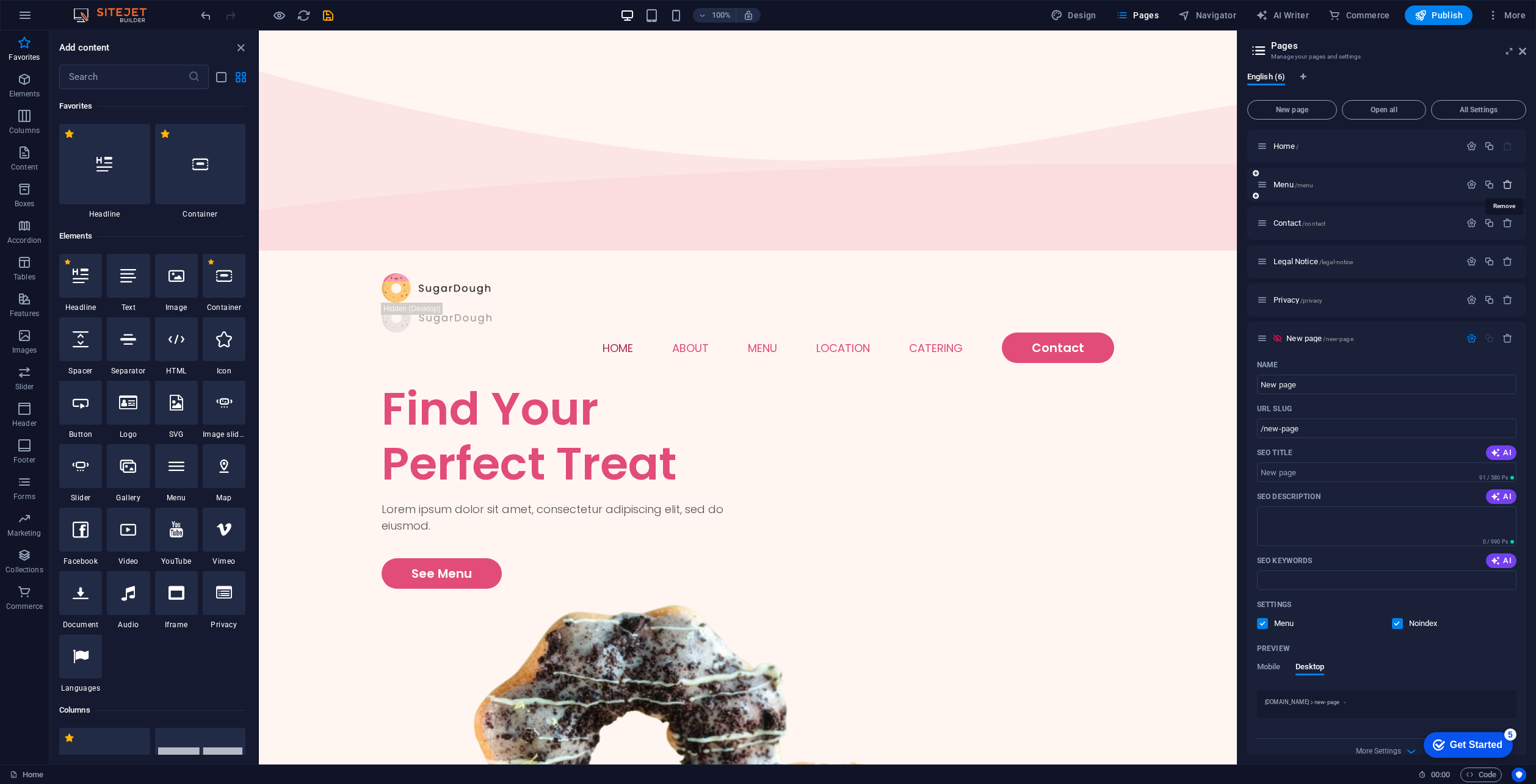
click at [1505, 187] on icon "button" at bounding box center [1508, 184] width 10 height 10
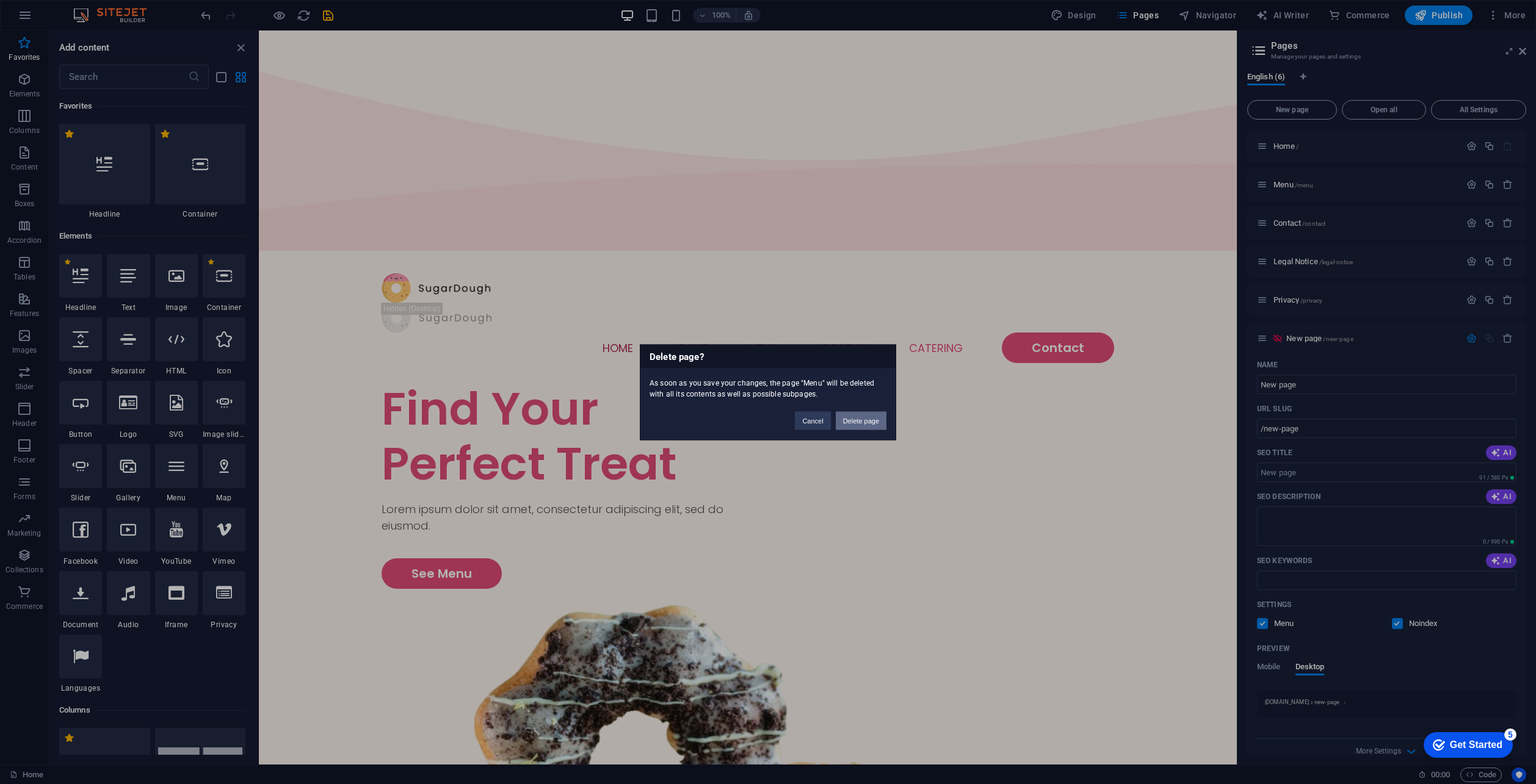
click at [864, 421] on button "Delete page" at bounding box center [861, 420] width 51 height 18
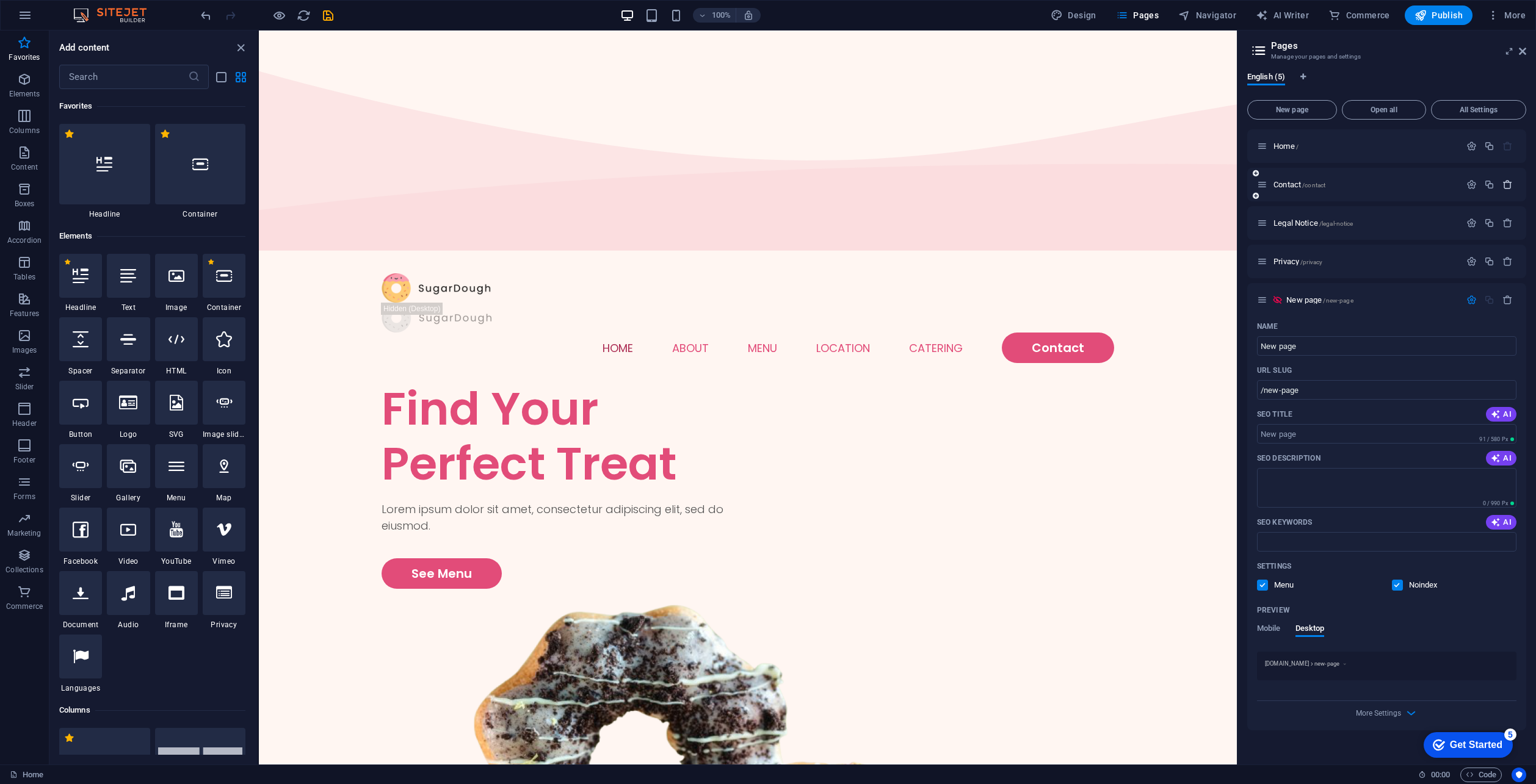
click at [1511, 188] on icon "button" at bounding box center [1508, 184] width 10 height 10
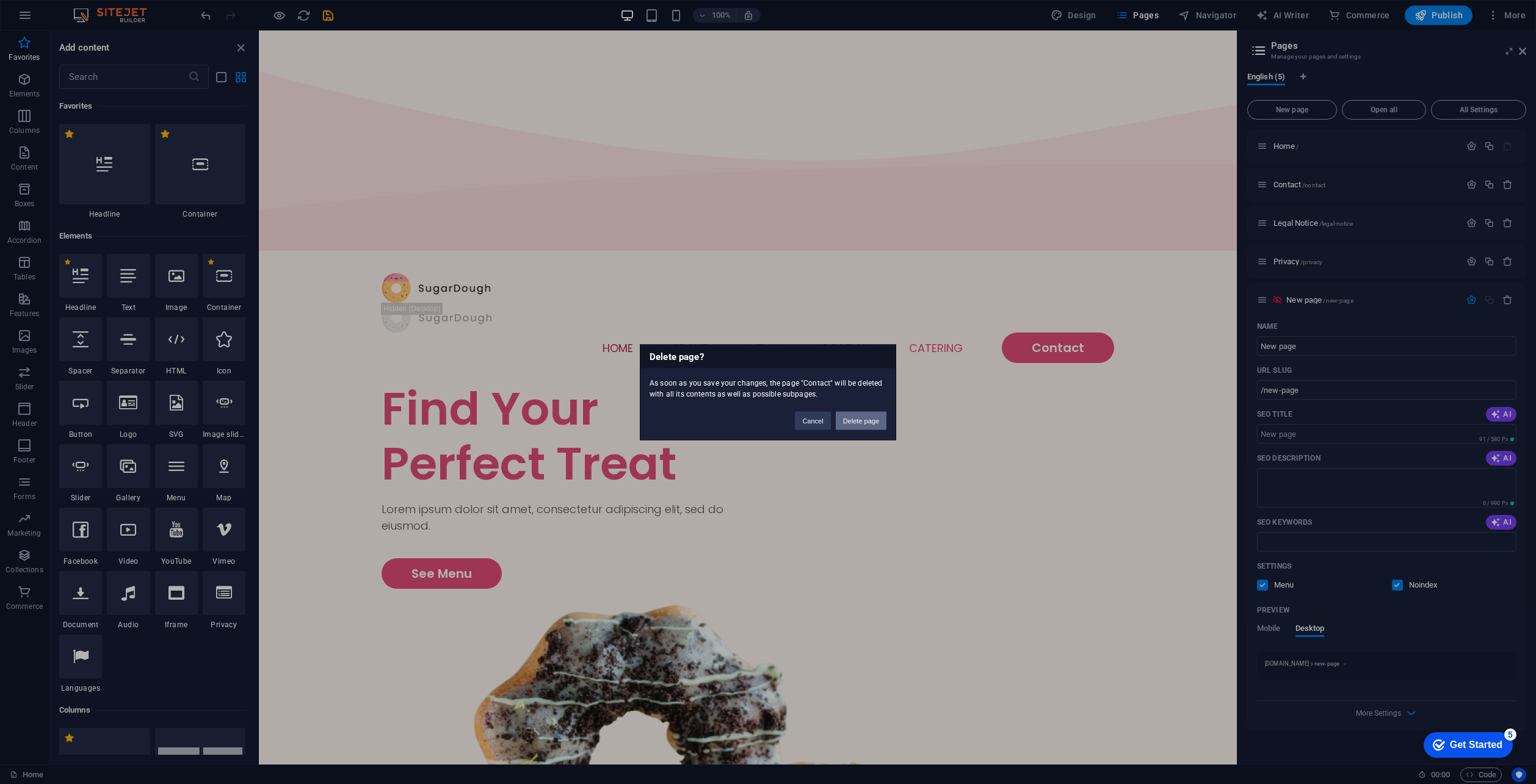
click at [847, 426] on button "Delete page" at bounding box center [861, 420] width 51 height 18
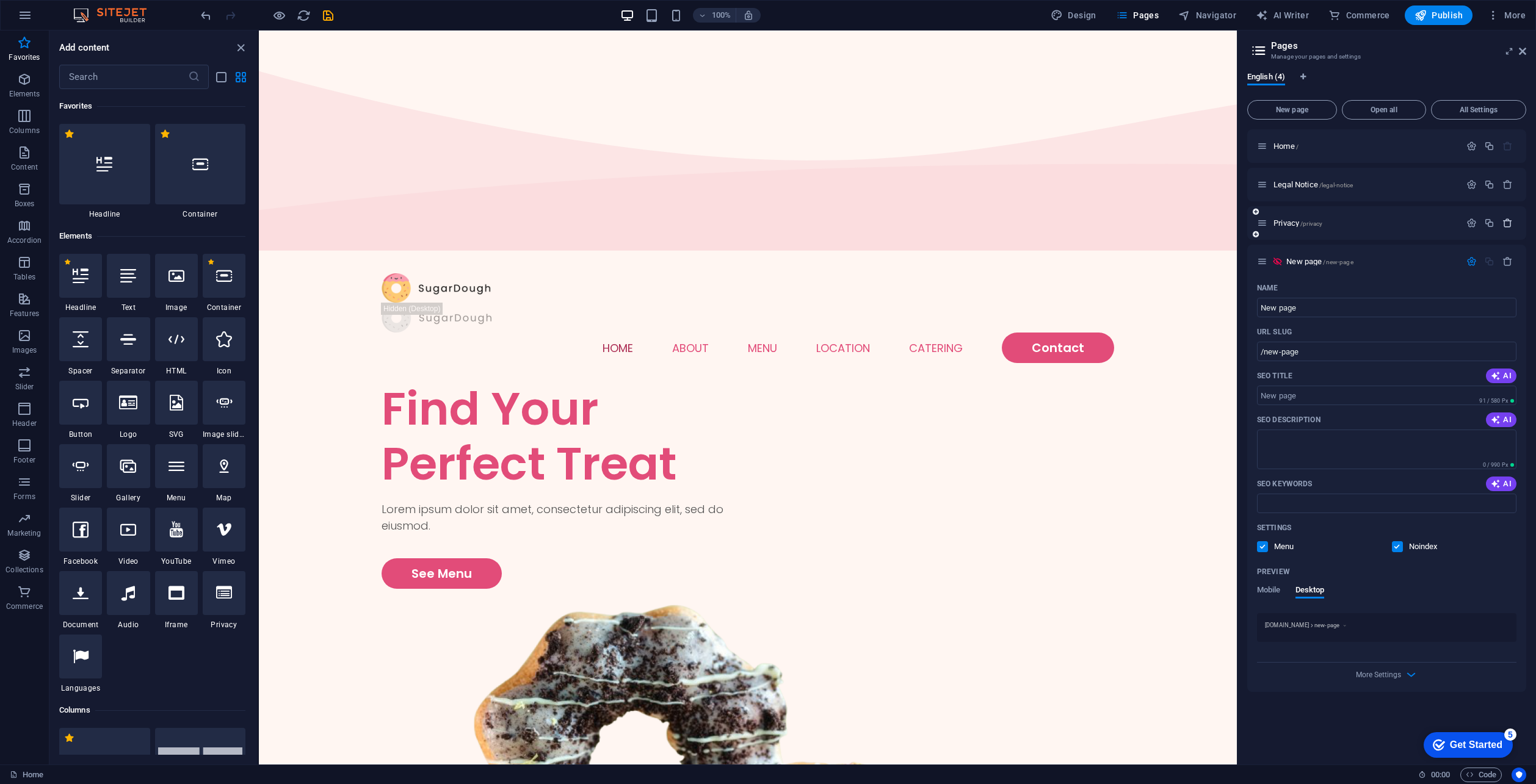
click at [1508, 221] on icon "button" at bounding box center [1508, 223] width 10 height 10
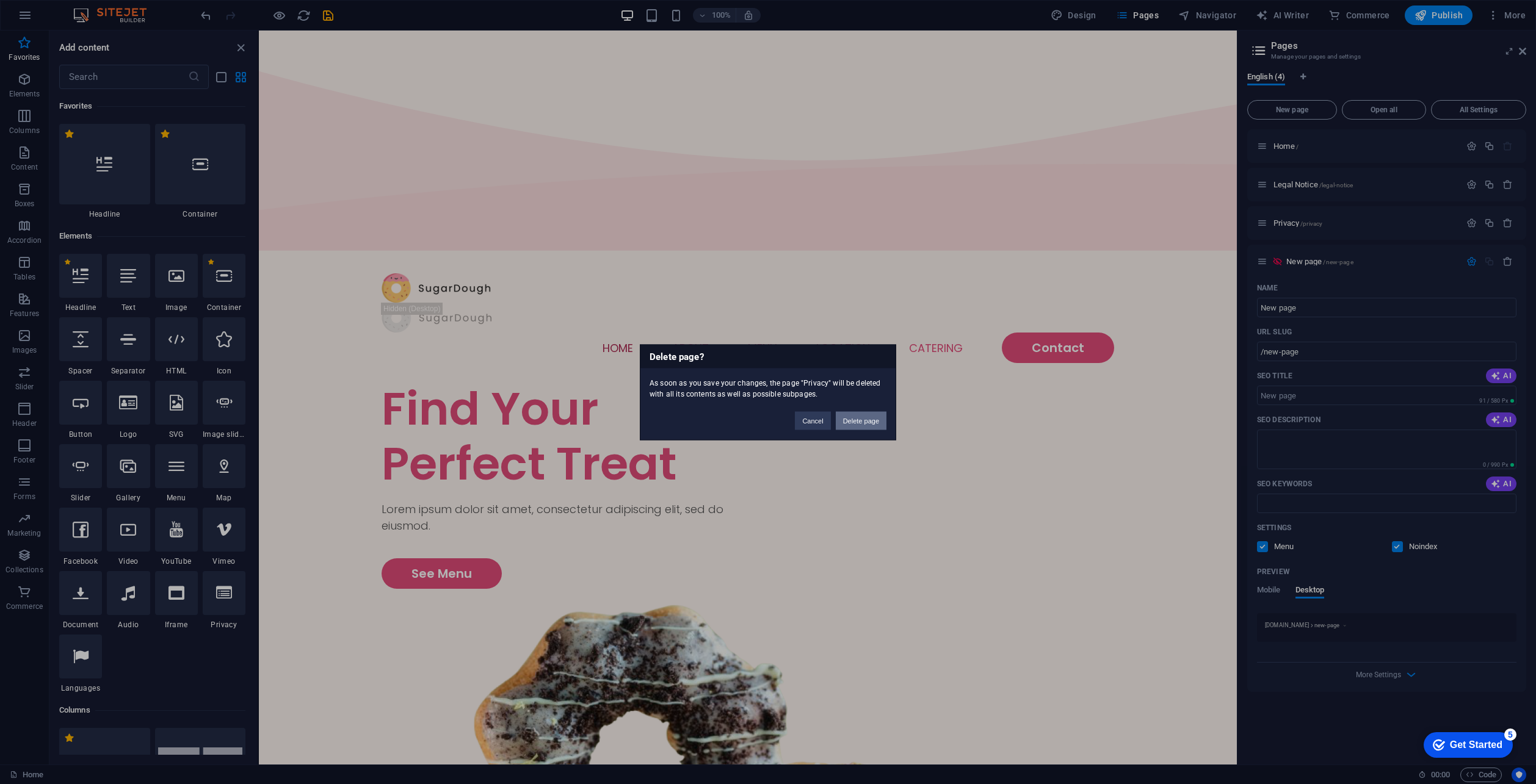
click at [867, 423] on button "Delete page" at bounding box center [861, 420] width 51 height 18
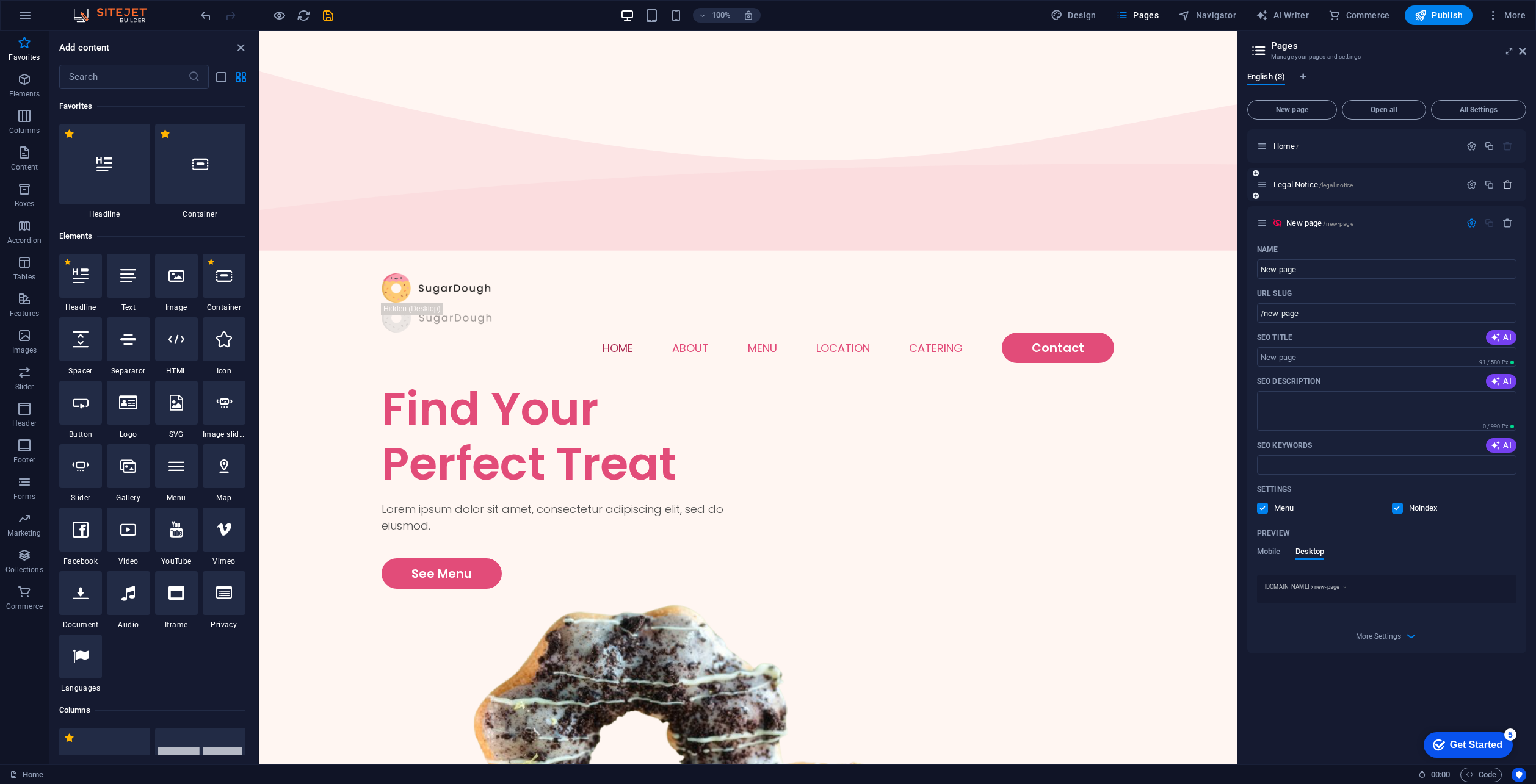
click at [1513, 187] on button "button" at bounding box center [1508, 184] width 18 height 10
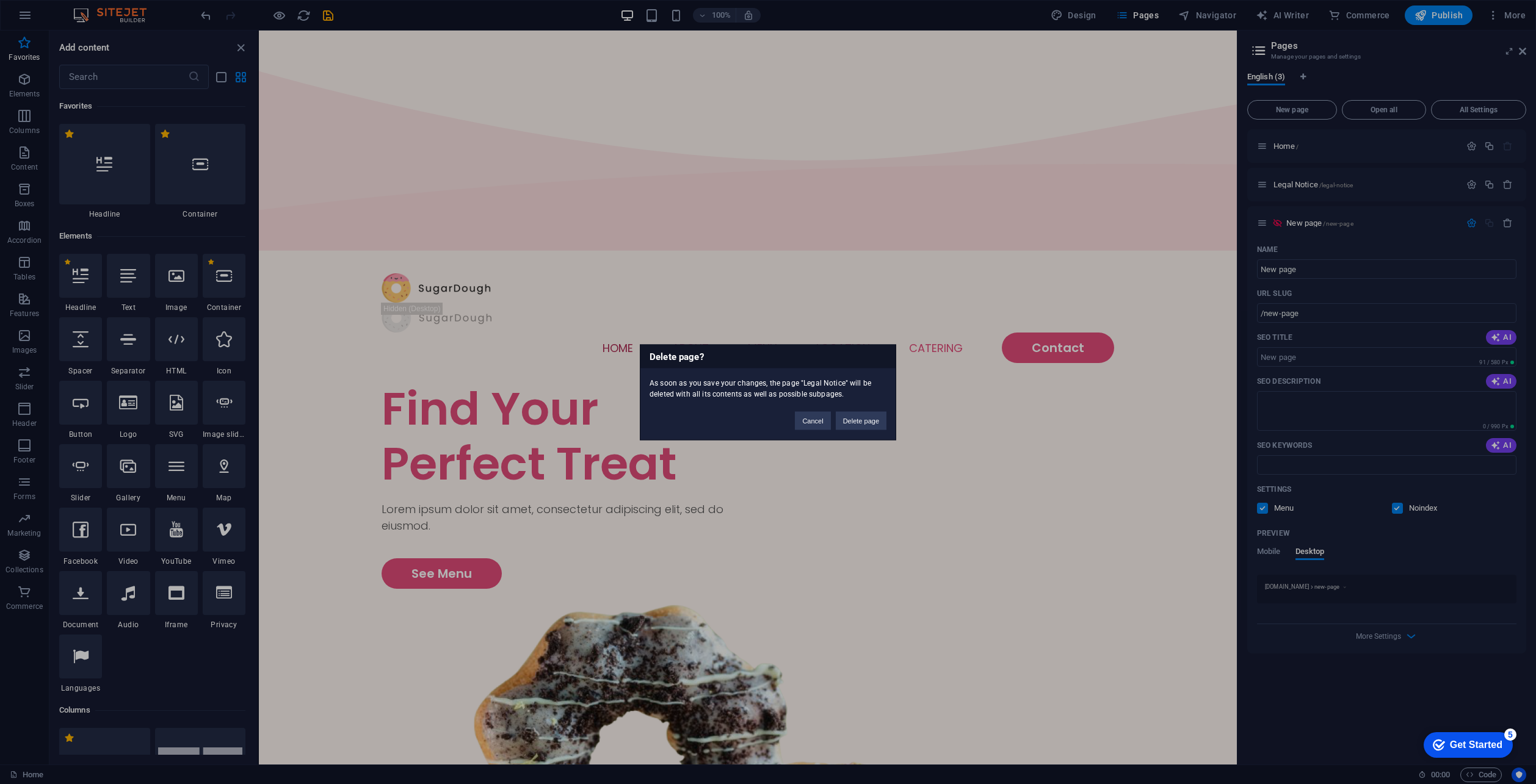
click at [872, 433] on div "Delete page? As soon as you save your changes, the page "Legal Notice" will be …" at bounding box center [768, 392] width 256 height 96
click at [860, 415] on button "Delete page" at bounding box center [861, 420] width 51 height 18
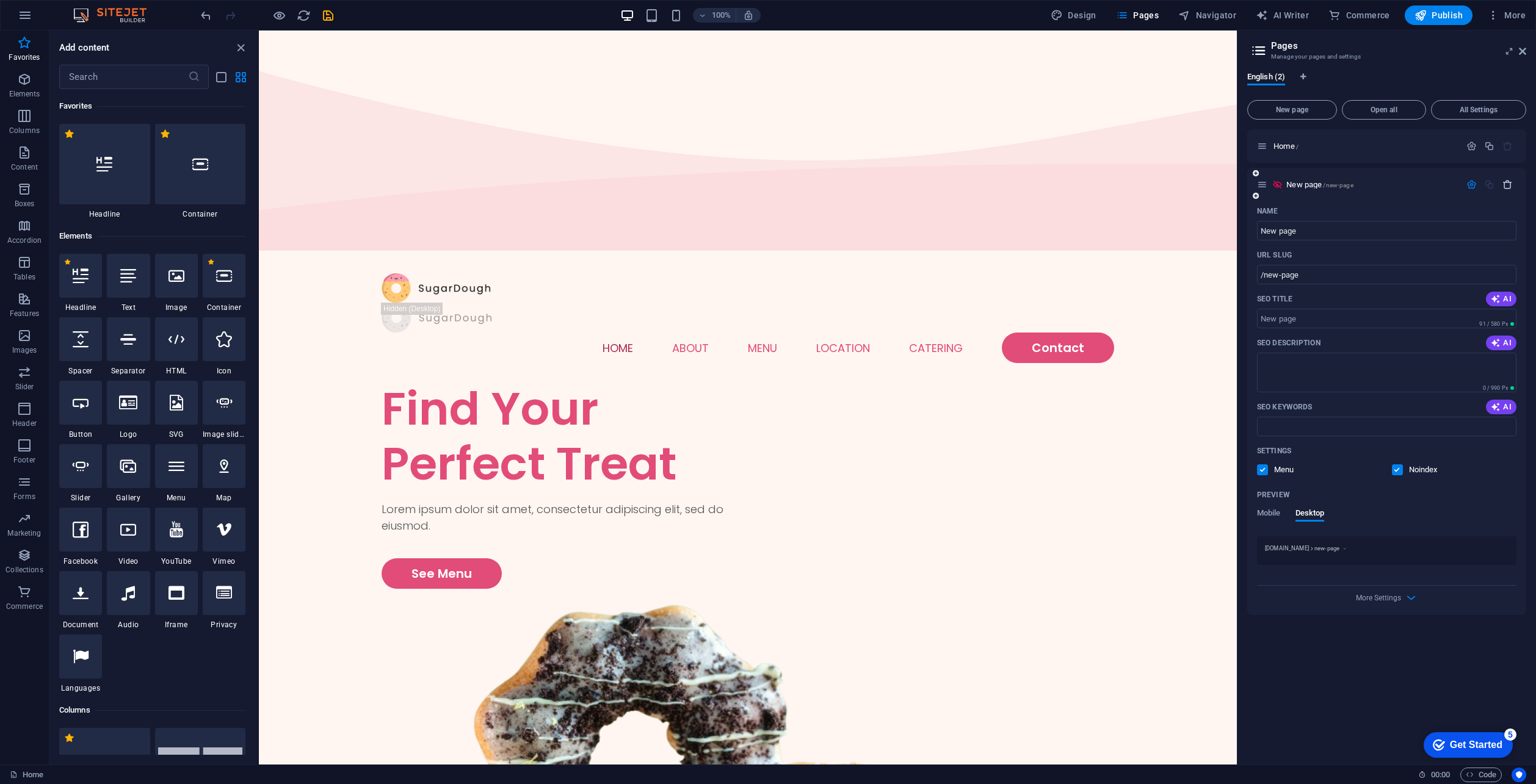
click at [1508, 186] on icon "button" at bounding box center [1508, 184] width 10 height 10
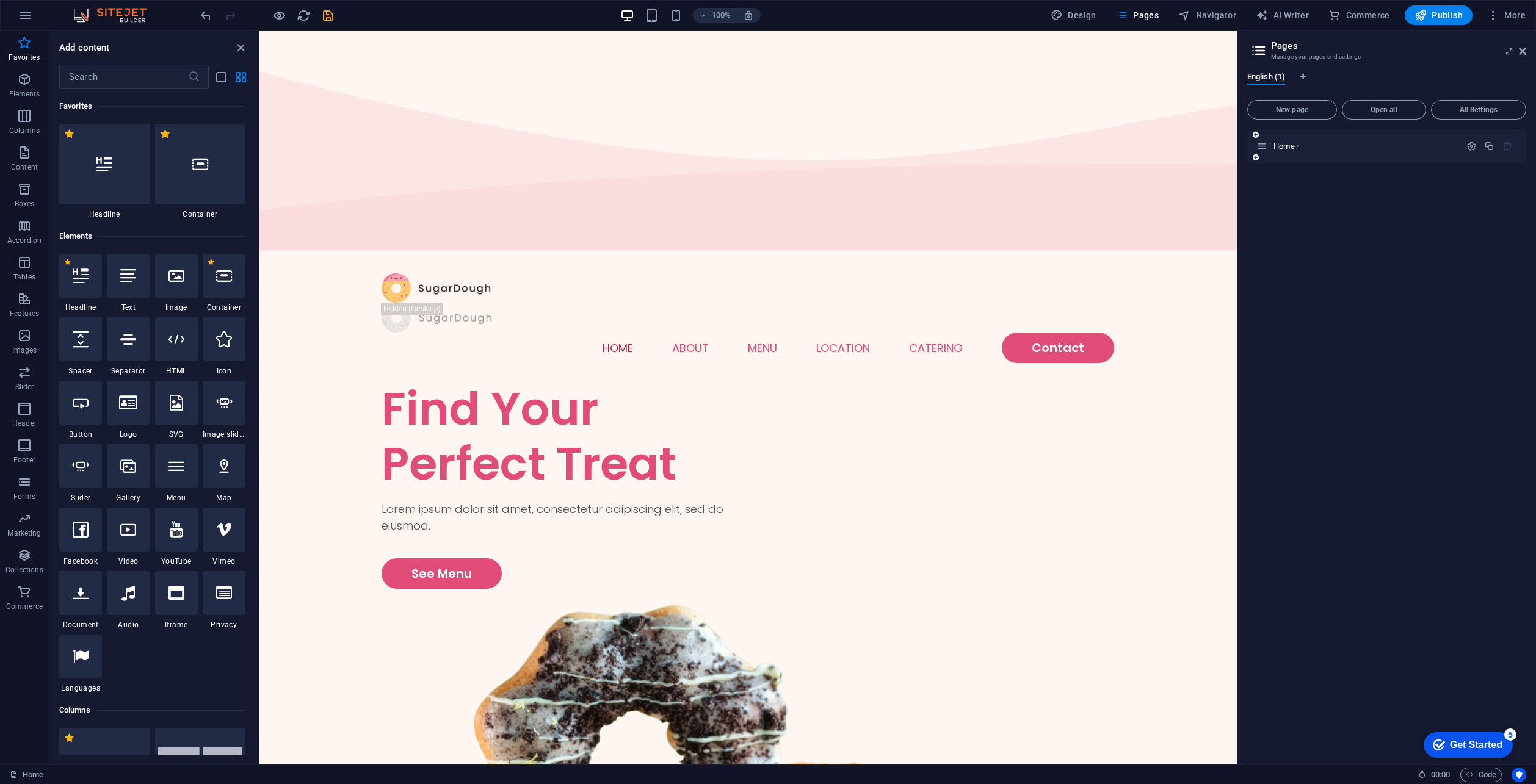
click at [1316, 151] on div "Home /" at bounding box center [1358, 146] width 203 height 14
click at [1473, 149] on icon "button" at bounding box center [1472, 146] width 10 height 10
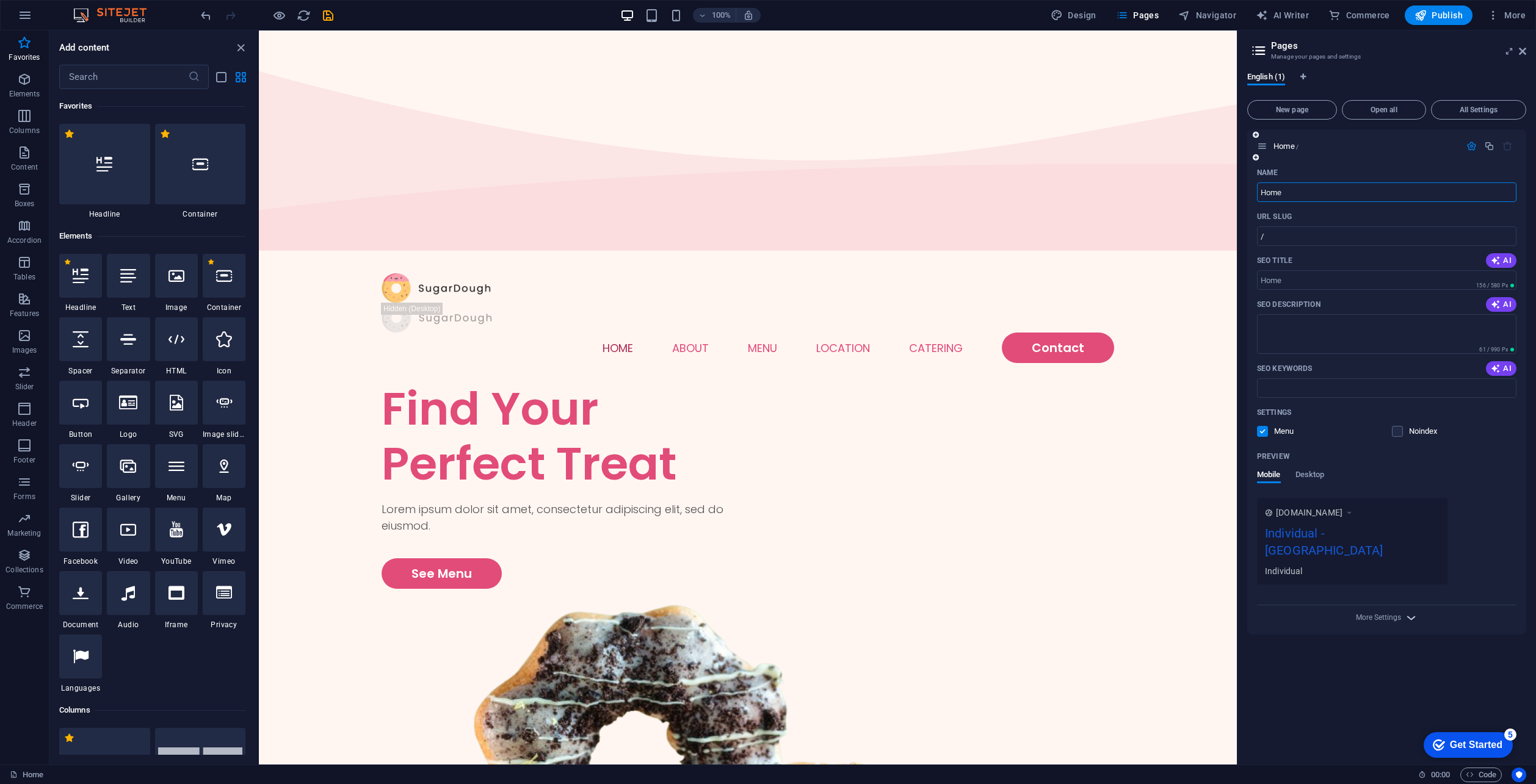
click at [1380, 611] on span "More Settings" at bounding box center [1388, 618] width 15 height 14
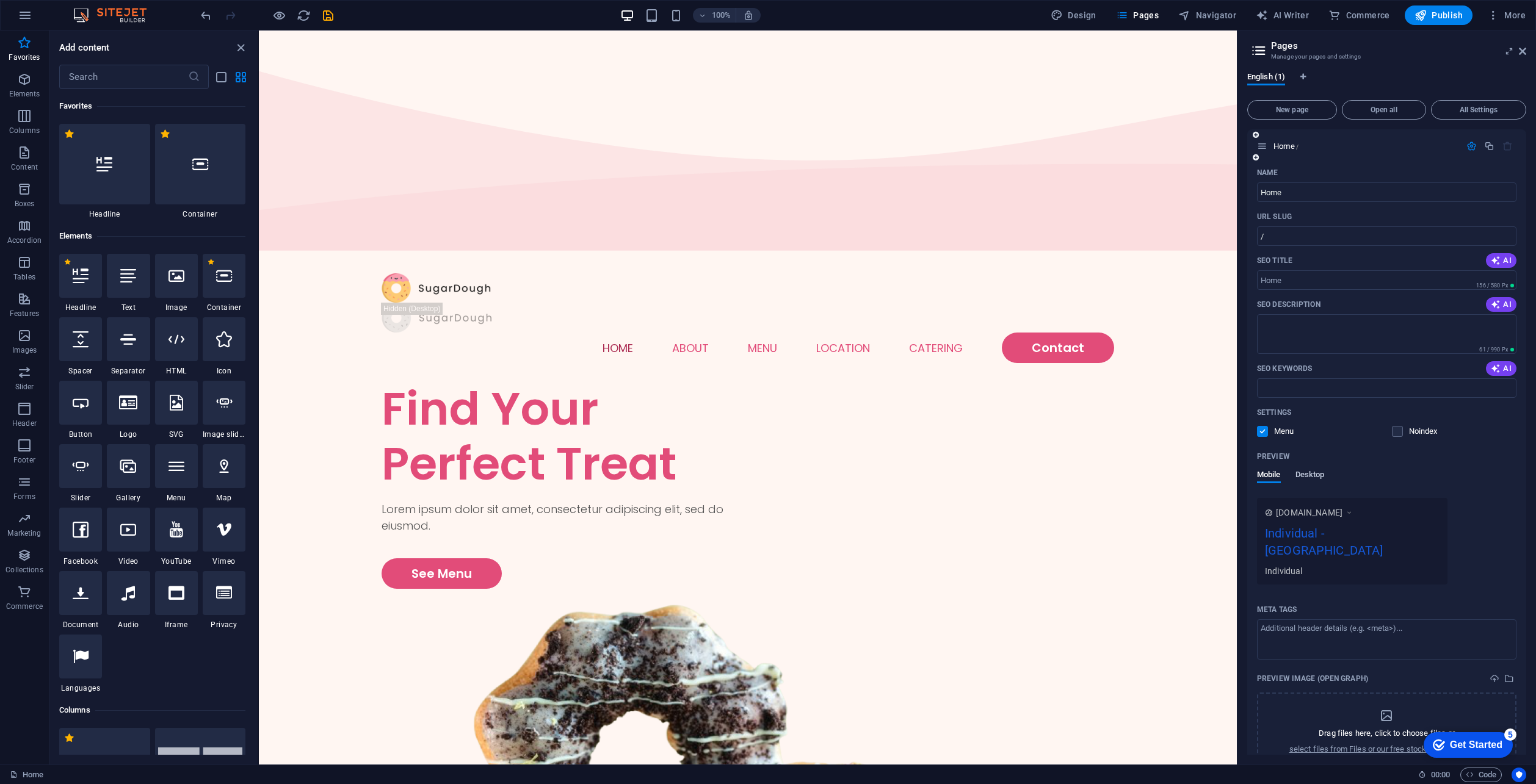
click at [1304, 473] on span "Desktop" at bounding box center [1310, 476] width 29 height 17
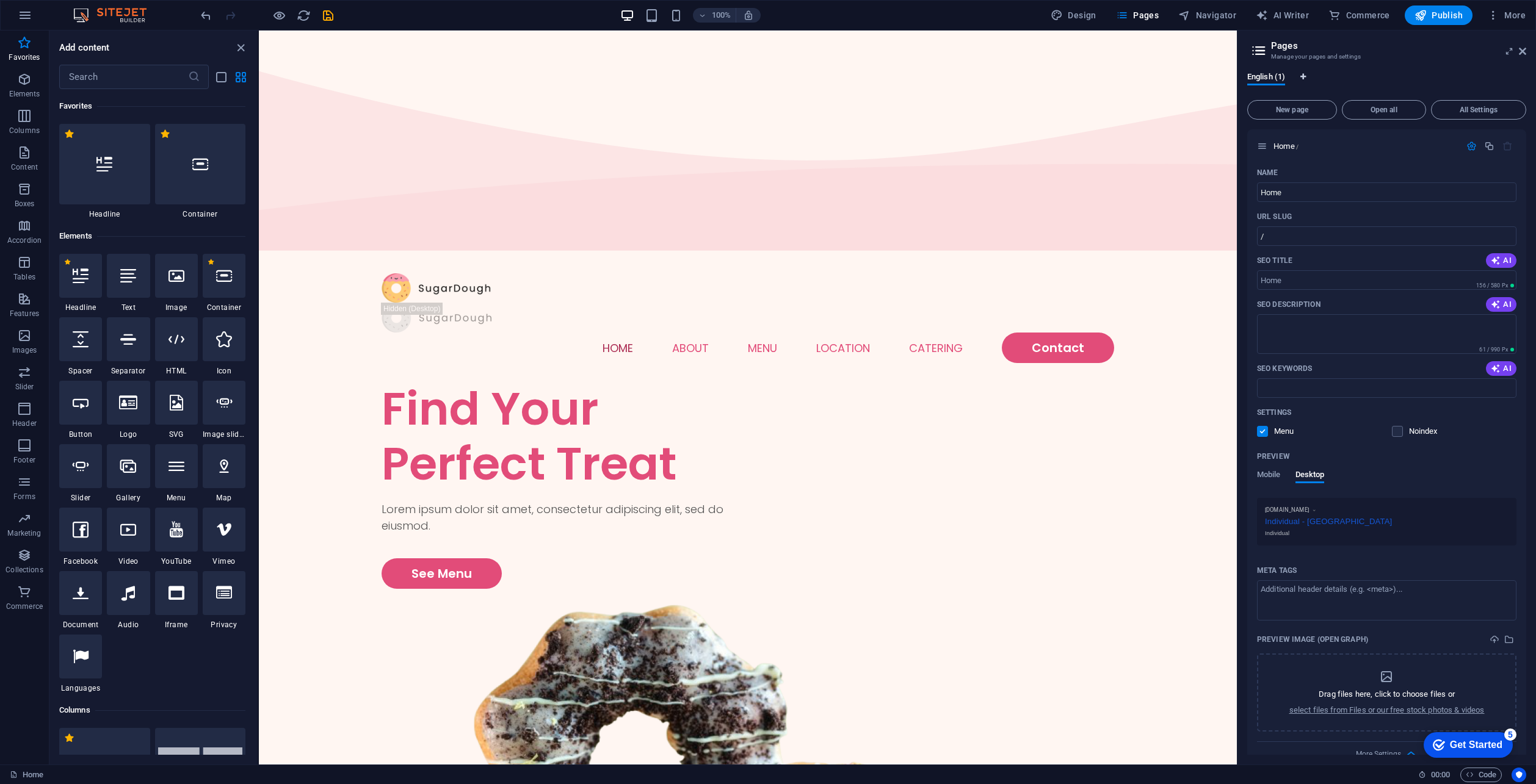
click at [1303, 79] on icon "Language Tabs" at bounding box center [1303, 77] width 5 height 7
select select "41"
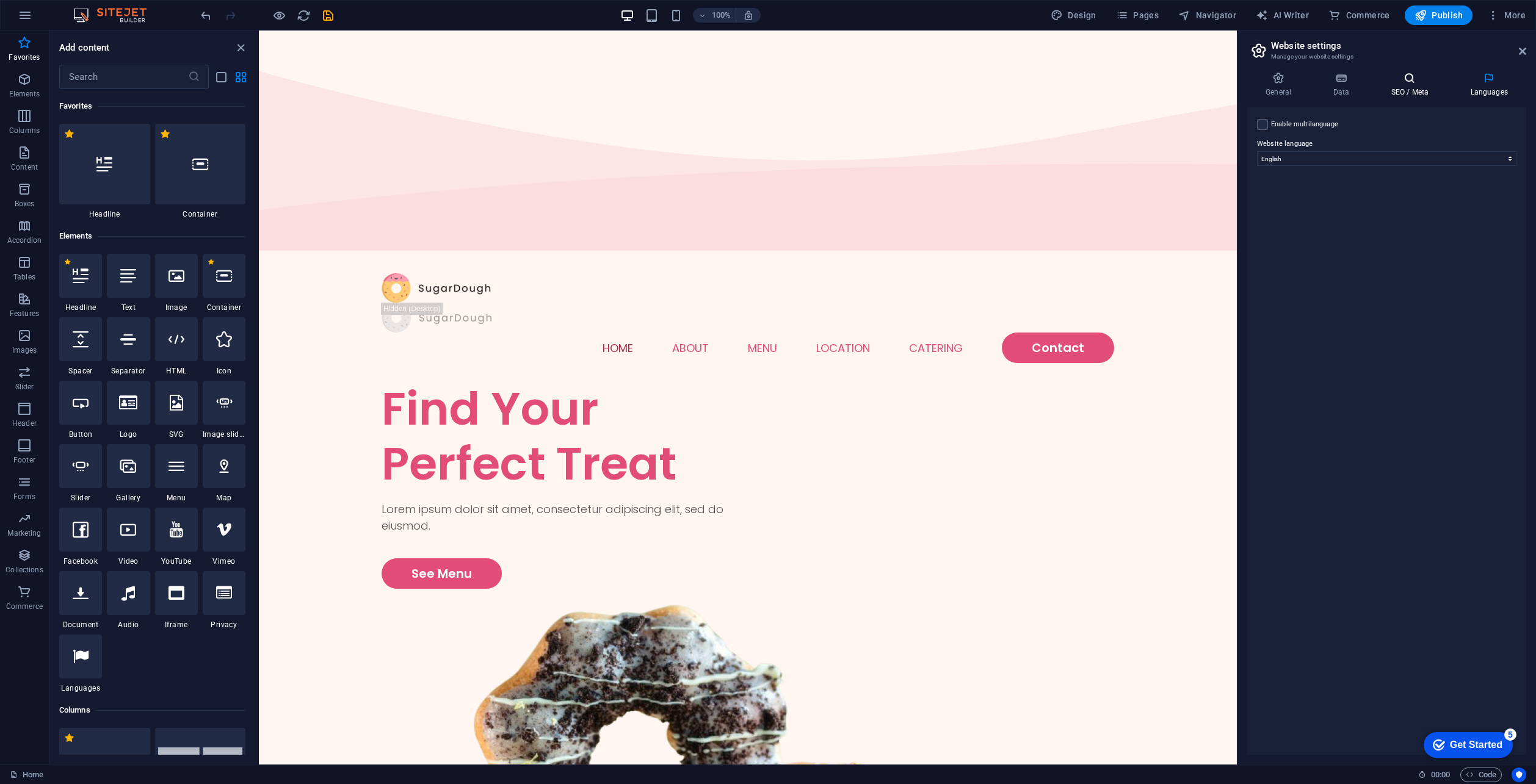
click at [1420, 97] on h4 "SEO / Meta" at bounding box center [1412, 85] width 80 height 25
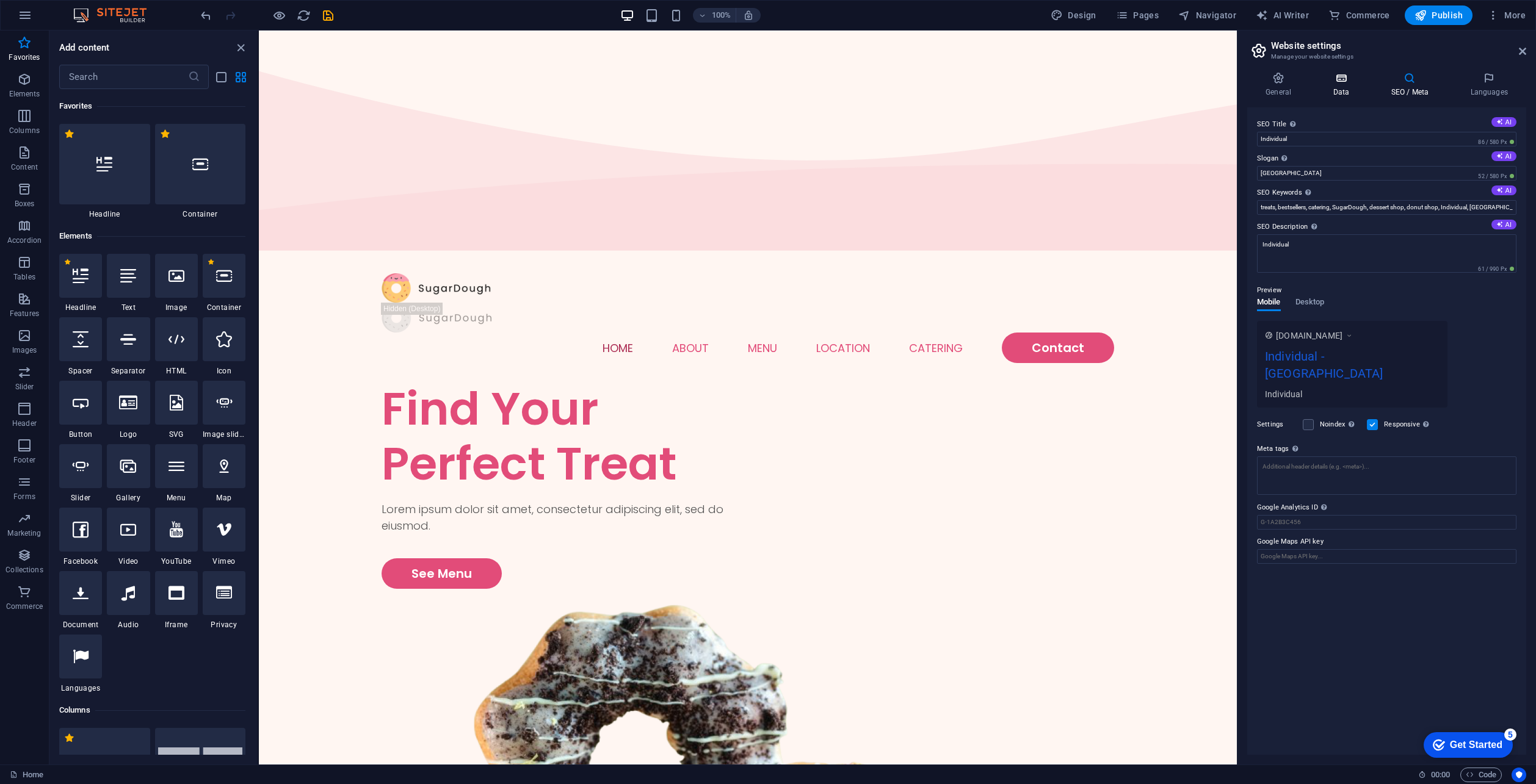
click at [1350, 88] on h4 "Data" at bounding box center [1342, 85] width 58 height 25
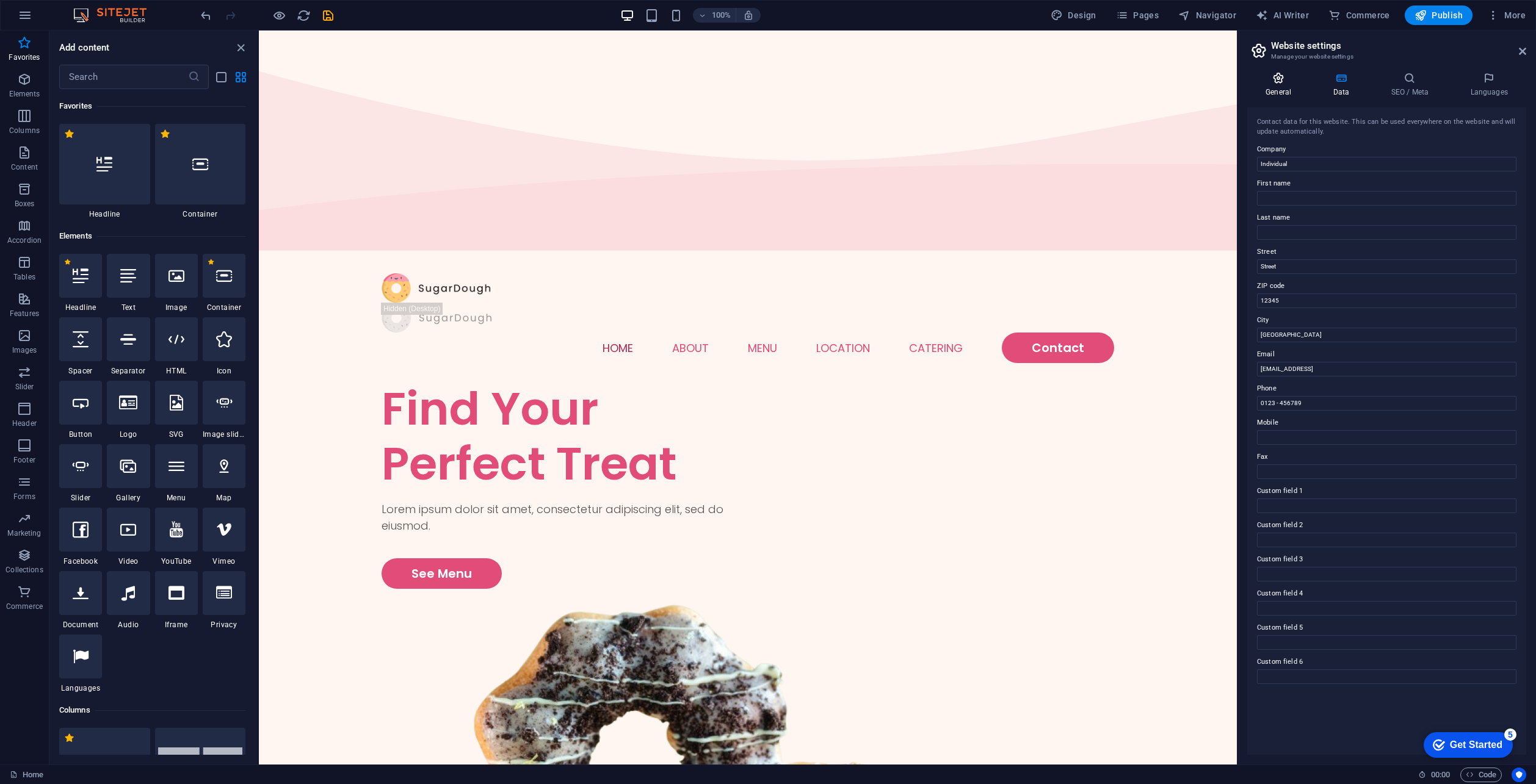
click at [1276, 87] on h4 "General" at bounding box center [1281, 85] width 68 height 25
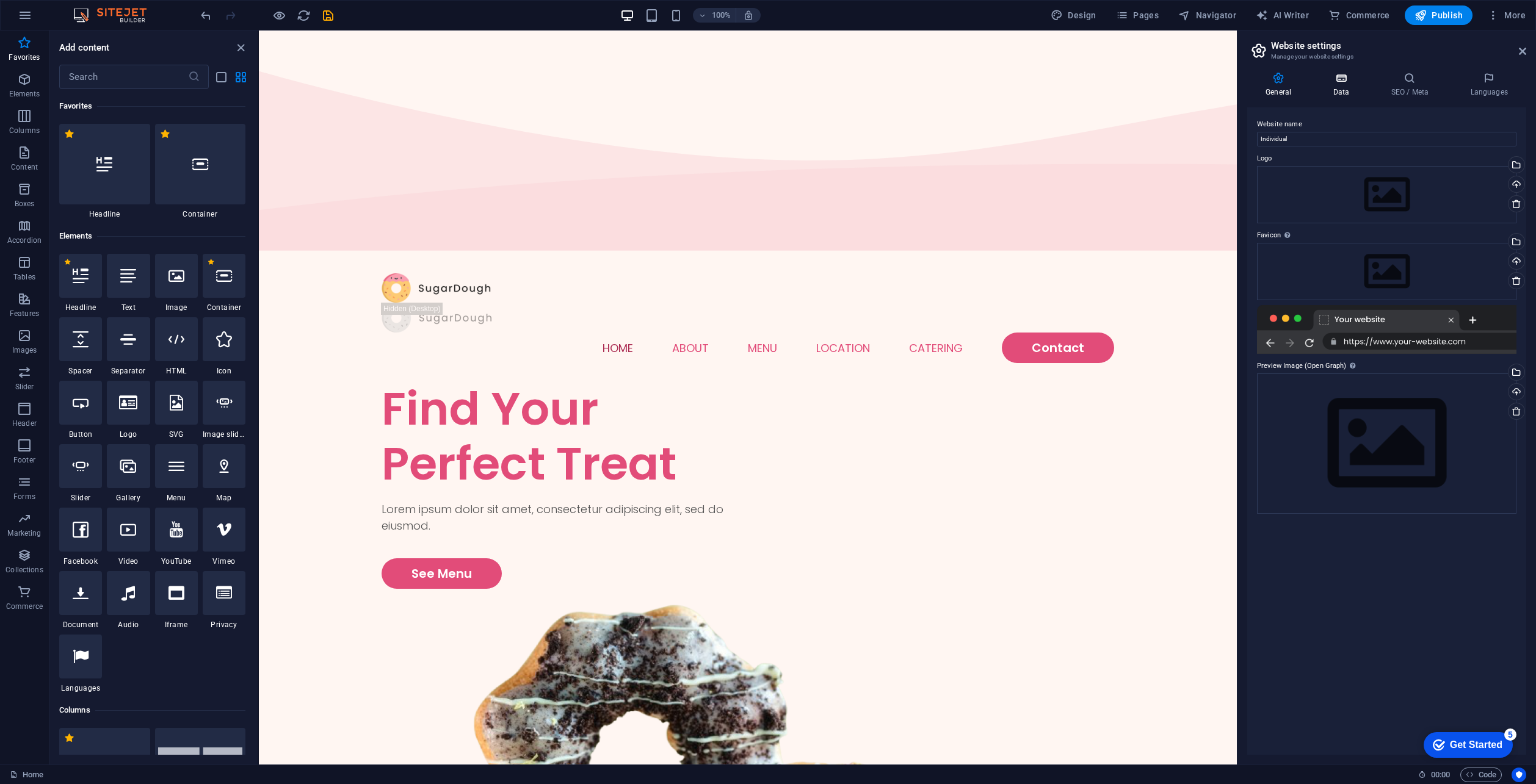
click at [1337, 88] on h4 "Data" at bounding box center [1342, 85] width 58 height 25
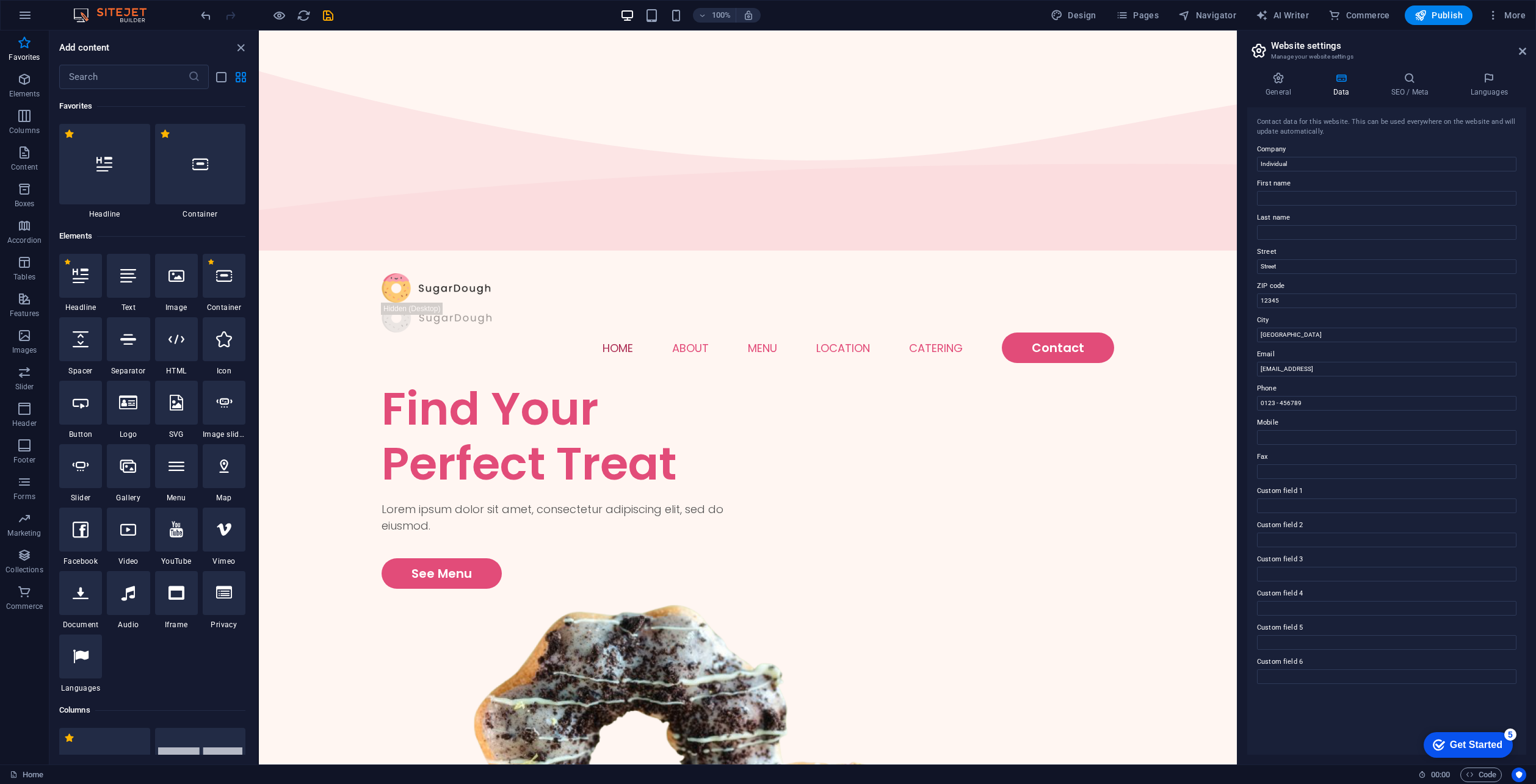
click at [1341, 82] on icon at bounding box center [1340, 78] width 53 height 12
click at [1420, 85] on h4 "SEO / Meta" at bounding box center [1412, 85] width 80 height 25
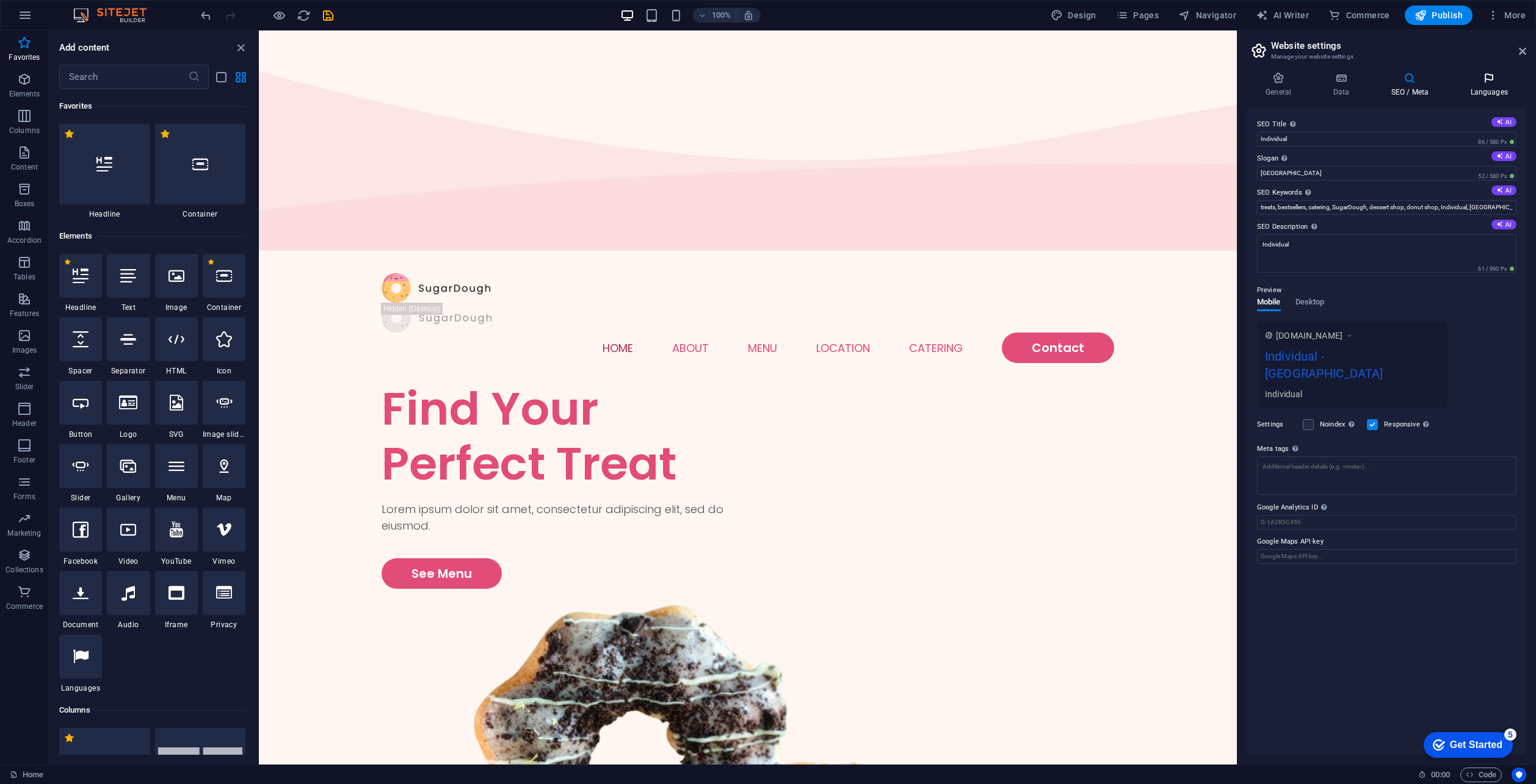
click at [1488, 74] on icon at bounding box center [1489, 78] width 74 height 12
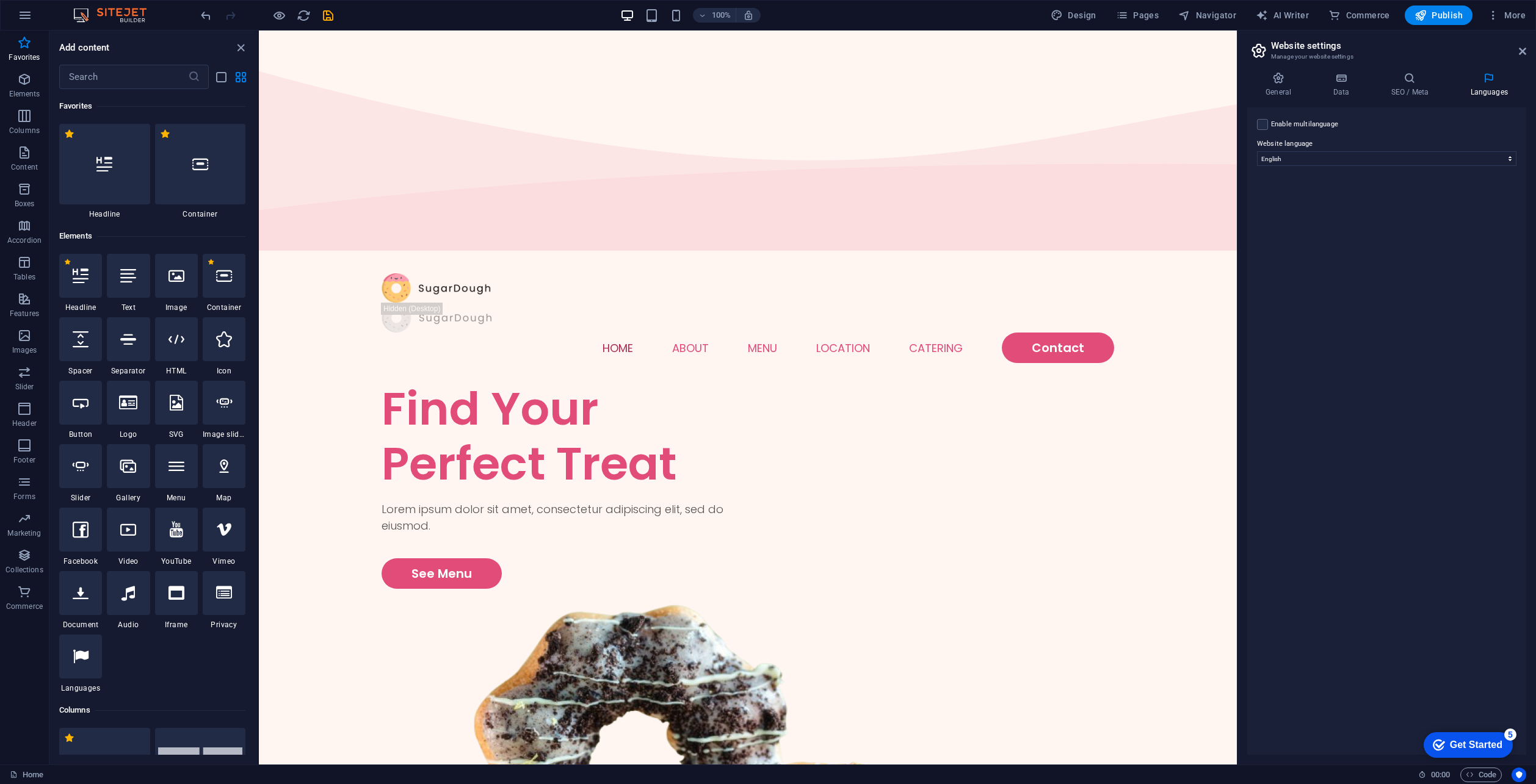
drag, startPoint x: 1280, startPoint y: 125, endPoint x: 1268, endPoint y: 125, distance: 12.0
click at [1279, 125] on label "Enable multilanguage To disable multilanguage delete all languages until only o…" at bounding box center [1305, 124] width 68 height 15
click at [0, 0] on input "Enable multilanguage To disable multilanguage delete all languages until only o…" at bounding box center [0, 0] width 0 height 0
click at [1364, 225] on select "Abkhazian Afar Afrikaans Akan Albanian Amharic Arabic Aragonese Armenian Assame…" at bounding box center [1386, 218] width 203 height 15
select select "48"
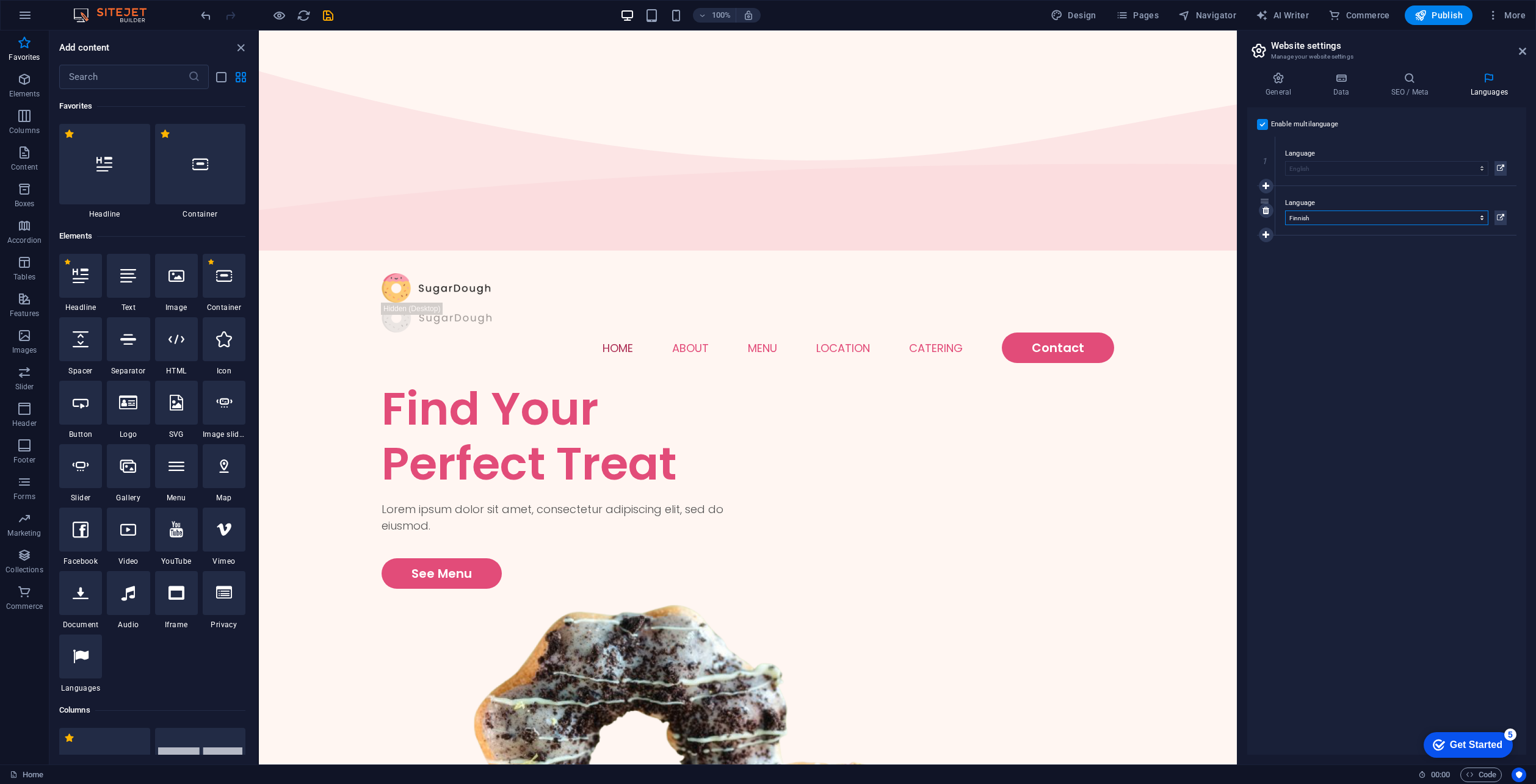
click at [1285, 211] on select "Abkhazian Afar Afrikaans Akan Albanian Amharic Arabic Aragonese Armenian Assame…" at bounding box center [1386, 218] width 203 height 15
drag, startPoint x: 1264, startPoint y: 202, endPoint x: 1260, endPoint y: 125, distance: 77.1
select select "48"
click at [1385, 362] on div "Enable multilanguage To disable multilanguage delete all languages until only o…" at bounding box center [1387, 431] width 279 height 648
click at [1397, 399] on div "Enable multilanguage To disable multilanguage delete all languages until only o…" at bounding box center [1387, 431] width 279 height 648
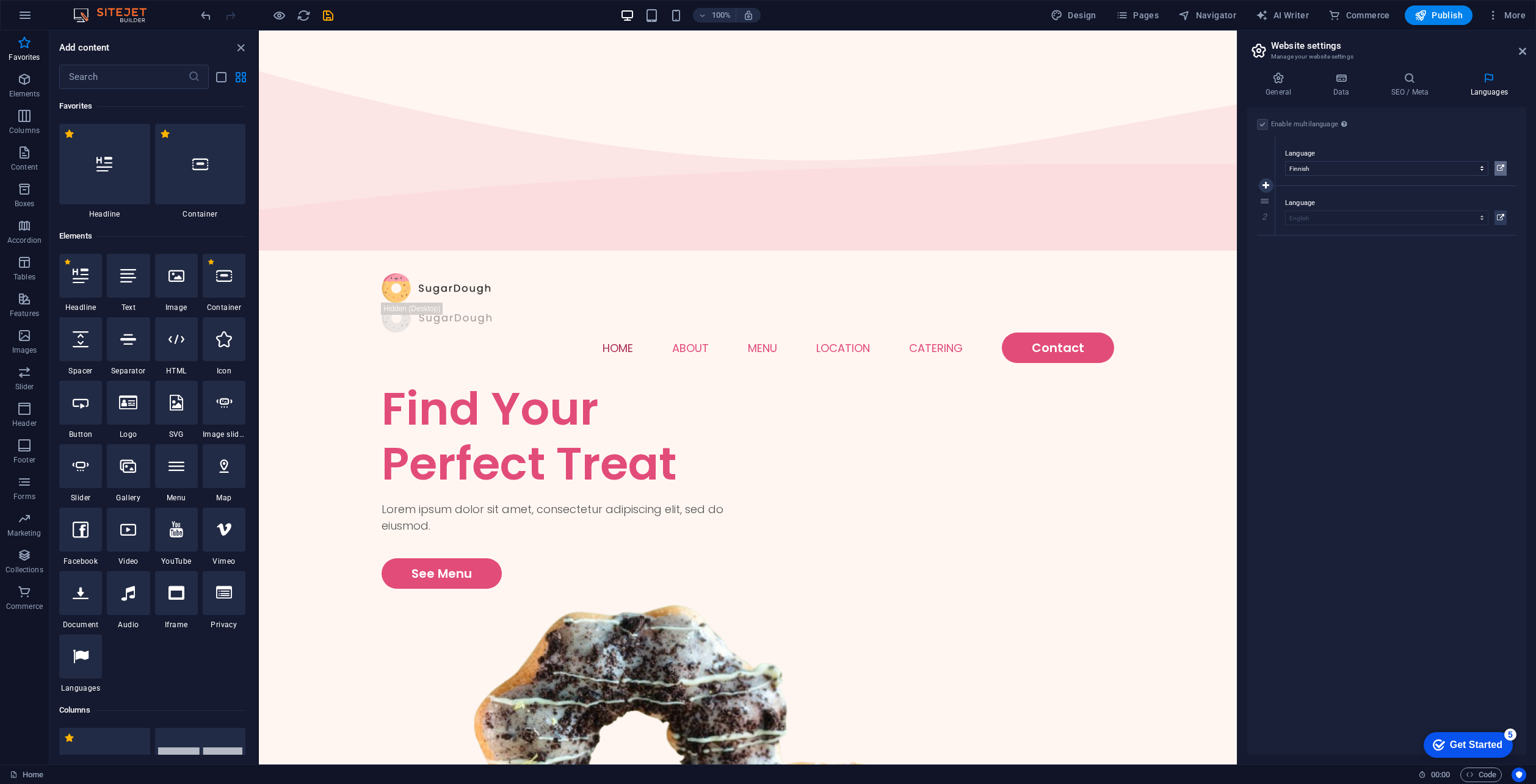
click at [1502, 163] on icon at bounding box center [1501, 169] width 8 height 15
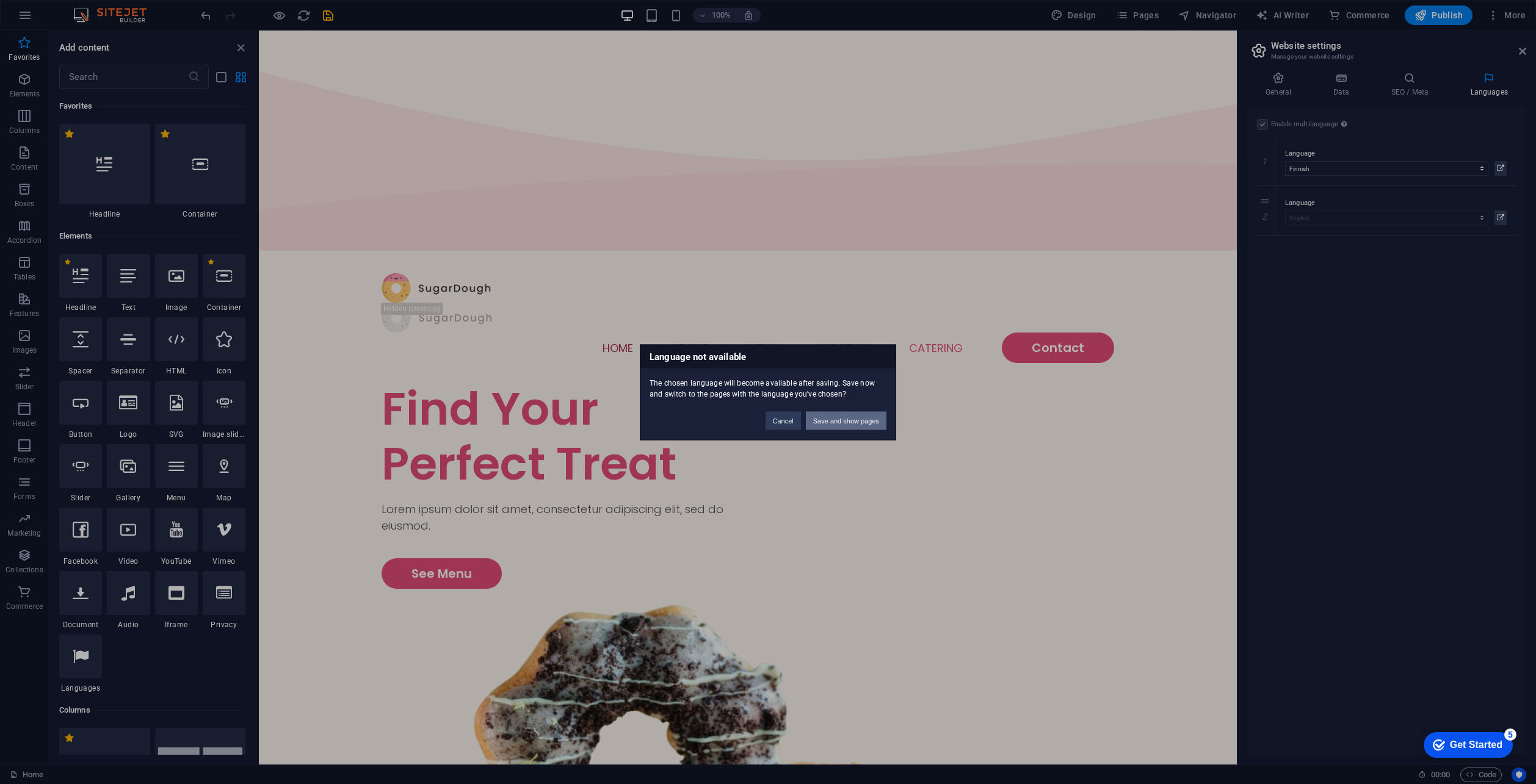
drag, startPoint x: 850, startPoint y: 423, endPoint x: 672, endPoint y: 390, distance: 181.0
click at [850, 423] on button "Save and show pages" at bounding box center [845, 420] width 80 height 18
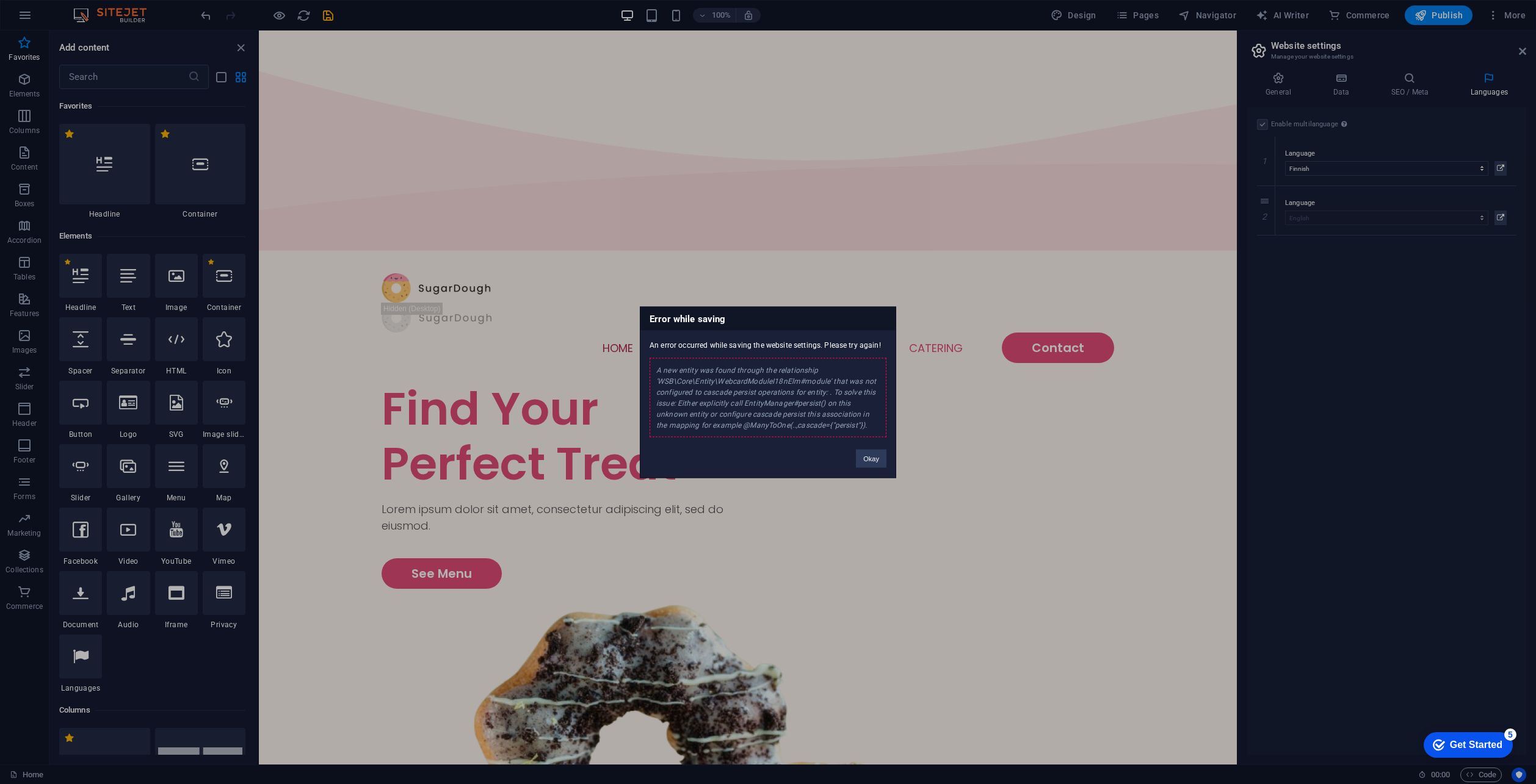
click at [762, 405] on div "A new entity was found through the relationship 'WSB\Core\Entity\WebcardModuleI…" at bounding box center [768, 397] width 237 height 79
click at [872, 455] on button "Okay" at bounding box center [871, 458] width 31 height 18
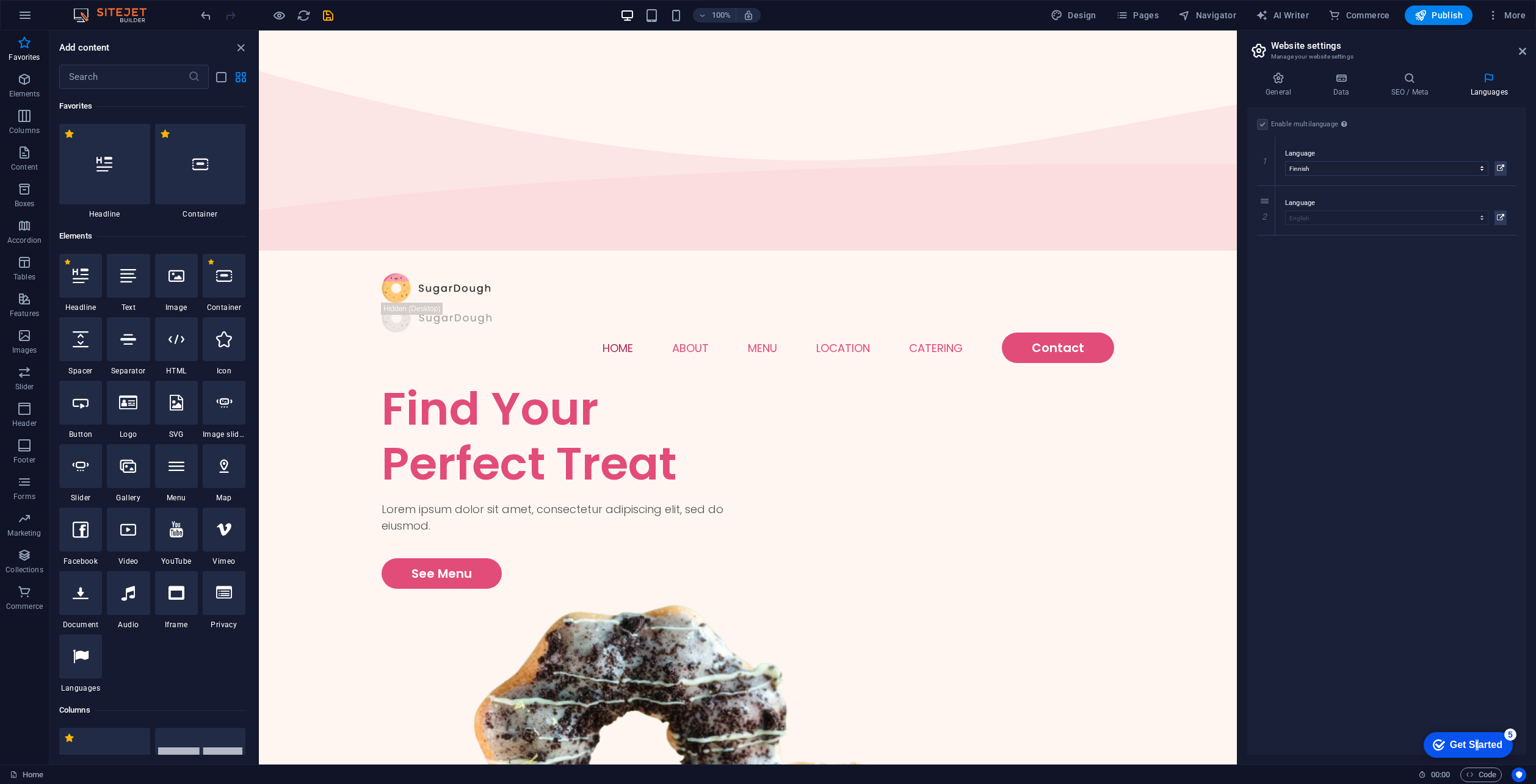
click at [1474, 750] on div "Get Started" at bounding box center [1476, 745] width 52 height 11
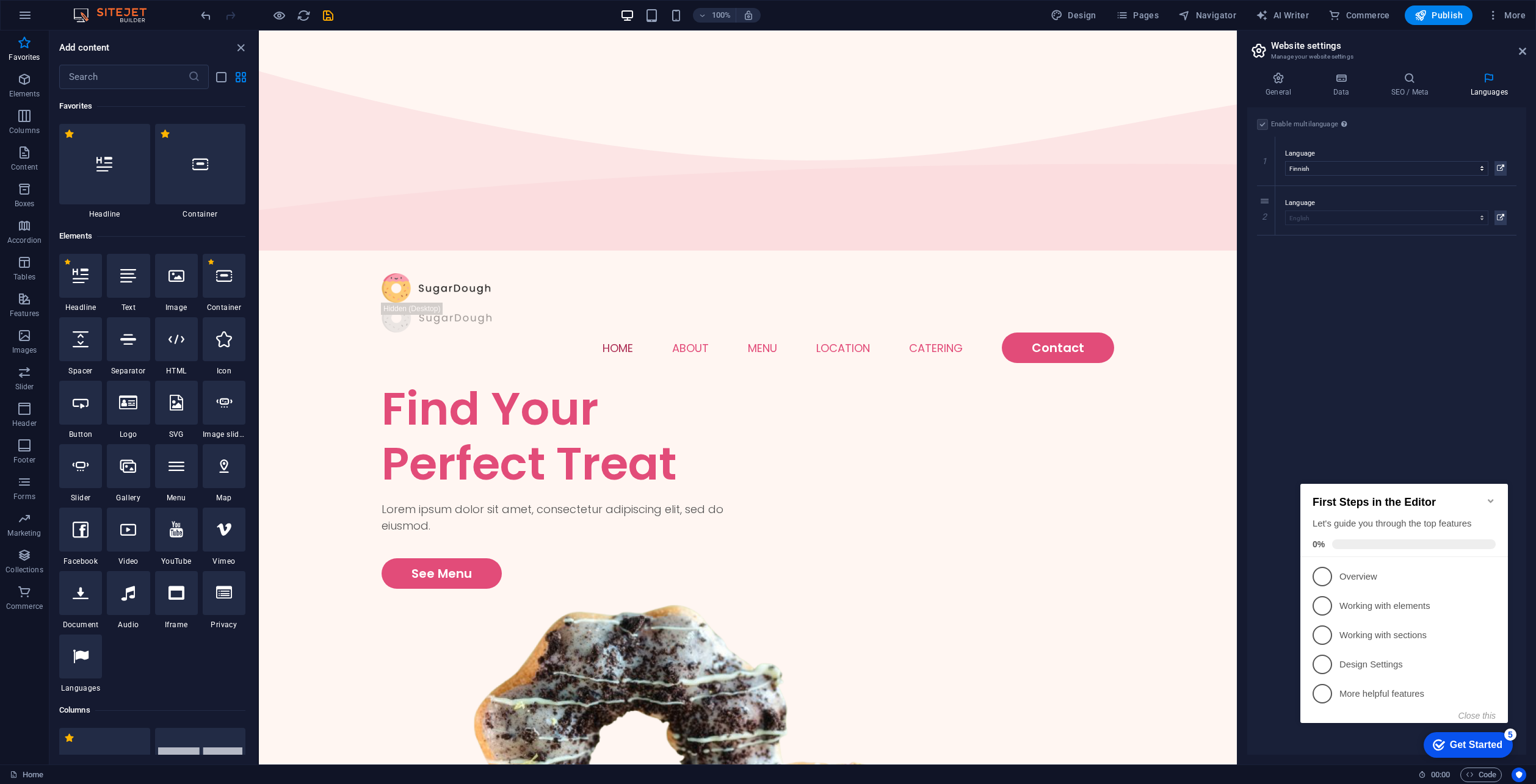
drag, startPoint x: 1329, startPoint y: 561, endPoint x: 1328, endPoint y: 573, distance: 12.0
click at [1328, 573] on li "1 Overview - incomplete" at bounding box center [1404, 576] width 208 height 29
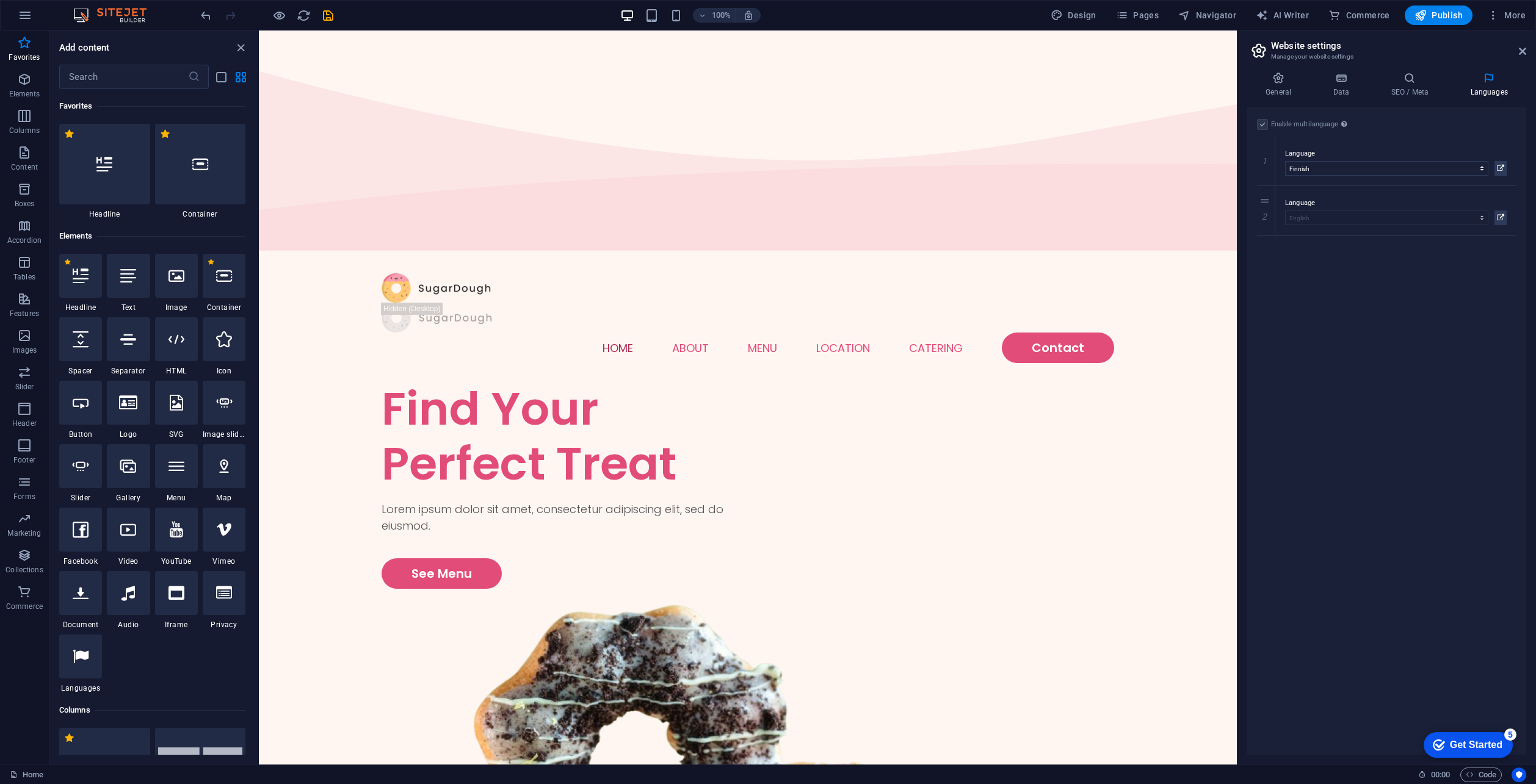
drag, startPoint x: 1508, startPoint y: 732, endPoint x: 1514, endPoint y: 762, distance: 30.6
click div "checkmark Get Started 5 First Steps in the Editor Let's guide you through the t…"
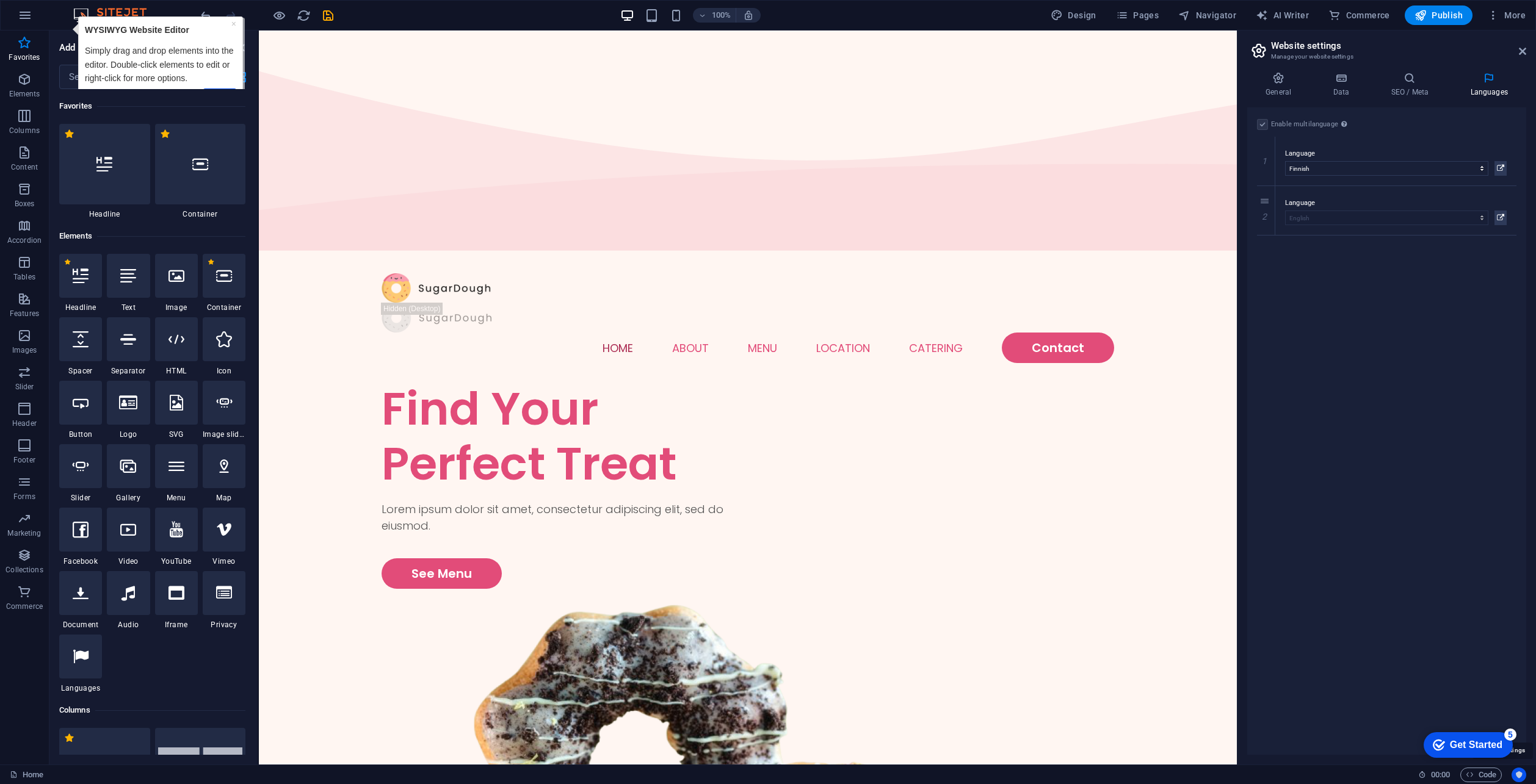
drag, startPoint x: 1517, startPoint y: 768, endPoint x: 1517, endPoint y: 776, distance: 8.0
click at [1517, 770] on button "Usercentrics" at bounding box center [1519, 775] width 15 height 15
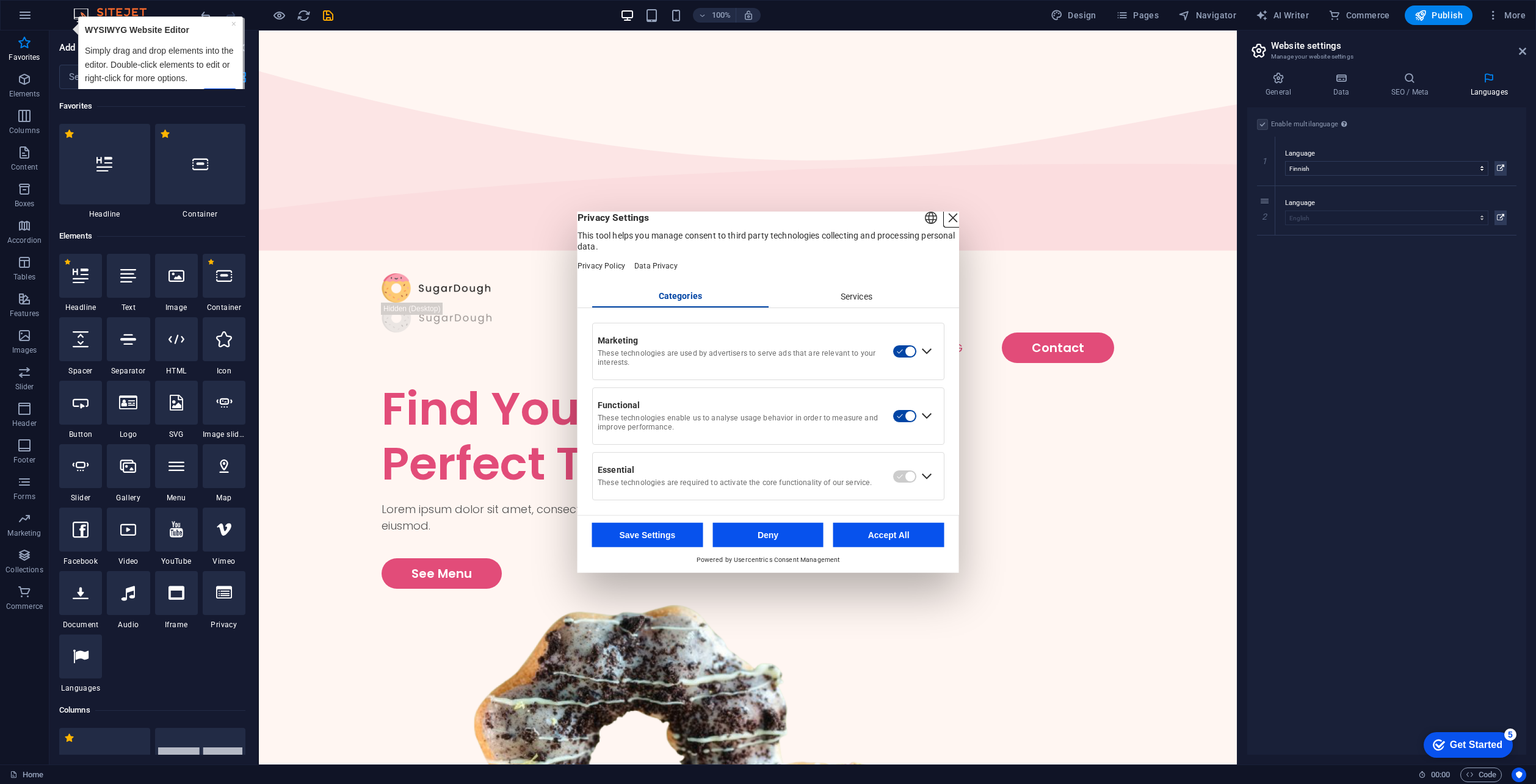
click at [944, 225] on div "Close Layer" at bounding box center [952, 217] width 17 height 17
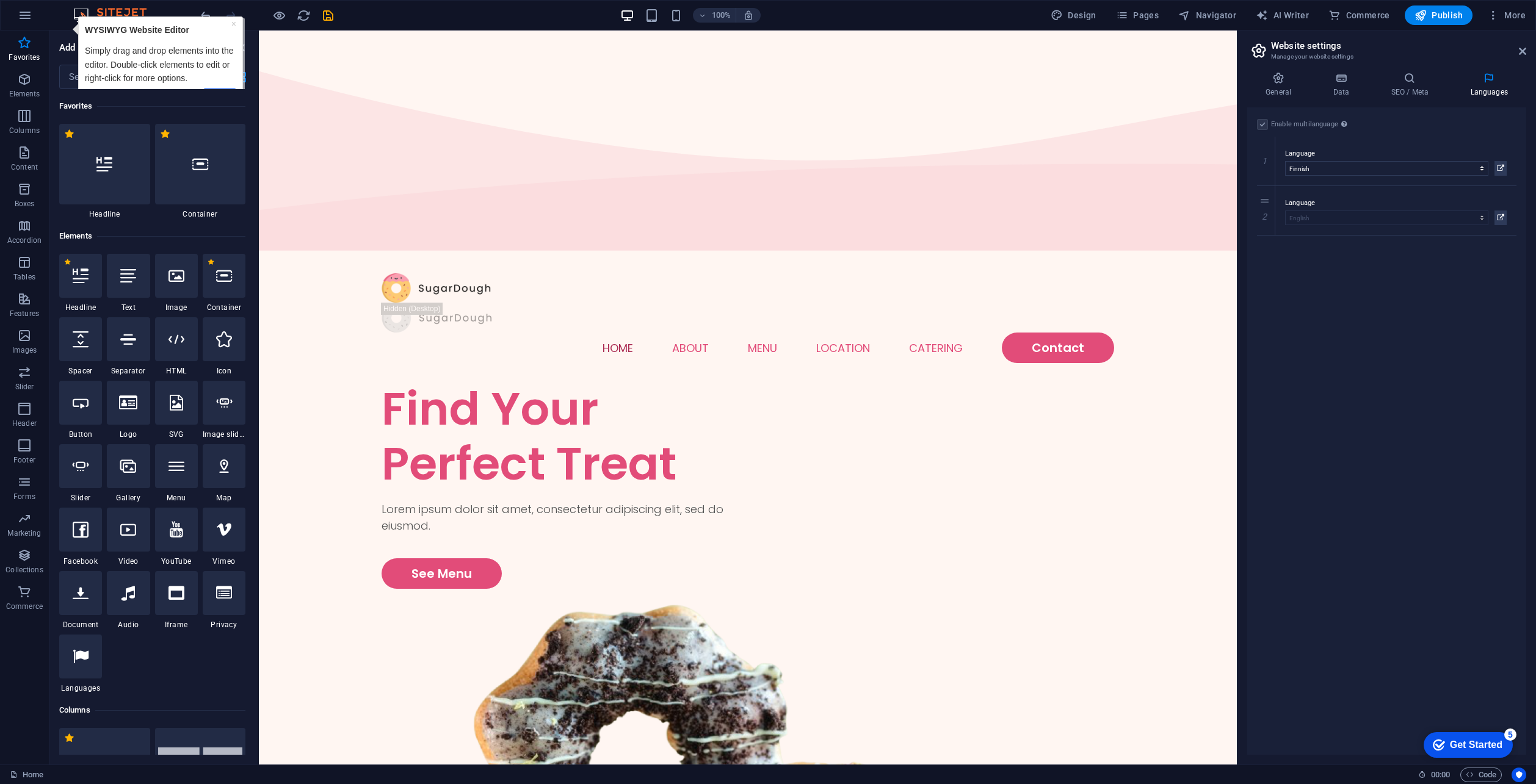
drag, startPoint x: 122, startPoint y: 15, endPoint x: 44, endPoint y: 18, distance: 78.1
click at [122, 15] on img at bounding box center [116, 16] width 92 height 15
drag, startPoint x: 106, startPoint y: 46, endPoint x: 213, endPoint y: 49, distance: 107.0
click at [106, 44] on p "Simply drag and drop elements into the editor. Double-click elements to edit or…" at bounding box center [160, 64] width 152 height 41
drag, startPoint x: 500, startPoint y: 23, endPoint x: 525, endPoint y: 23, distance: 25.0
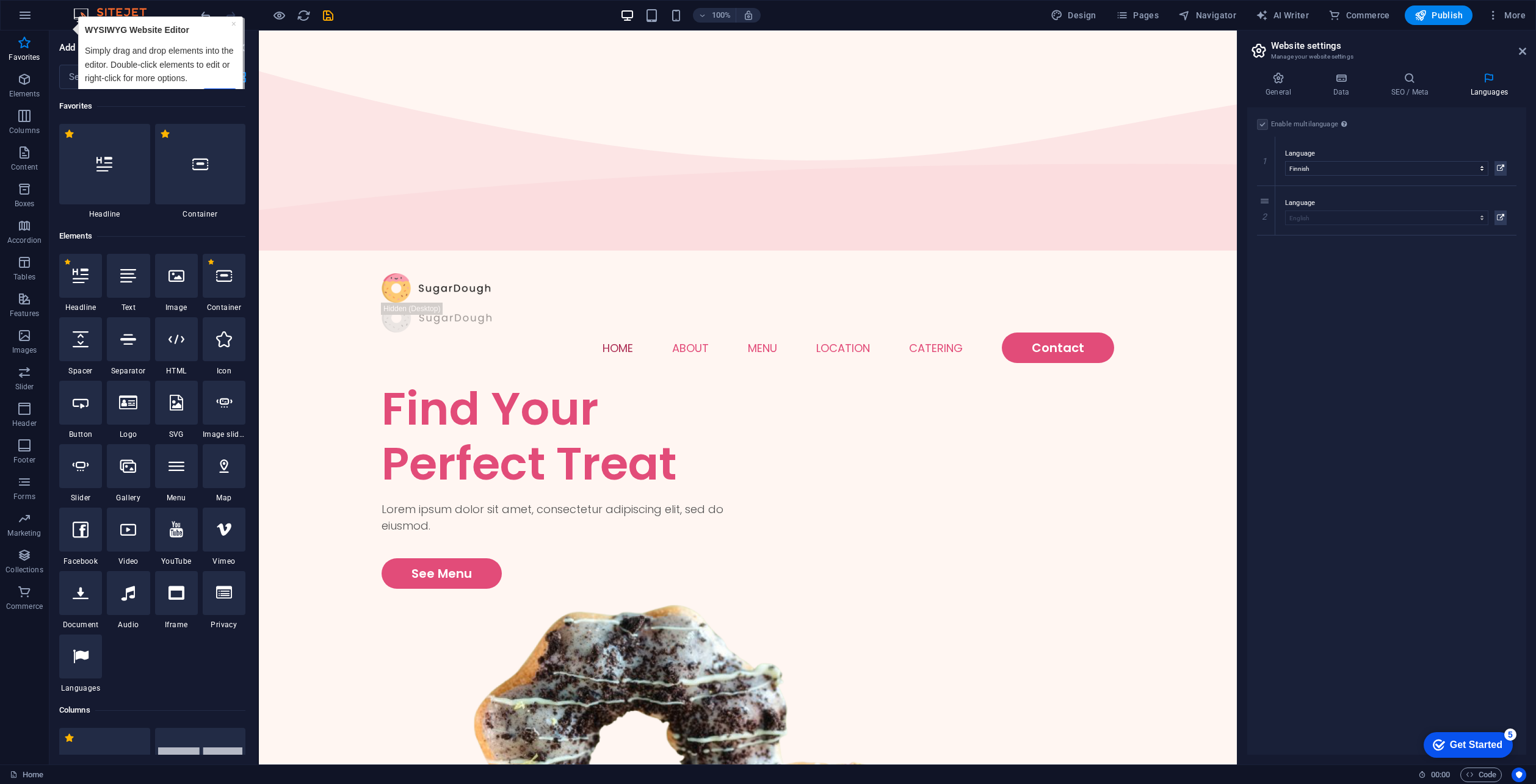
click at [525, 23] on div "100% Design Pages Navigator AI Writer Commerce Publish More" at bounding box center [865, 15] width 1332 height 19
click at [1511, 8] on button "More" at bounding box center [1506, 15] width 48 height 19
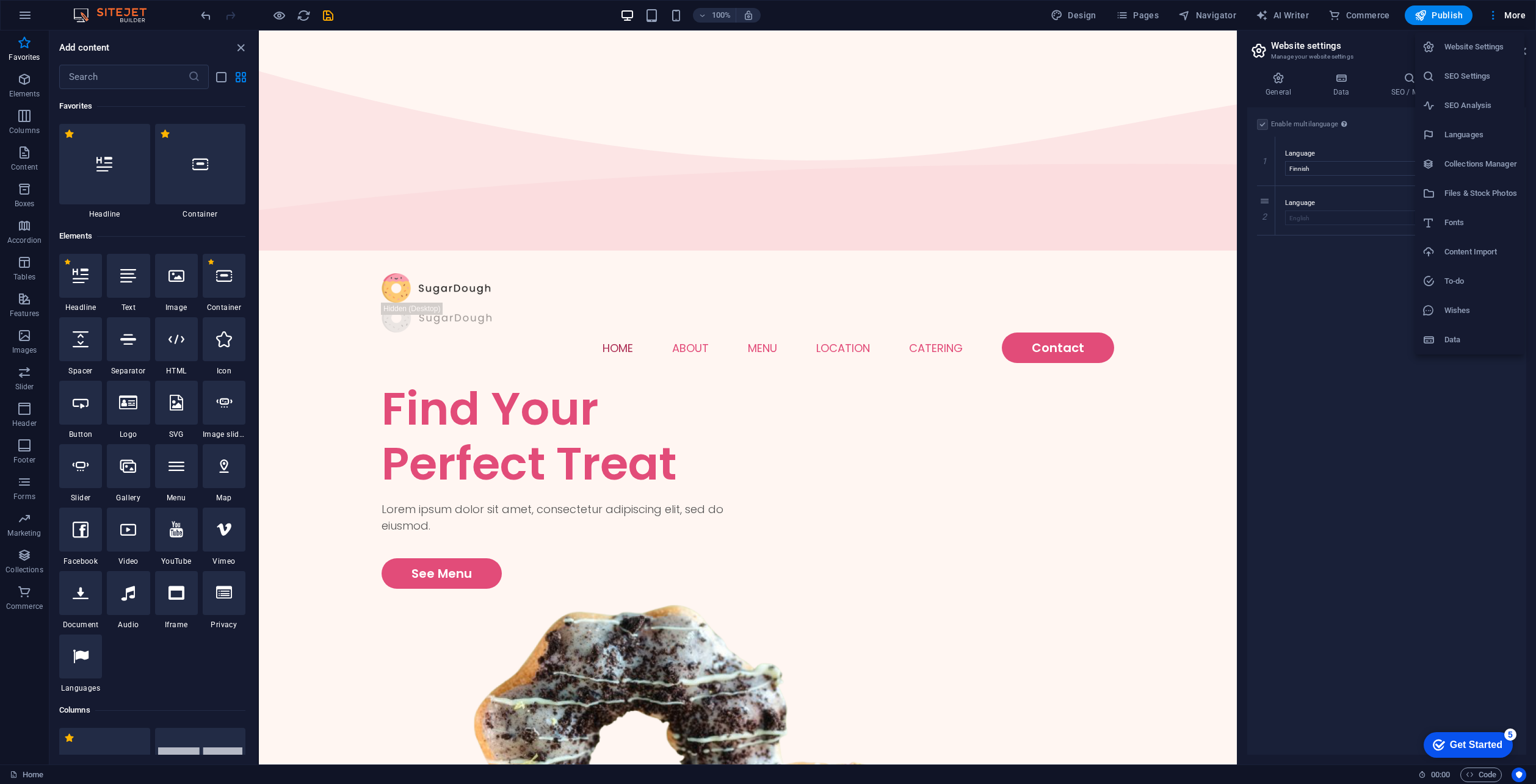
click at [1463, 42] on h6 "Website Settings" at bounding box center [1480, 47] width 73 height 15
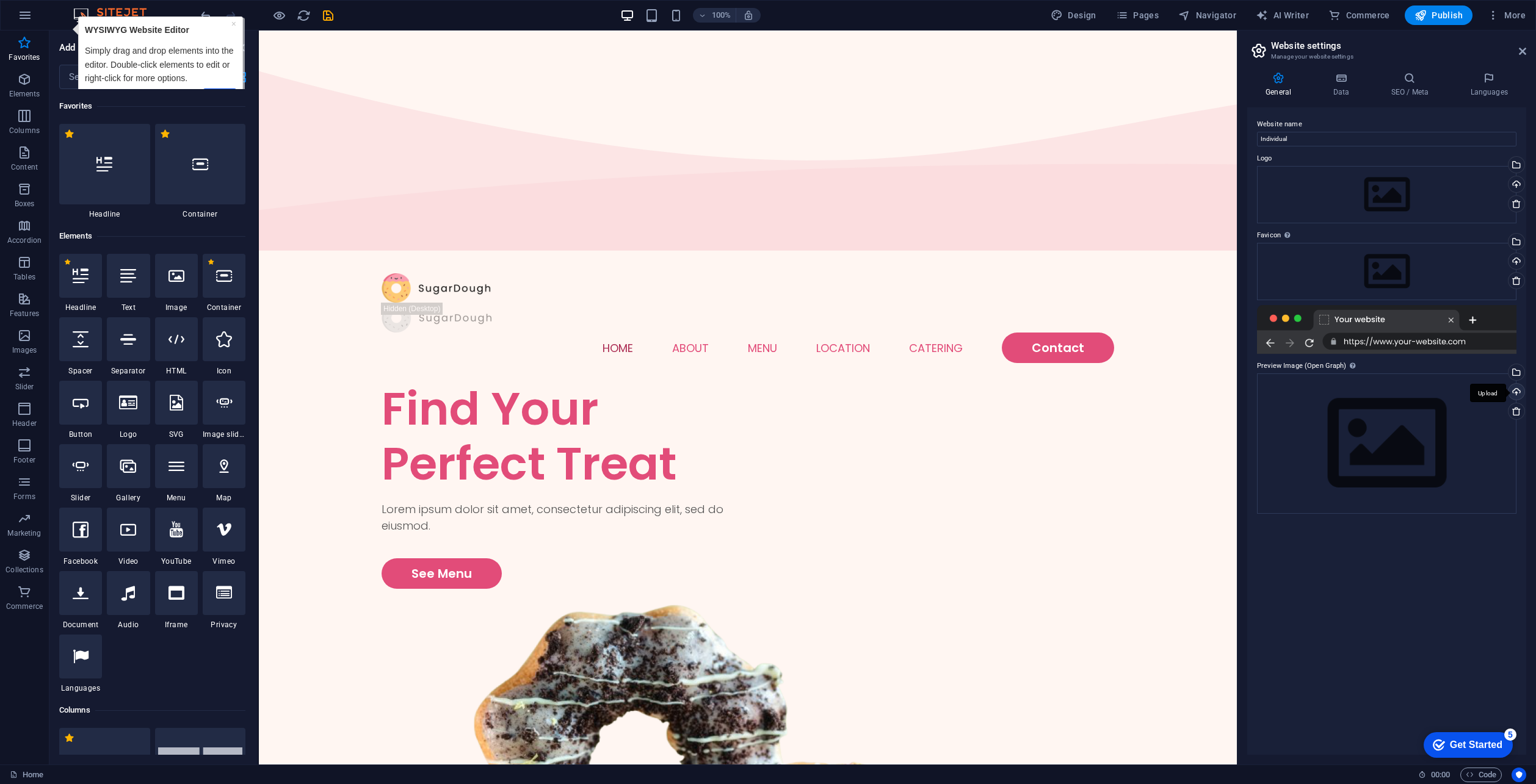
click at [1516, 393] on div "Upload" at bounding box center [1515, 393] width 18 height 18
click at [1513, 283] on icon at bounding box center [1516, 280] width 10 height 10
click at [1516, 257] on div "Upload" at bounding box center [1515, 262] width 18 height 18
click at [1482, 779] on span "Code" at bounding box center [1480, 775] width 31 height 15
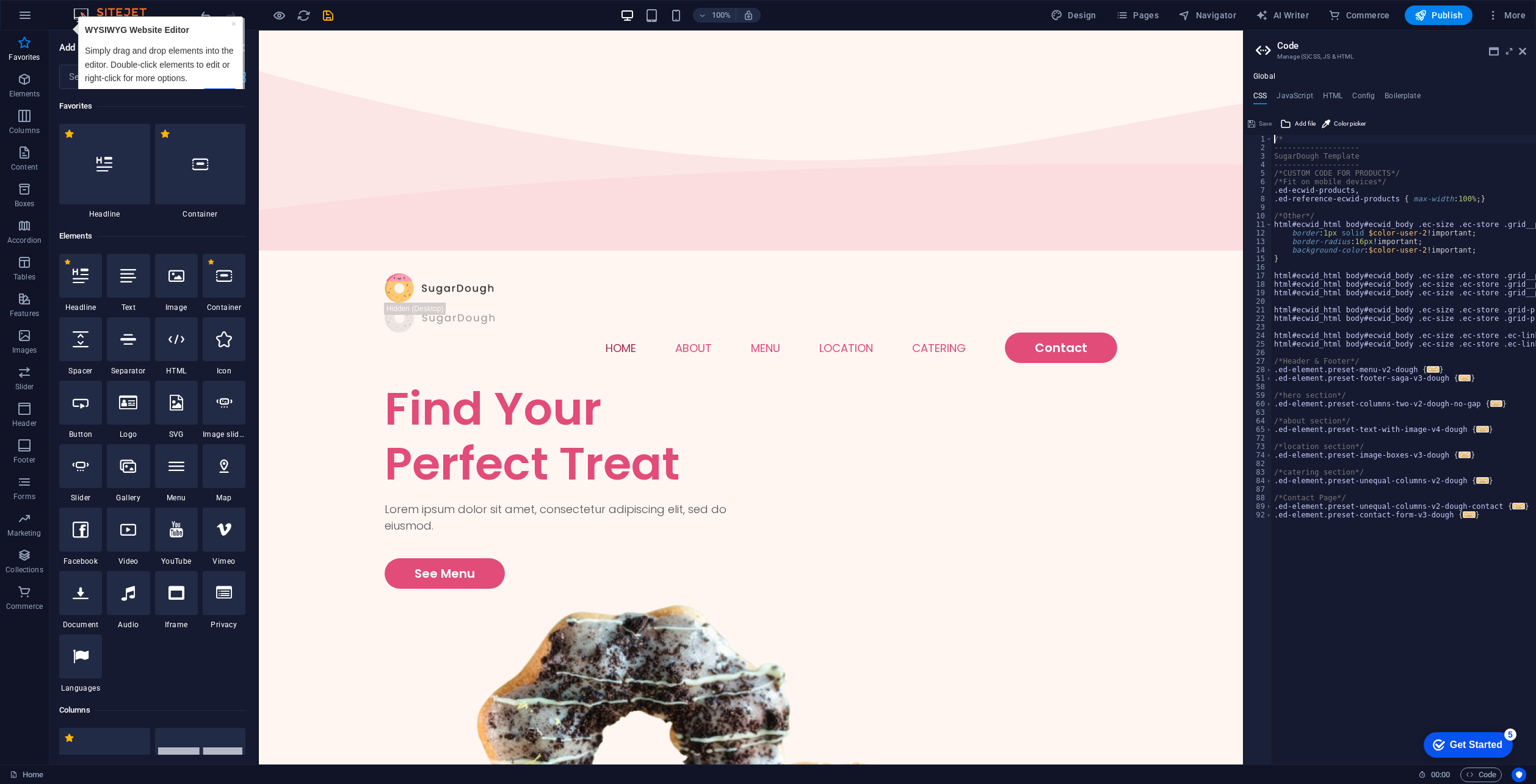
type textarea ".ed-element.preset-contact-form-v3-dough {"
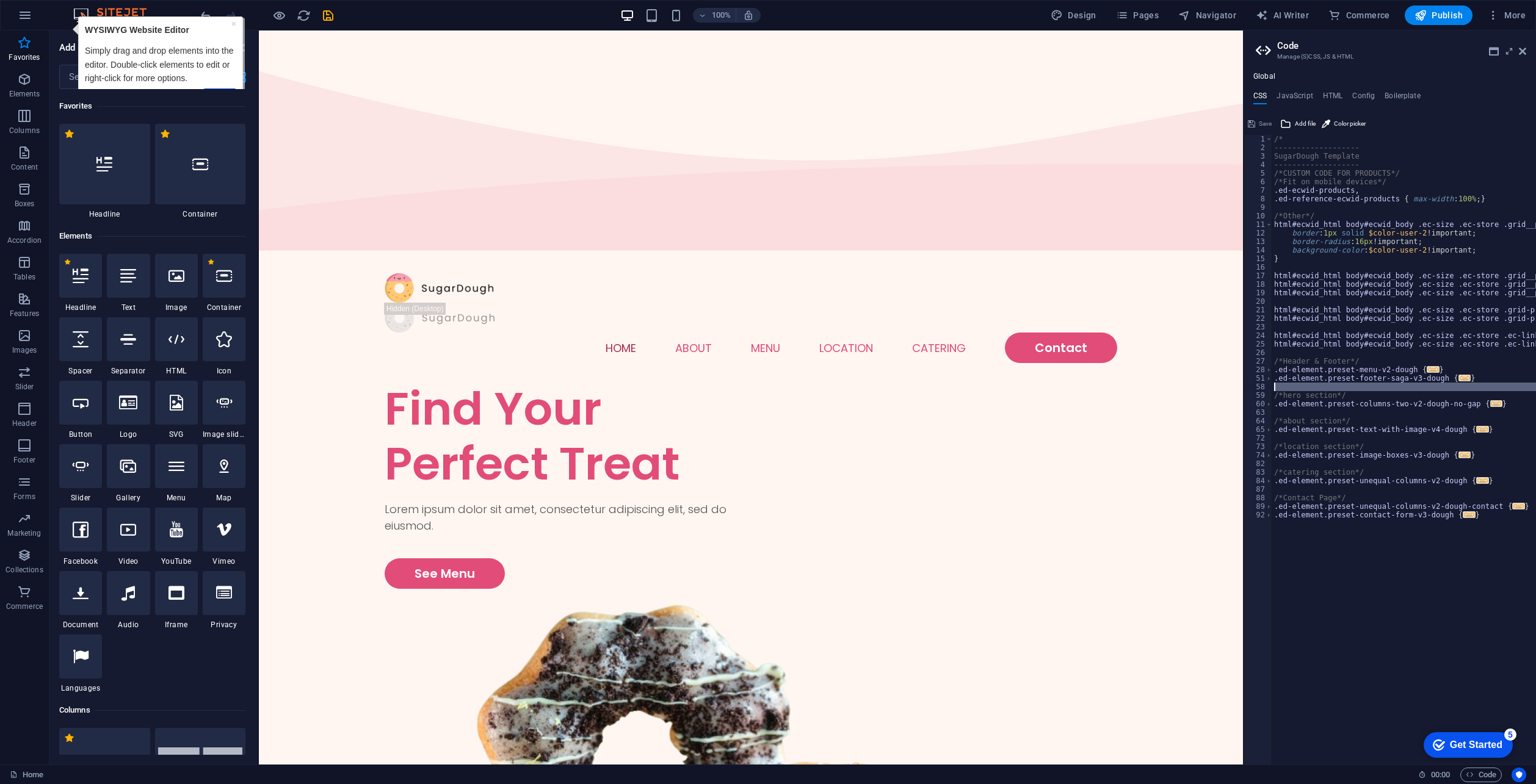
type textarea "); }"
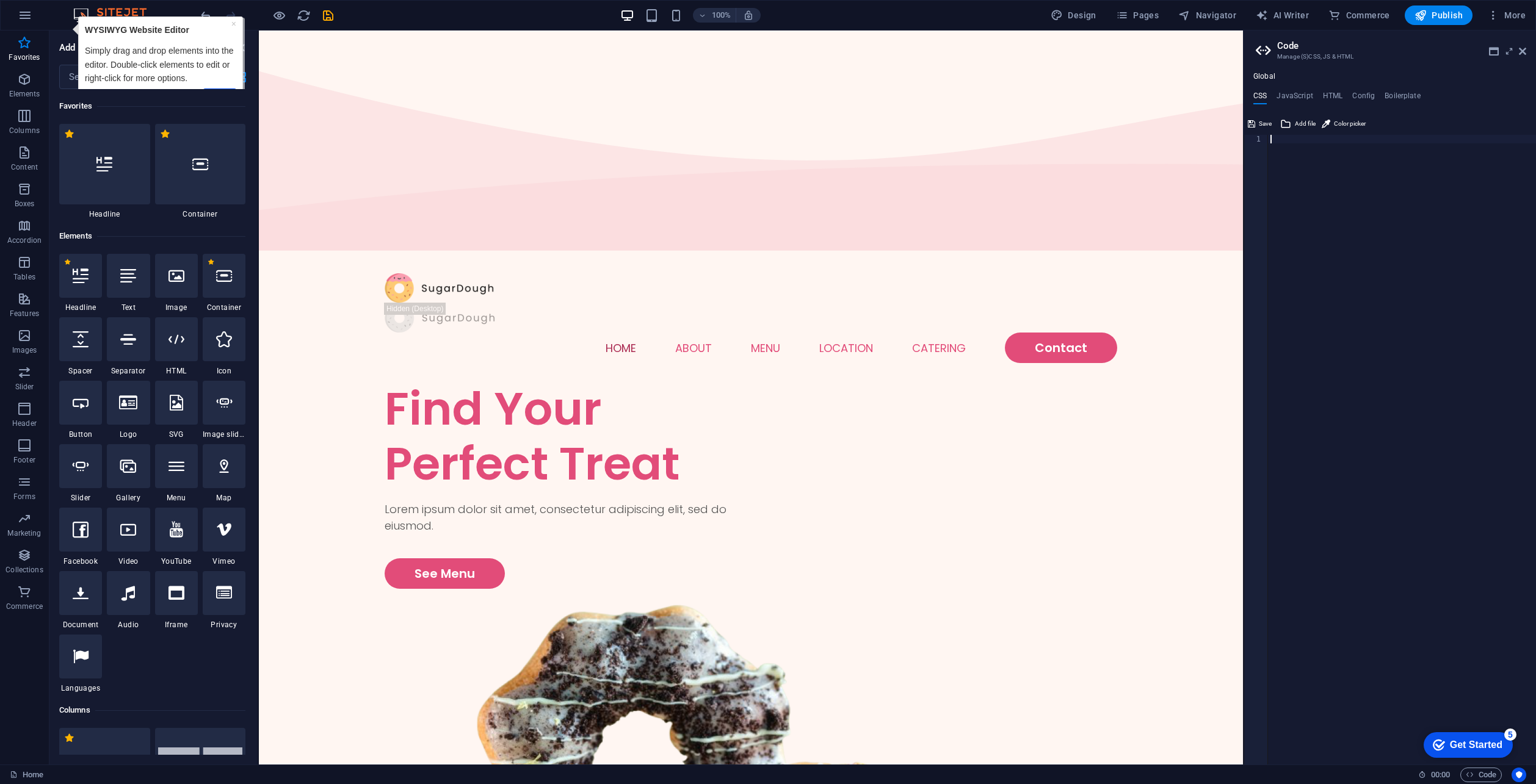
type textarea "</html>"
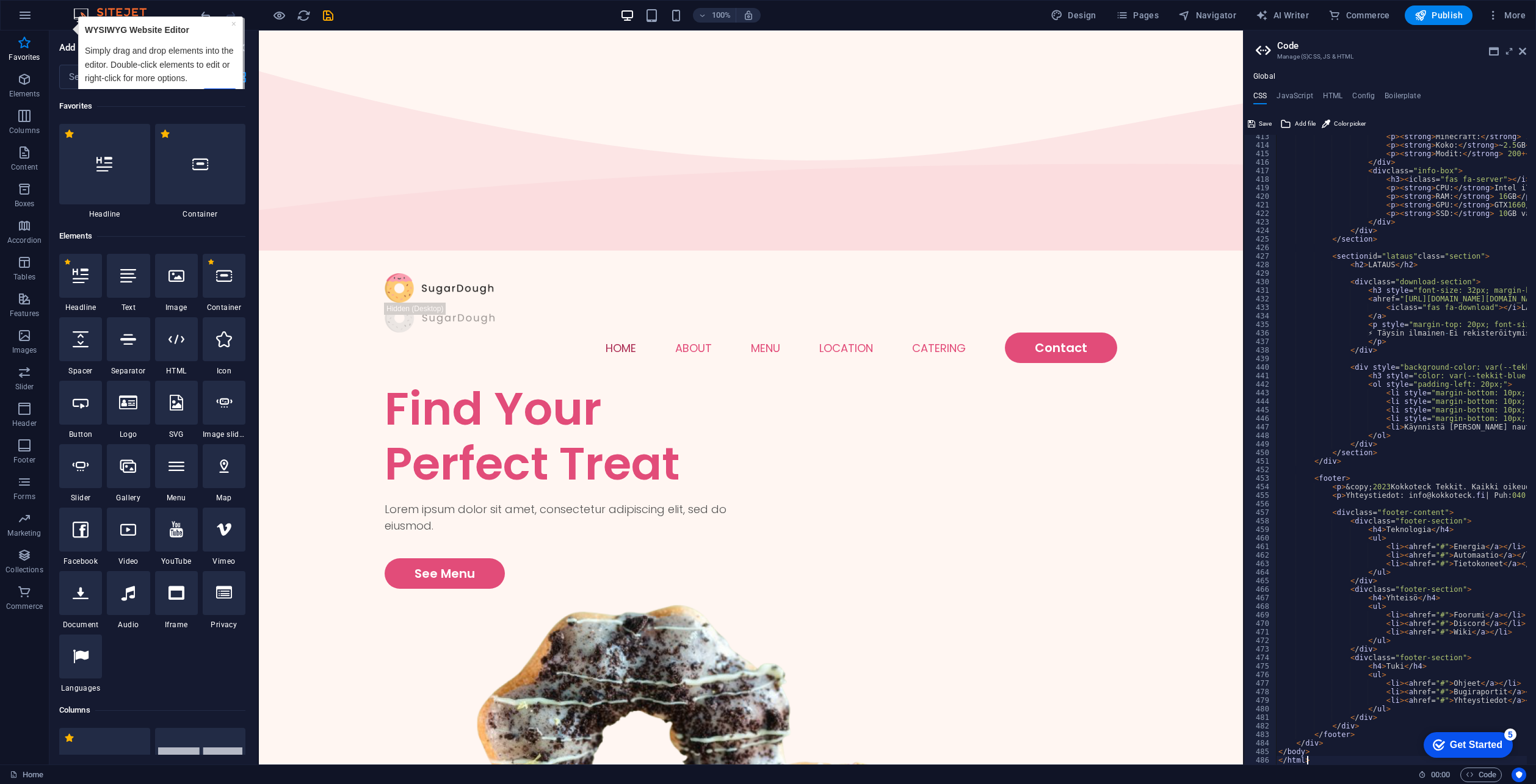
scroll to position [3521, 0]
click at [1424, 91] on ul "CSS JavaScript HTML Config Boilerplate" at bounding box center [1390, 98] width 292 height 13
click at [1288, 94] on h4 "JavaScript" at bounding box center [1294, 98] width 36 height 13
type textarea "/* JS for preset "Menu V2" */"
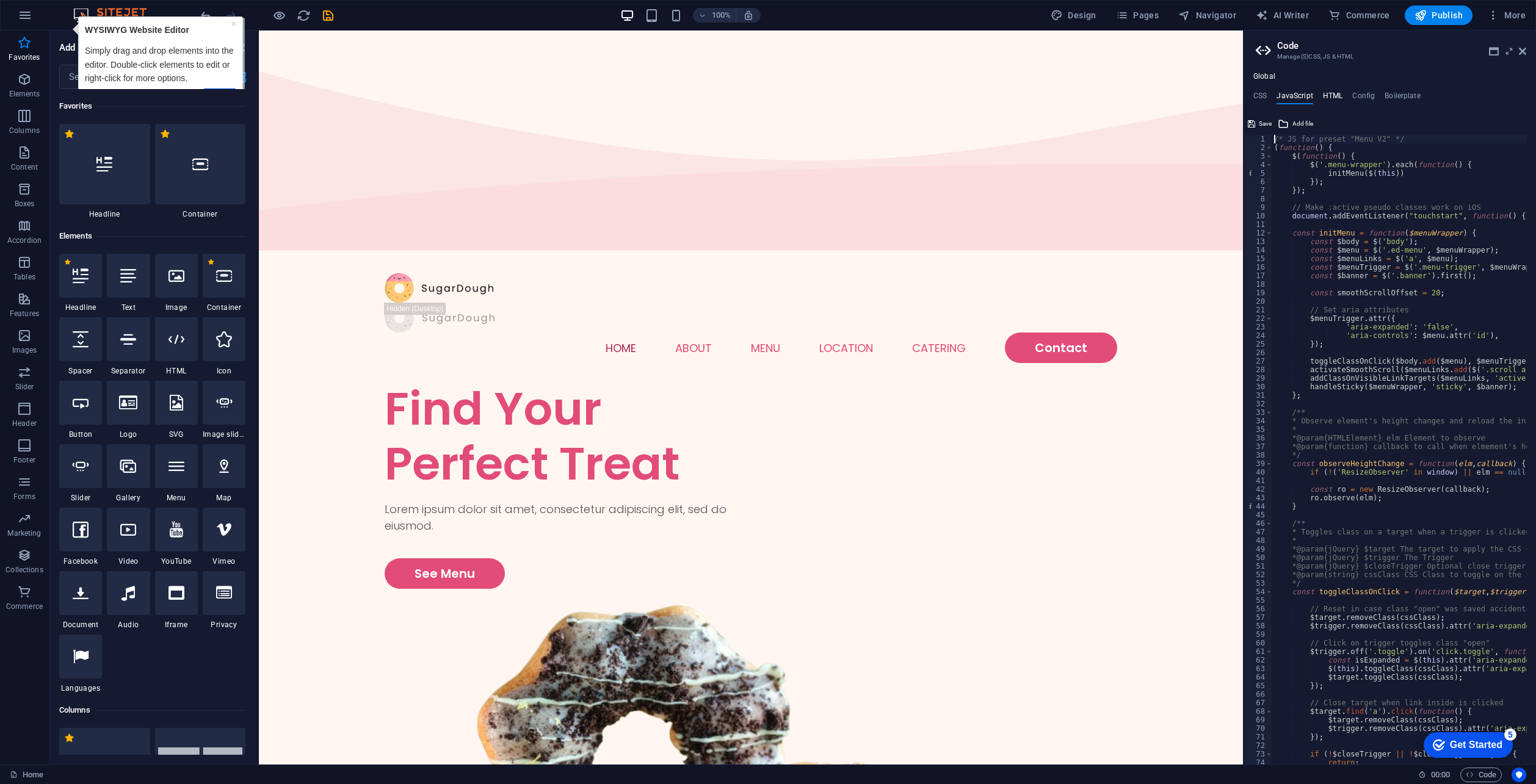
click at [1323, 97] on h4 "HTML" at bounding box center [1333, 98] width 20 height 13
type textarea "<a href="#main-content" class="button wv-link-content">Skip to main content</a>"
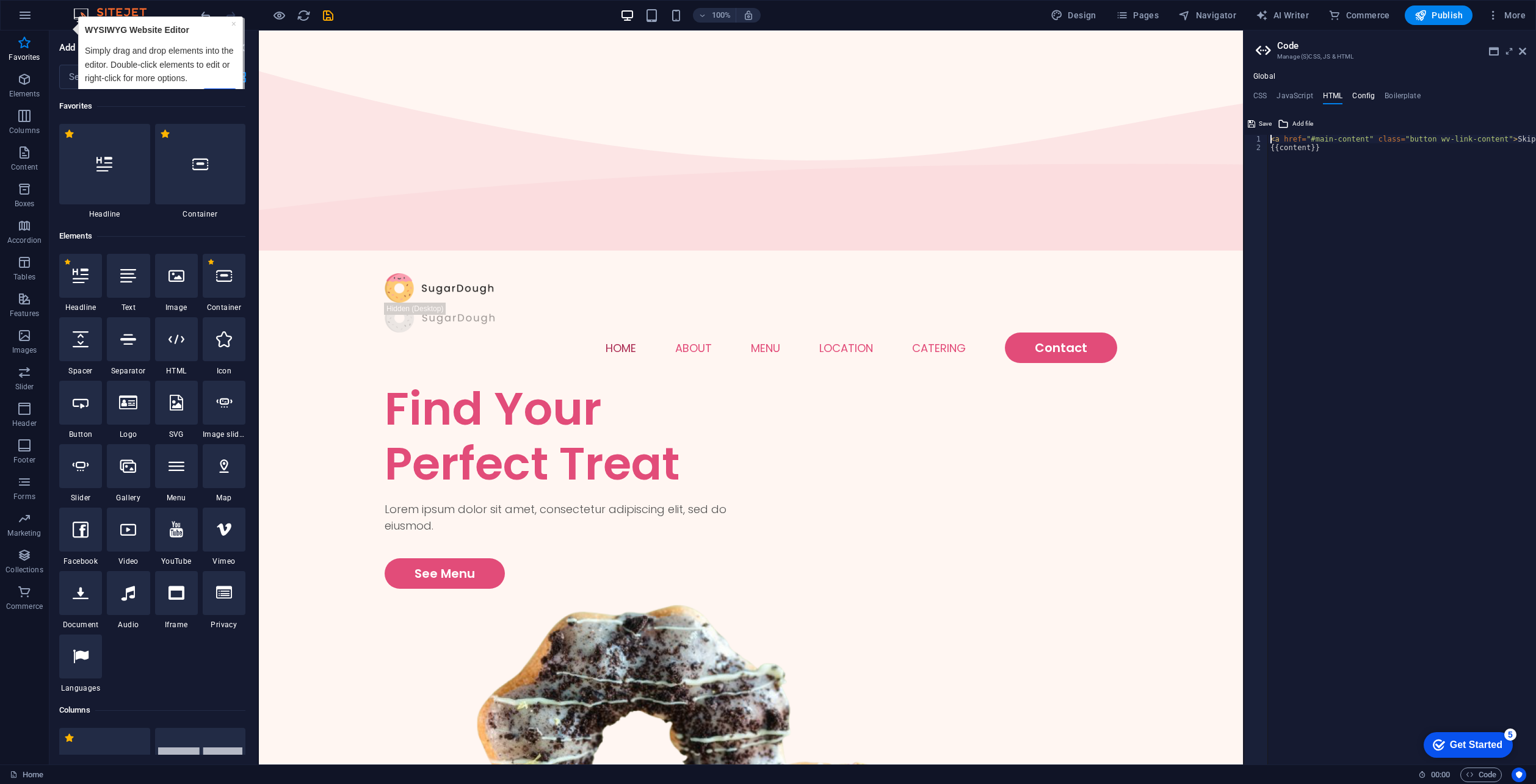
click at [1359, 97] on h4 "Config" at bounding box center [1364, 98] width 22 height 13
type textarea "$color-background: #fff6f2;"
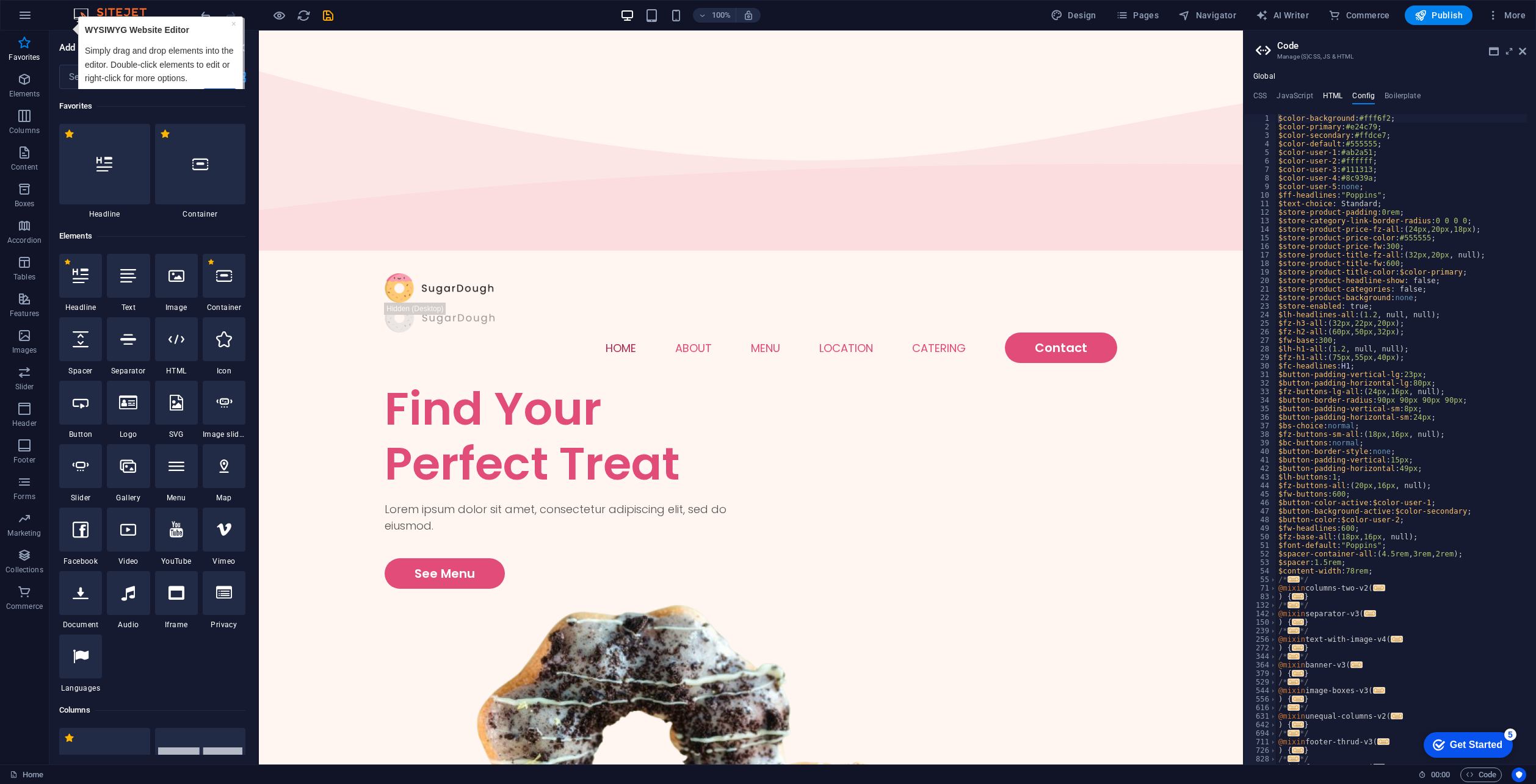
click at [1330, 96] on h4 "HTML" at bounding box center [1333, 98] width 20 height 13
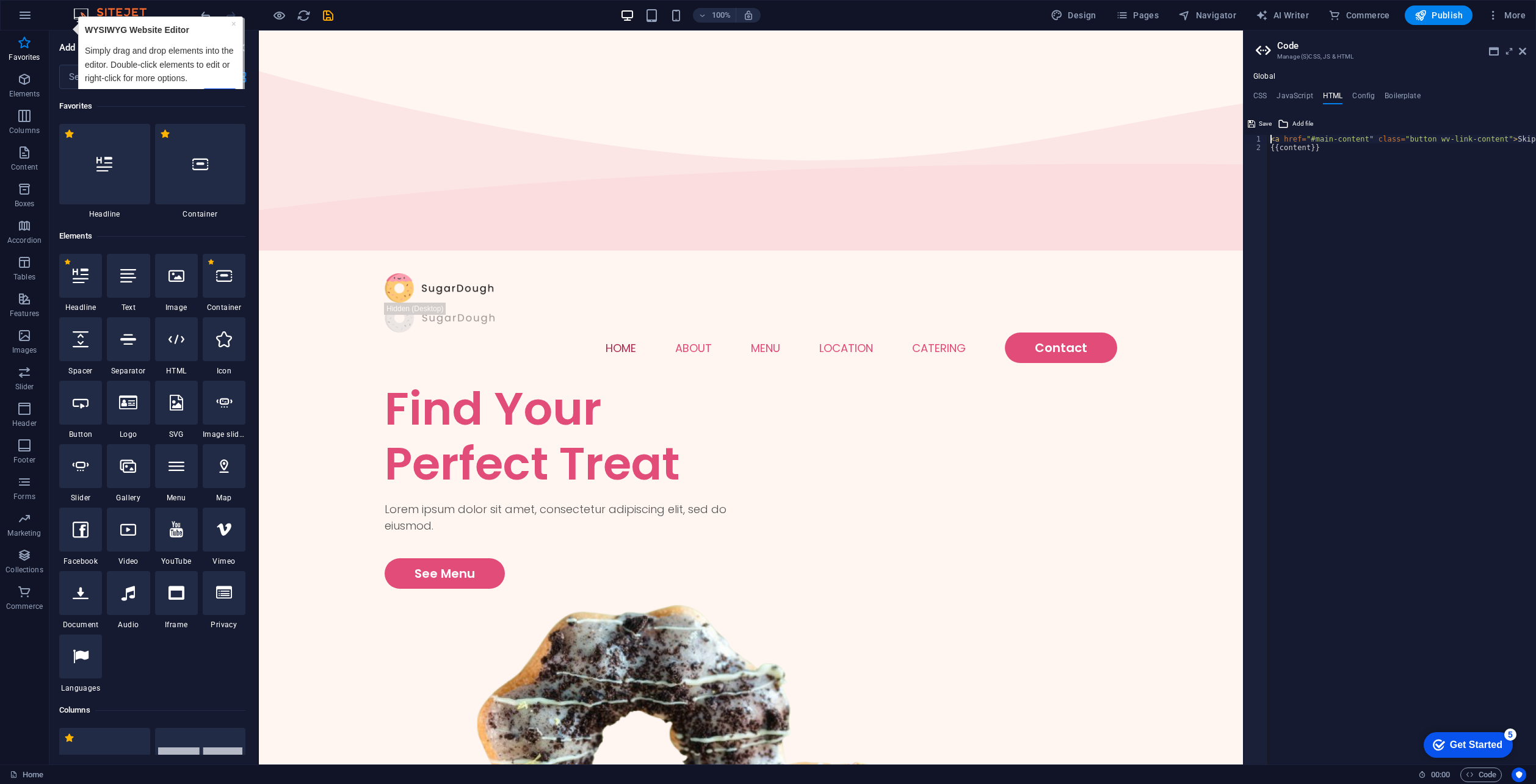
click at [1331, 182] on div "< a href = "#main-content" class = "button wv-link-content" > Skip to main cont…" at bounding box center [1433, 453] width 330 height 638
click at [1321, 149] on div "< a href = "#main-content" class = "button wv-link-content" > Skip to main cont…" at bounding box center [1433, 453] width 330 height 638
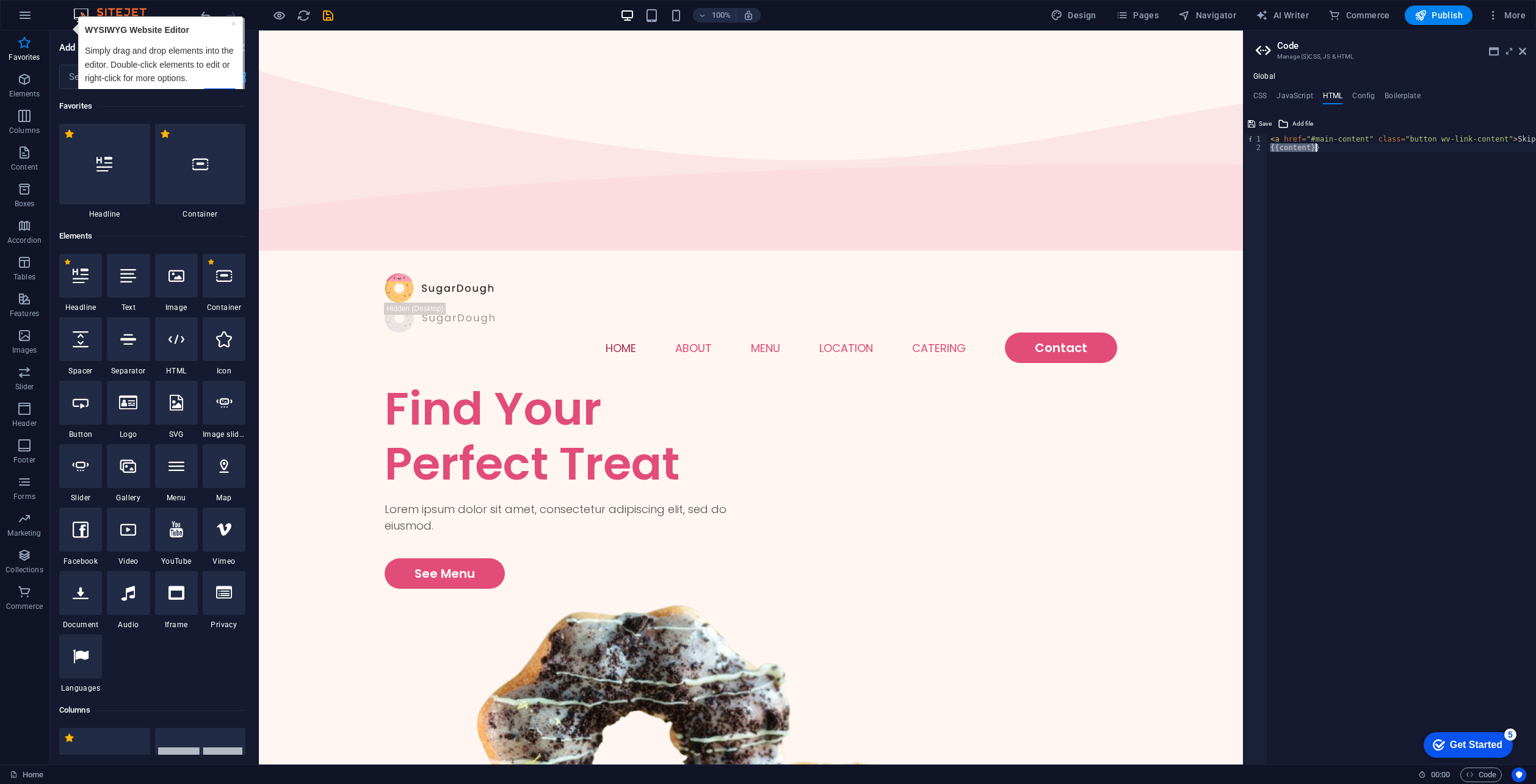
type textarea "<a href="#main-content" class="button wv-link-content">Skip to main content</a>…"
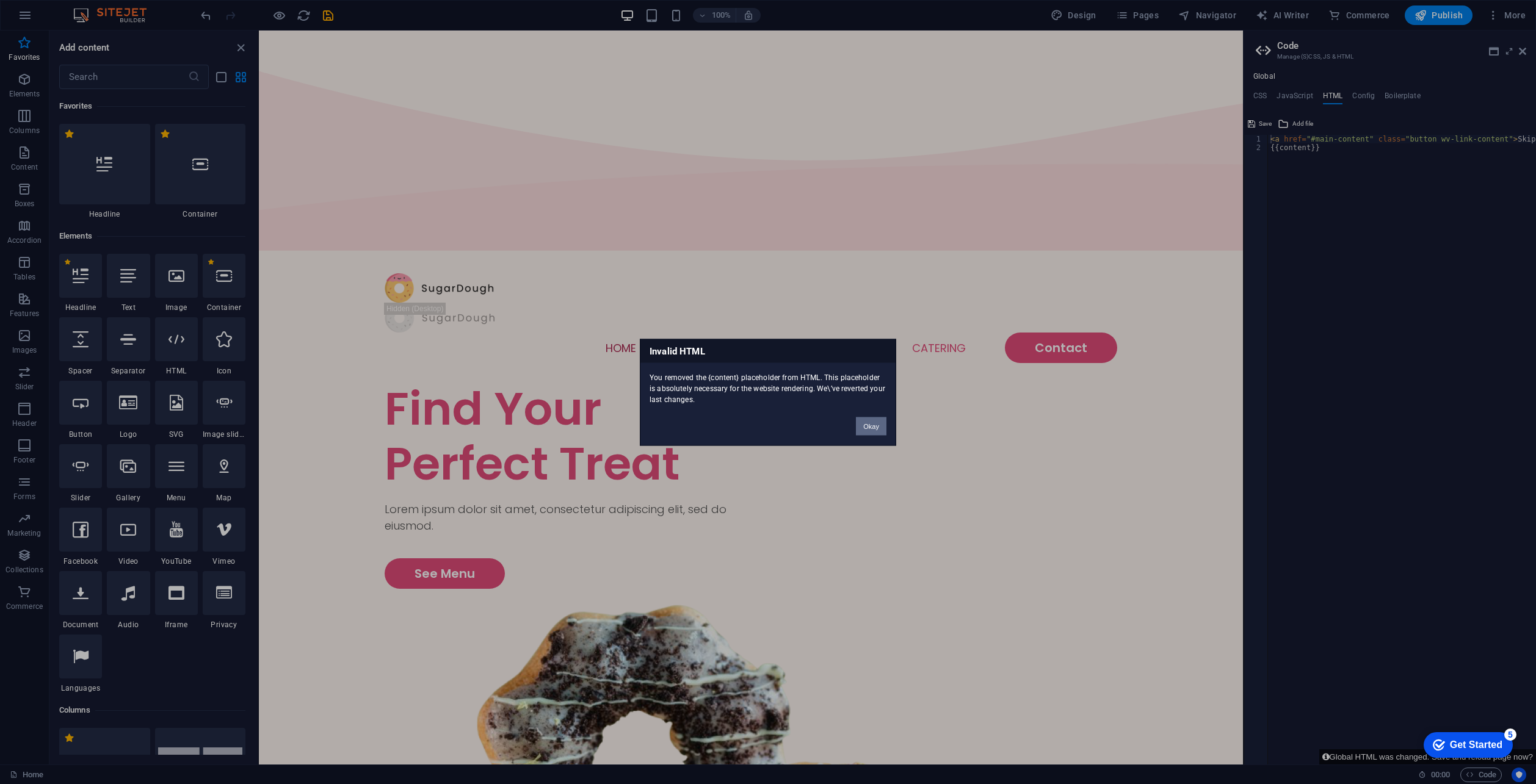
drag, startPoint x: 874, startPoint y: 428, endPoint x: 947, endPoint y: 260, distance: 183.2
click at [874, 428] on button "Okay" at bounding box center [871, 426] width 31 height 18
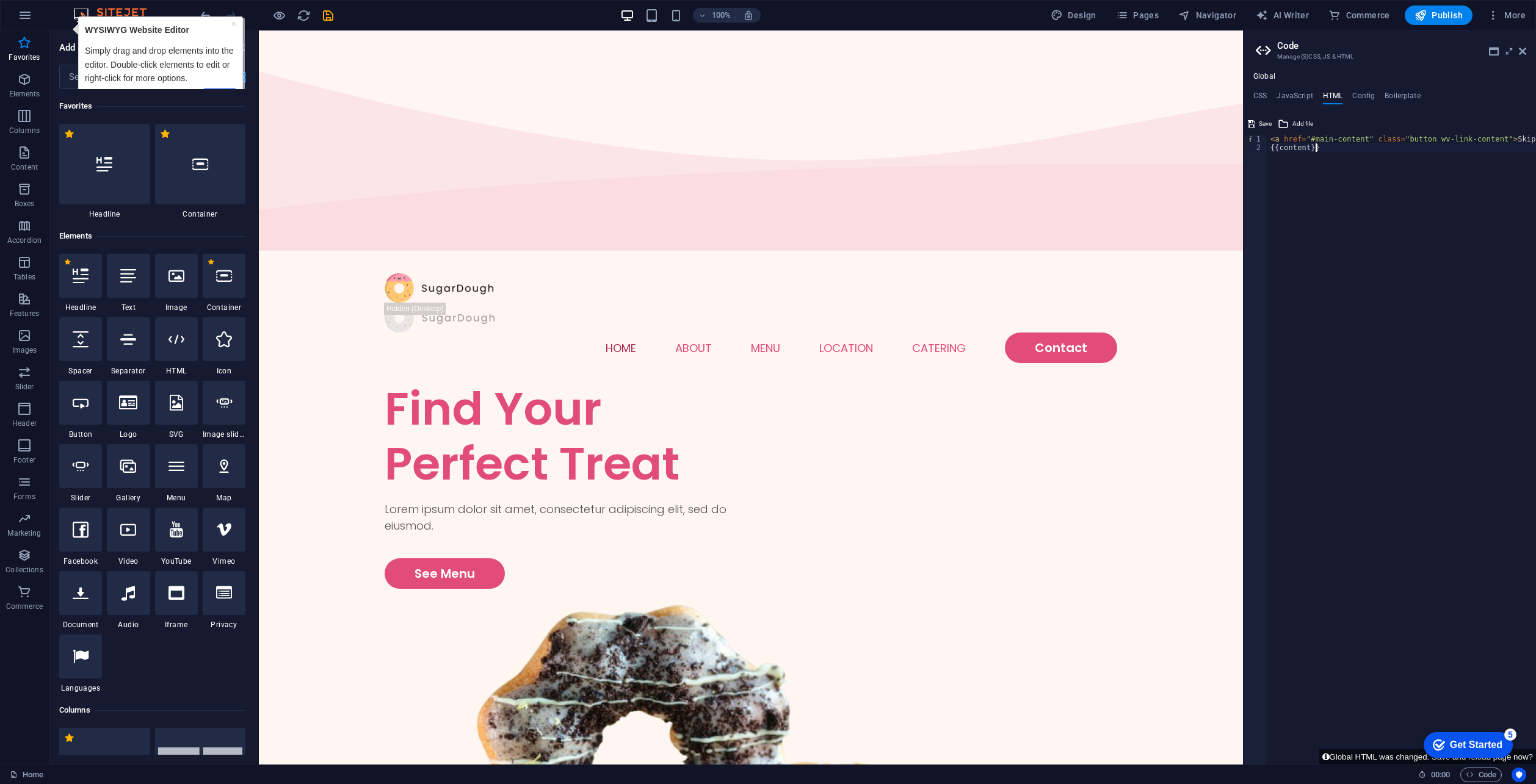
click at [1328, 155] on div "< a href = "#main-content" class = "button wv-link-content" > Skip to main cont…" at bounding box center [1433, 458] width 330 height 647
type textarea "<a href="#main-content" class="button wv-link-content">Skip to main content</a>…"
paste textarea
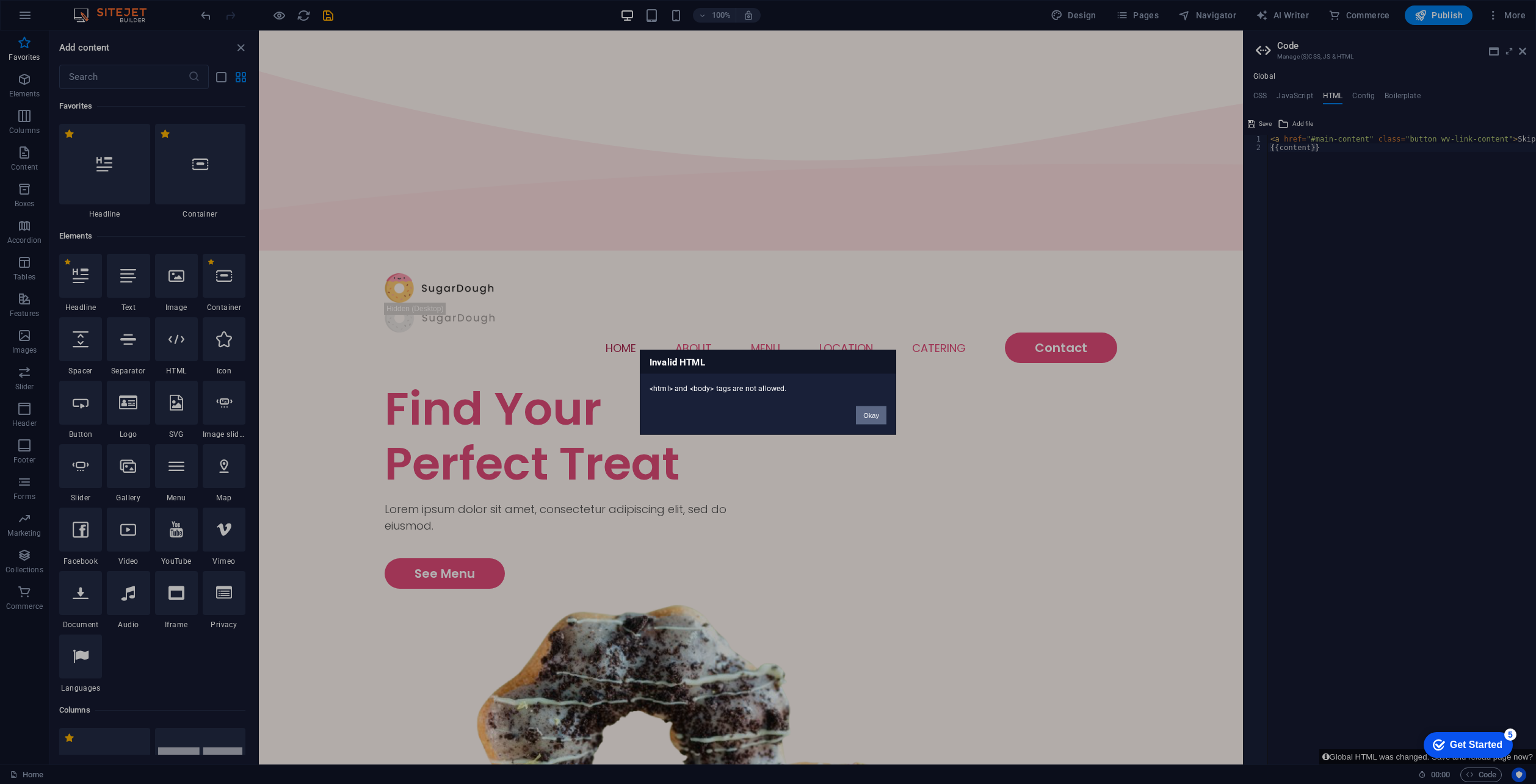
click at [866, 420] on button "Okay" at bounding box center [871, 414] width 31 height 18
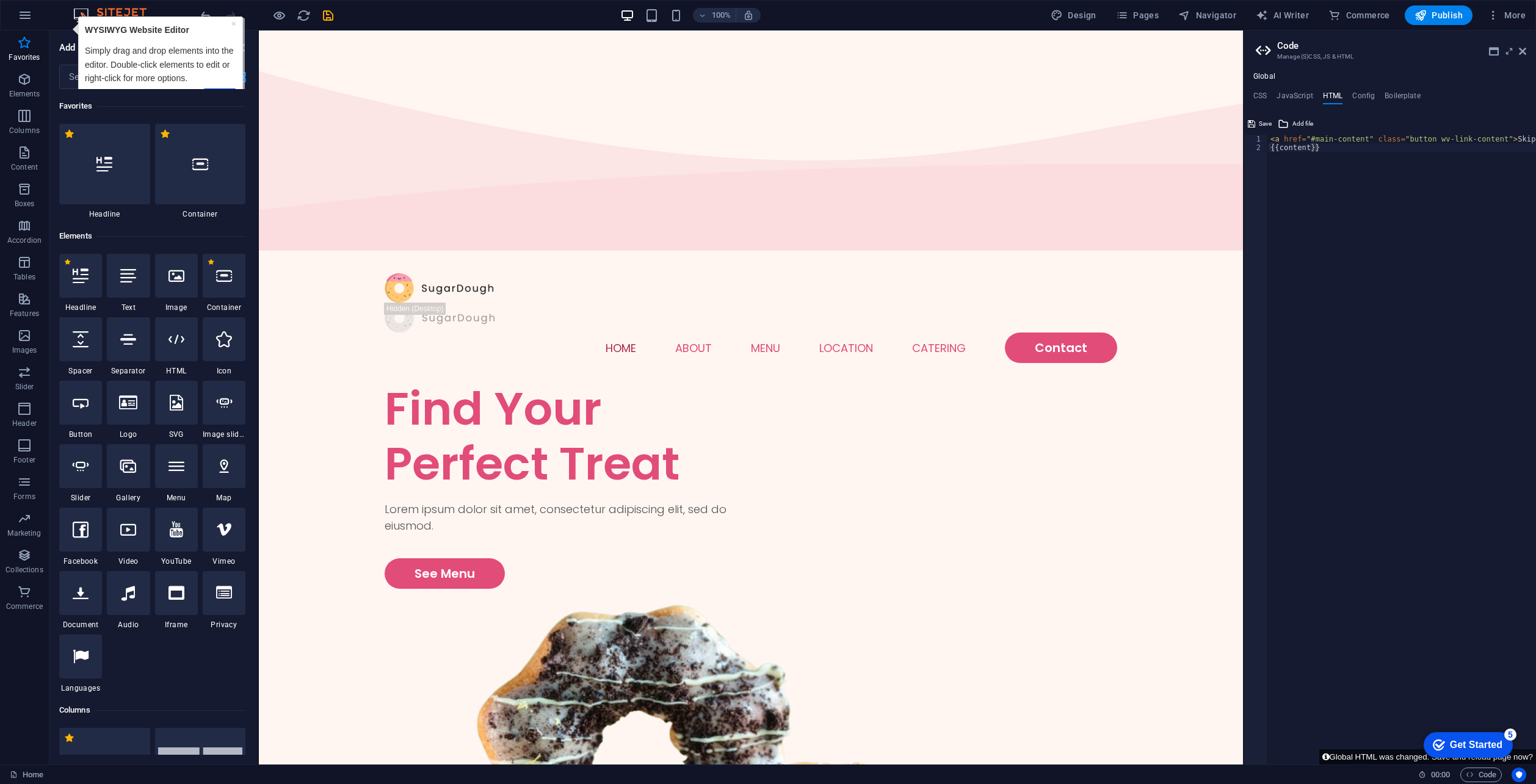
click at [1301, 224] on div "< a href = "#main-content" class = "button wv-link-content" > Skip to main cont…" at bounding box center [1433, 453] width 330 height 638
paste textarea "<a href="#main-content" class="button wv-link-content">Skip to main content</a>"
type textarea "<a href="#main-content" class="button wv-link-content">Skip to main content</a>"
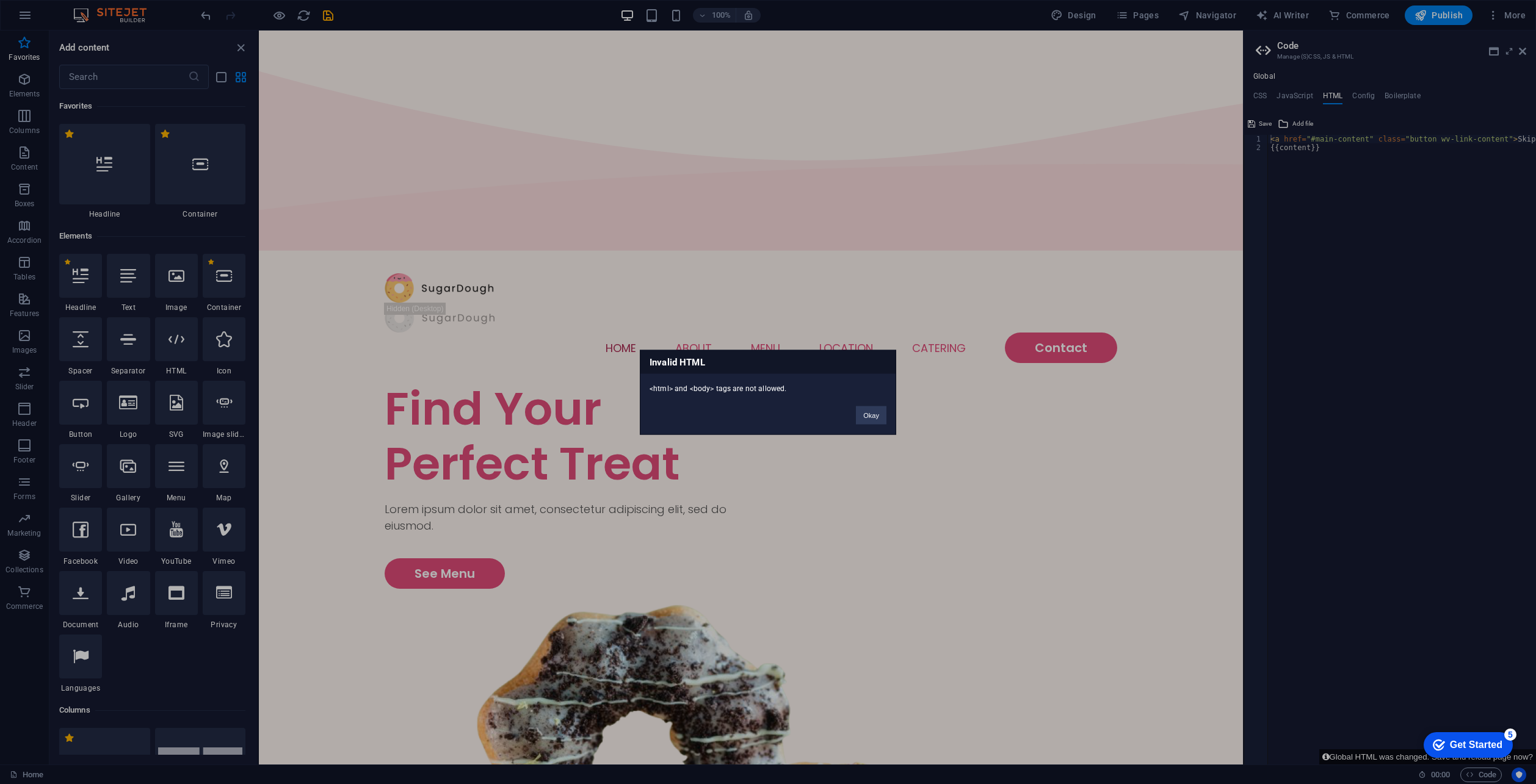
click at [862, 429] on div "Invalid HTML <html> and <body> tags are not allowed. Okay" at bounding box center [768, 391] width 256 height 85
click at [874, 411] on button "Okay" at bounding box center [871, 414] width 31 height 18
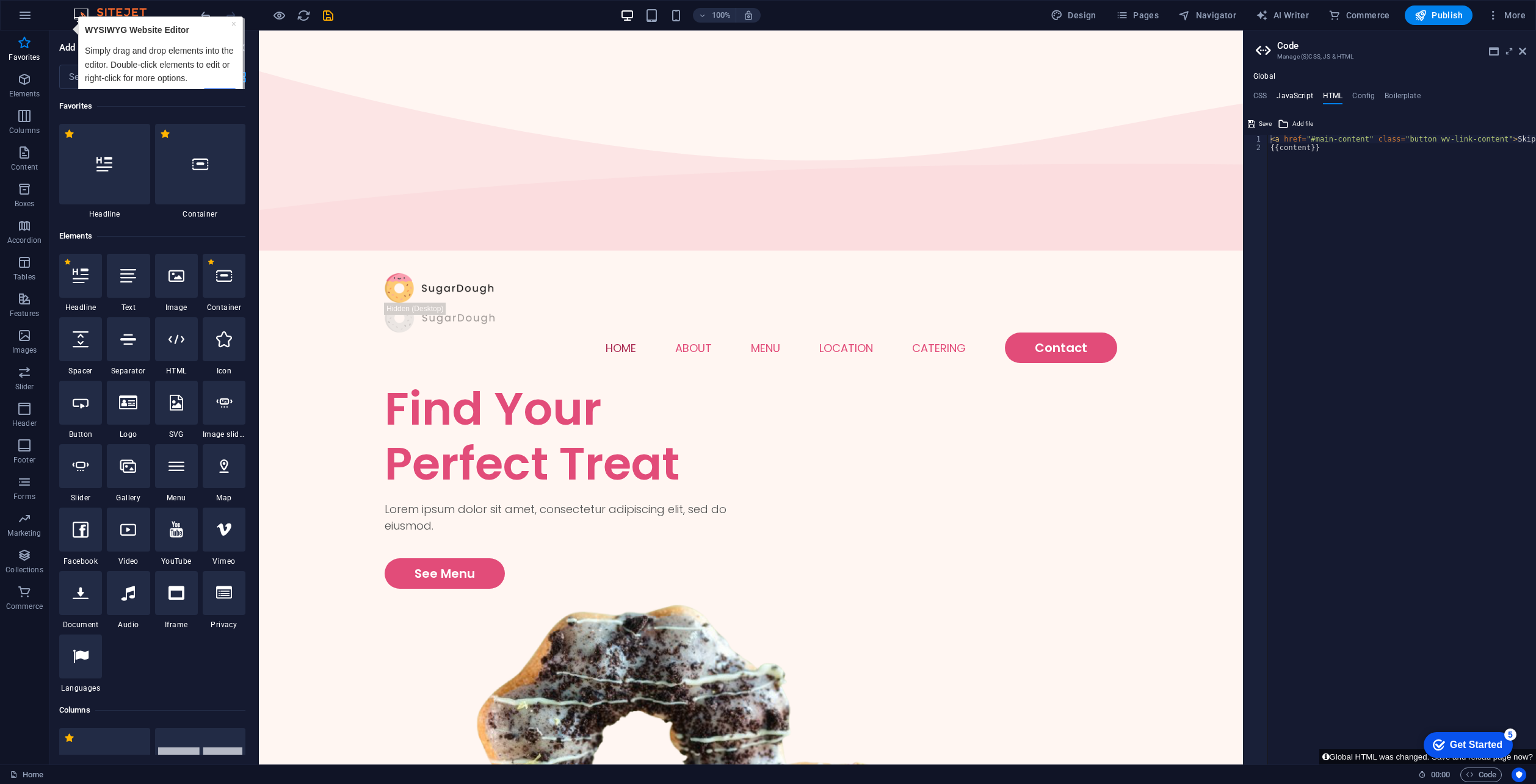
click at [1282, 96] on h4 "JavaScript" at bounding box center [1294, 98] width 36 height 13
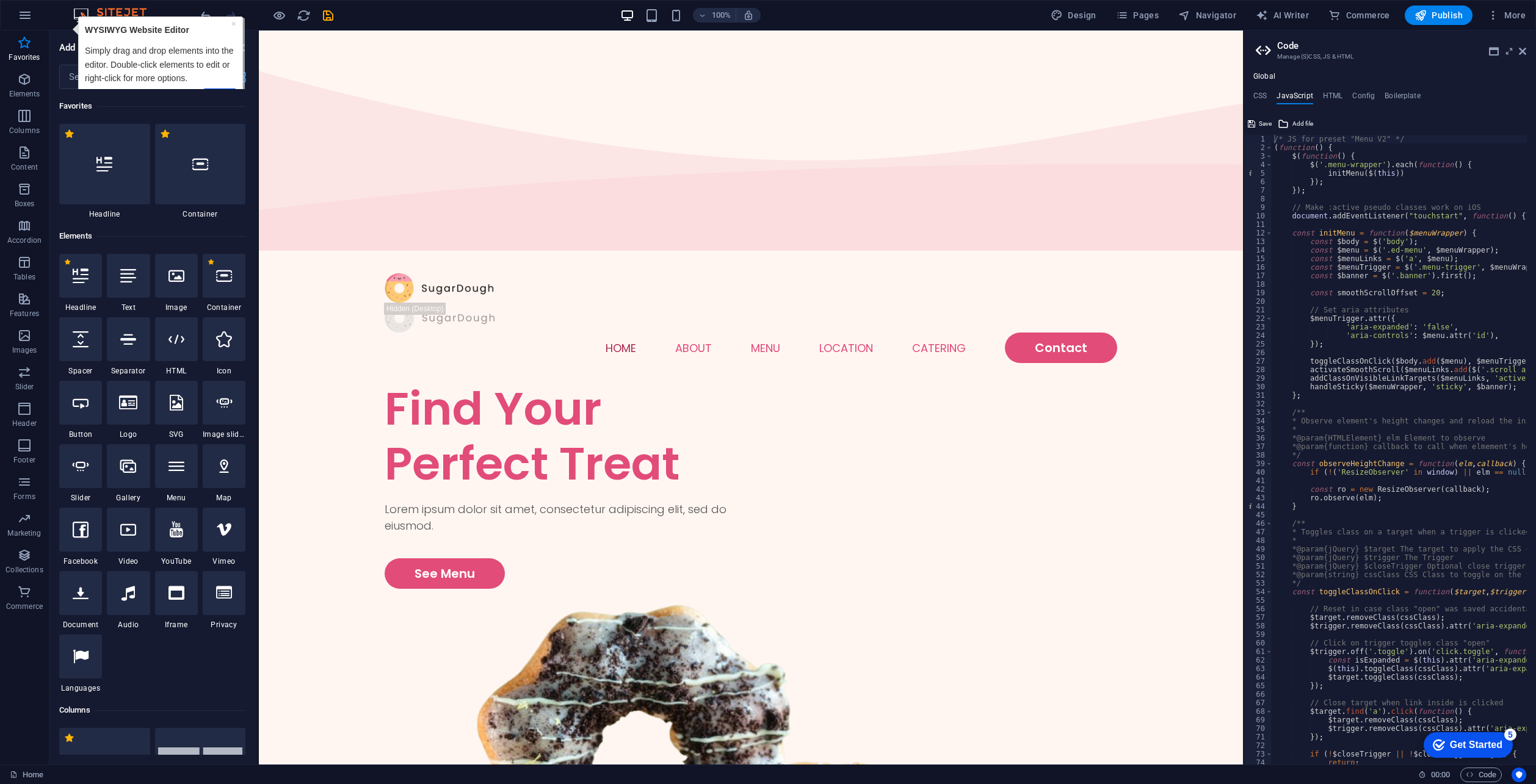
drag, startPoint x: 1262, startPoint y: 100, endPoint x: 1261, endPoint y: 69, distance: 31.0
click at [1262, 94] on h4 "CSS" at bounding box center [1260, 98] width 14 height 13
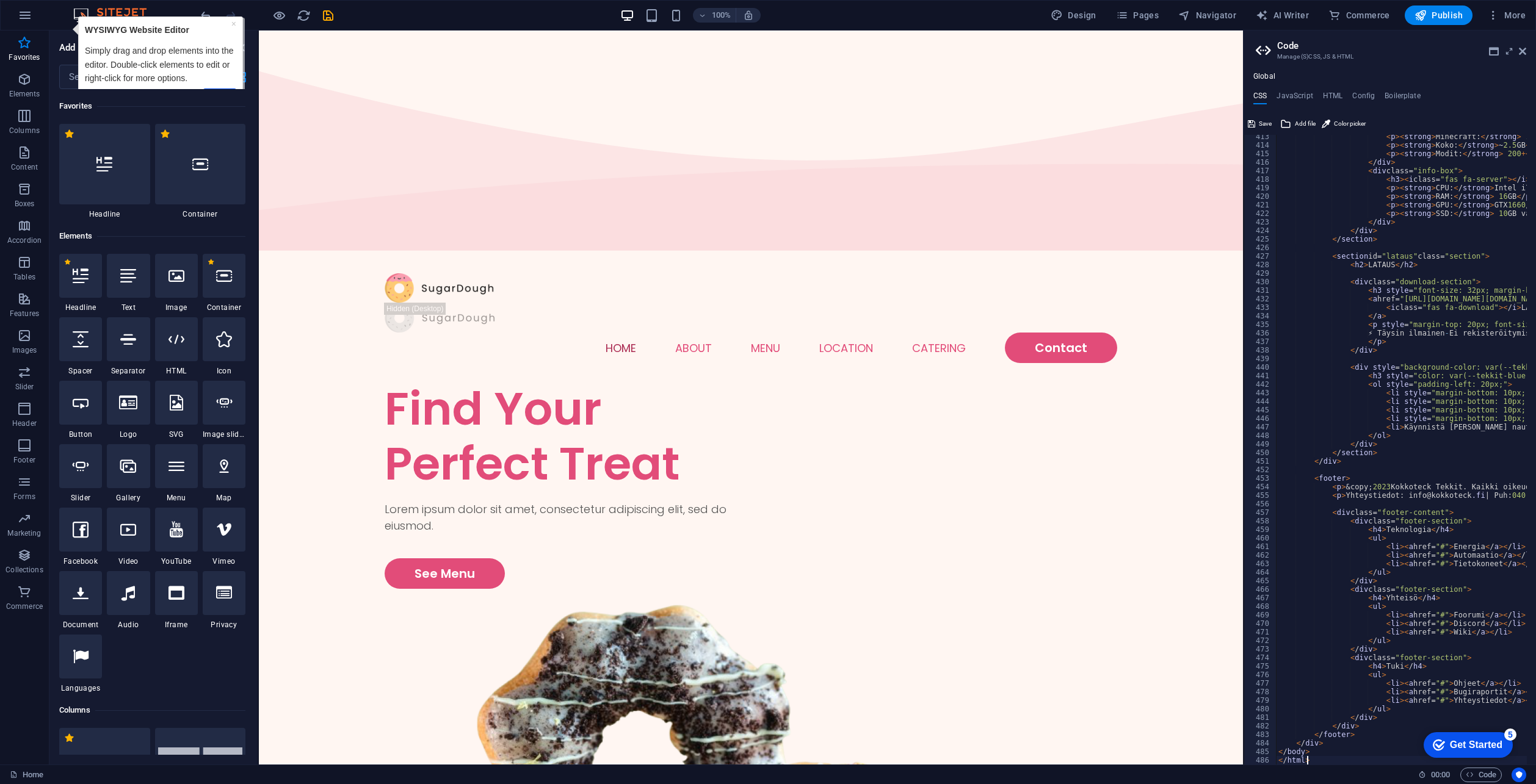
drag, startPoint x: 1463, startPoint y: 747, endPoint x: 1582, endPoint y: 929, distance: 217.5
click at [1463, 747] on div "Get Started" at bounding box center [1476, 745] width 52 height 11
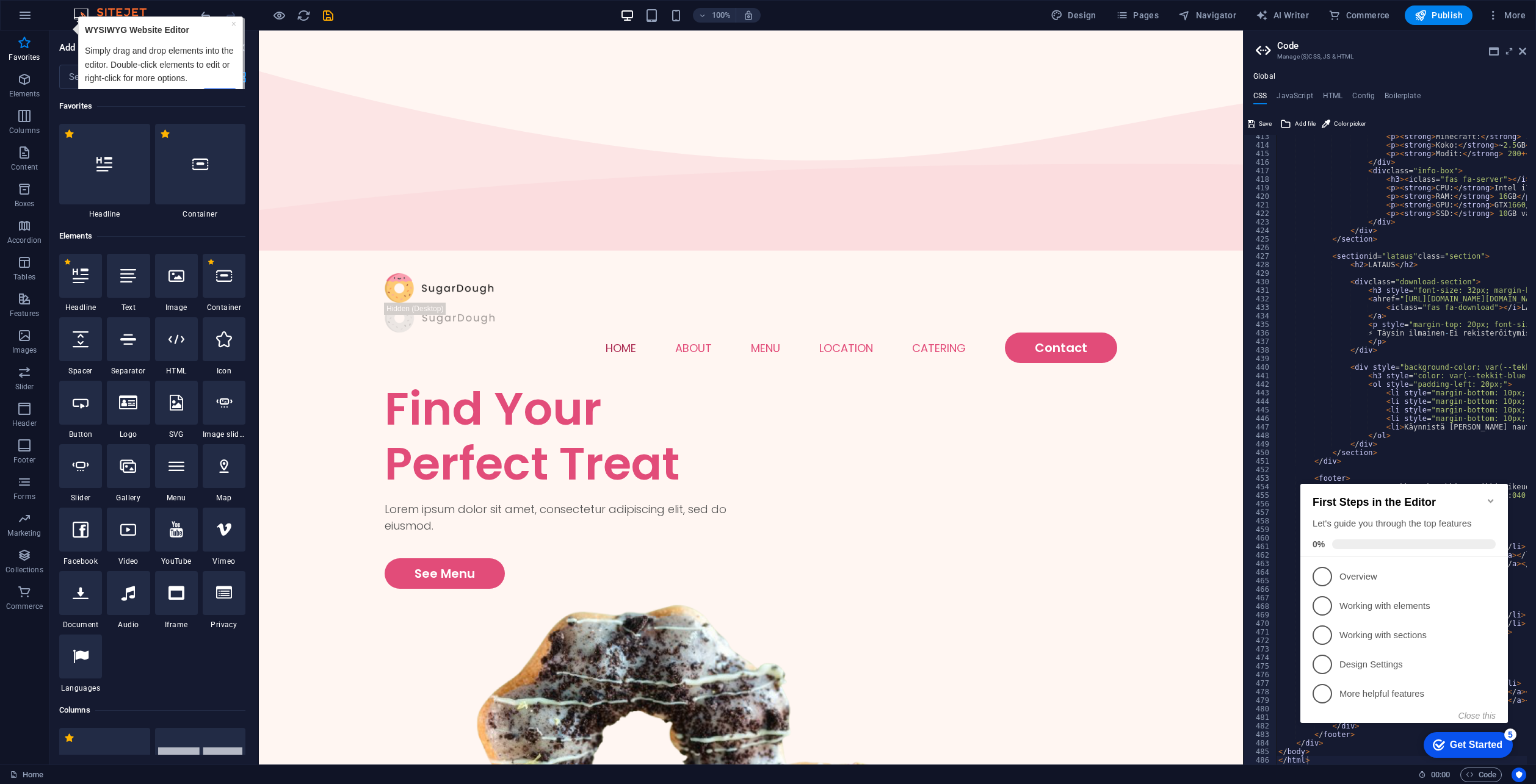
click at [1478, 496] on h2 "First Steps in the Editor" at bounding box center [1404, 502] width 183 height 13
type textarea "</div>"
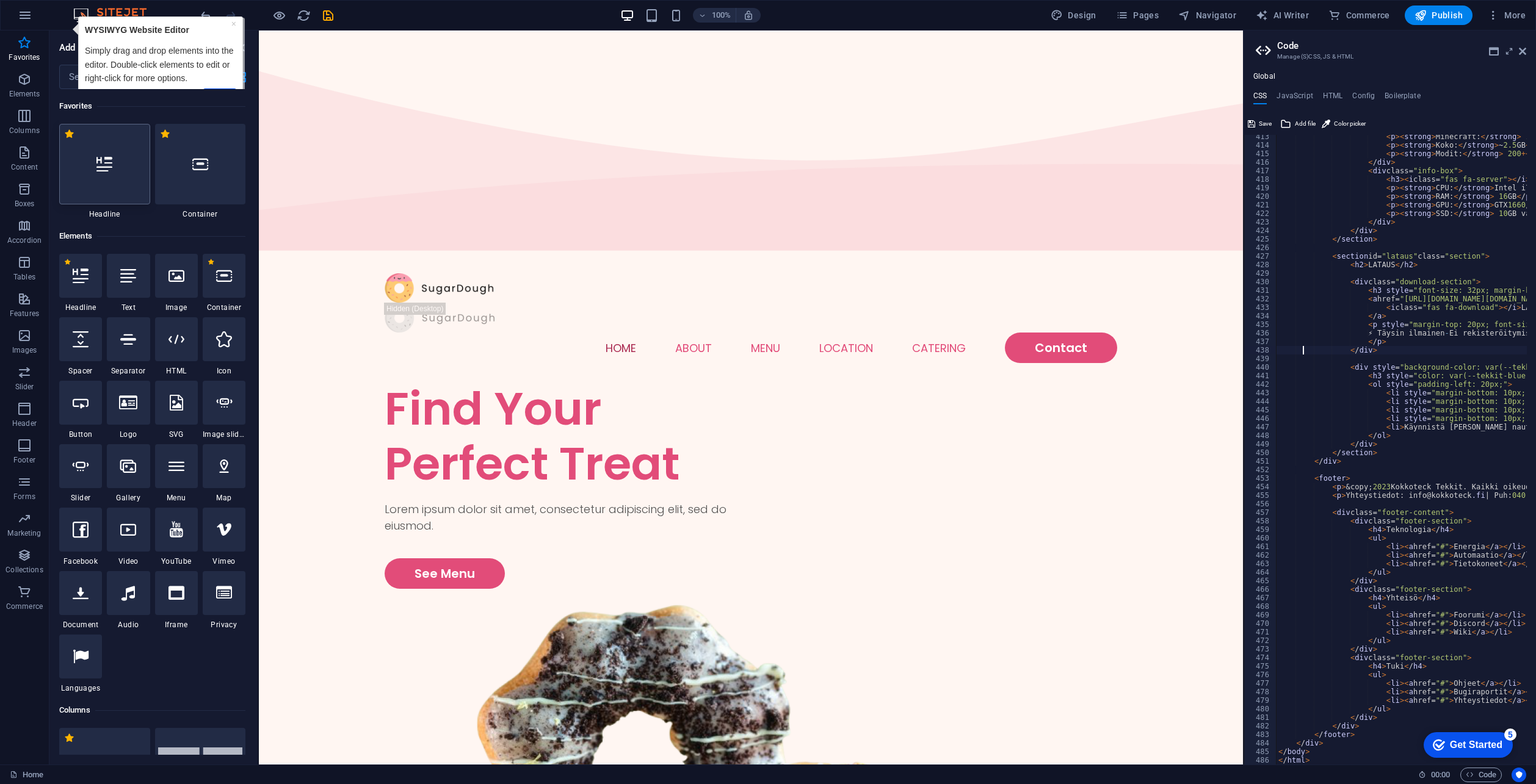
click at [92, 174] on div at bounding box center [104, 163] width 91 height 80
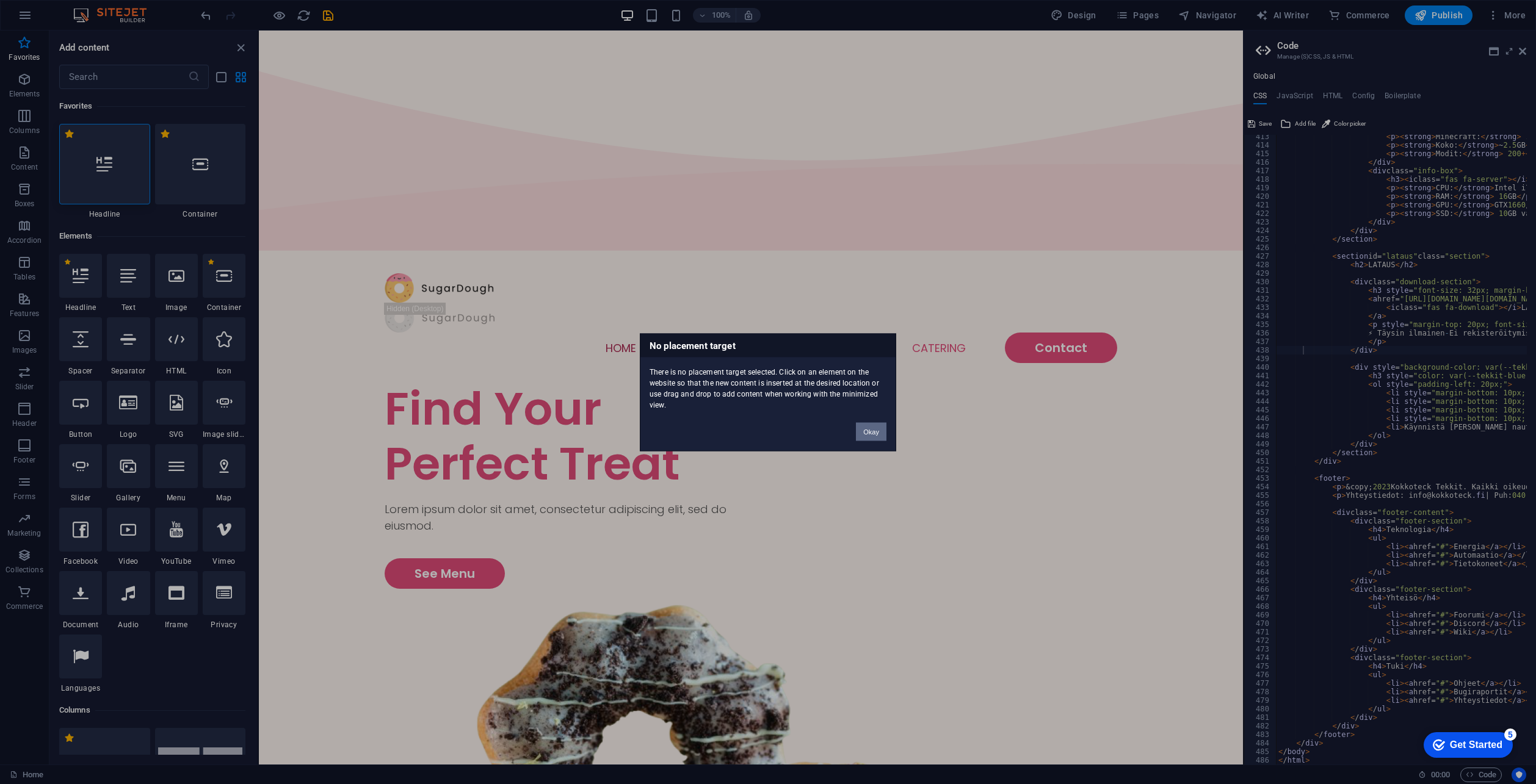
click at [863, 431] on button "Okay" at bounding box center [871, 431] width 31 height 18
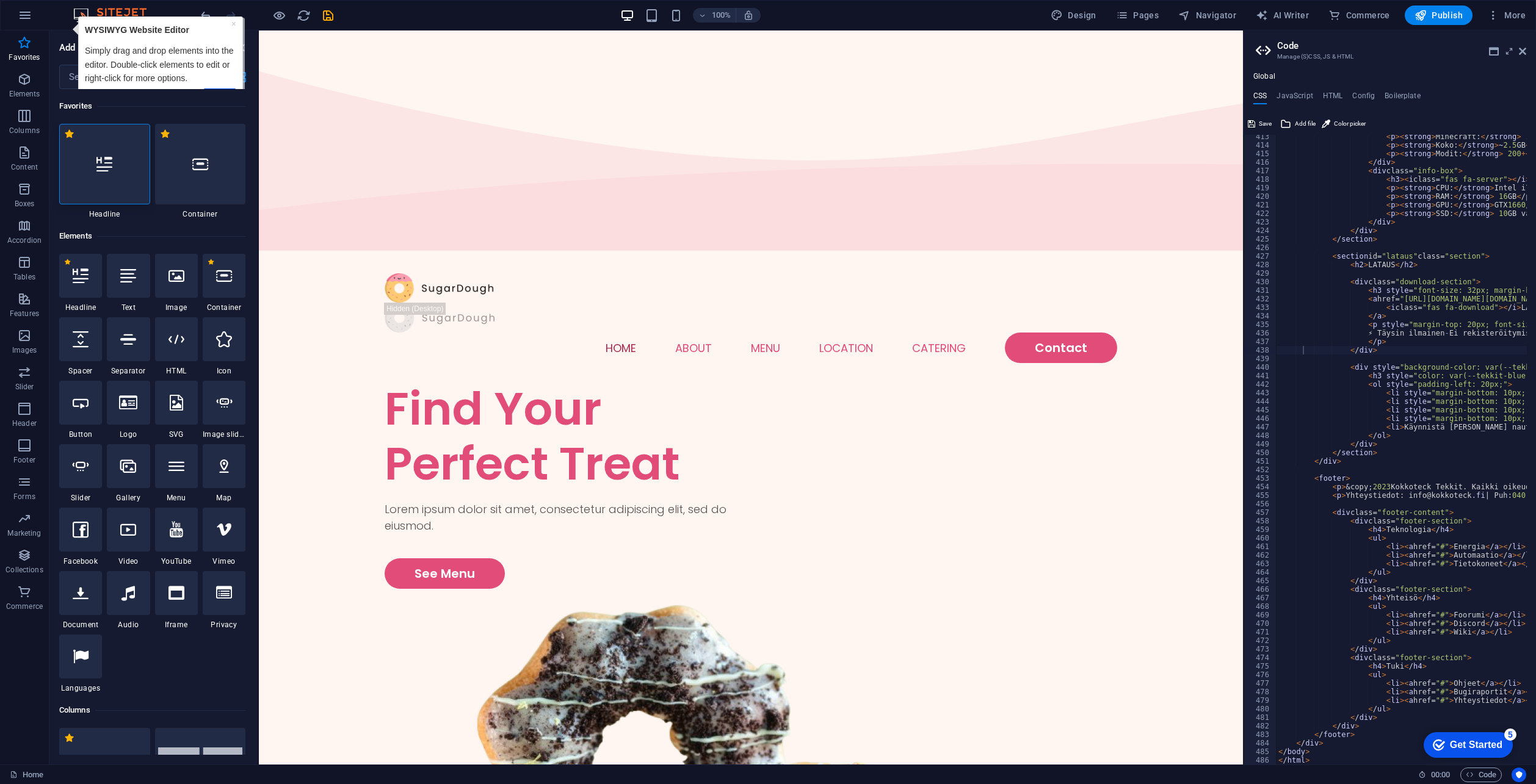
drag, startPoint x: 117, startPoint y: 80, endPoint x: 76, endPoint y: 69, distance: 42.4
click at [110, 78] on p "Simply drag and drop elements into the editor. Double-click elements to edit or…" at bounding box center [160, 64] width 152 height 41
drag, startPoint x: 209, startPoint y: 116, endPoint x: 143, endPoint y: 55, distance: 89.9
click at [209, 116] on div "Favorites" at bounding box center [152, 106] width 186 height 34
click at [231, 27] on link "×" at bounding box center [233, 23] width 5 height 10
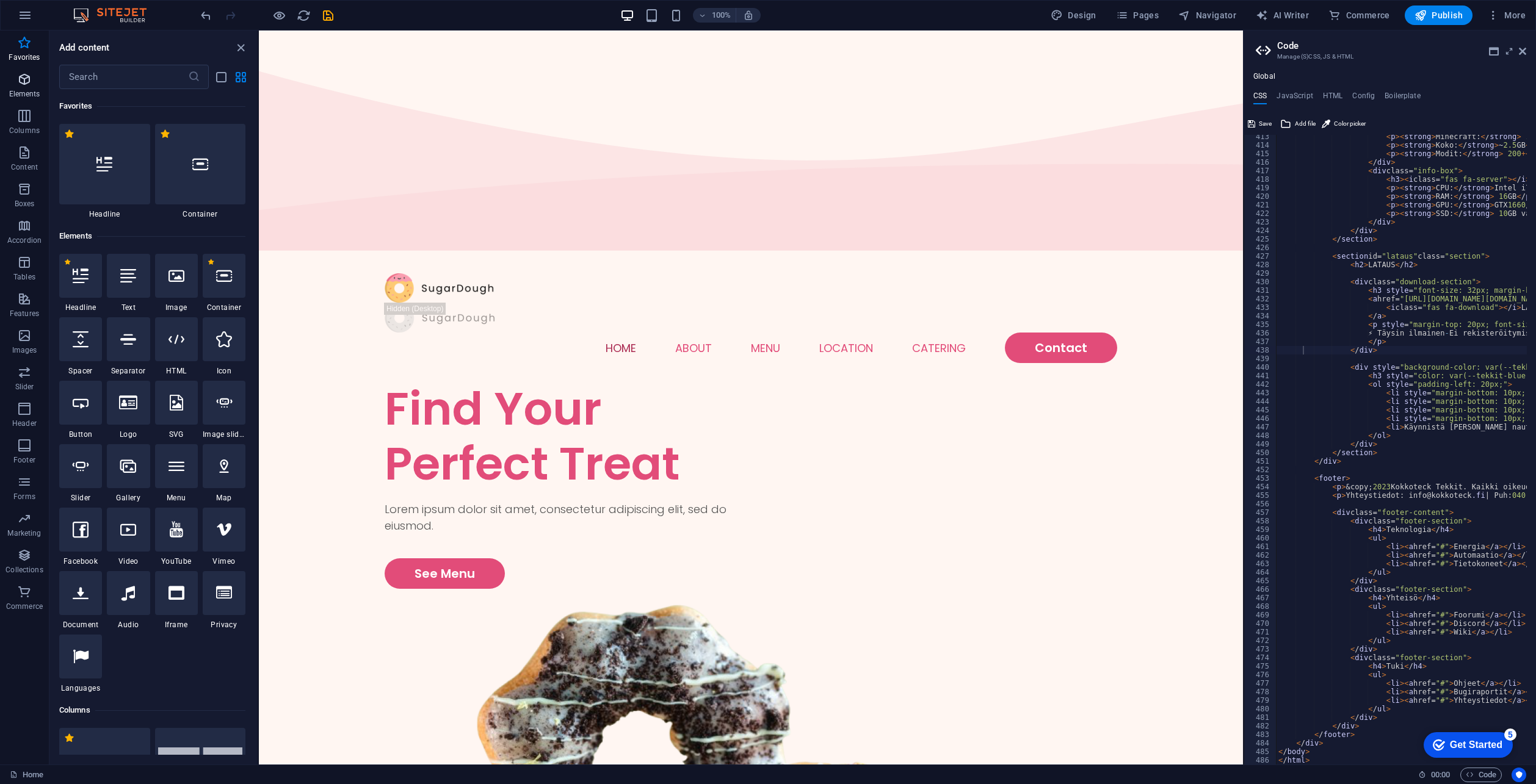
click at [22, 87] on span "Elements" at bounding box center [24, 86] width 49 height 29
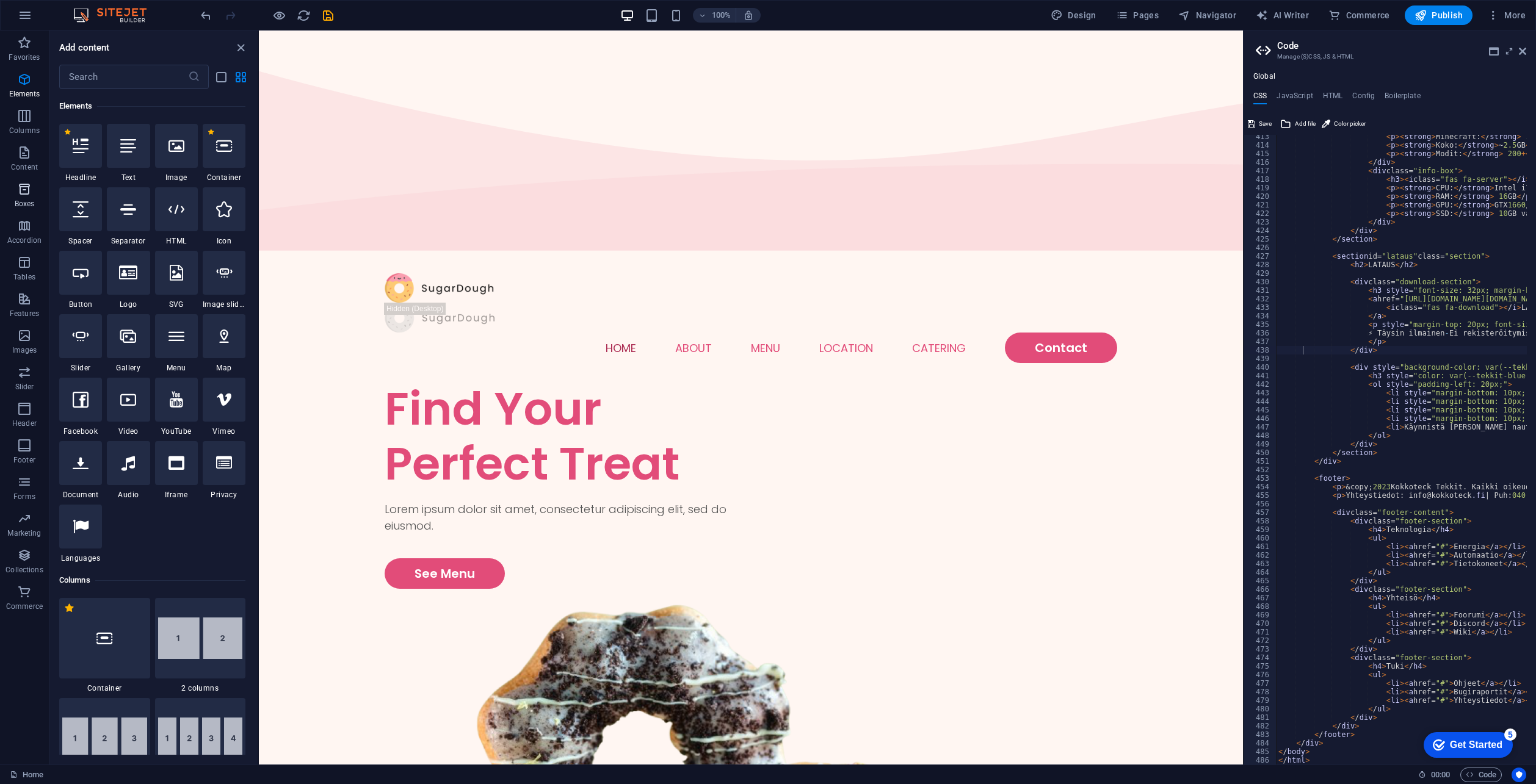
drag, startPoint x: 22, startPoint y: 122, endPoint x: 27, endPoint y: 184, distance: 62.2
click at [22, 123] on span "Columns" at bounding box center [24, 123] width 49 height 29
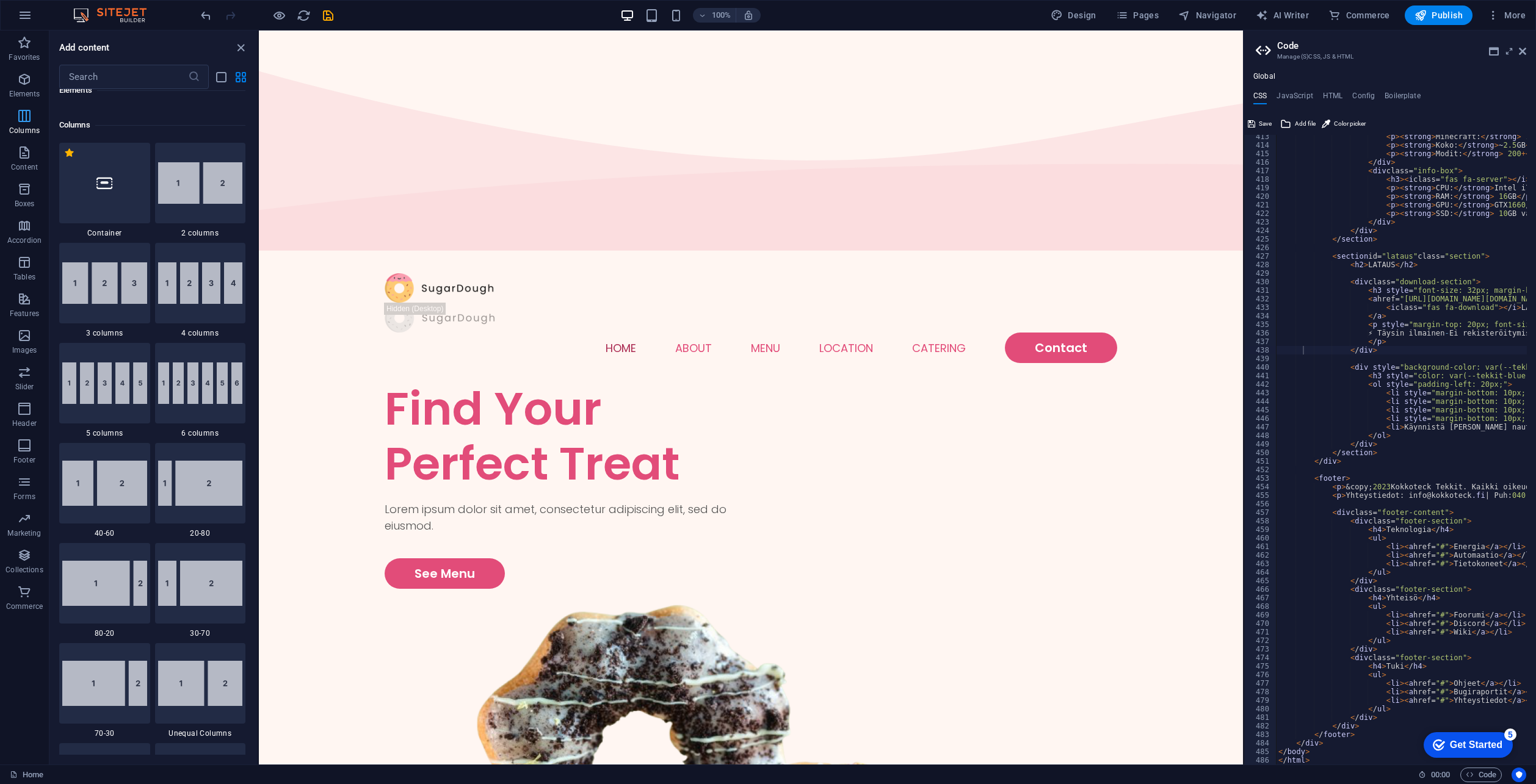
scroll to position [604, 0]
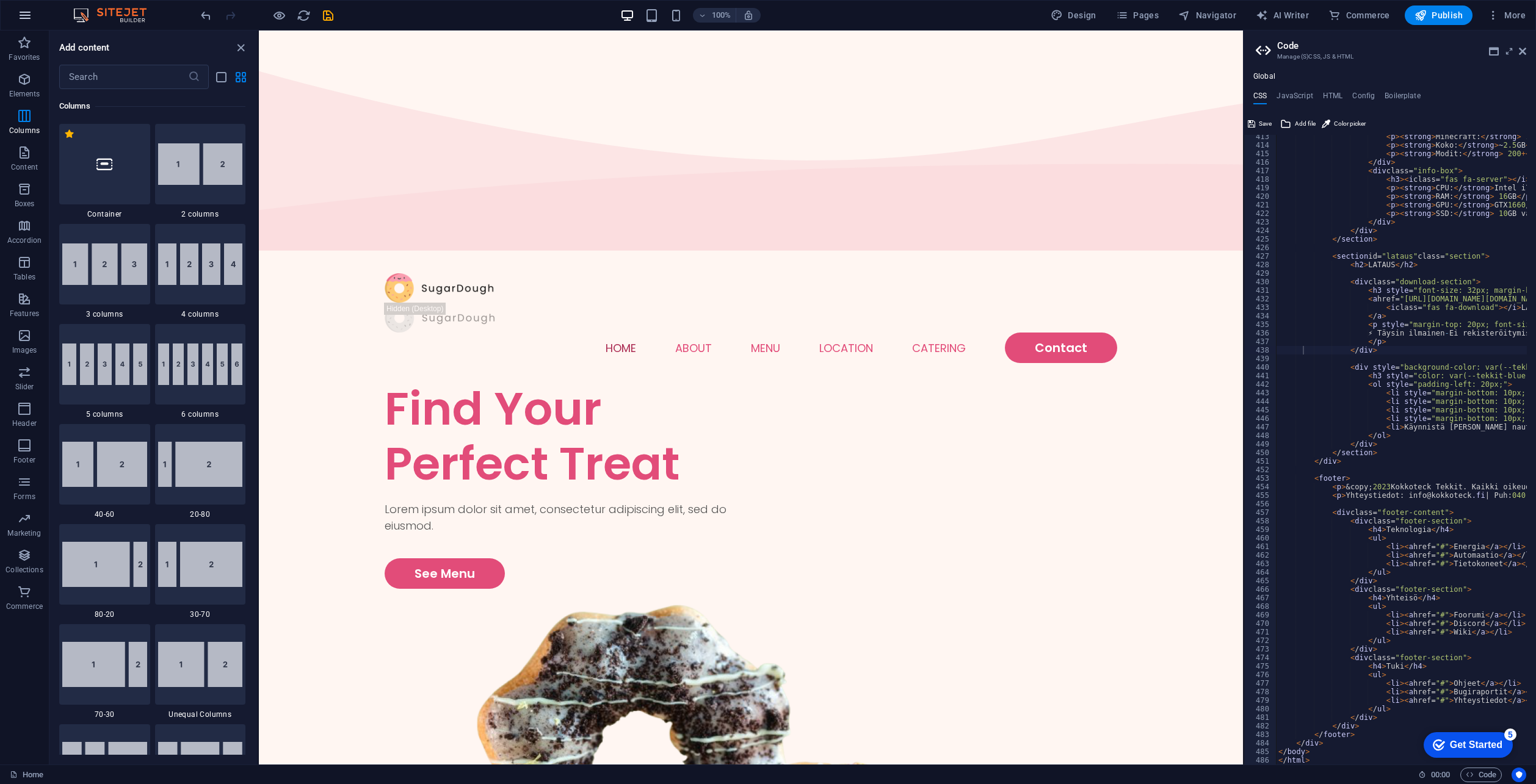
click at [28, 18] on icon "button" at bounding box center [26, 16] width 15 height 15
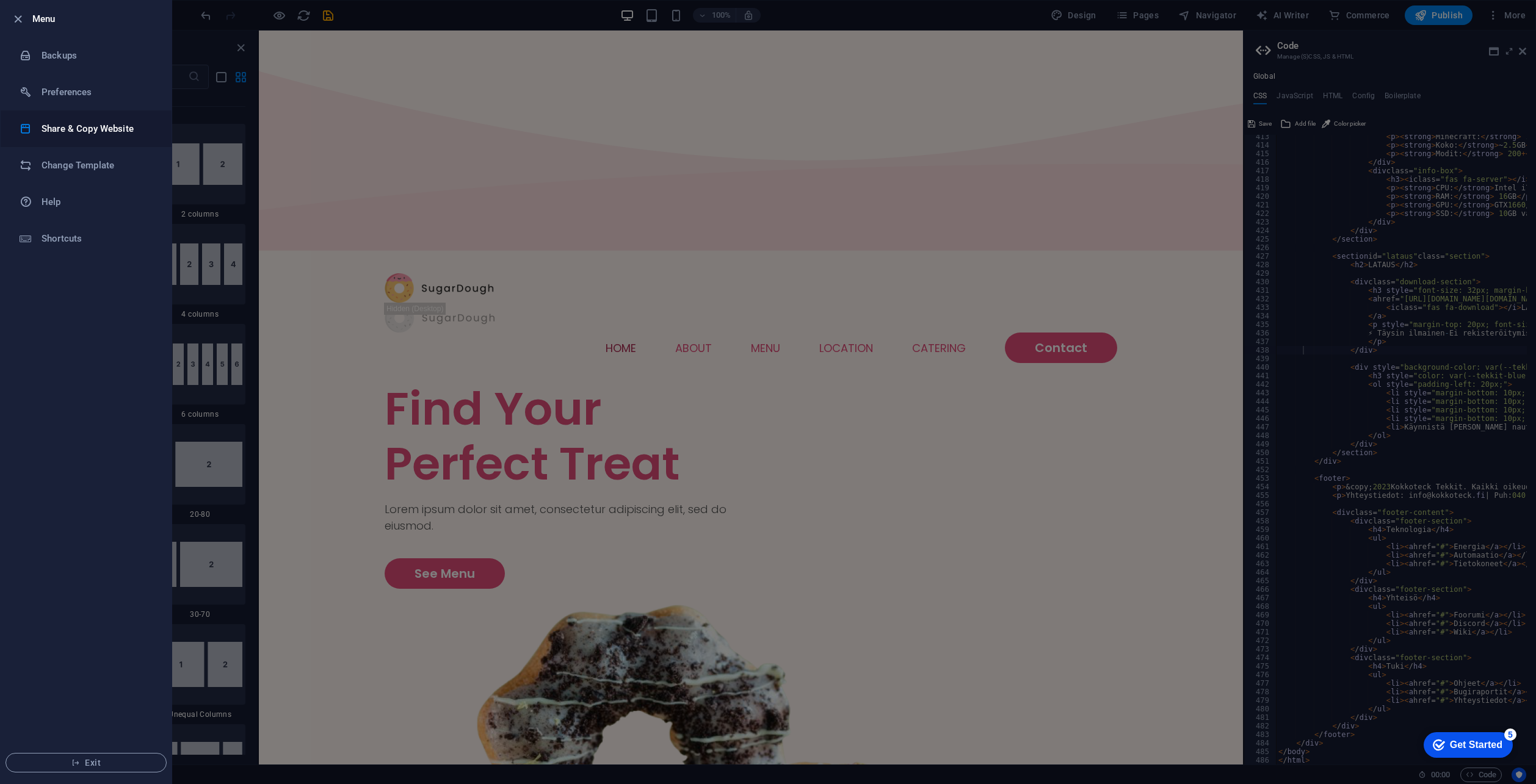
click at [44, 130] on h6 "Share & Copy Website" at bounding box center [98, 129] width 113 height 15
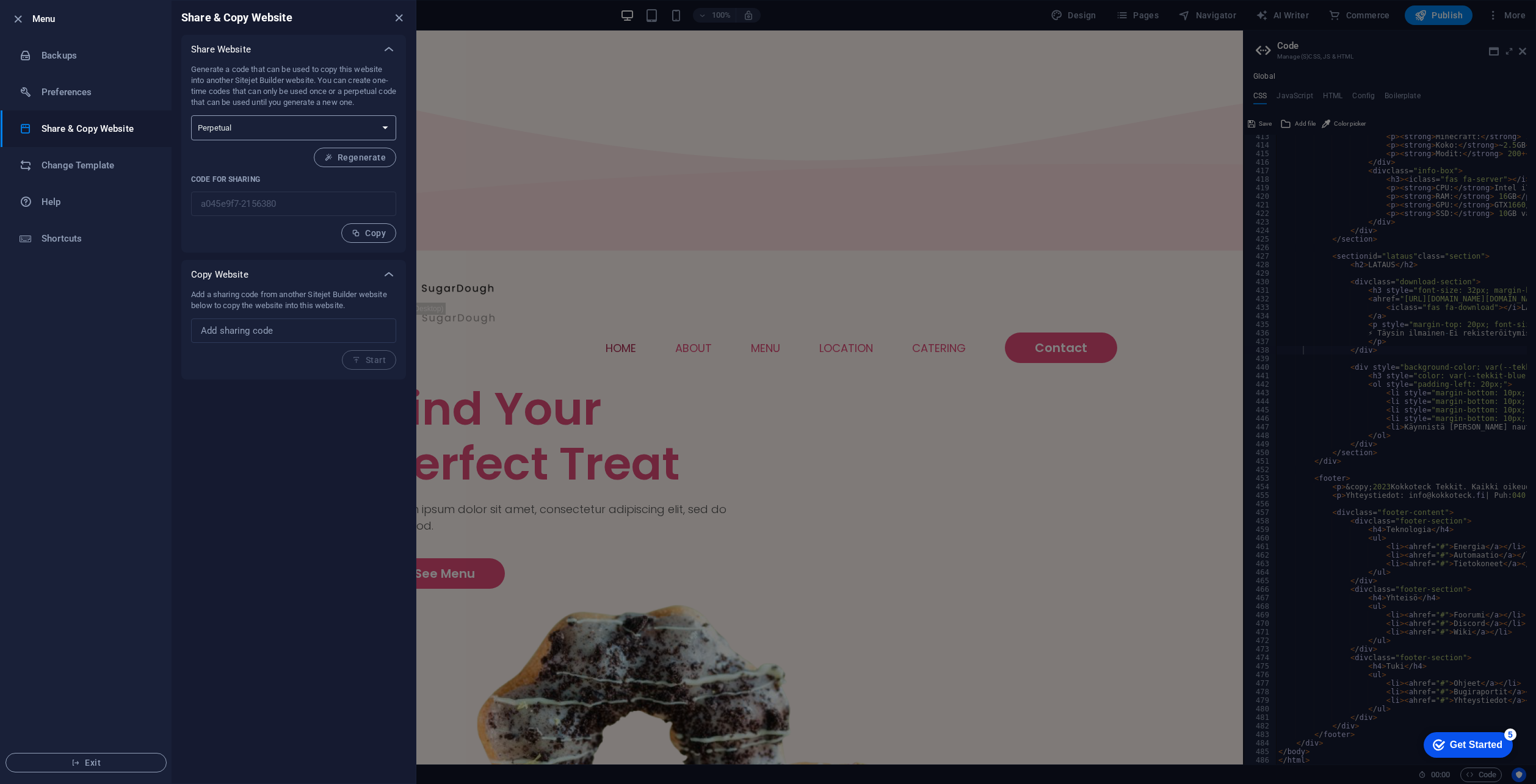
click at [297, 129] on select "One-time Perpetual" at bounding box center [293, 127] width 205 height 25
select select "onetime"
click at [191, 115] on select "One-time Perpetual" at bounding box center [293, 127] width 205 height 25
click at [369, 151] on button "Generate" at bounding box center [360, 157] width 74 height 19
type input "90de65b5-2156380"
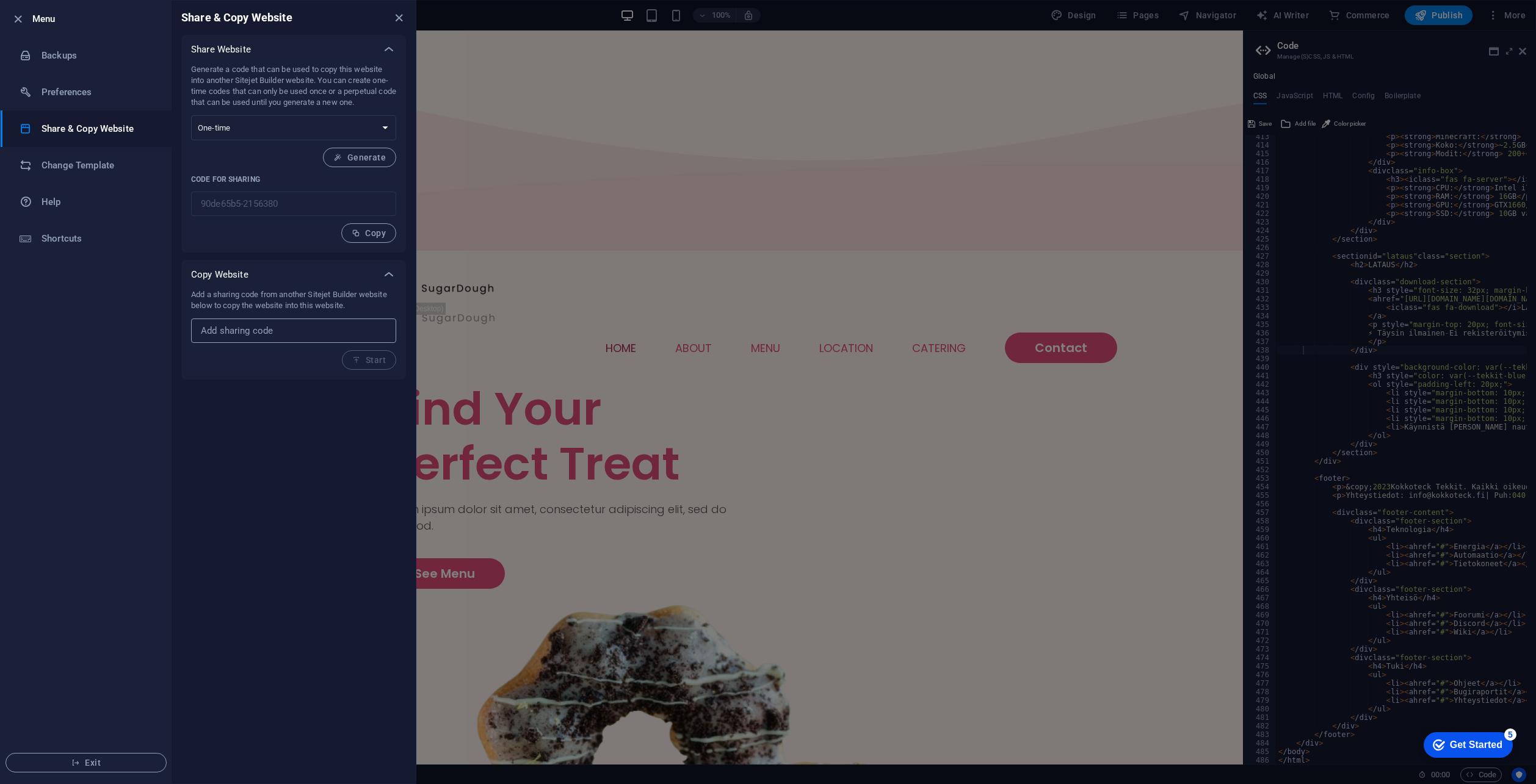
click at [323, 330] on input "text" at bounding box center [293, 331] width 205 height 25
click at [392, 22] on icon "close" at bounding box center [399, 18] width 14 height 14
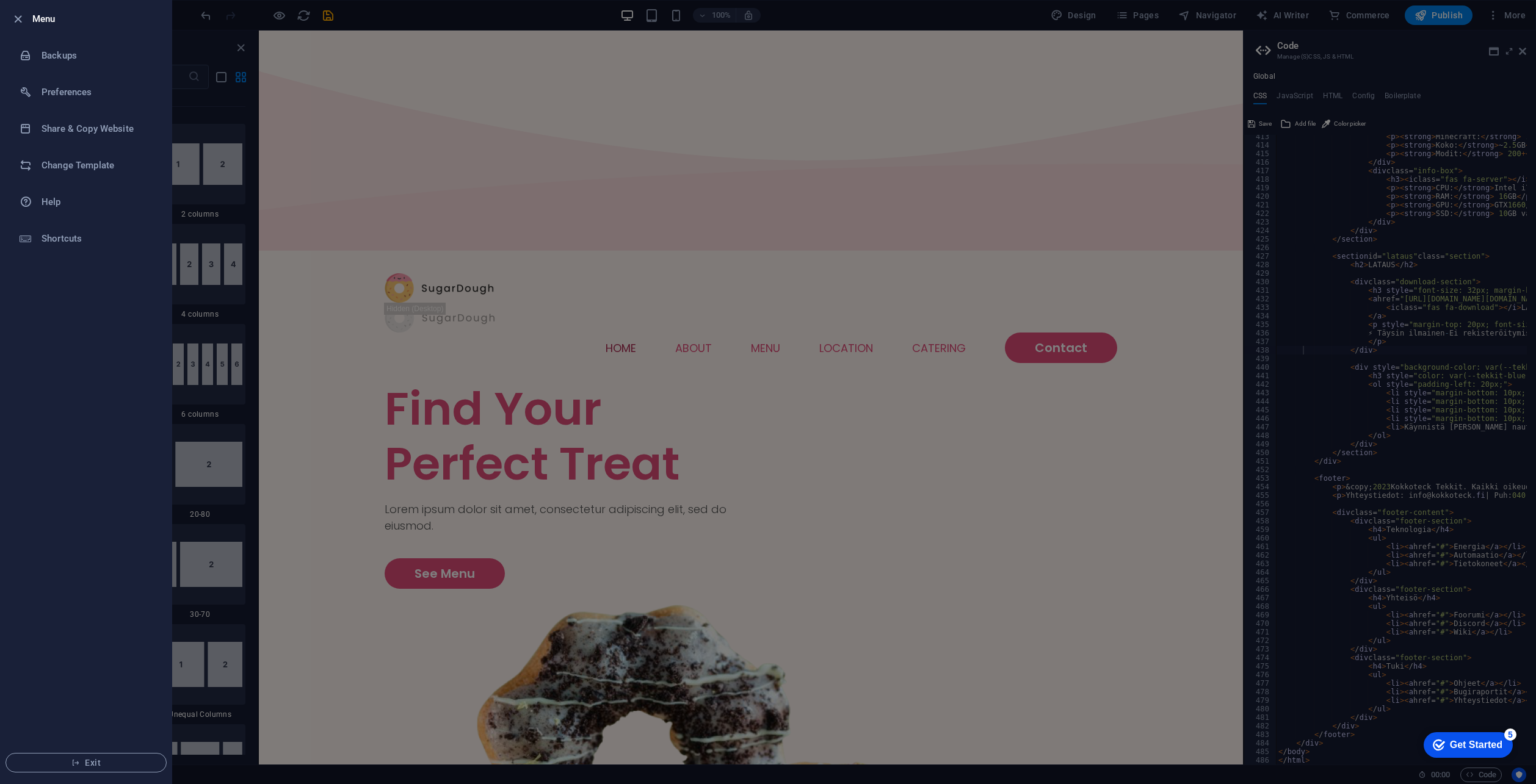
drag, startPoint x: 32, startPoint y: 21, endPoint x: 44, endPoint y: 18, distance: 12.4
click at [32, 21] on li "Menu" at bounding box center [86, 19] width 171 height 37
click at [1362, 106] on div at bounding box center [768, 392] width 1536 height 784
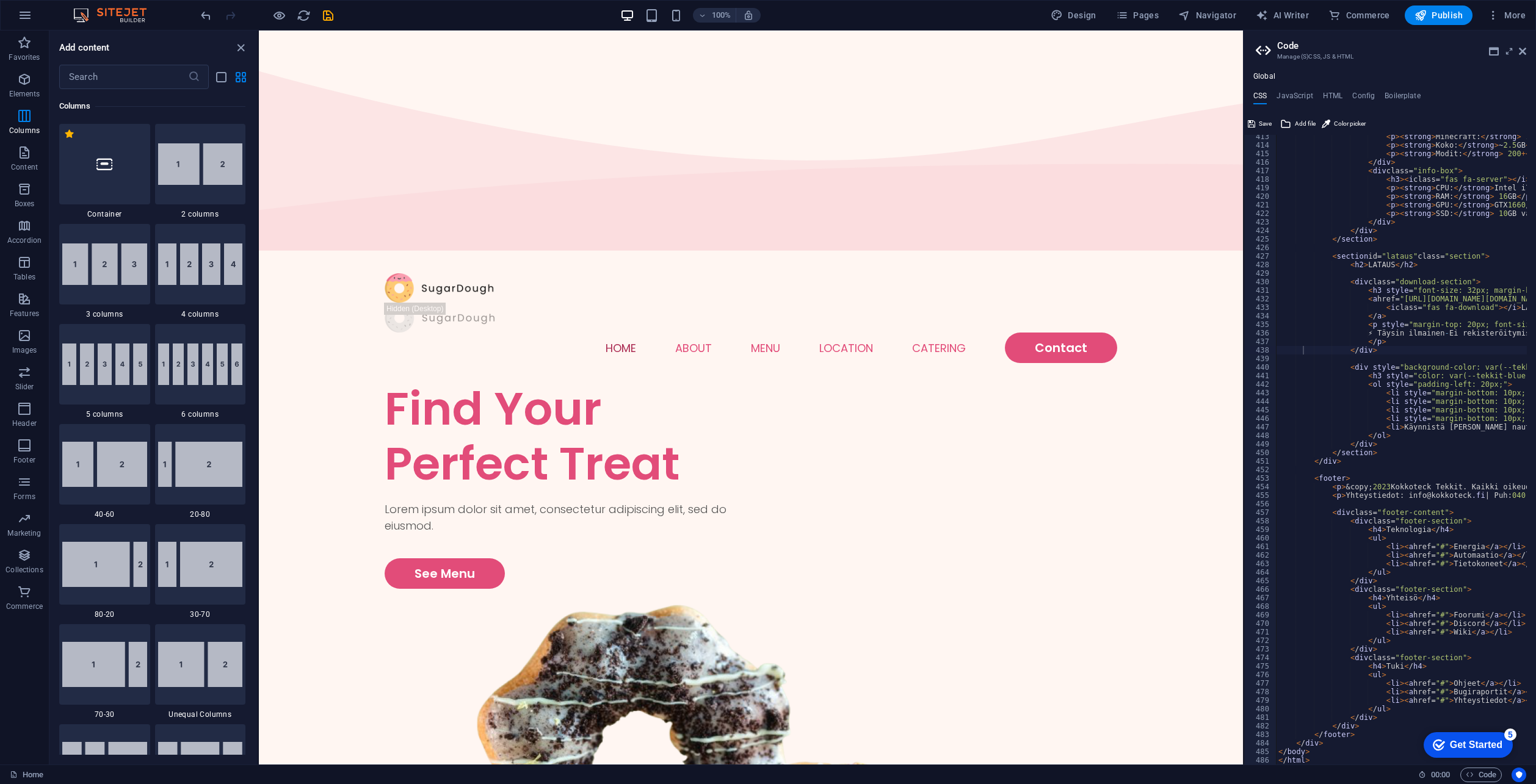
type textarea "</body> </html>"
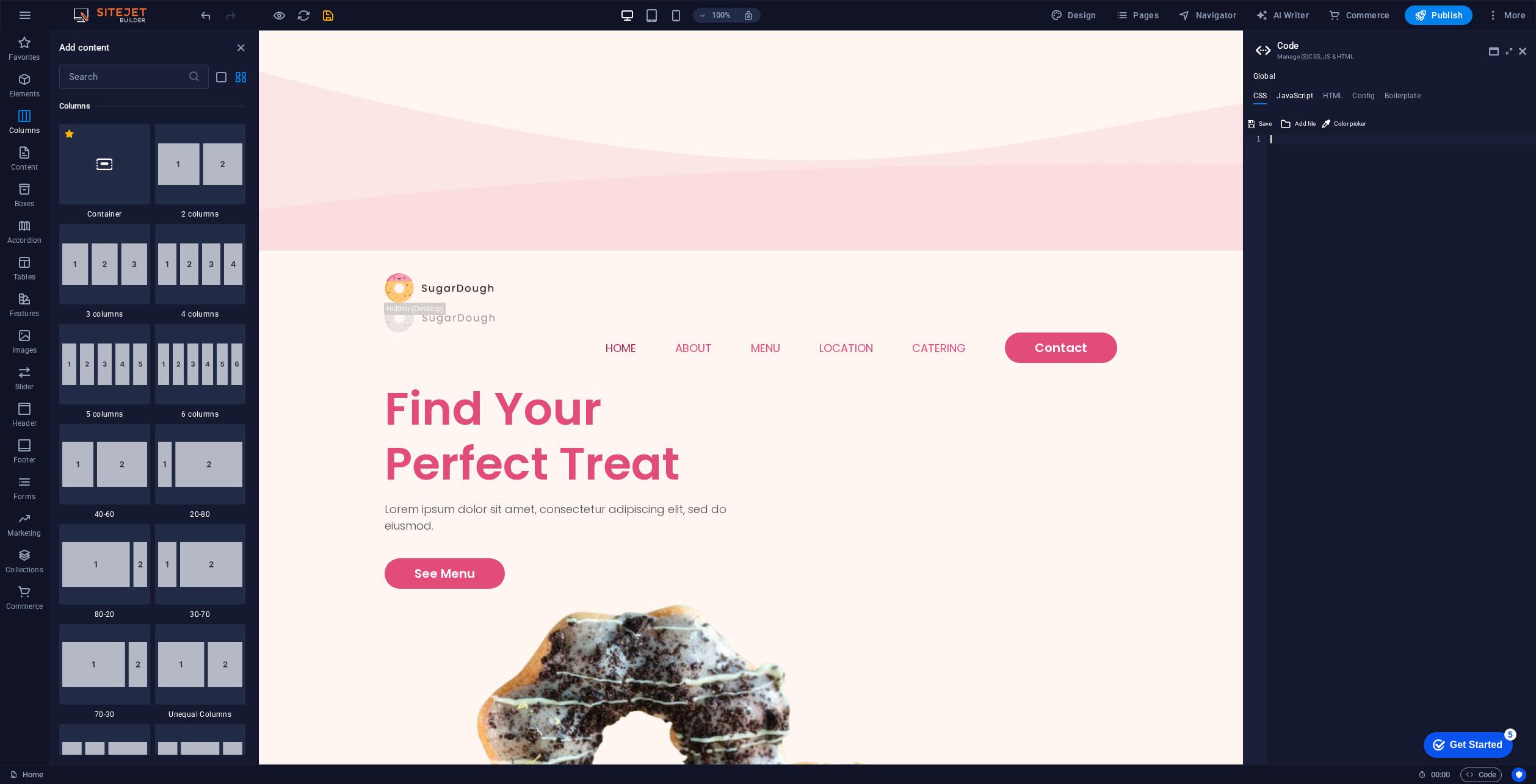
click at [1299, 92] on h4 "JavaScript" at bounding box center [1294, 98] width 36 height 13
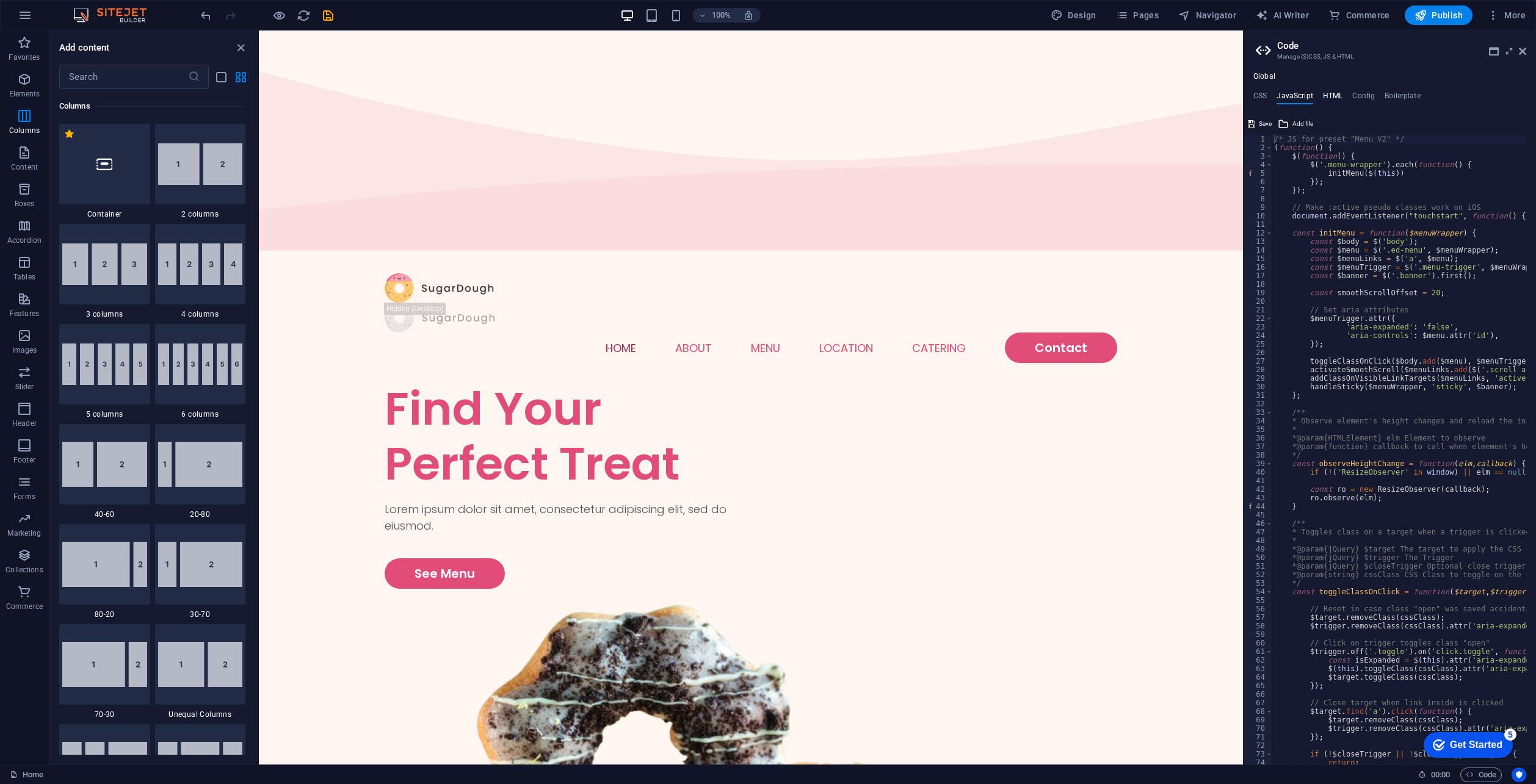
click at [1335, 100] on h4 "HTML" at bounding box center [1333, 98] width 20 height 13
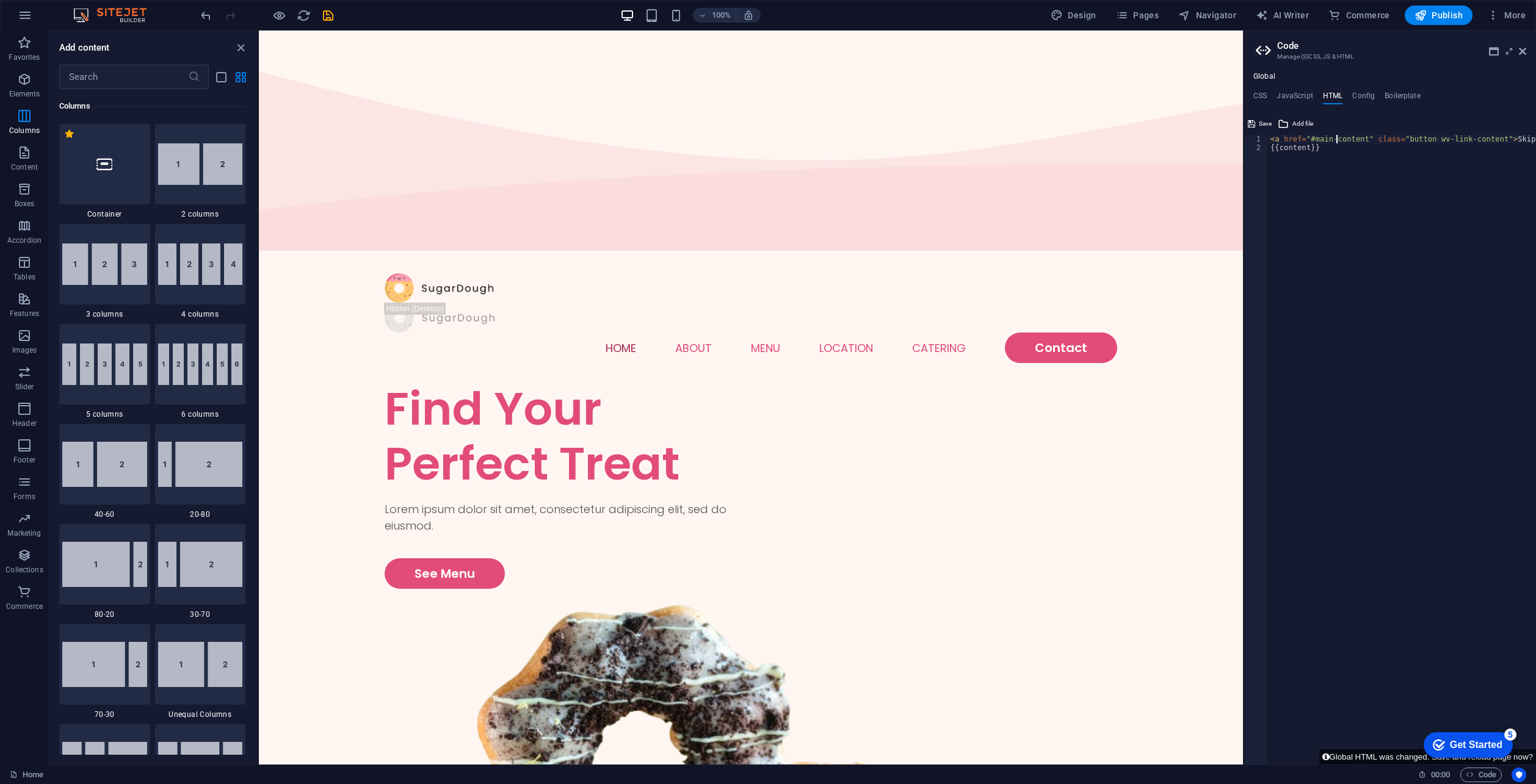
click at [1337, 142] on div "< a href = "#main-content" class = "button wv-link-content" > Skip to main cont…" at bounding box center [1433, 453] width 330 height 638
click at [1336, 149] on div "< a href = "#main-content" class = "button wv-link-content" > Skip to main cont…" at bounding box center [1433, 453] width 330 height 638
type textarea "<a href="#main-content" class="button wv-link-content">Skip to main content</a>…"
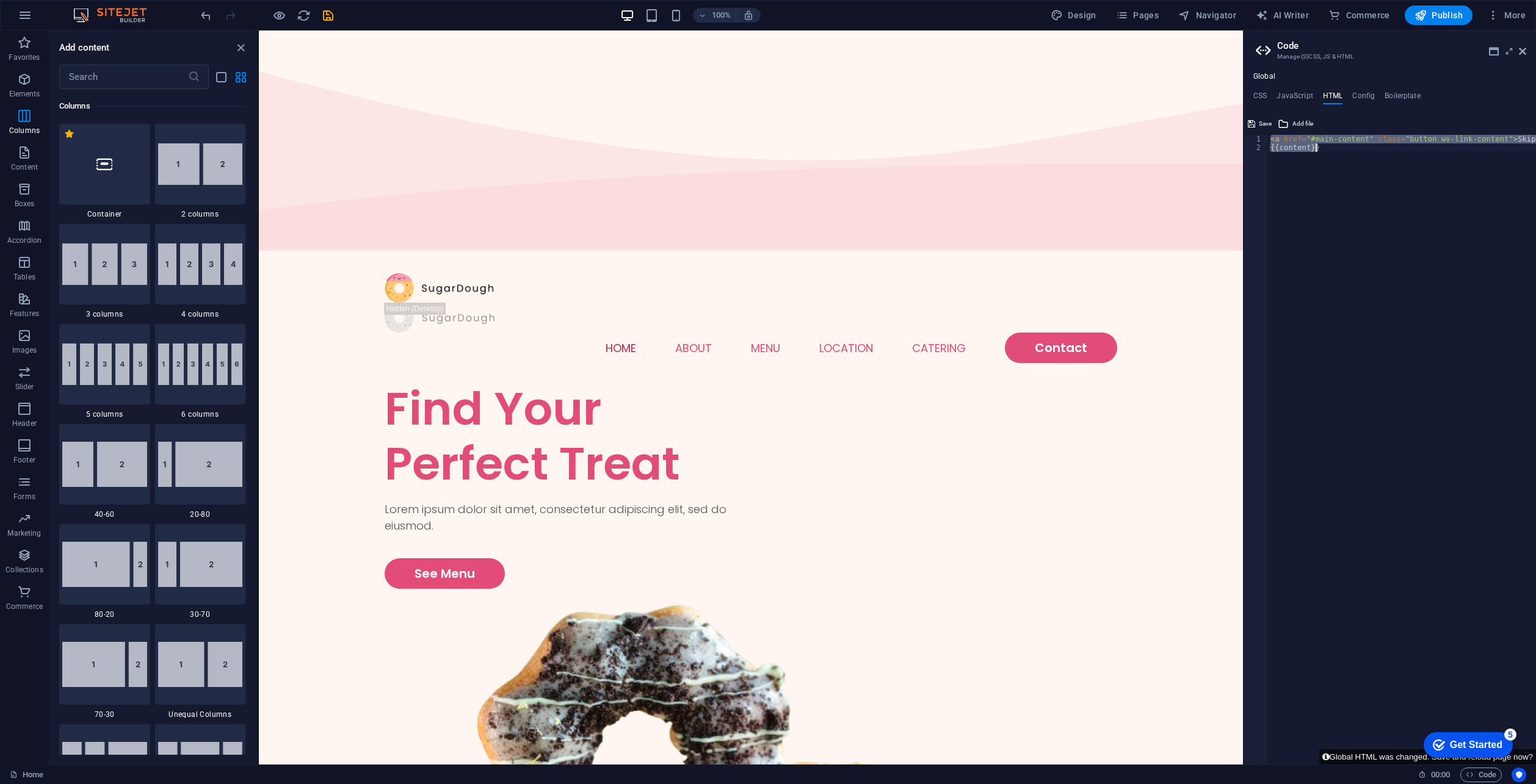
paste textarea
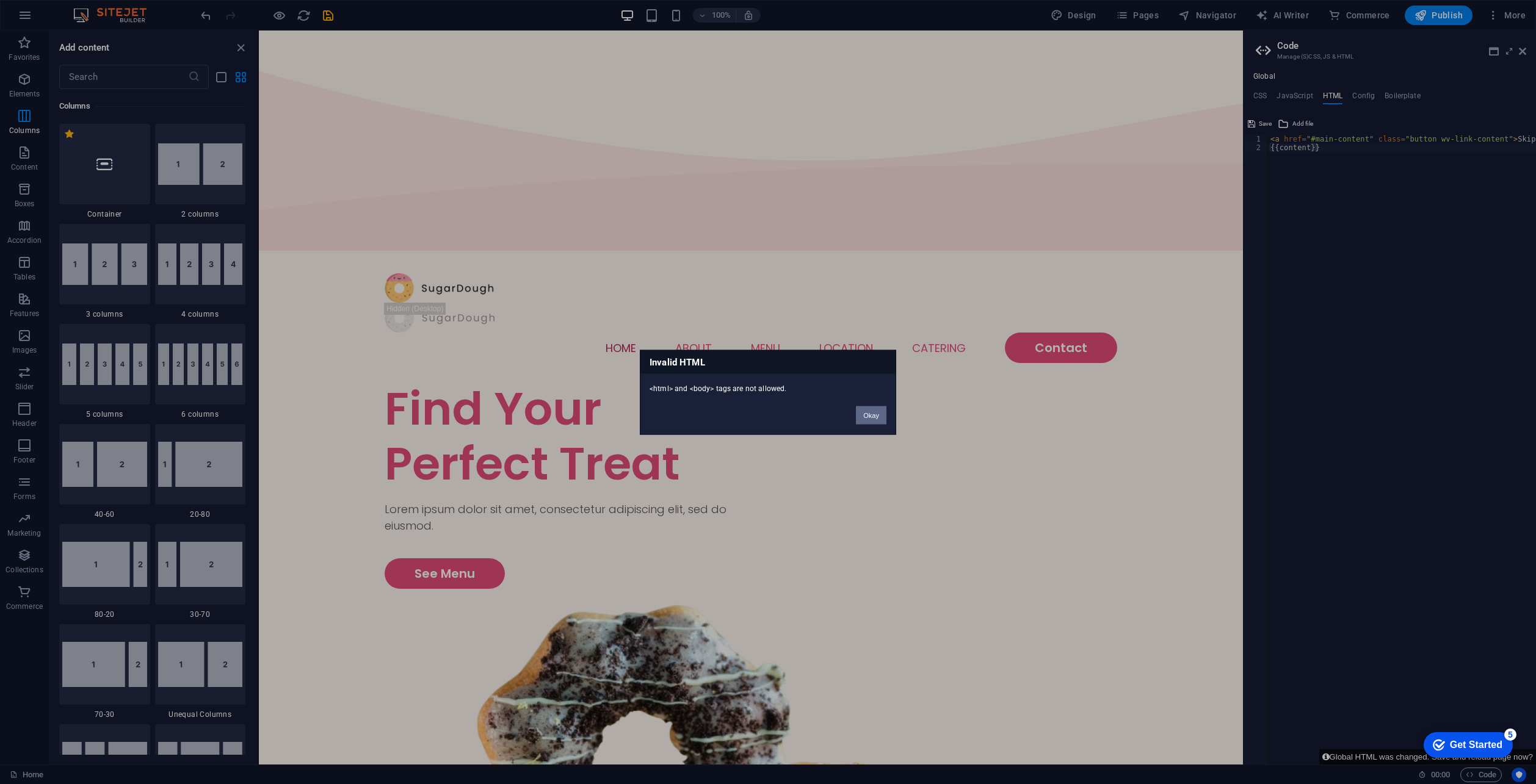
click at [870, 414] on button "Okay" at bounding box center [871, 414] width 31 height 18
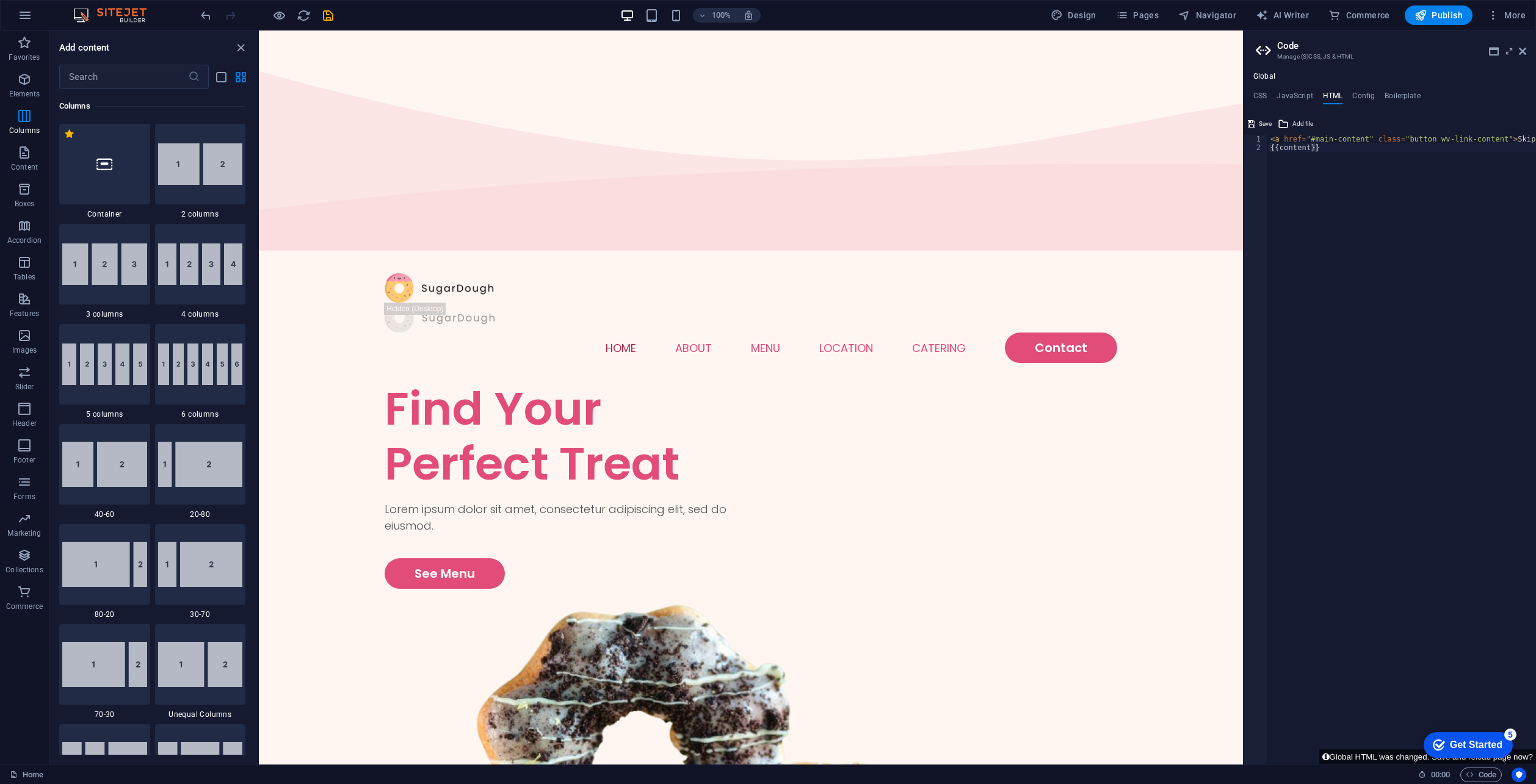
scroll to position [642, 0]
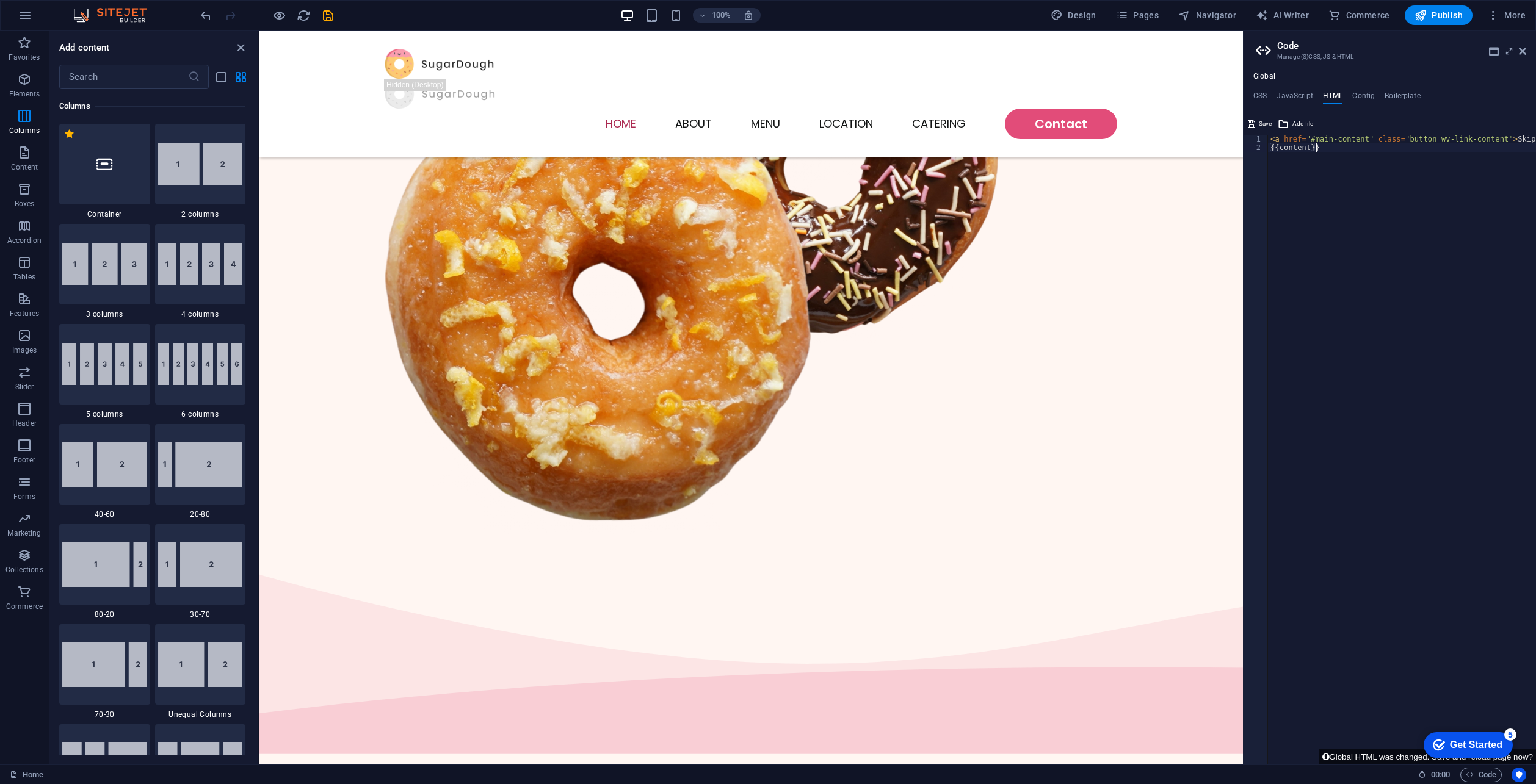
click at [1330, 152] on div "< a href = "#main-content" class = "button wv-link-content" > Skip to main cont…" at bounding box center [1433, 453] width 330 height 638
paste textarea "<a href="#main-content" class="button wv-link-content">Skip to main content</a>"
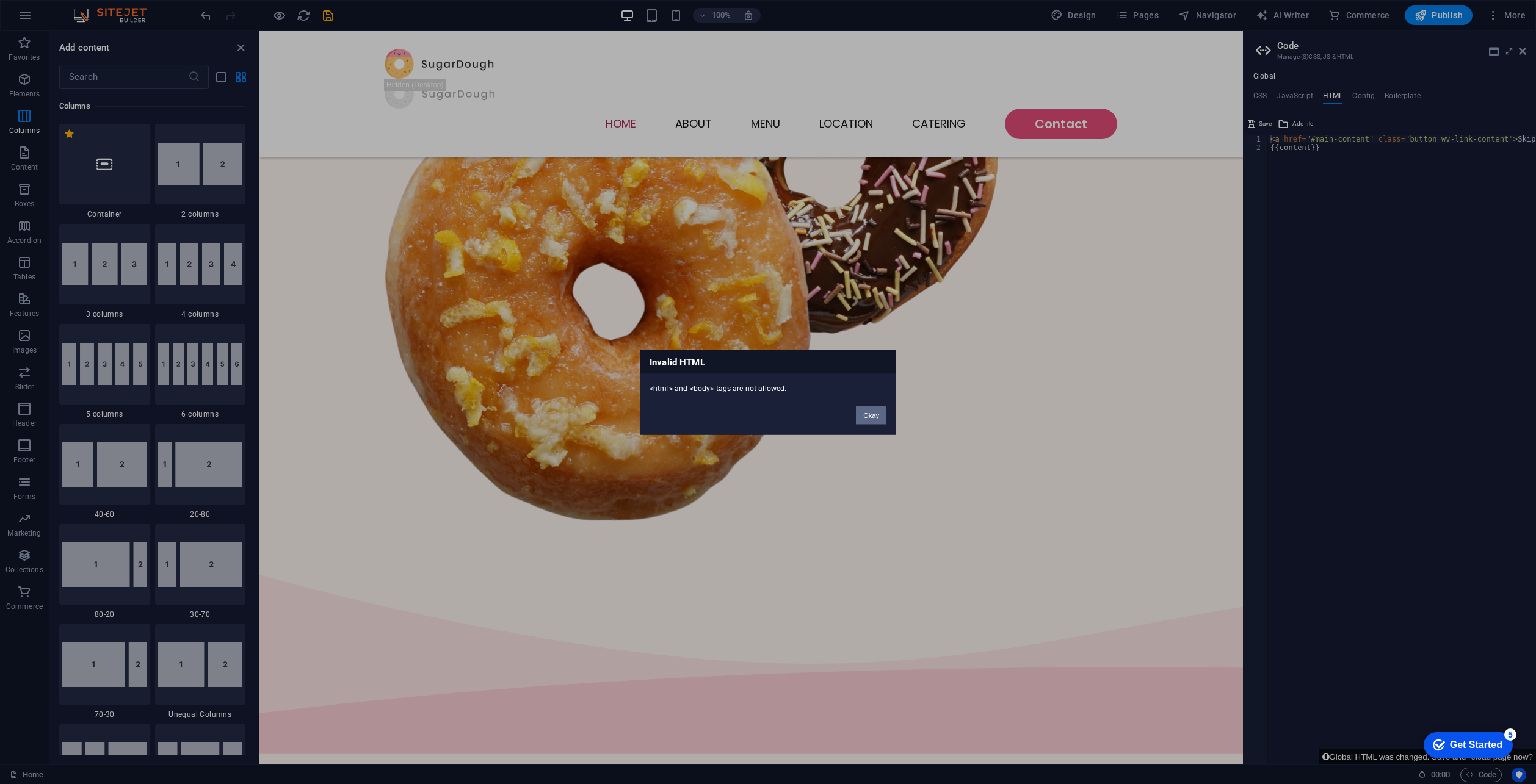
click at [878, 414] on button "Okay" at bounding box center [871, 414] width 31 height 18
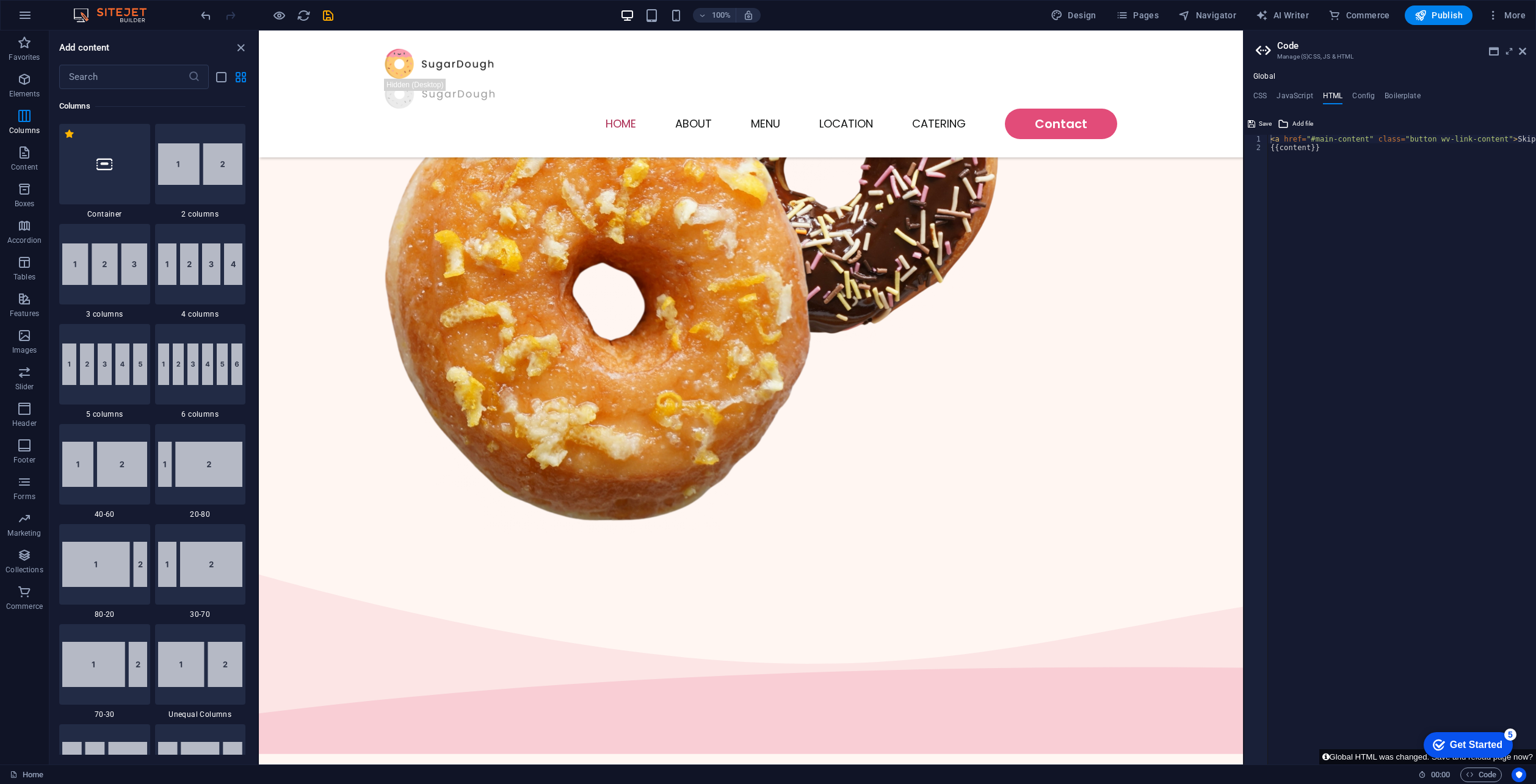
type textarea "{{content}}"
click at [1311, 150] on div "< a href = "#main-content" class = "button wv-link-content" > Skip to main cont…" at bounding box center [1433, 453] width 330 height 638
click at [1331, 149] on div "< a href = "#main-content" class = "button wv-link-content" > Skip to main cont…" at bounding box center [1433, 453] width 330 height 638
paste textarea "<a href="#main-content" class="button wv-link-content">Skip to main content</a>"
type textarea "<a href="#main-content" class="button wv-link-content">Skip to main content</a>"
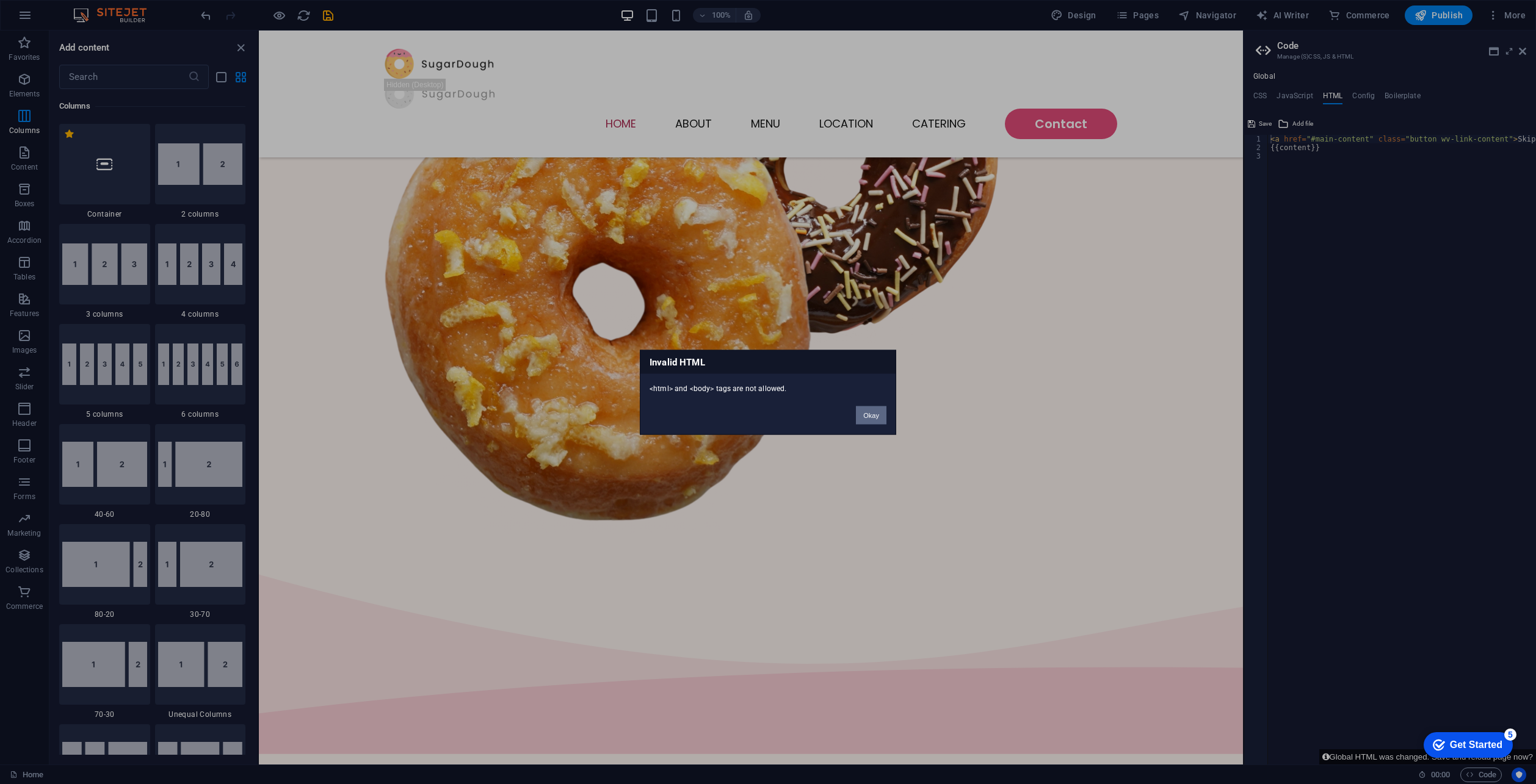
click at [862, 415] on button "Okay" at bounding box center [871, 414] width 31 height 18
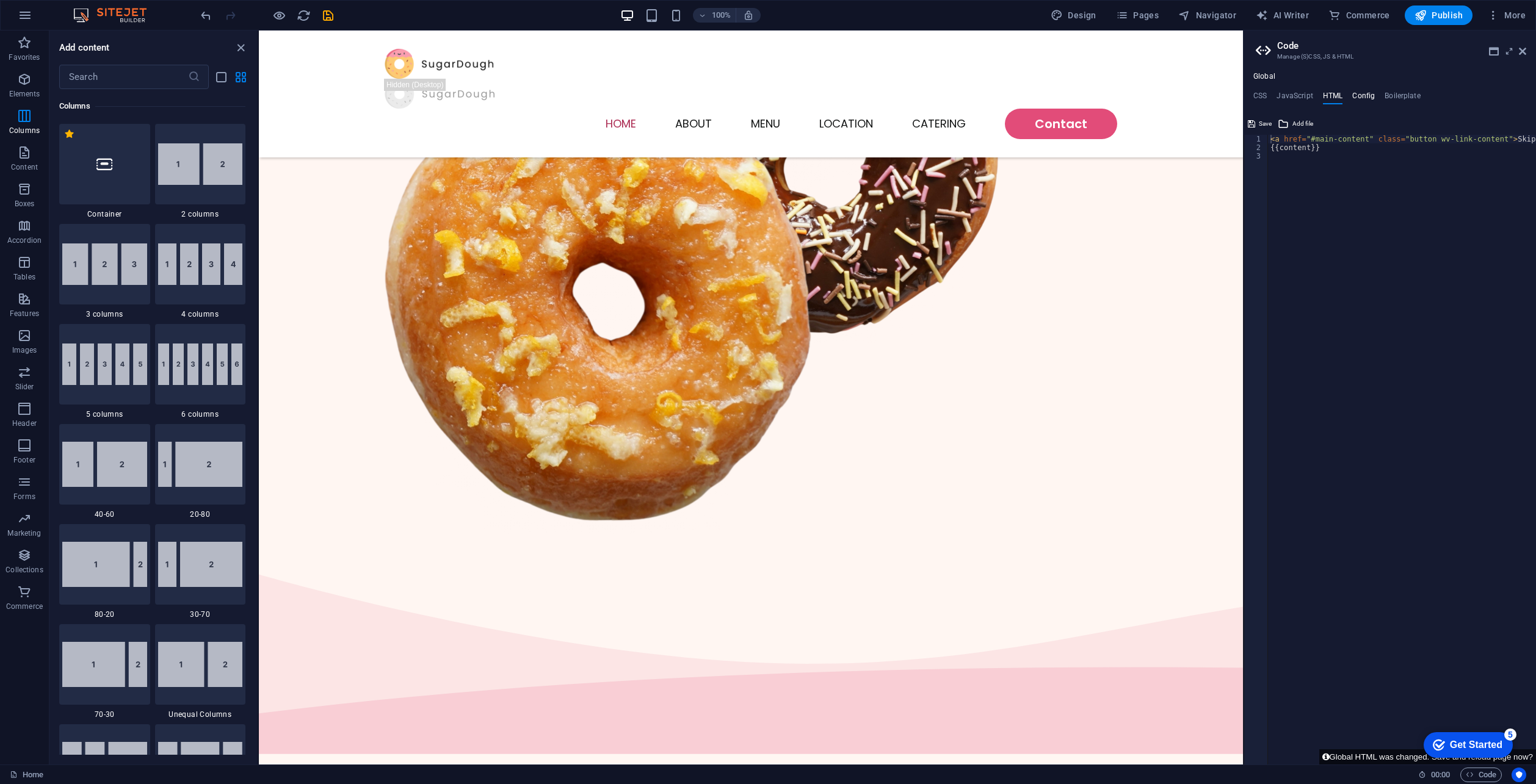
drag, startPoint x: 1383, startPoint y: 99, endPoint x: 1367, endPoint y: 103, distance: 16.5
click at [1382, 99] on ul "CSS JavaScript HTML Config Boilerplate" at bounding box center [1390, 98] width 292 height 13
click at [1364, 103] on h4 "Config" at bounding box center [1364, 98] width 22 height 13
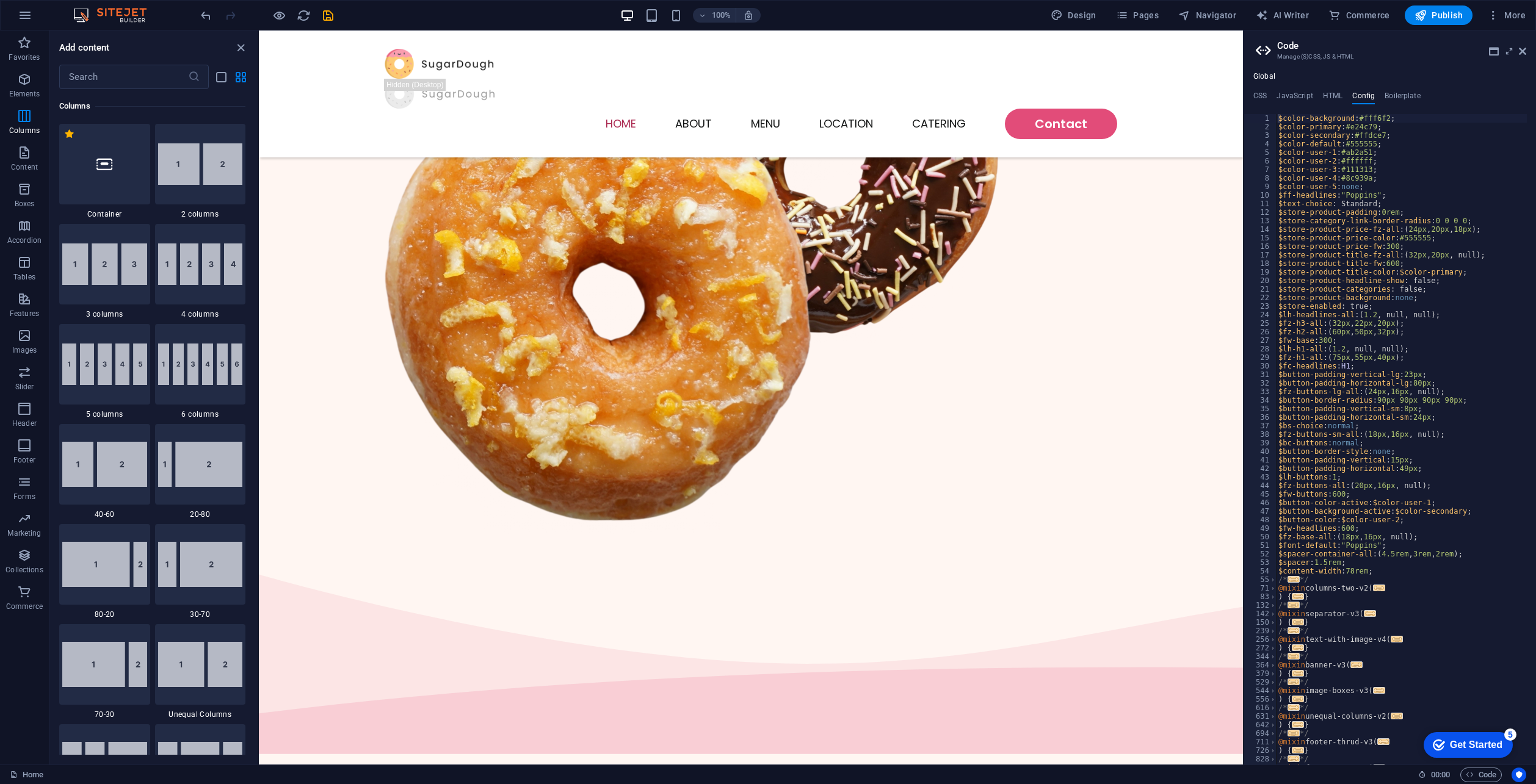
click at [1518, 49] on h2 "Code" at bounding box center [1402, 46] width 249 height 11
click at [1521, 55] on icon at bounding box center [1522, 51] width 8 height 10
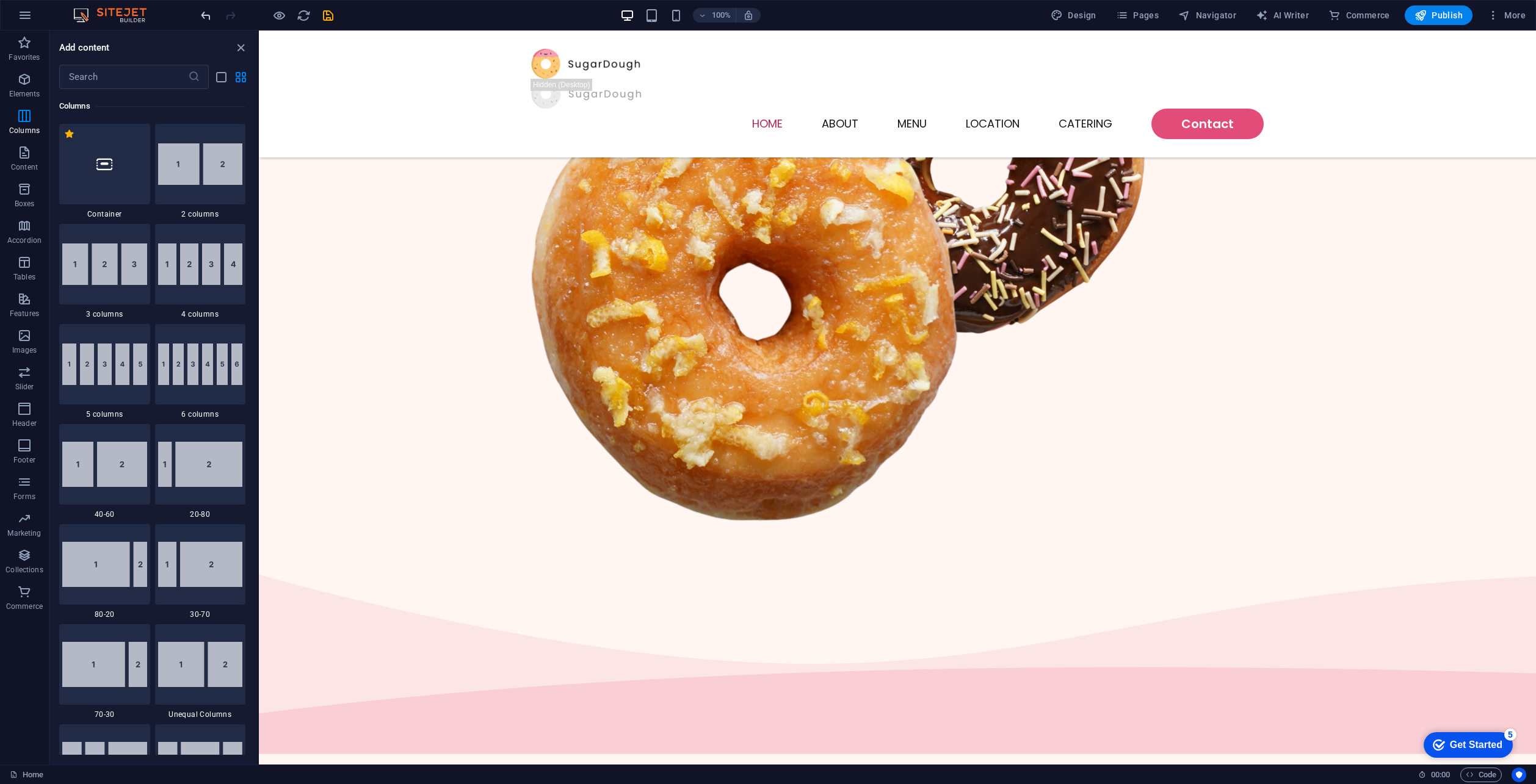
click at [208, 19] on icon "undo" at bounding box center [206, 15] width 14 height 14
click at [207, 19] on icon "undo" at bounding box center [206, 15] width 14 height 14
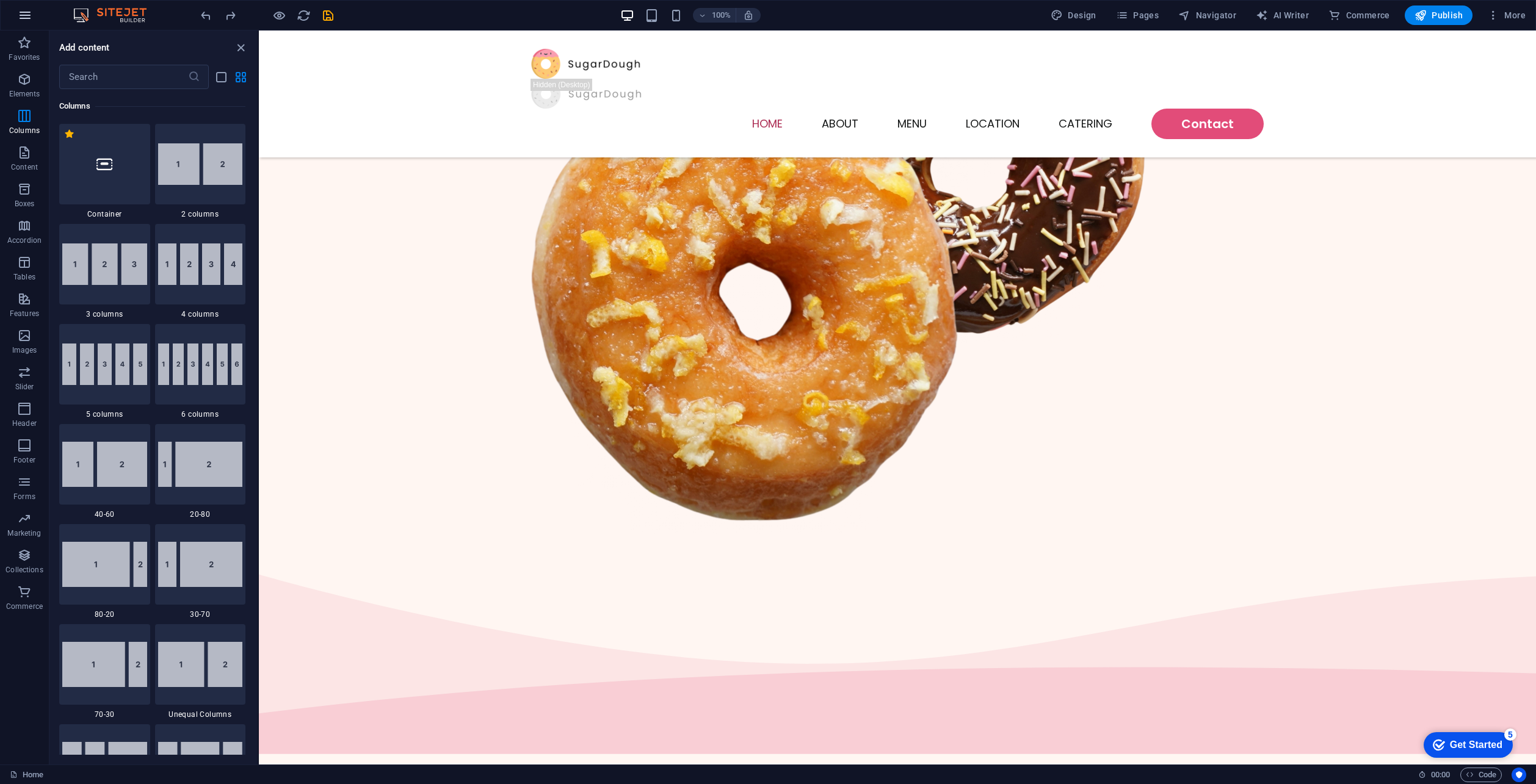
click at [20, 15] on button "button" at bounding box center [25, 15] width 29 height 29
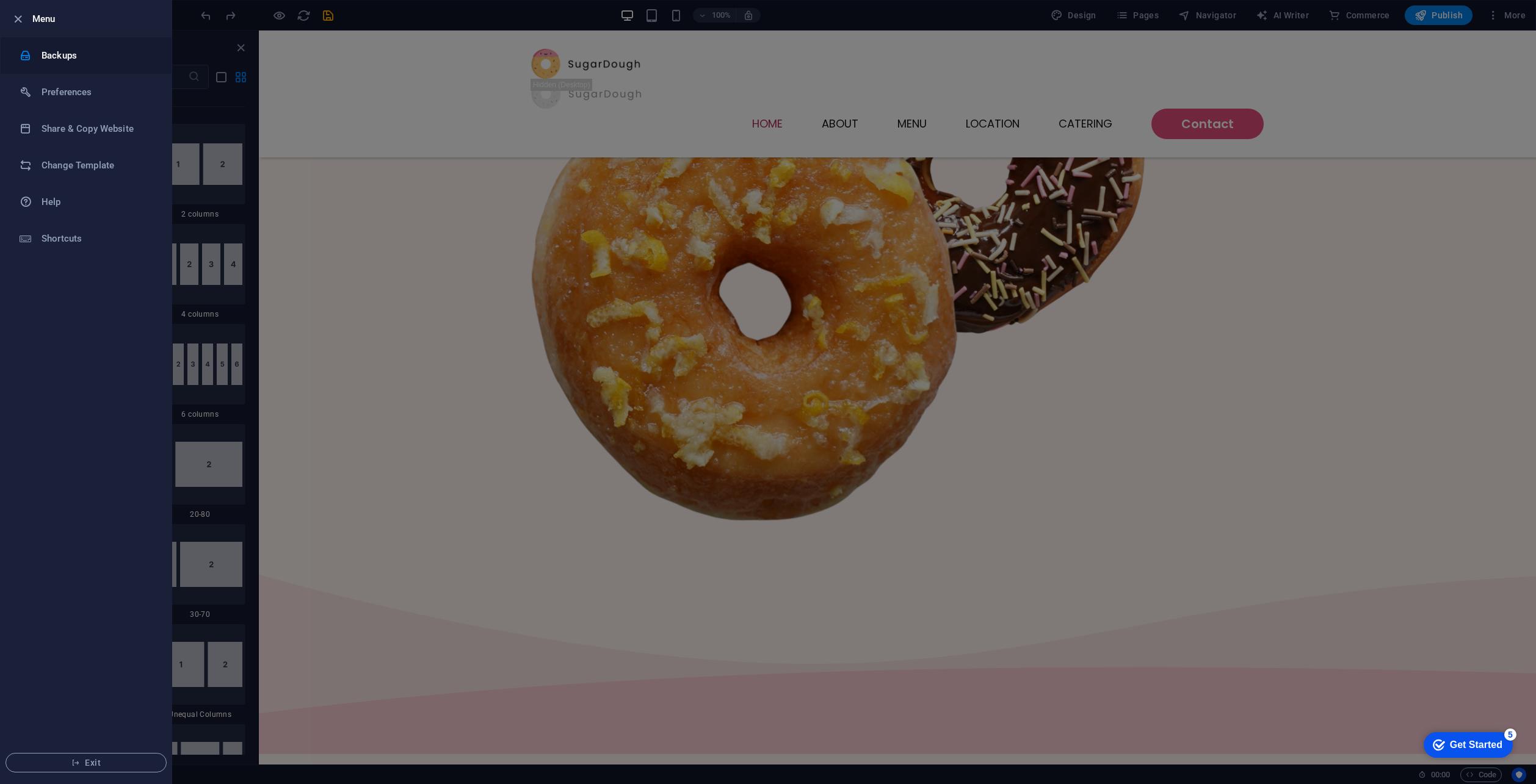
click at [68, 51] on h6 "Backups" at bounding box center [98, 55] width 113 height 15
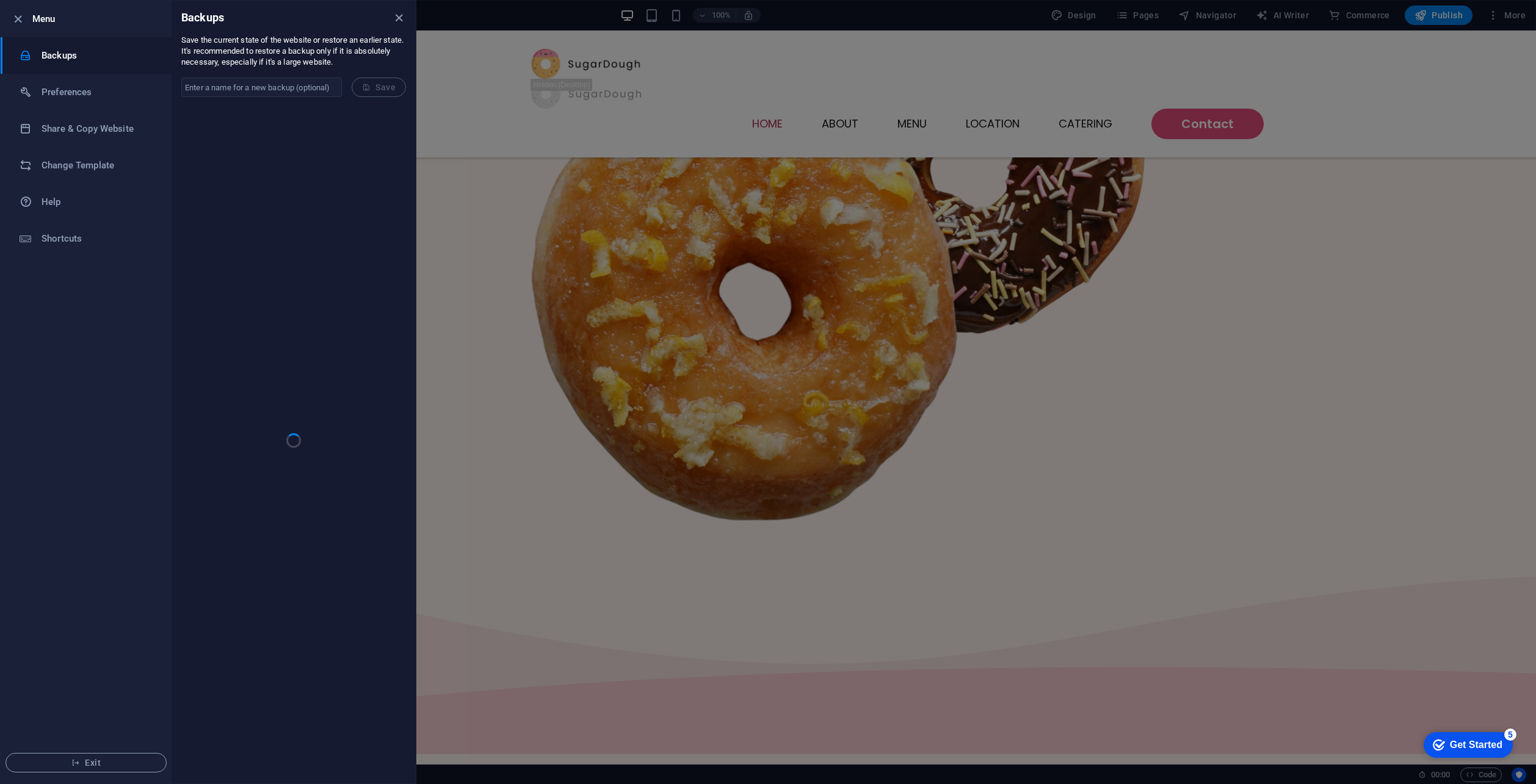
drag, startPoint x: 506, startPoint y: 153, endPoint x: 499, endPoint y: 153, distance: 7.0
click at [499, 153] on div at bounding box center [768, 392] width 1536 height 784
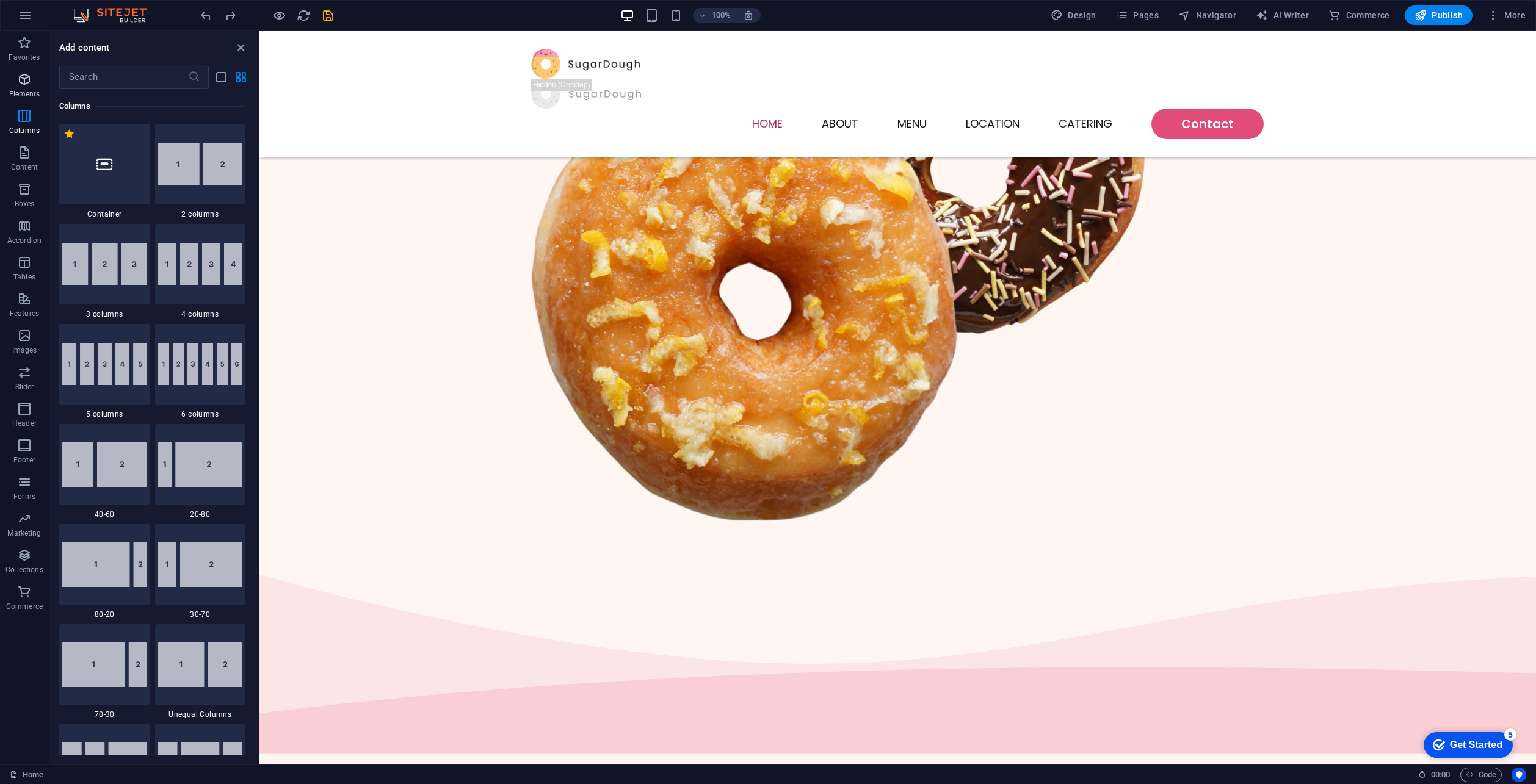
click at [30, 92] on p "Elements" at bounding box center [25, 94] width 32 height 10
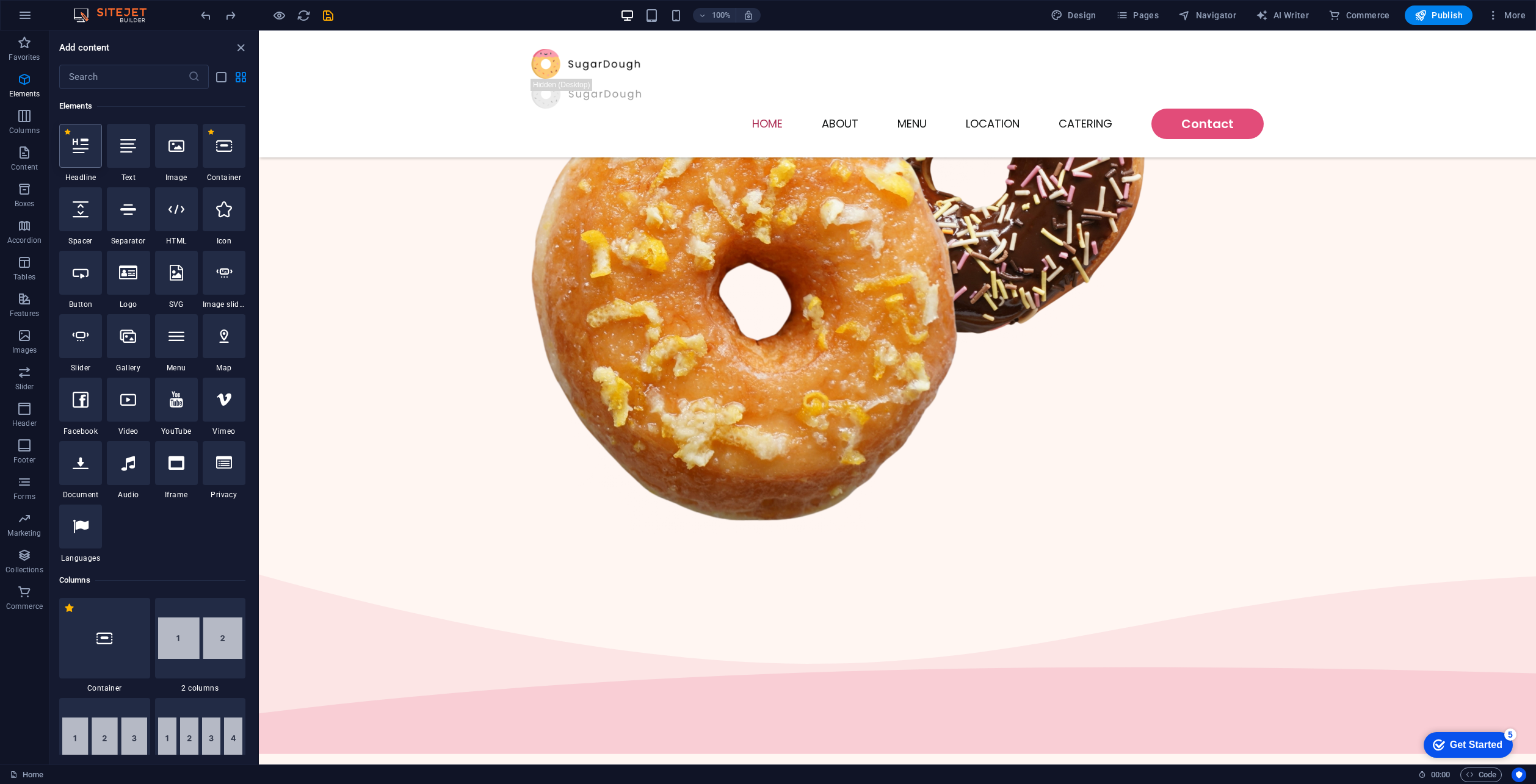
scroll to position [130, 0]
click at [177, 220] on div at bounding box center [176, 209] width 43 height 44
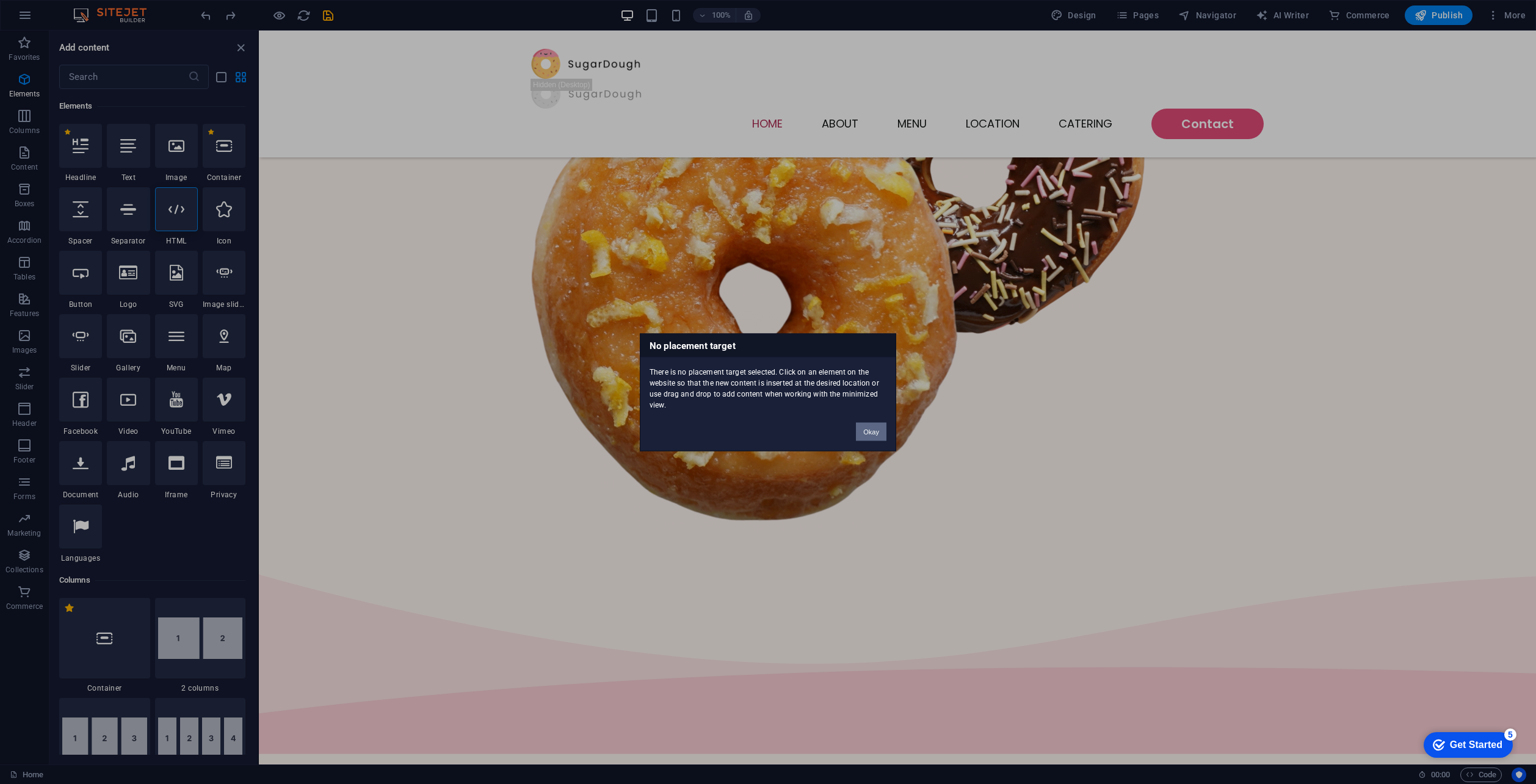
click at [870, 423] on button "Okay" at bounding box center [871, 431] width 31 height 18
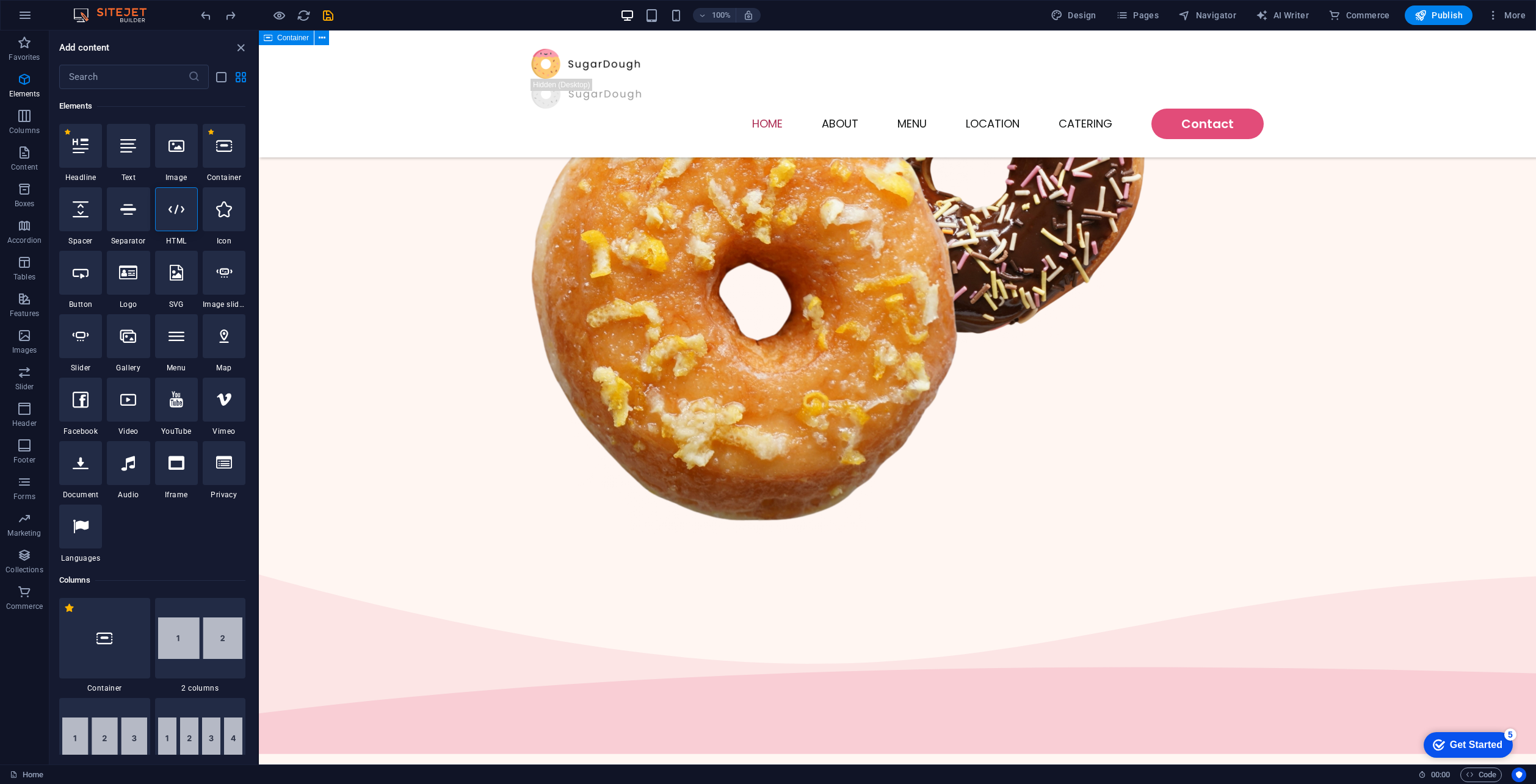
click at [270, 38] on icon at bounding box center [268, 38] width 8 height 15
click at [323, 40] on button at bounding box center [322, 38] width 15 height 15
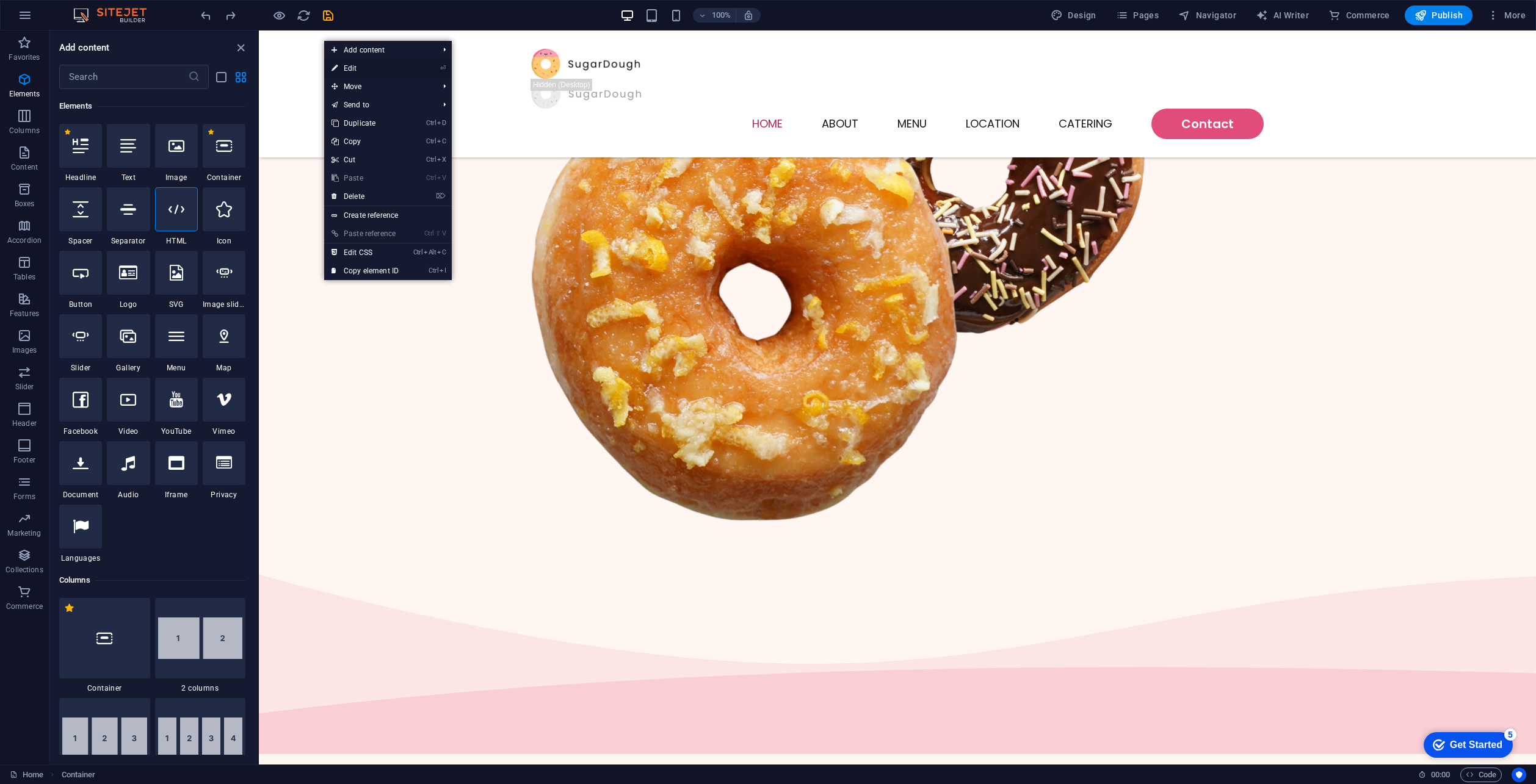
click at [352, 64] on link "⏎ Edit" at bounding box center [364, 68] width 82 height 18
select select "multiple-waves"
select select "vh"
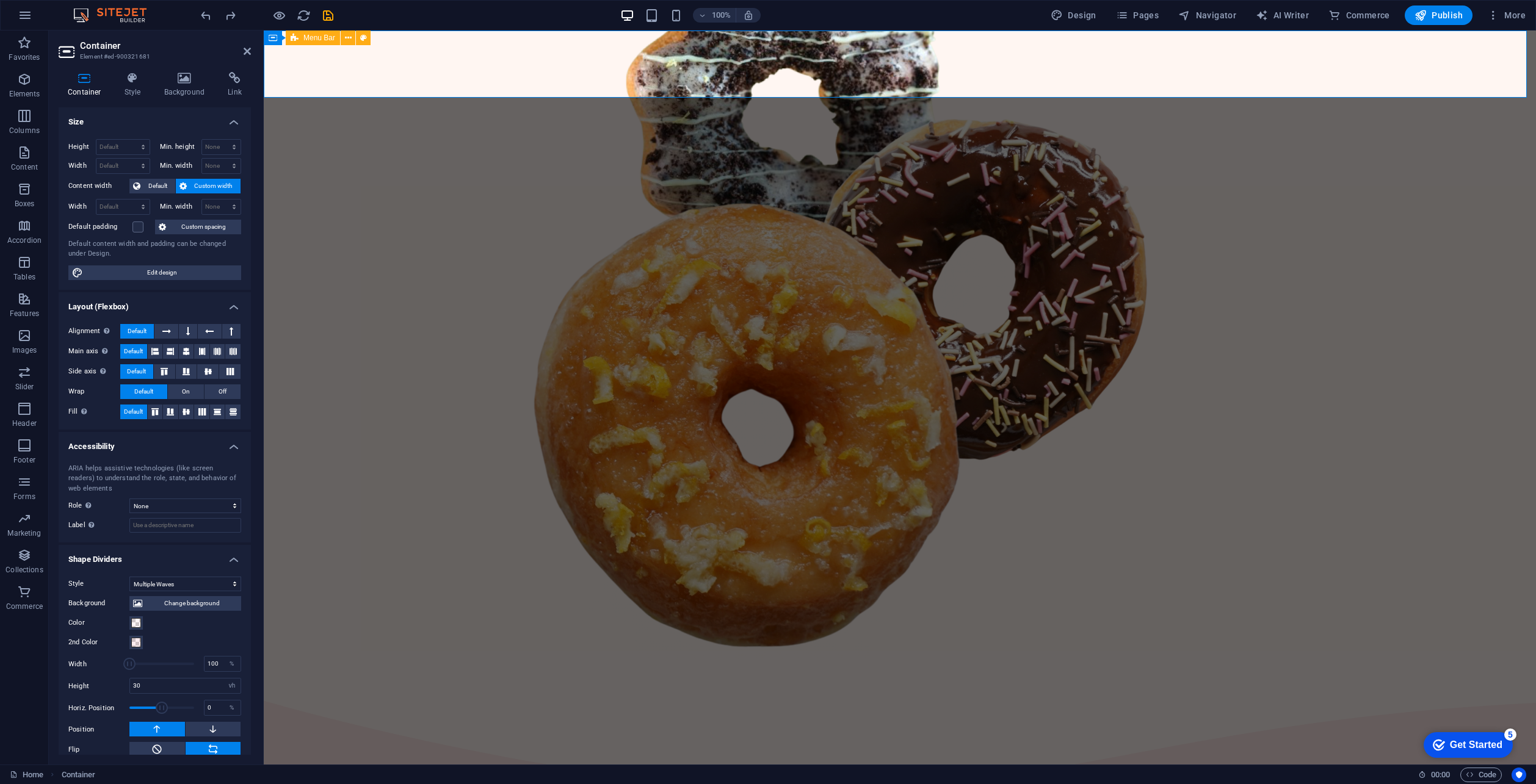
scroll to position [0, 0]
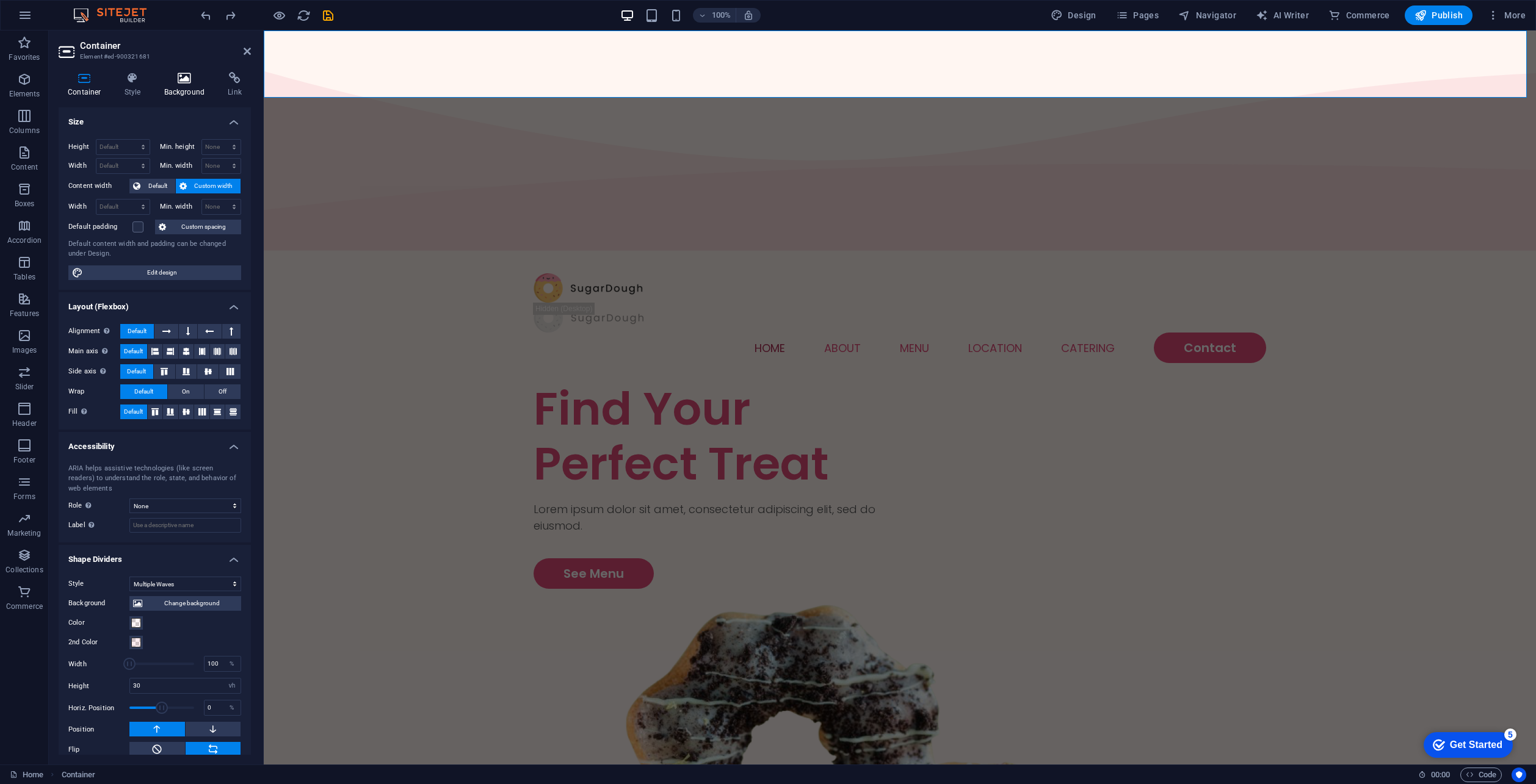
drag, startPoint x: 180, startPoint y: 84, endPoint x: 217, endPoint y: 87, distance: 37.1
click at [184, 84] on icon at bounding box center [184, 78] width 59 height 12
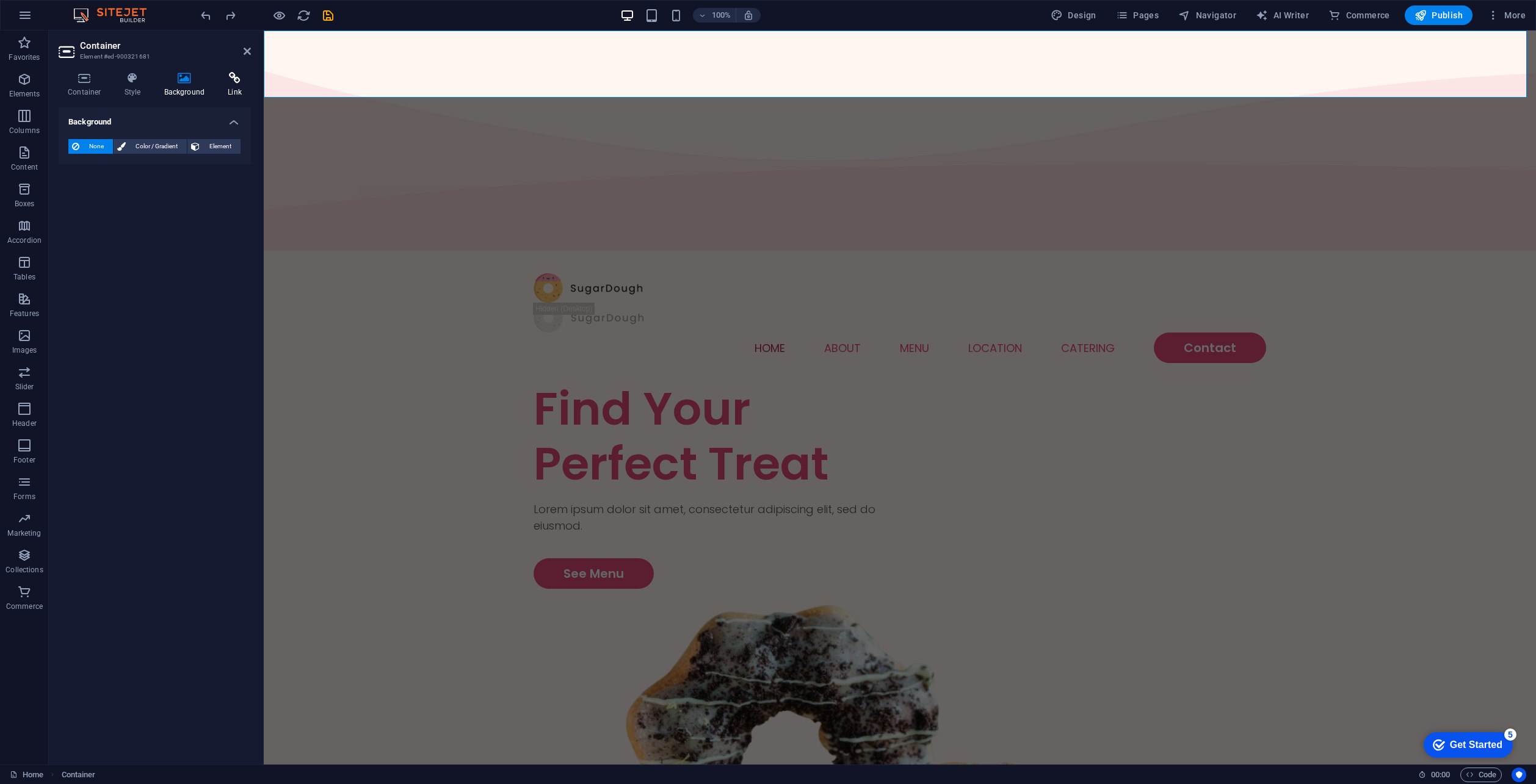
click at [230, 85] on h4 "Link" at bounding box center [234, 85] width 32 height 25
click at [122, 75] on icon at bounding box center [133, 78] width 34 height 12
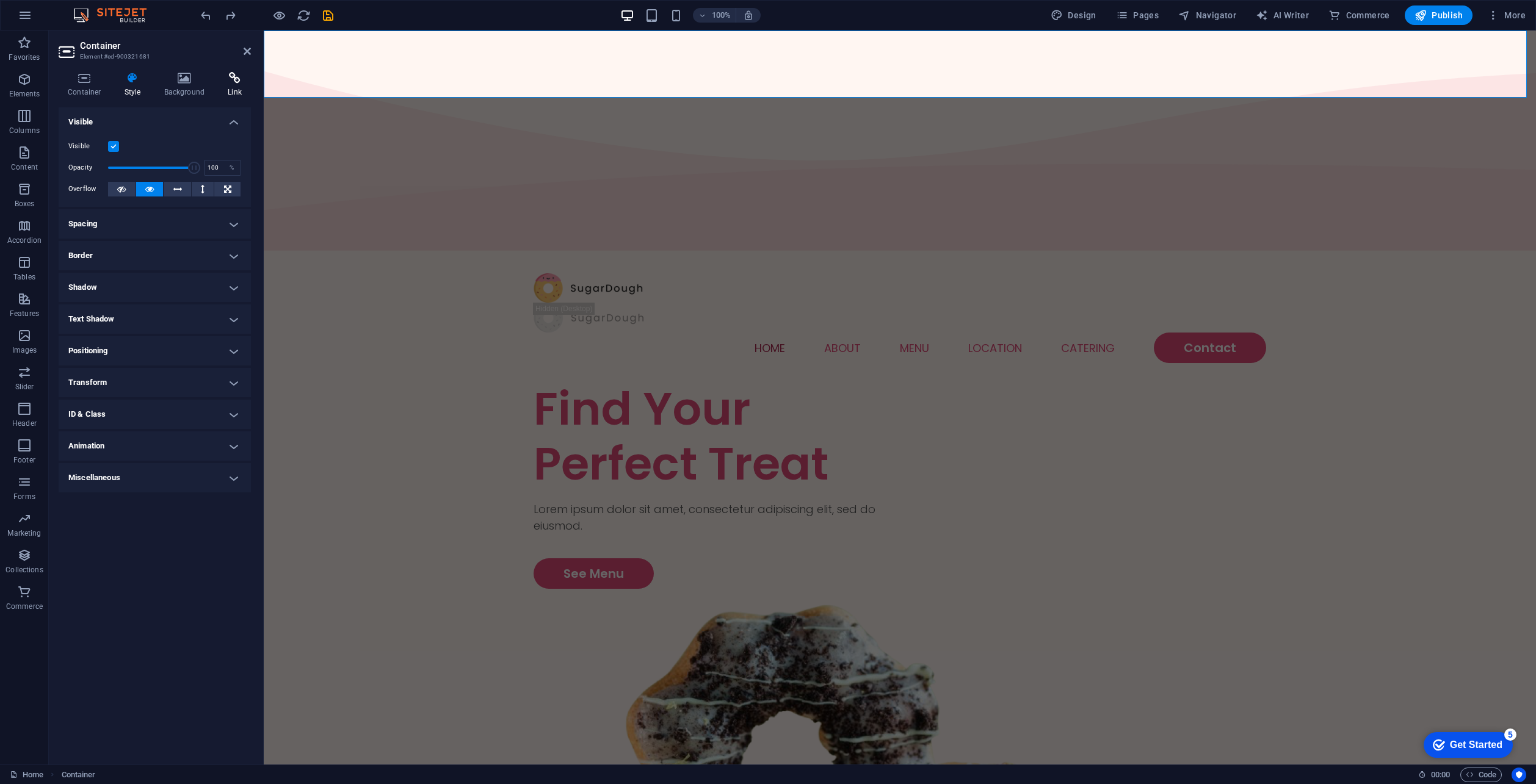
click at [226, 90] on h4 "Link" at bounding box center [234, 85] width 32 height 25
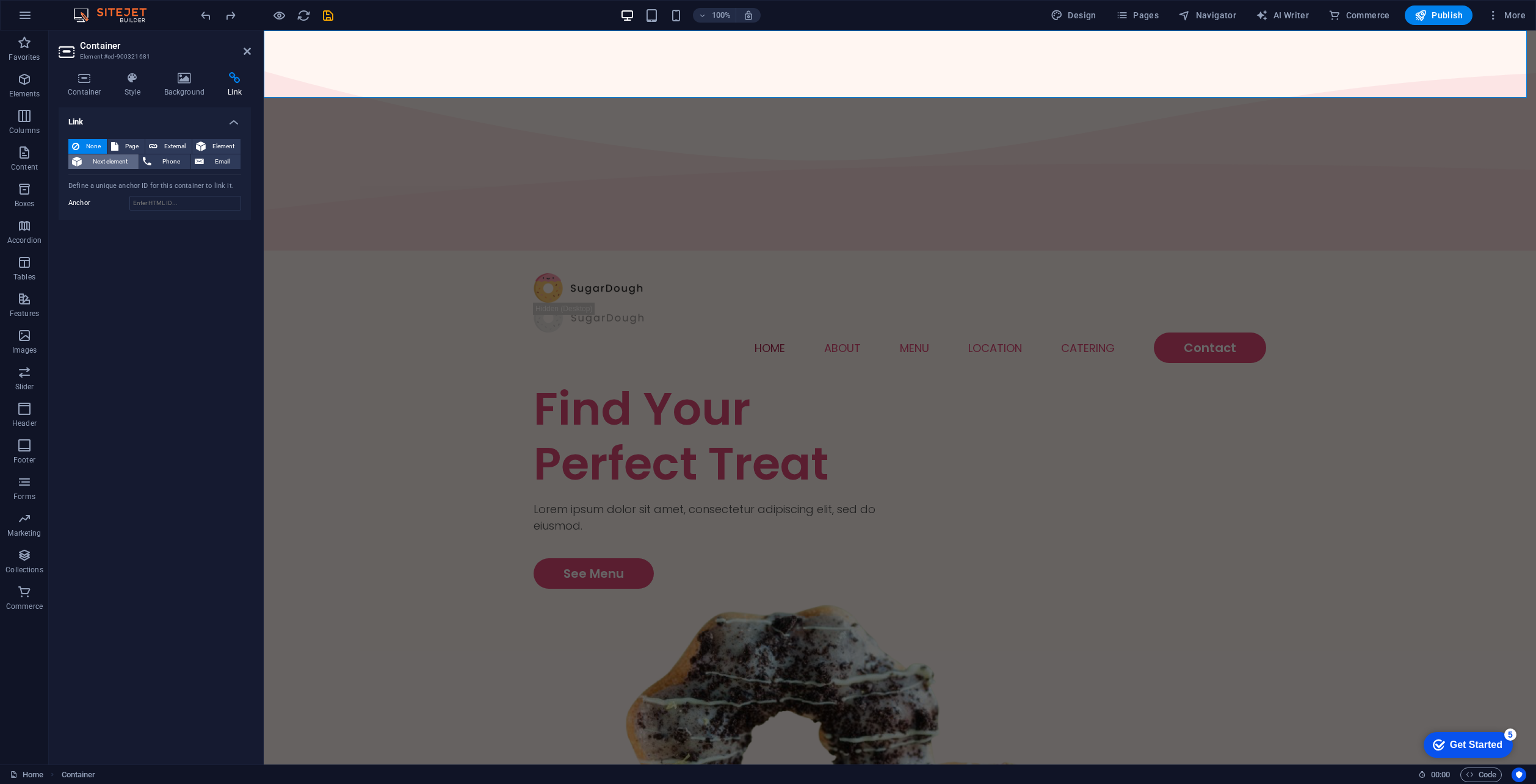
click at [97, 158] on span "Next element" at bounding box center [110, 162] width 50 height 15
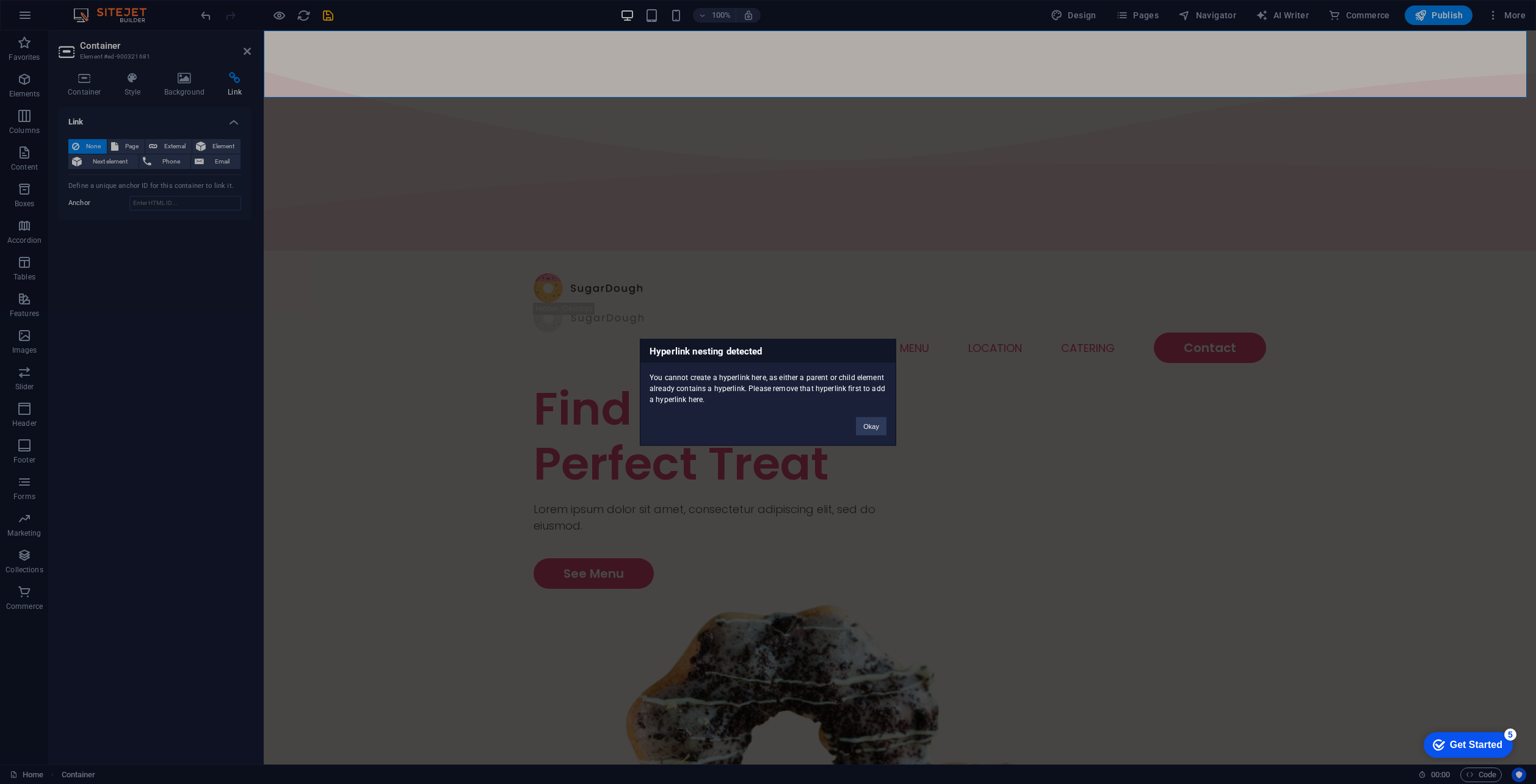
click at [137, 91] on div "Hyperlink nesting detected You cannot create a hyperlink here, as either a pare…" at bounding box center [768, 392] width 1536 height 784
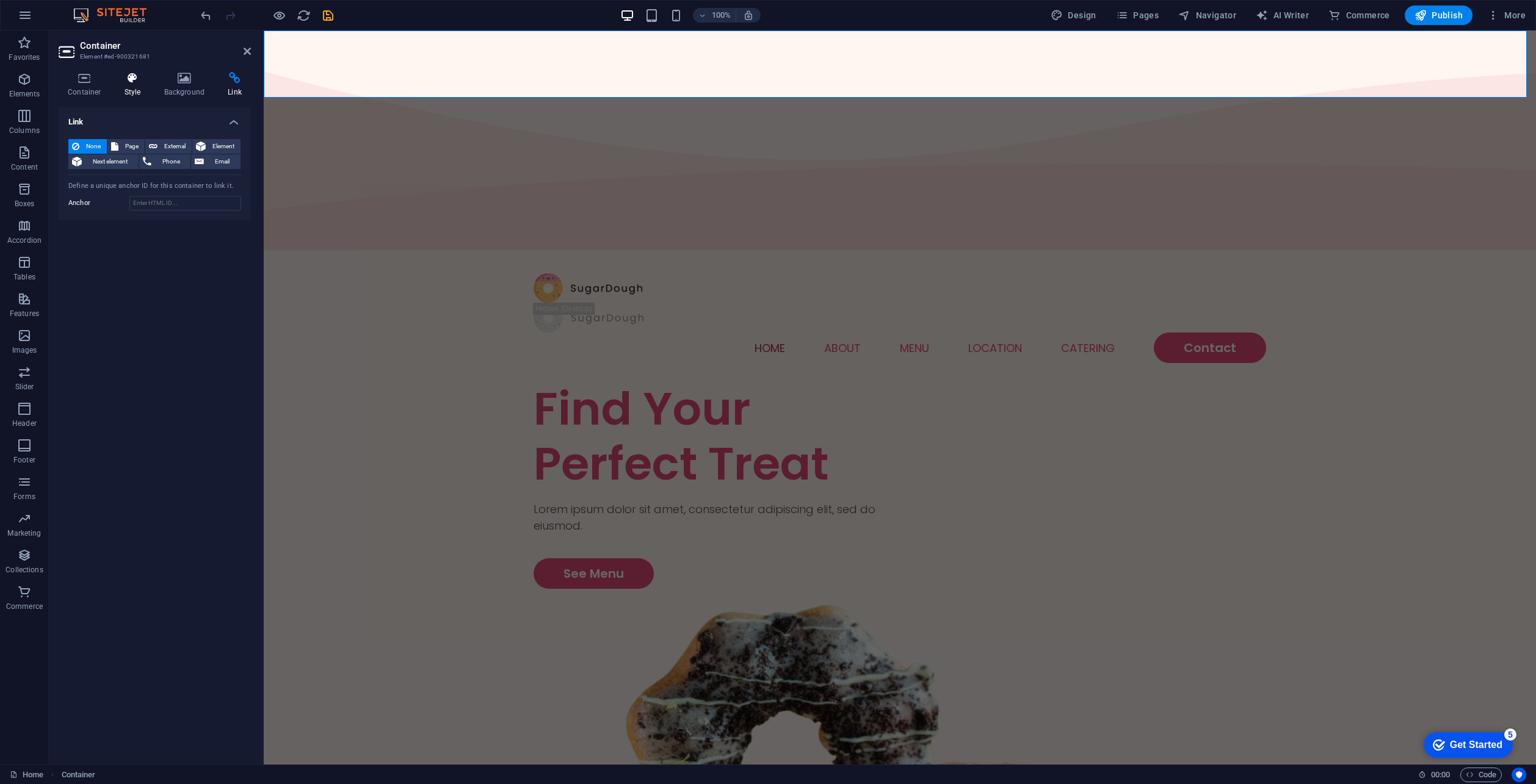
click at [142, 91] on h4 "Style" at bounding box center [135, 85] width 40 height 25
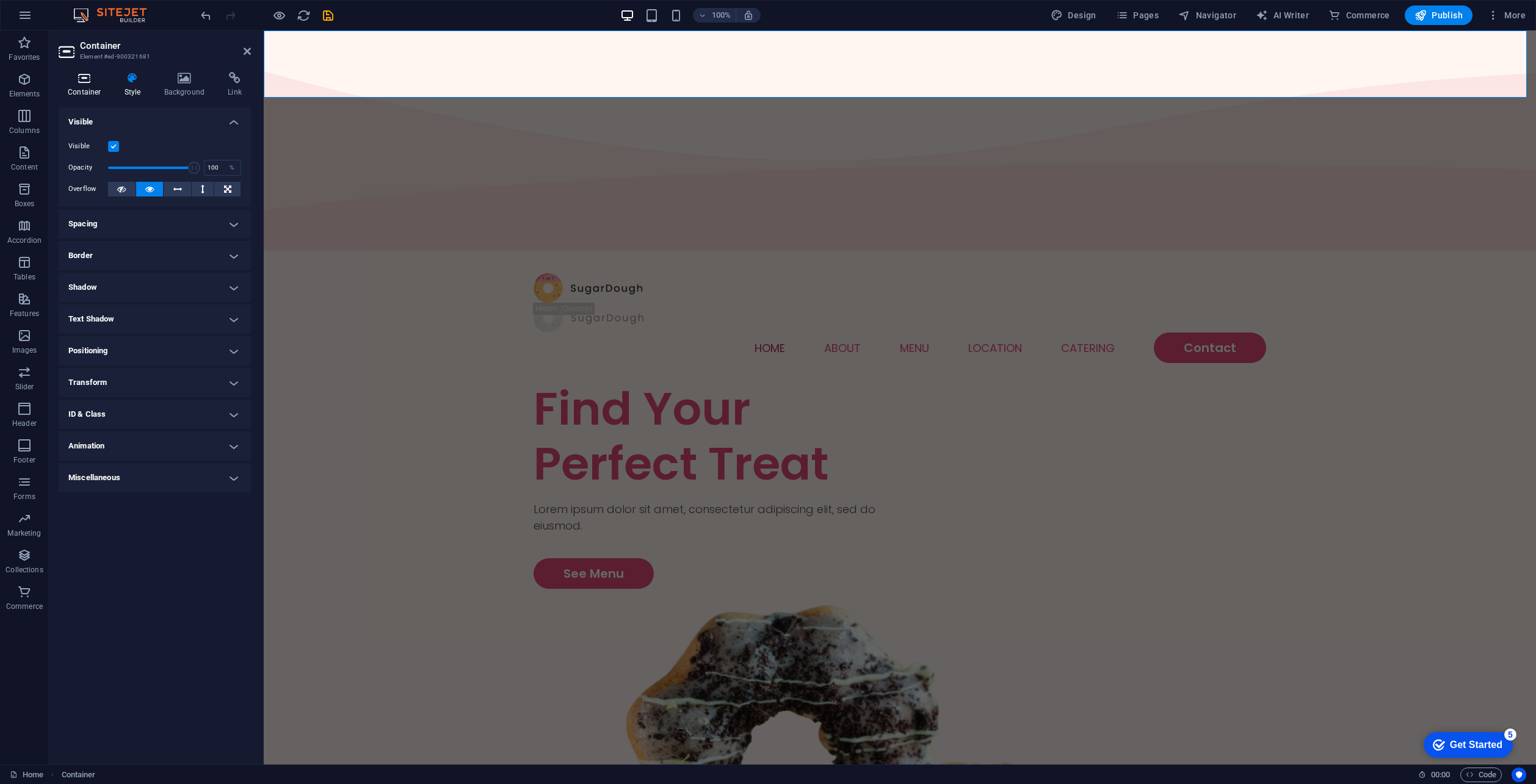
click at [87, 73] on icon at bounding box center [84, 78] width 52 height 12
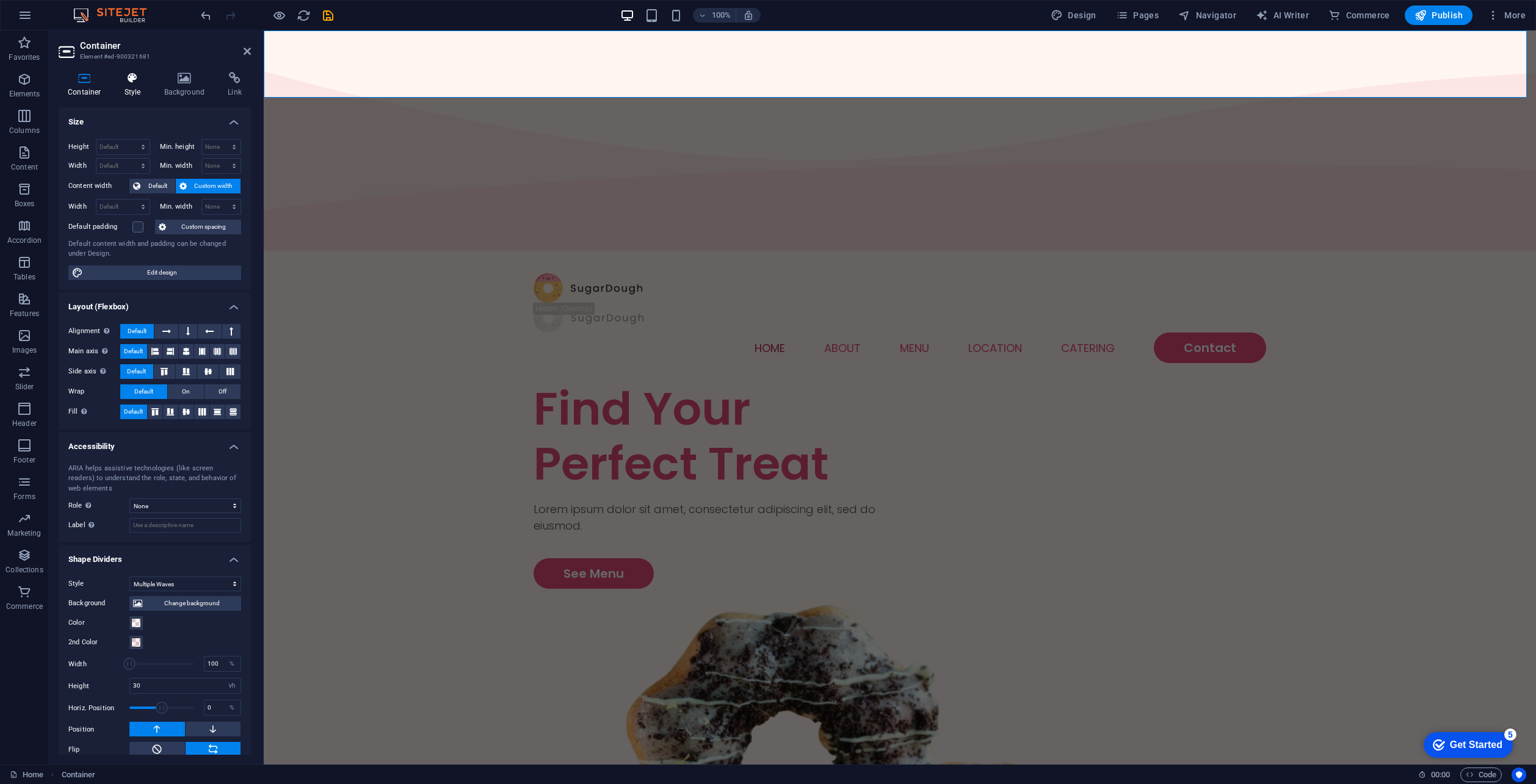
click at [140, 89] on h4 "Style" at bounding box center [135, 85] width 40 height 25
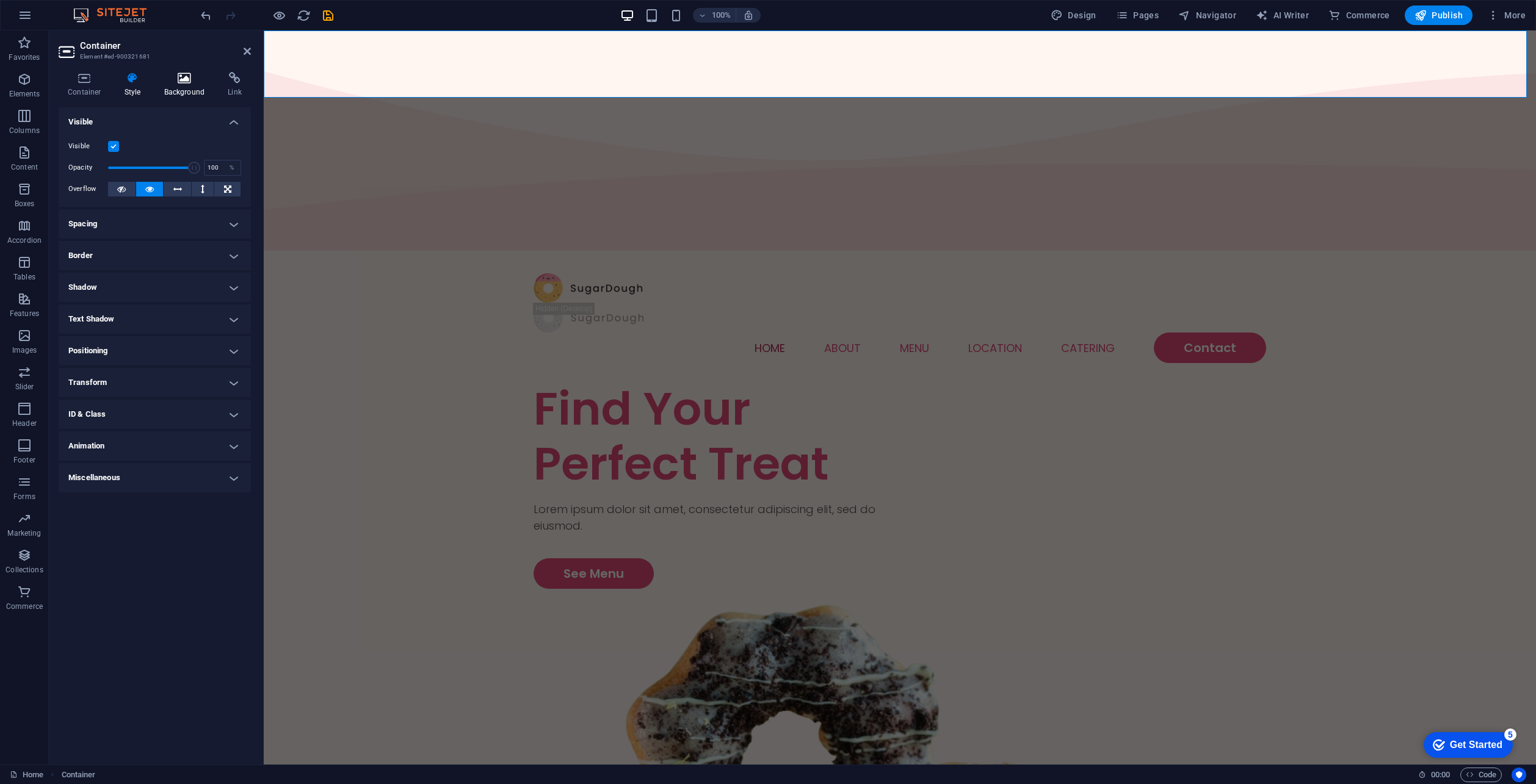
click at [178, 85] on h4 "Background" at bounding box center [187, 85] width 64 height 25
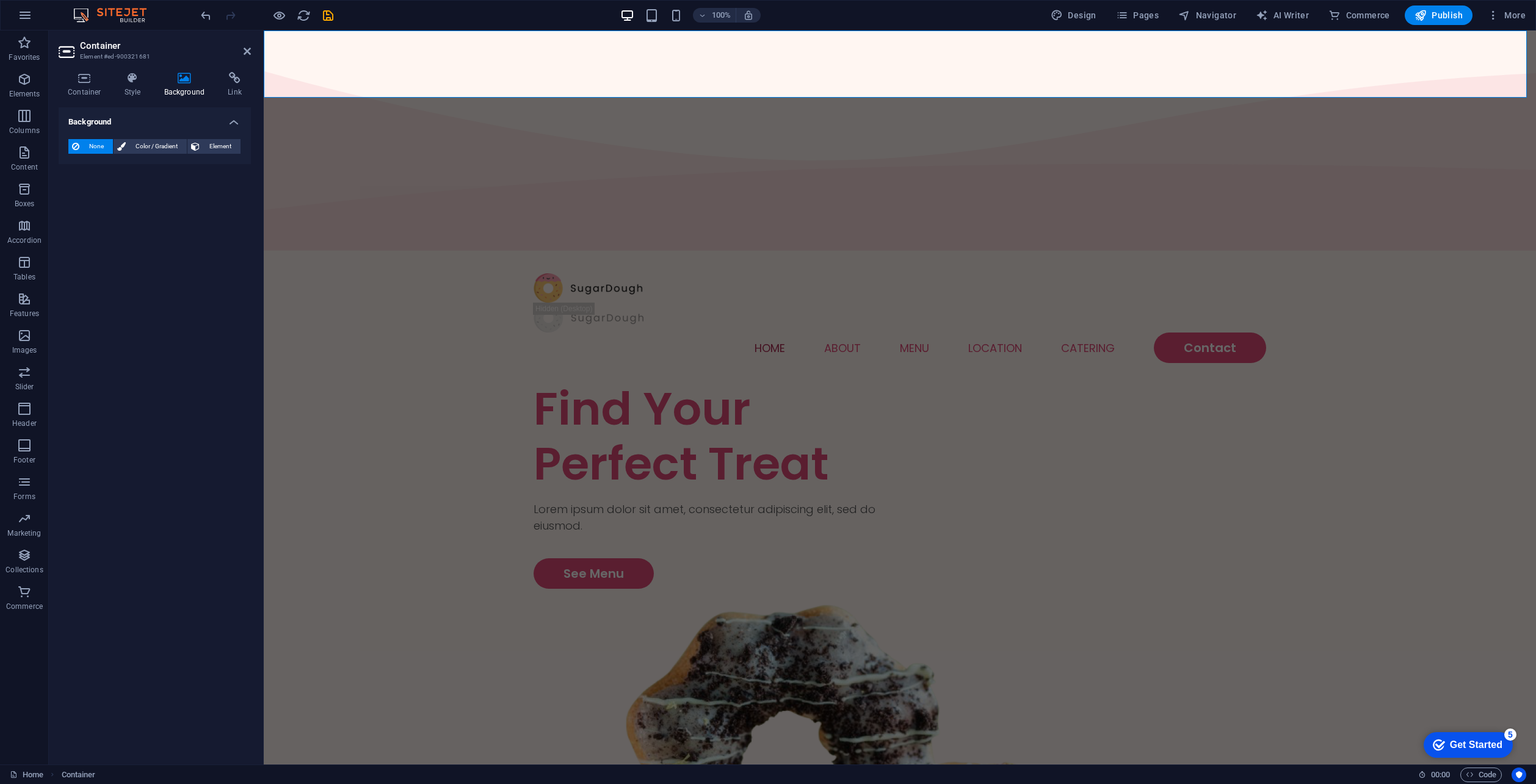
click at [97, 47] on h2 "Container" at bounding box center [166, 46] width 171 height 11
click at [25, 157] on icon "button" at bounding box center [25, 153] width 15 height 15
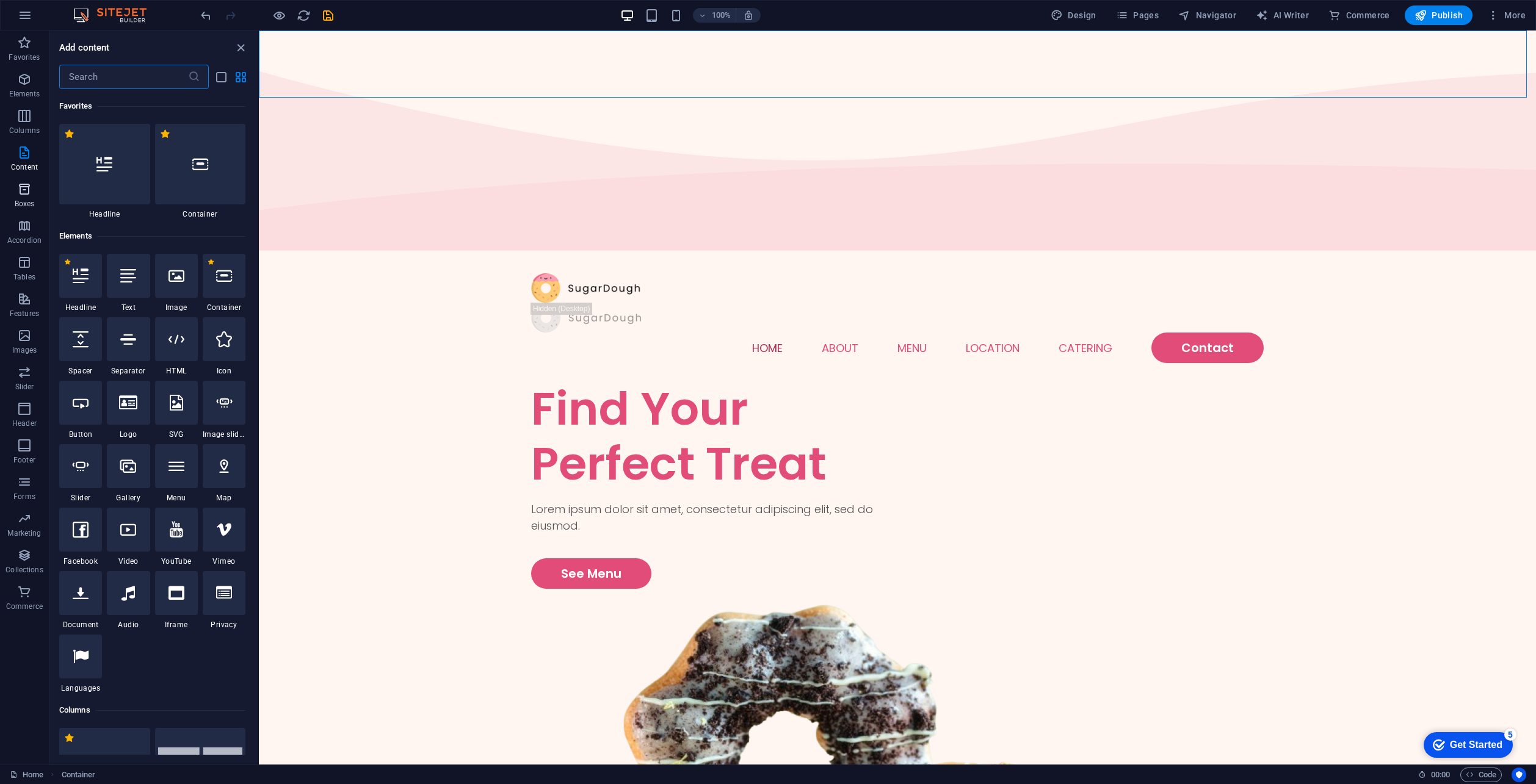
click at [22, 185] on icon "button" at bounding box center [25, 190] width 15 height 15
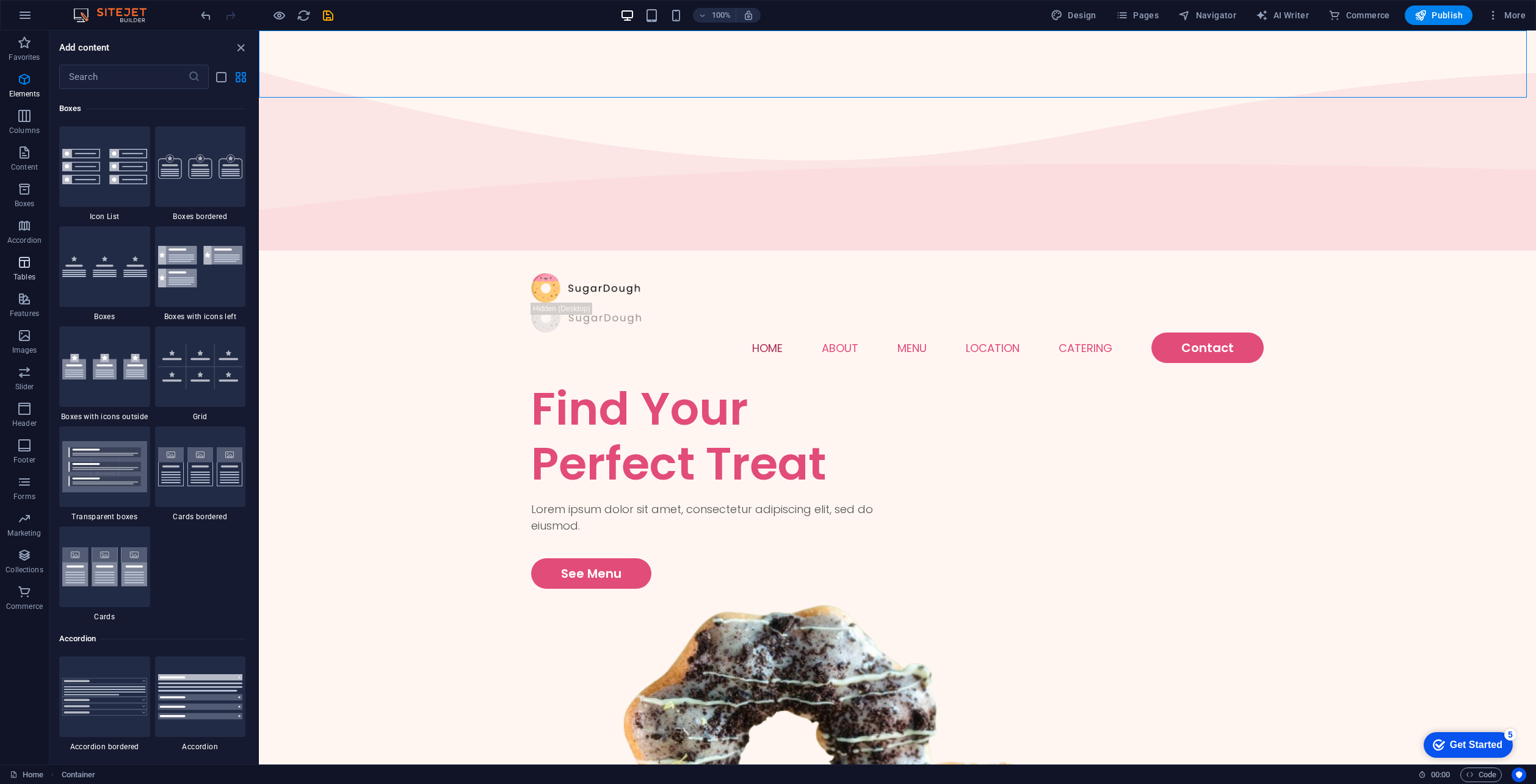
scroll to position [3365, 0]
click at [34, 268] on span "Tables" at bounding box center [24, 269] width 49 height 29
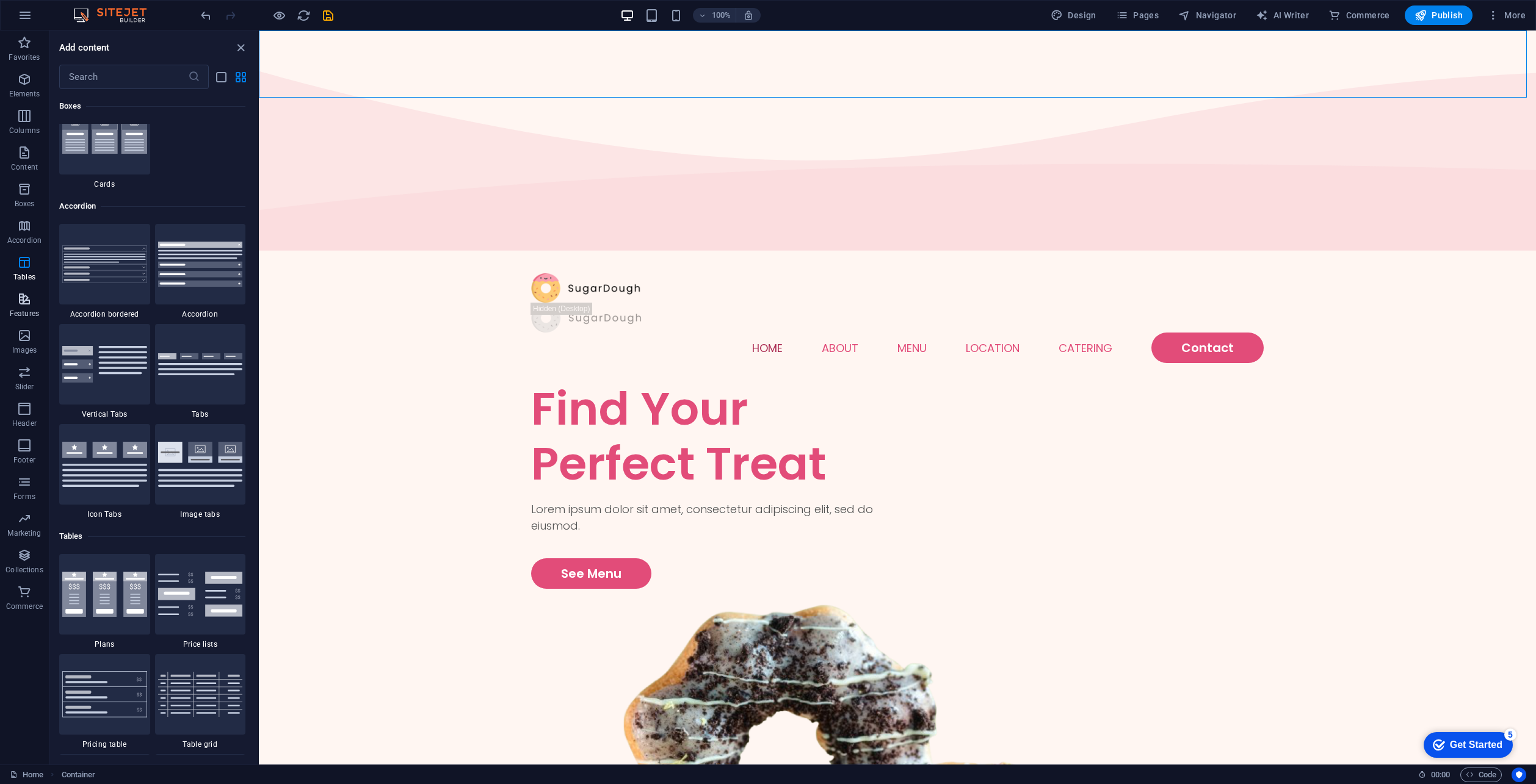
click at [27, 299] on icon "button" at bounding box center [25, 299] width 15 height 15
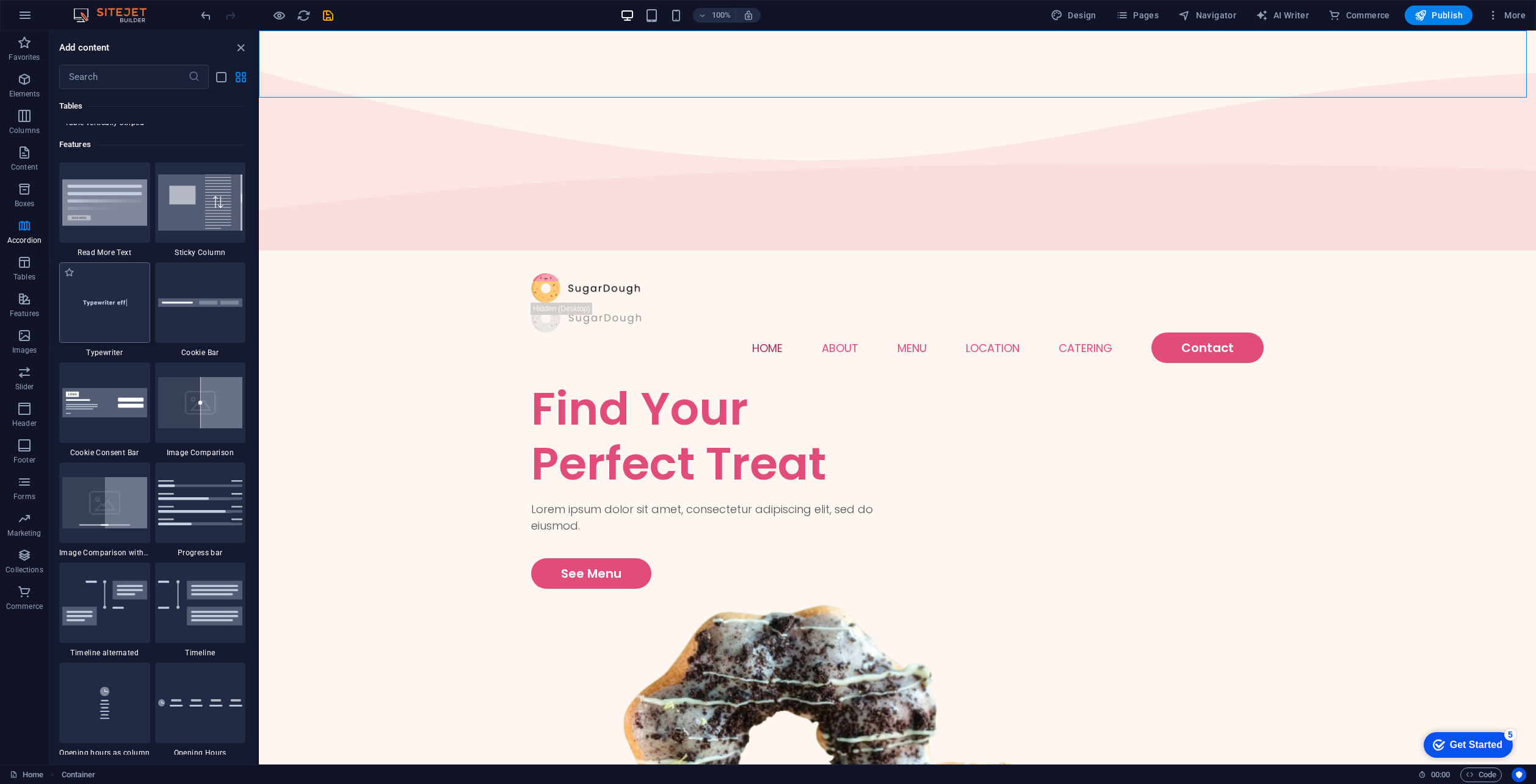
scroll to position [4756, 0]
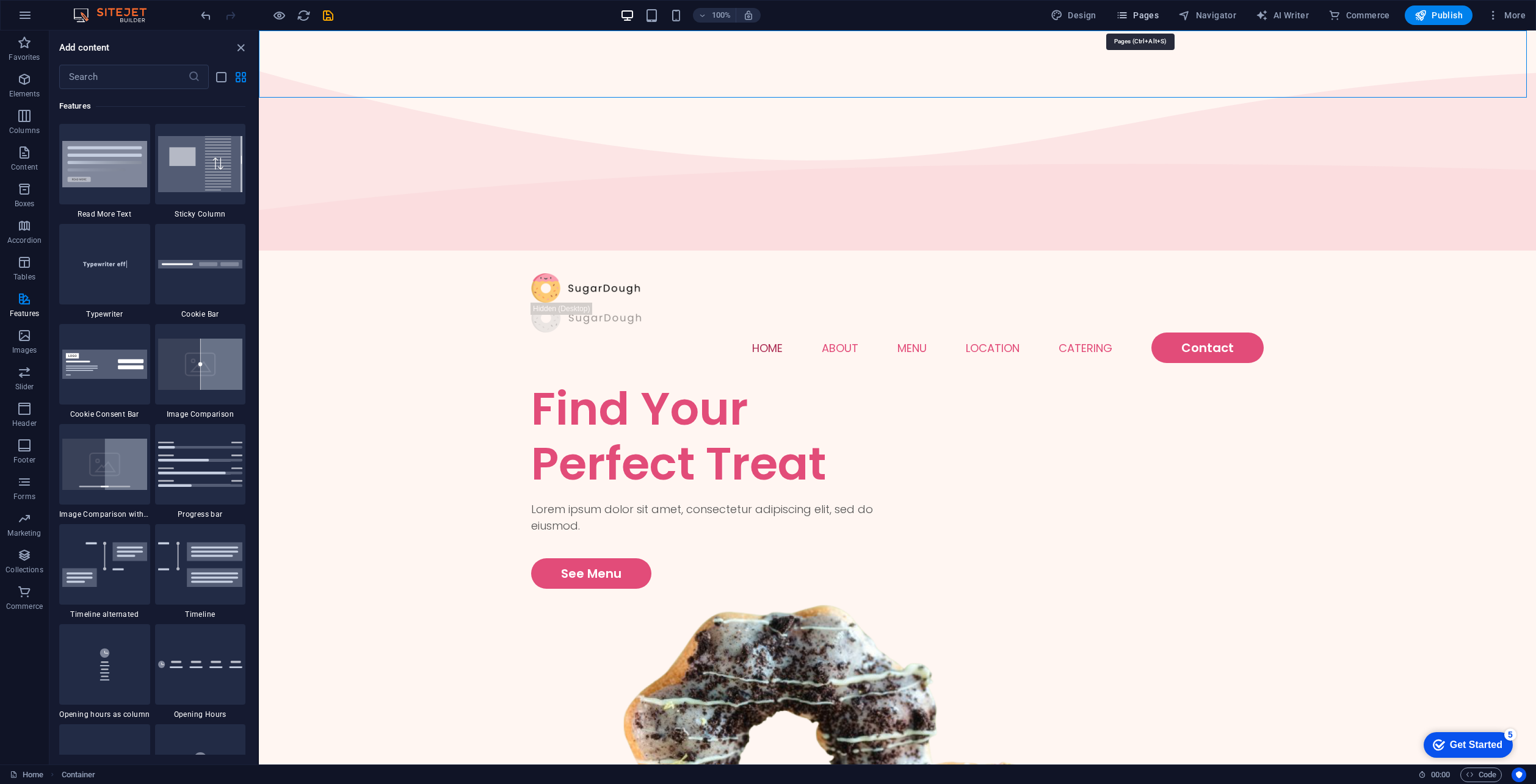
click at [1133, 13] on span "Pages" at bounding box center [1137, 15] width 43 height 12
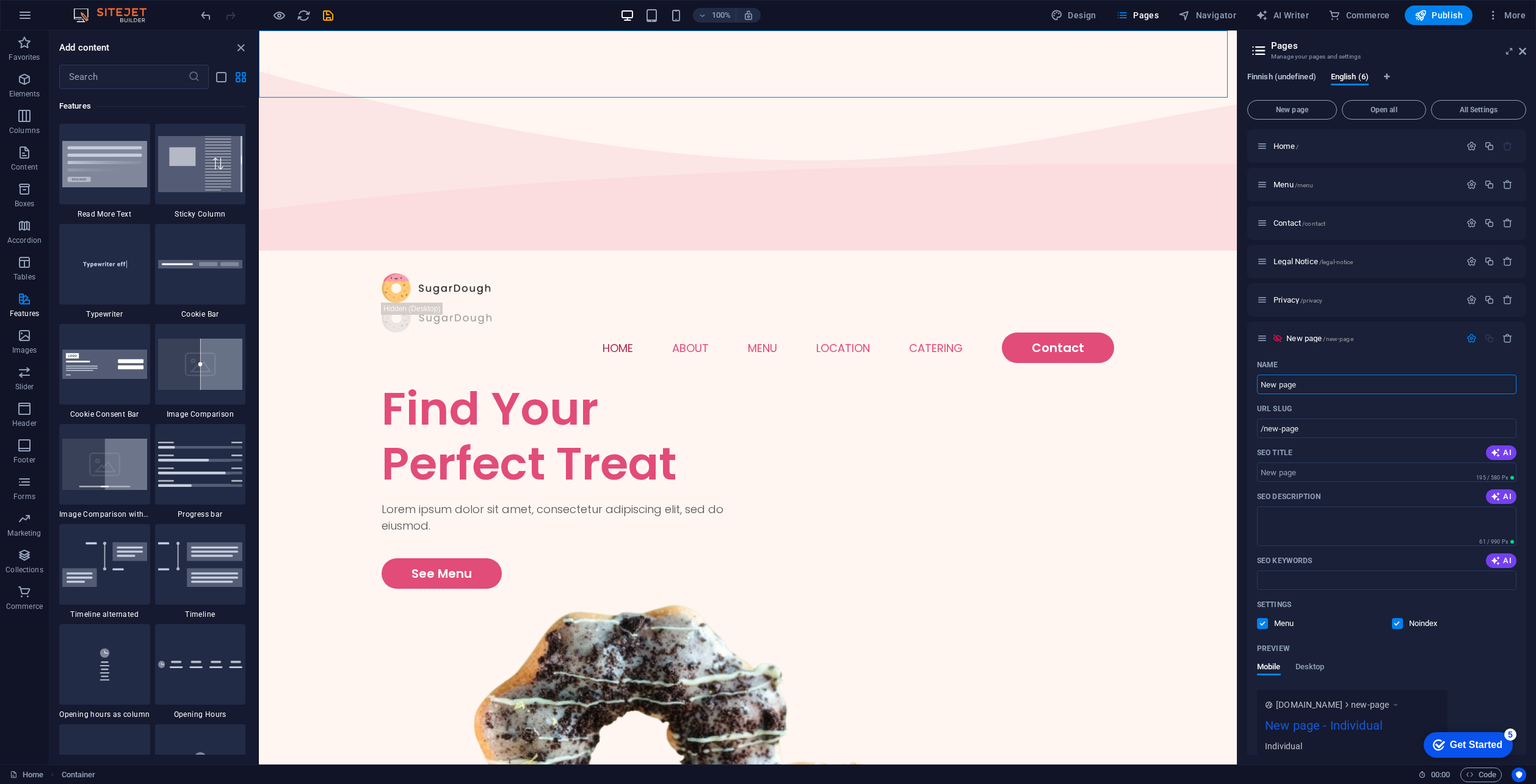
click at [1288, 78] on span "Finnish (undefined)" at bounding box center [1282, 78] width 69 height 17
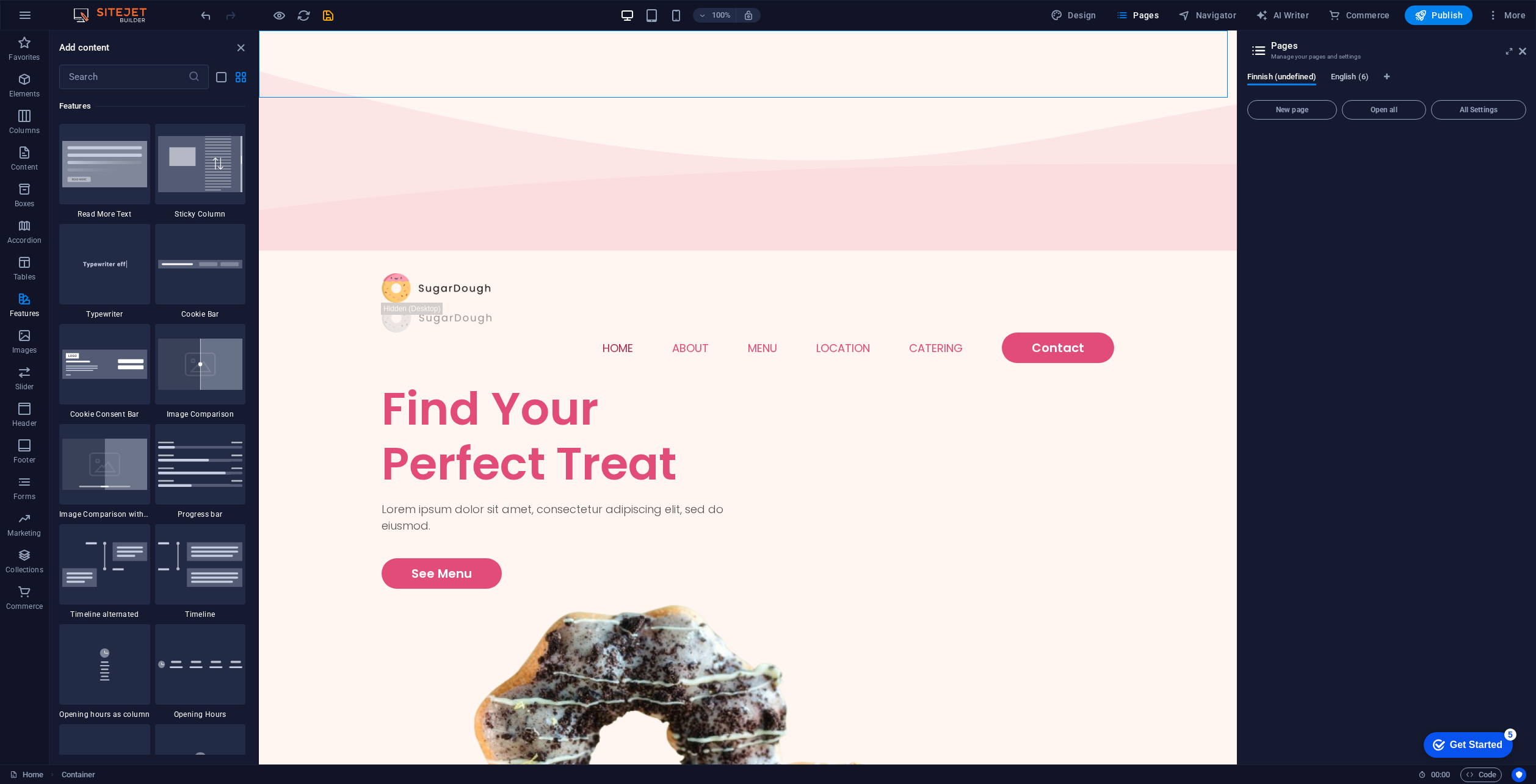
click at [1348, 81] on span "English (6)" at bounding box center [1349, 78] width 38 height 17
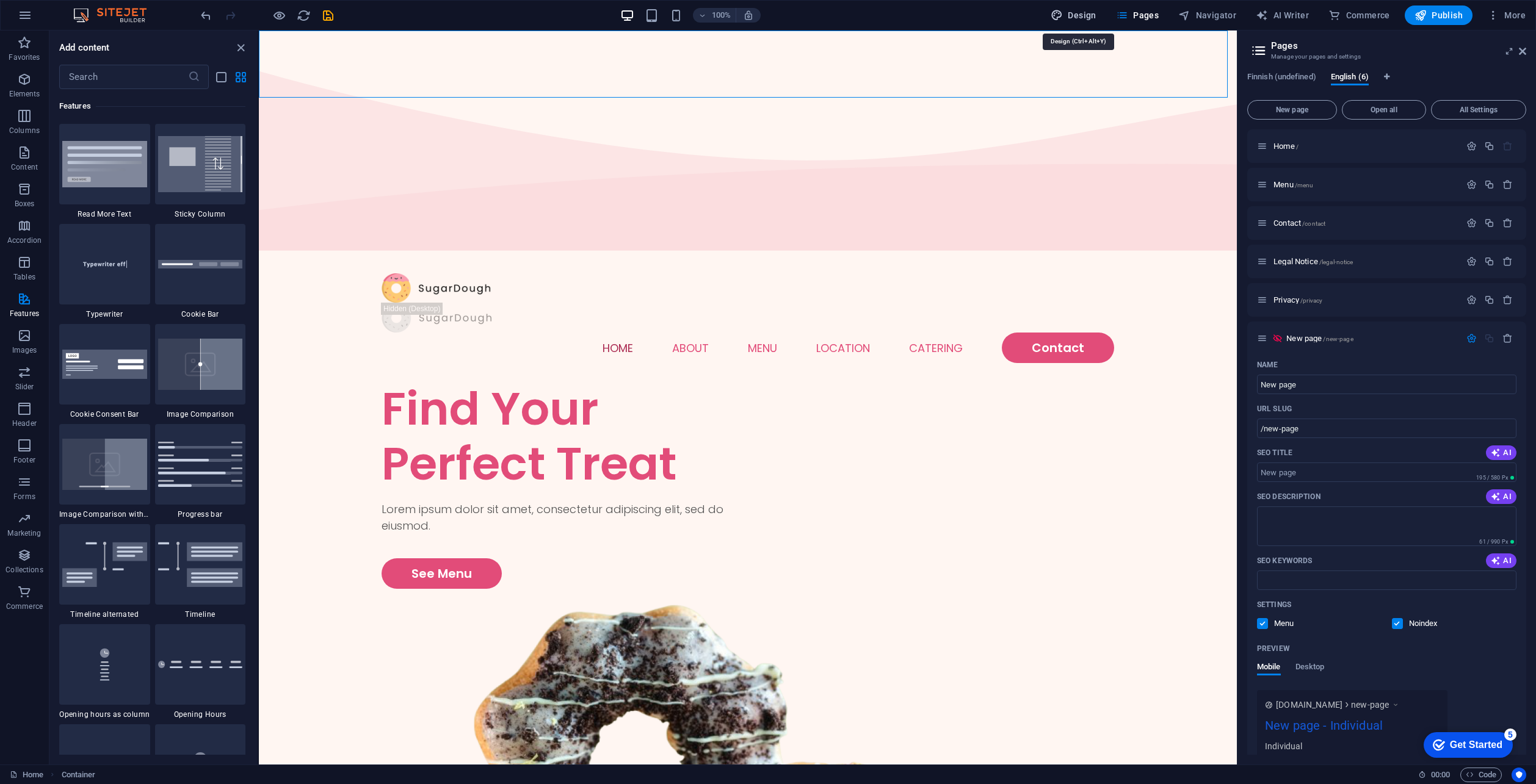
click at [1063, 18] on icon "button" at bounding box center [1057, 15] width 12 height 12
select select "px"
select select "300"
select select "px"
